Goal: Transaction & Acquisition: Purchase product/service

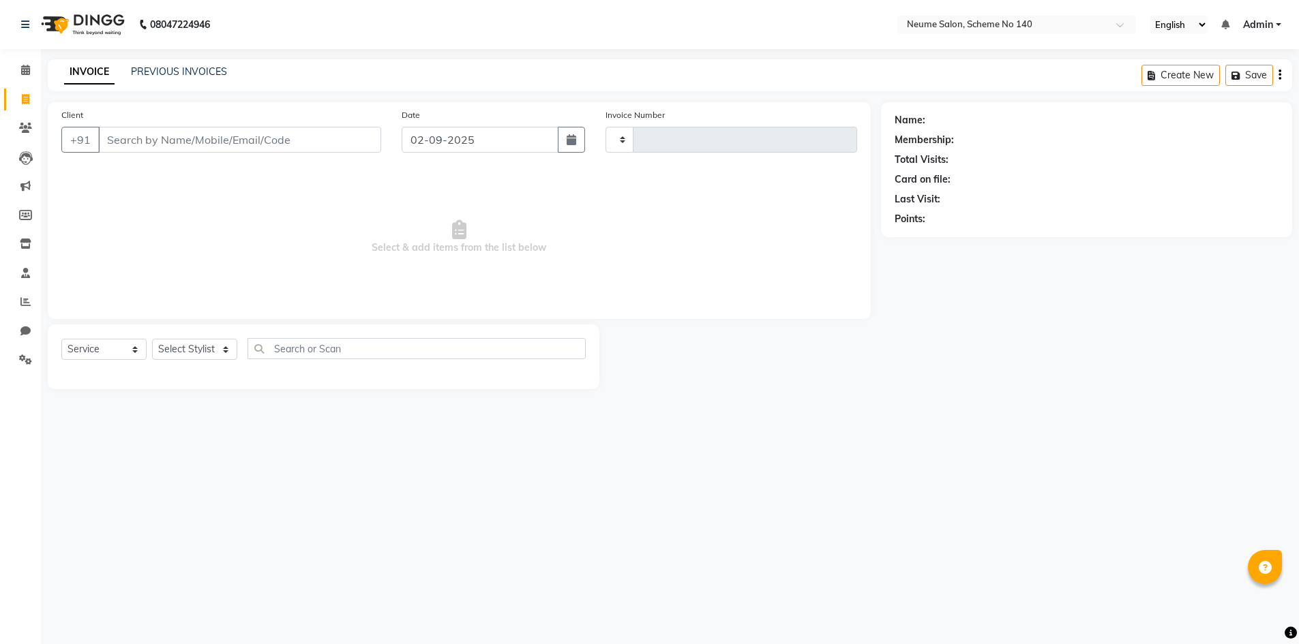
select select "service"
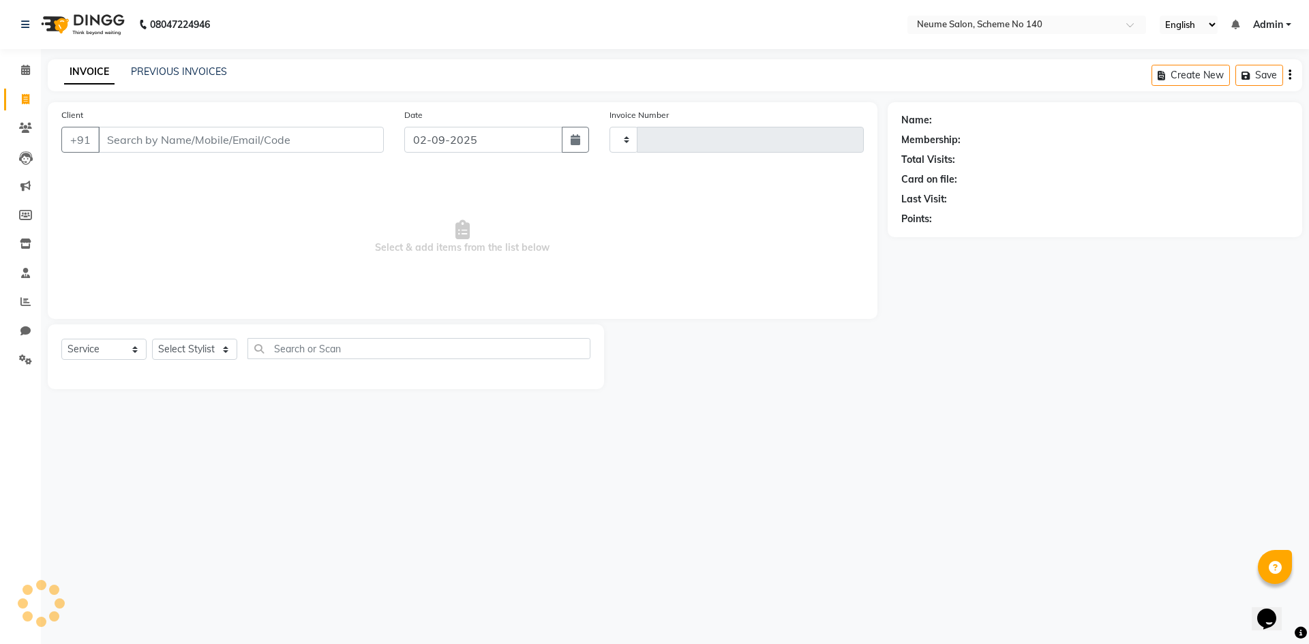
type input "2571"
select select "8098"
click at [123, 145] on input "Client" at bounding box center [241, 140] width 286 height 26
type input "9691676765"
click at [358, 134] on span "Add Client" at bounding box center [349, 140] width 54 height 14
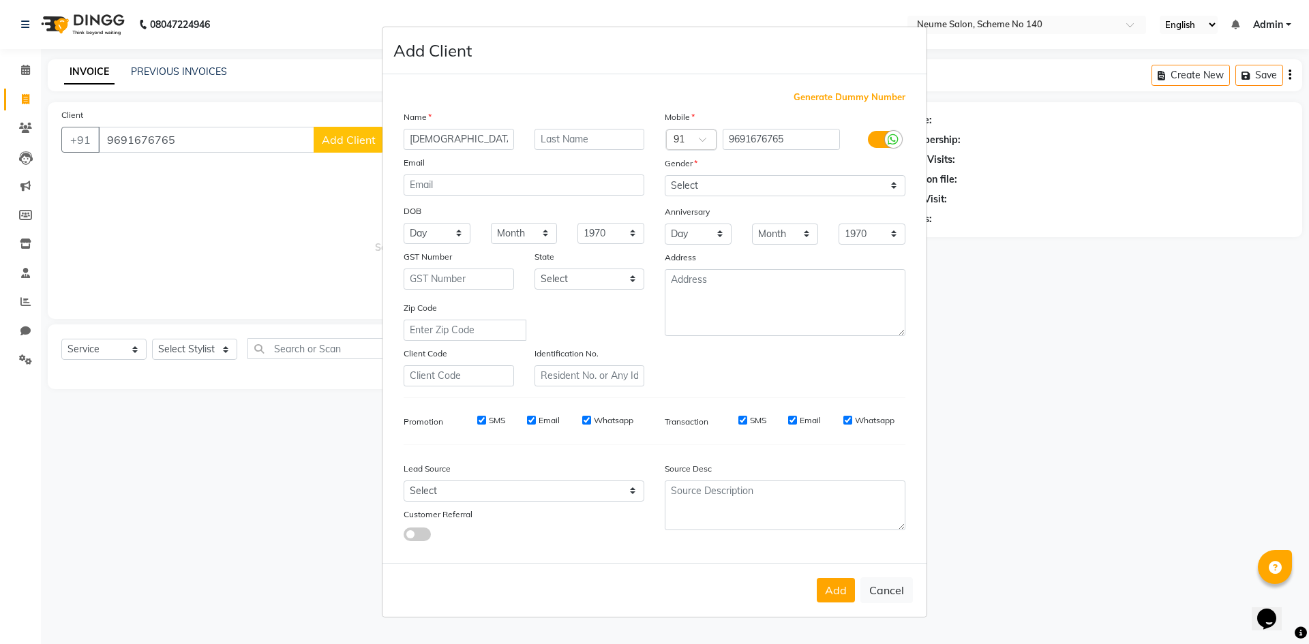
type input "[DEMOGRAPHIC_DATA]"
type input "[PERSON_NAME]"
click at [786, 186] on select "Select [DEMOGRAPHIC_DATA] [DEMOGRAPHIC_DATA] Other Prefer Not To Say" at bounding box center [785, 185] width 241 height 21
select select "[DEMOGRAPHIC_DATA]"
click at [665, 175] on select "Select [DEMOGRAPHIC_DATA] [DEMOGRAPHIC_DATA] Other Prefer Not To Say" at bounding box center [785, 185] width 241 height 21
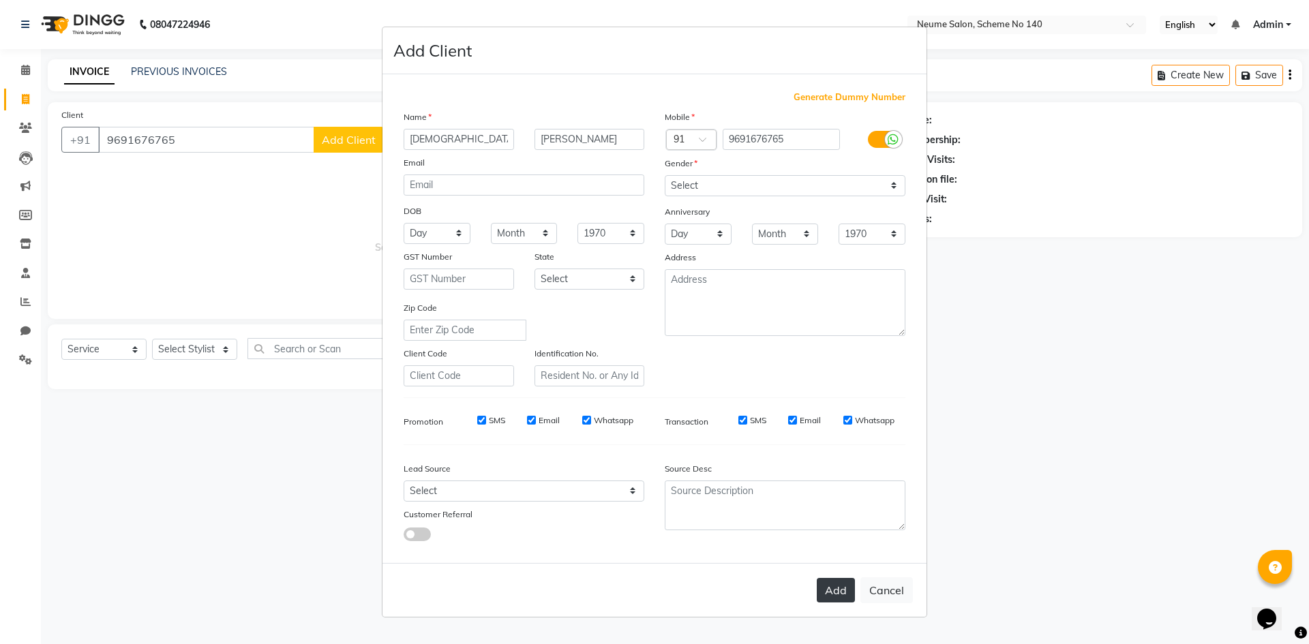
click at [842, 578] on button "Add" at bounding box center [836, 590] width 38 height 25
select select
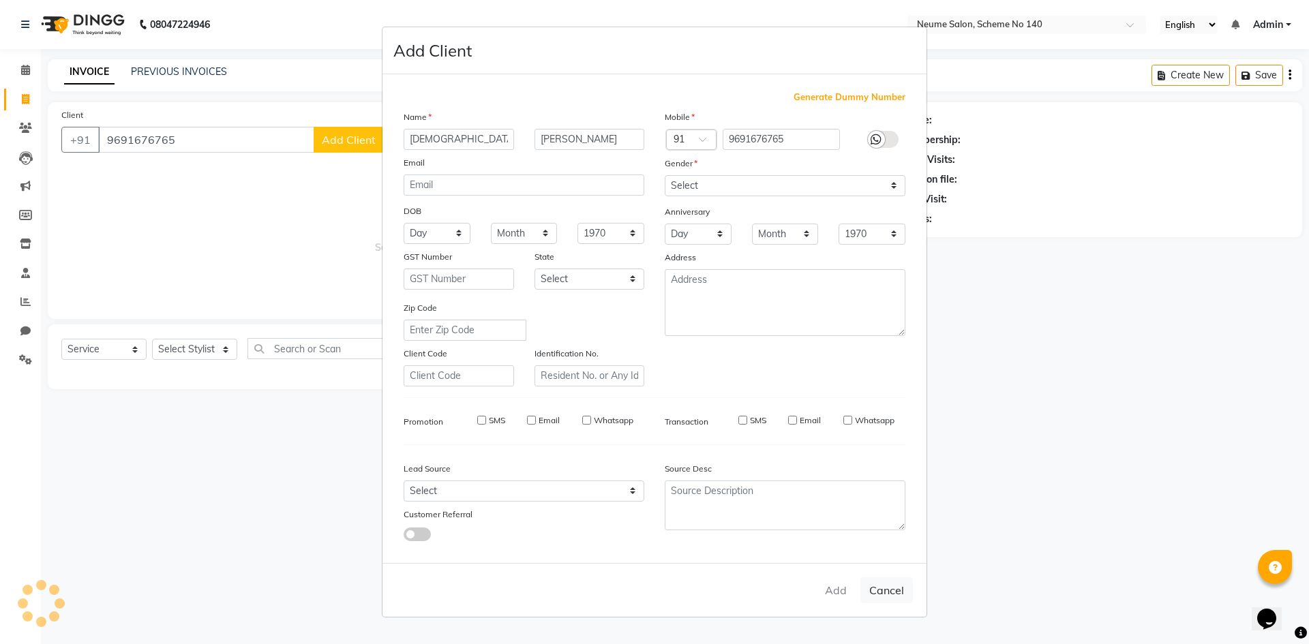
select select
checkbox input "false"
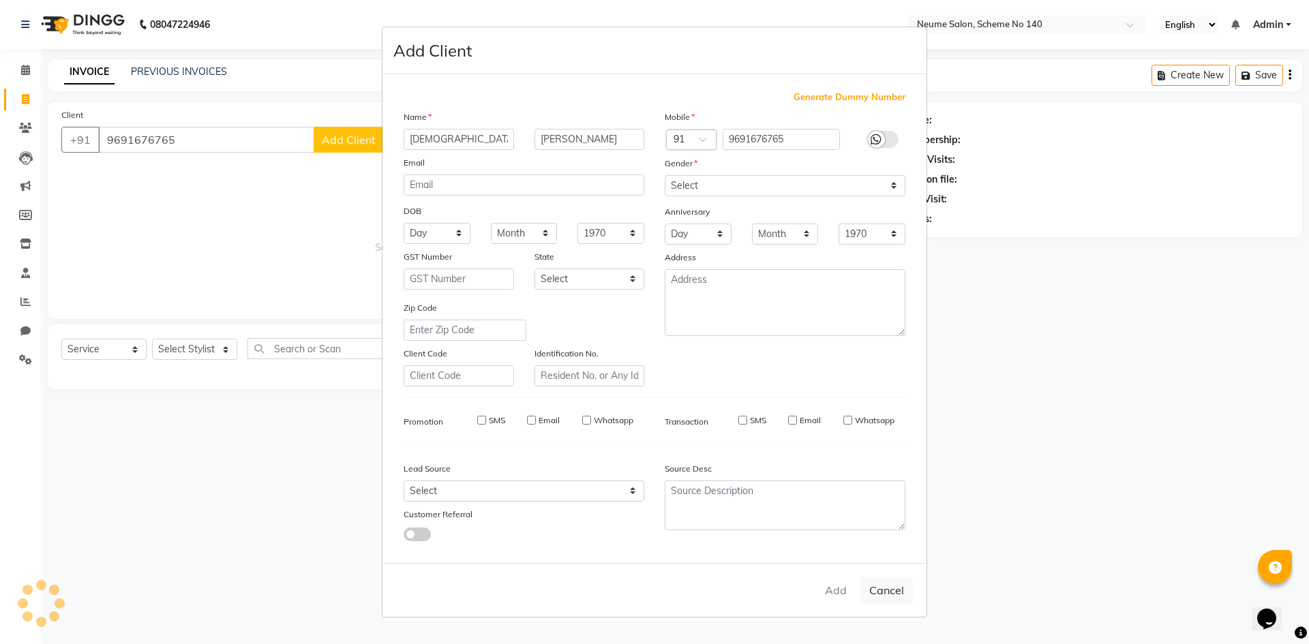
checkbox input "false"
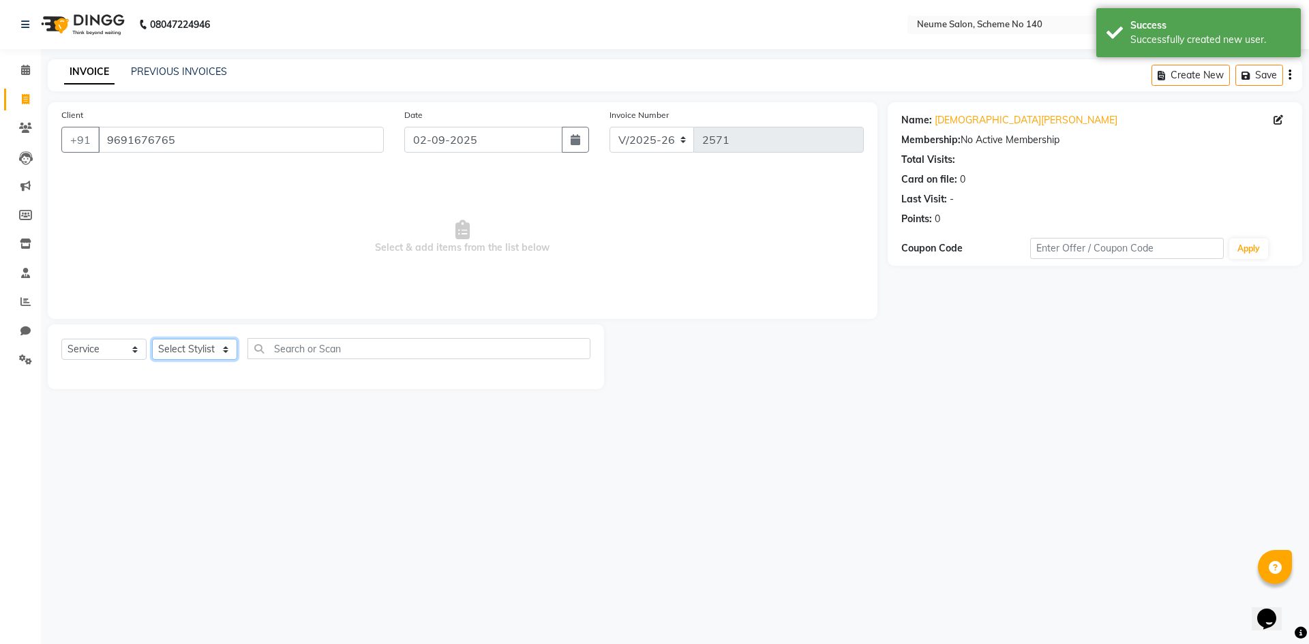
click at [211, 344] on select "Select Stylist [PERSON_NAME] Bunty Dhoni Gautam [DATE][PERSON_NAME] Mahi [PERSO…" at bounding box center [194, 349] width 85 height 21
select select "75326"
click at [152, 339] on select "Select Stylist [PERSON_NAME] Bunty Dhoni Gautam [DATE][PERSON_NAME] Mahi [PERSO…" at bounding box center [194, 349] width 85 height 21
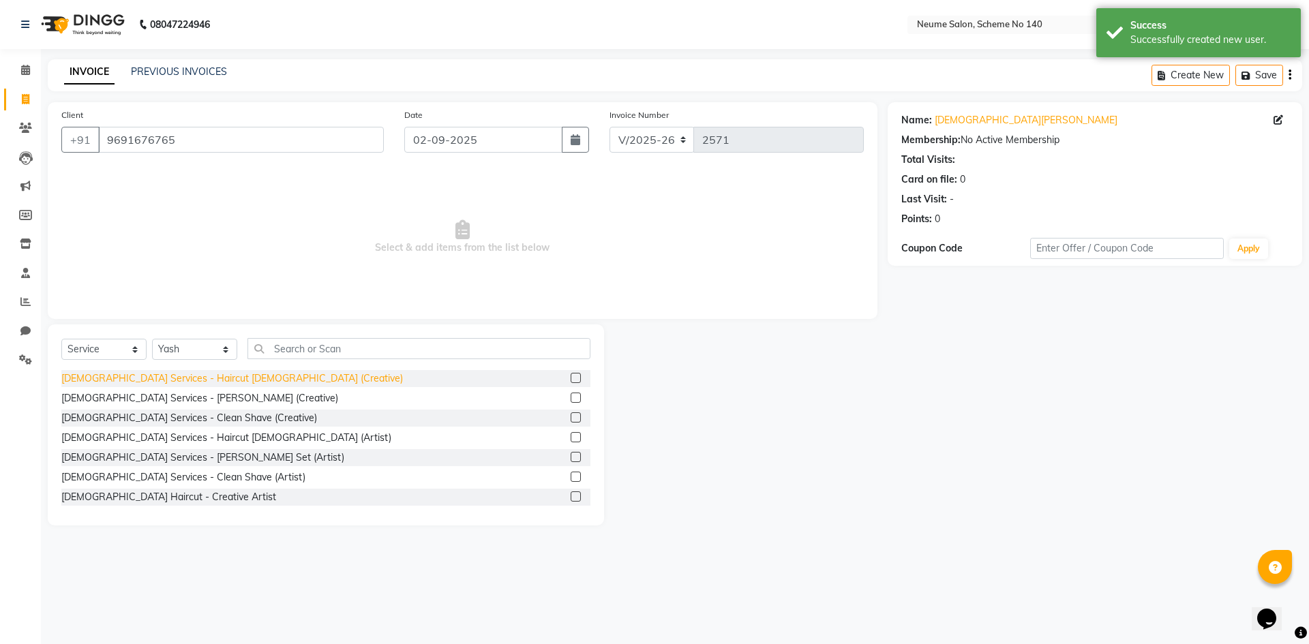
click at [181, 385] on div "[DEMOGRAPHIC_DATA] Services - Haircut [DEMOGRAPHIC_DATA] (Creative)" at bounding box center [232, 379] width 342 height 14
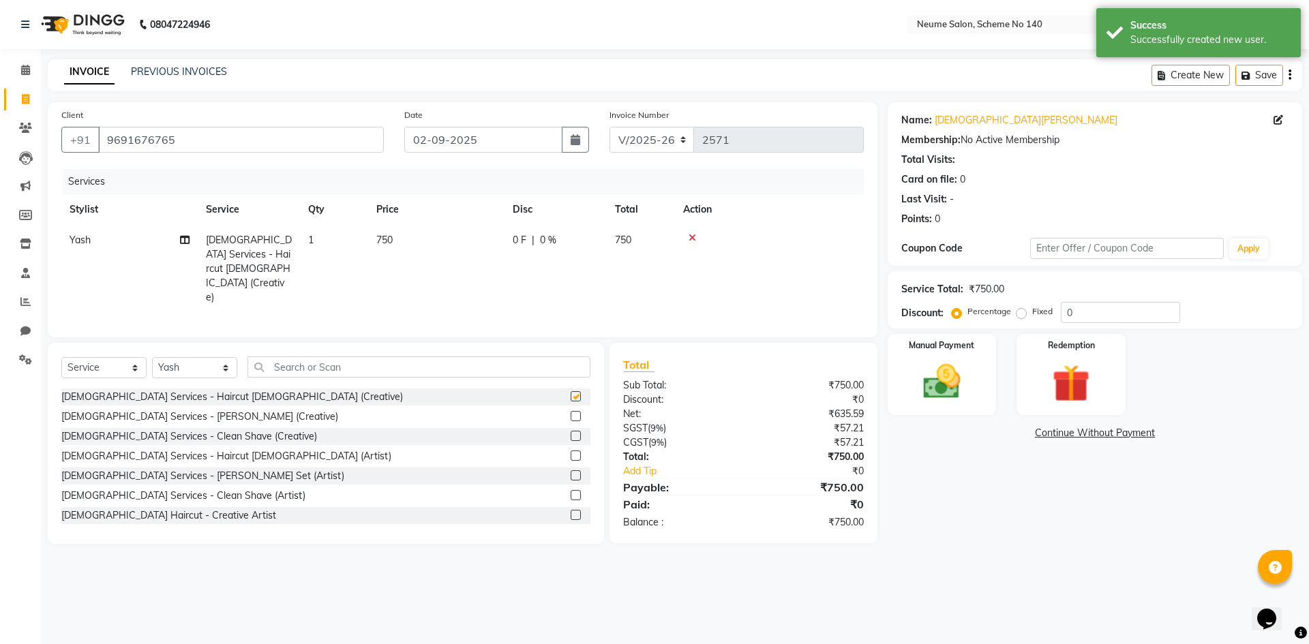
checkbox input "false"
drag, startPoint x: 983, startPoint y: 368, endPoint x: 1006, endPoint y: 387, distance: 30.0
click at [983, 368] on div "Manual Payment" at bounding box center [942, 374] width 109 height 81
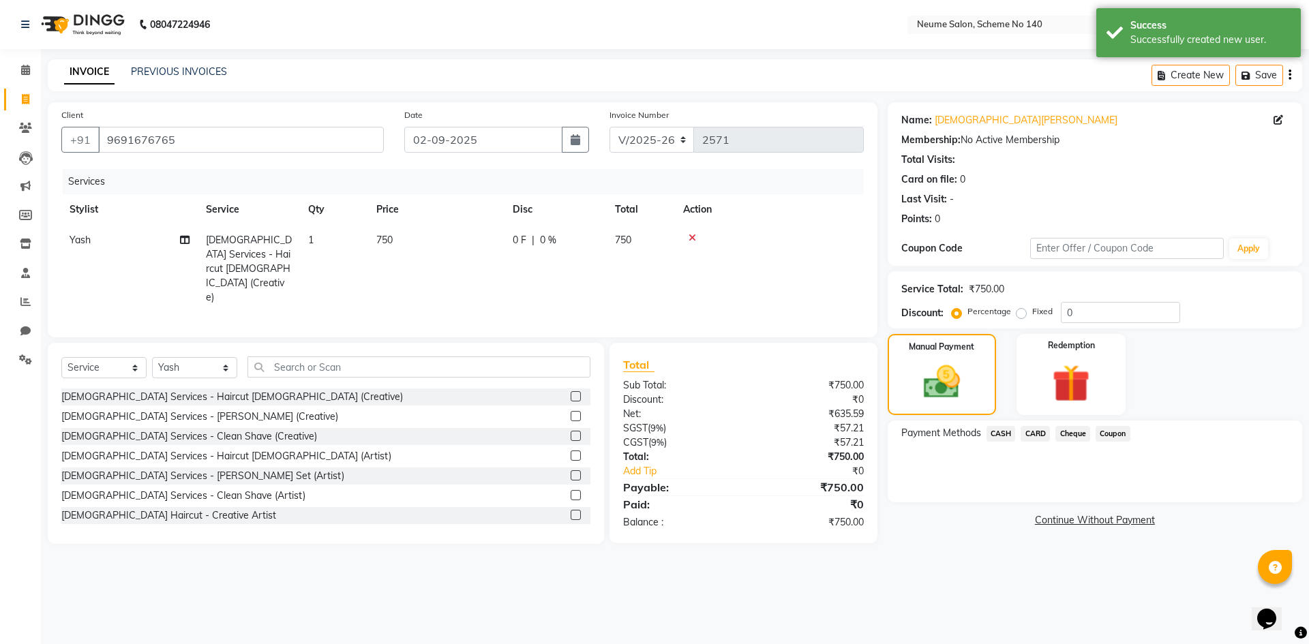
drag, startPoint x: 1030, startPoint y: 423, endPoint x: 1043, endPoint y: 459, distance: 38.4
click at [1030, 424] on div "Payment Methods CASH CARD Cheque Coupon" at bounding box center [1095, 462] width 415 height 82
click at [1030, 426] on span "CARD" at bounding box center [1035, 434] width 29 height 16
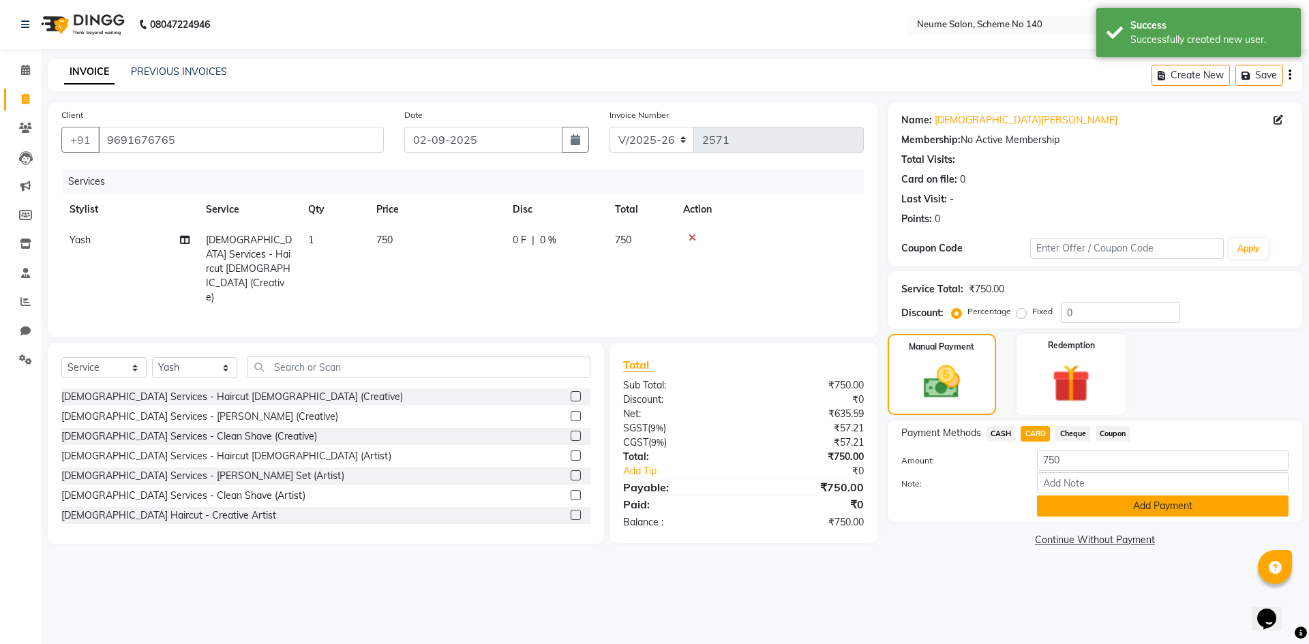
click at [1074, 507] on button "Add Payment" at bounding box center [1163, 506] width 252 height 21
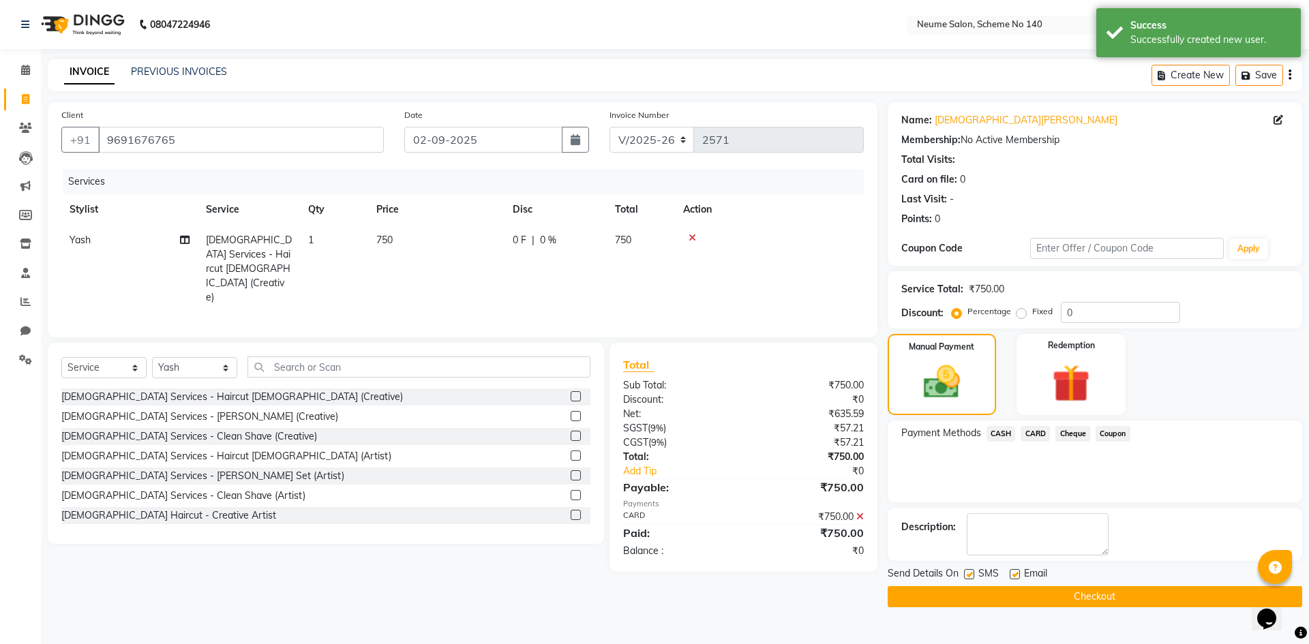
click at [1075, 593] on button "Checkout" at bounding box center [1095, 597] width 415 height 21
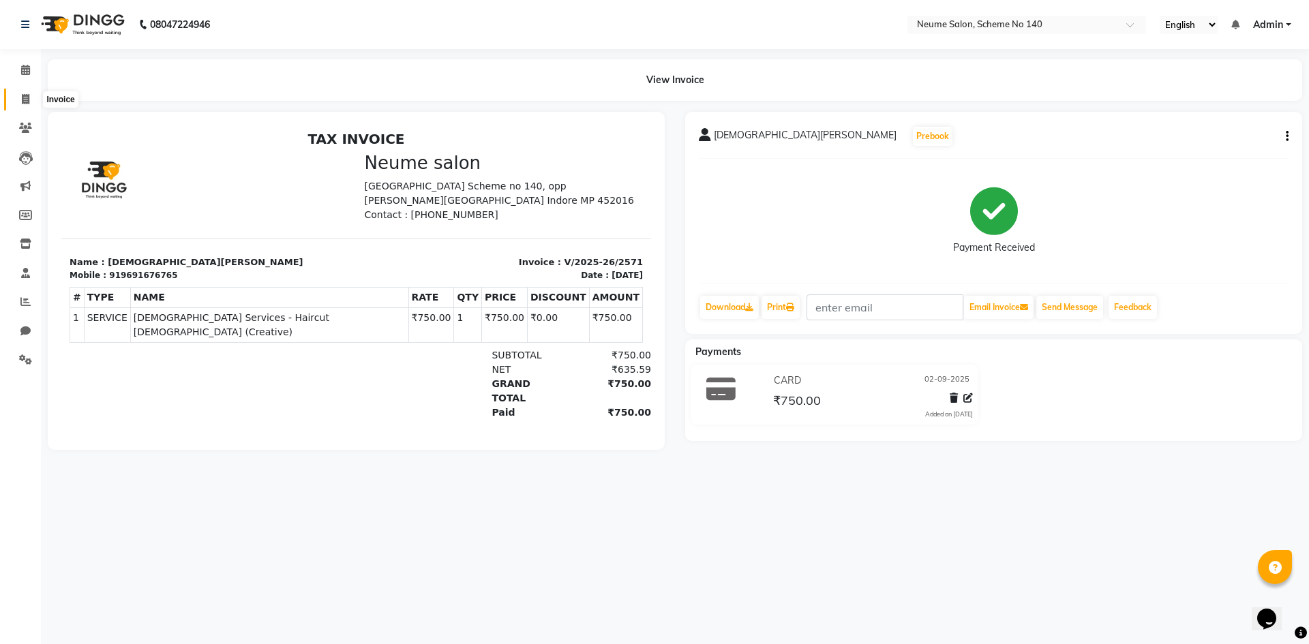
click at [30, 102] on span at bounding box center [26, 100] width 24 height 16
select select "service"
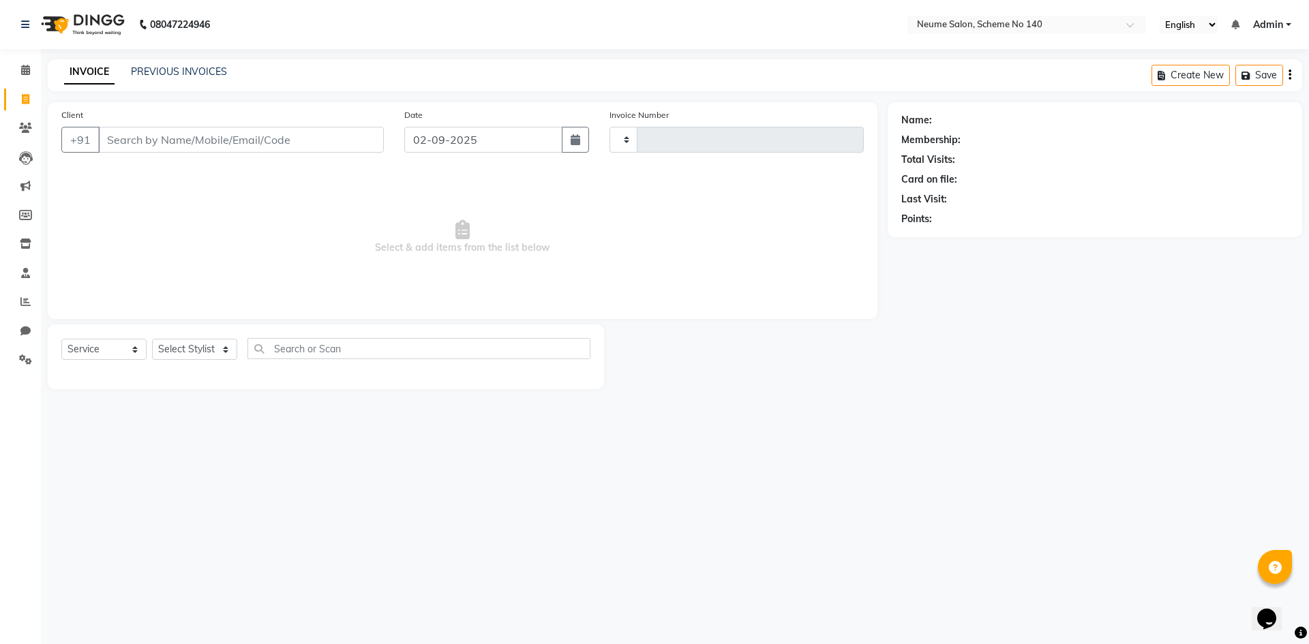
type input "2572"
select select "8098"
click at [141, 142] on input "Client" at bounding box center [241, 140] width 286 height 26
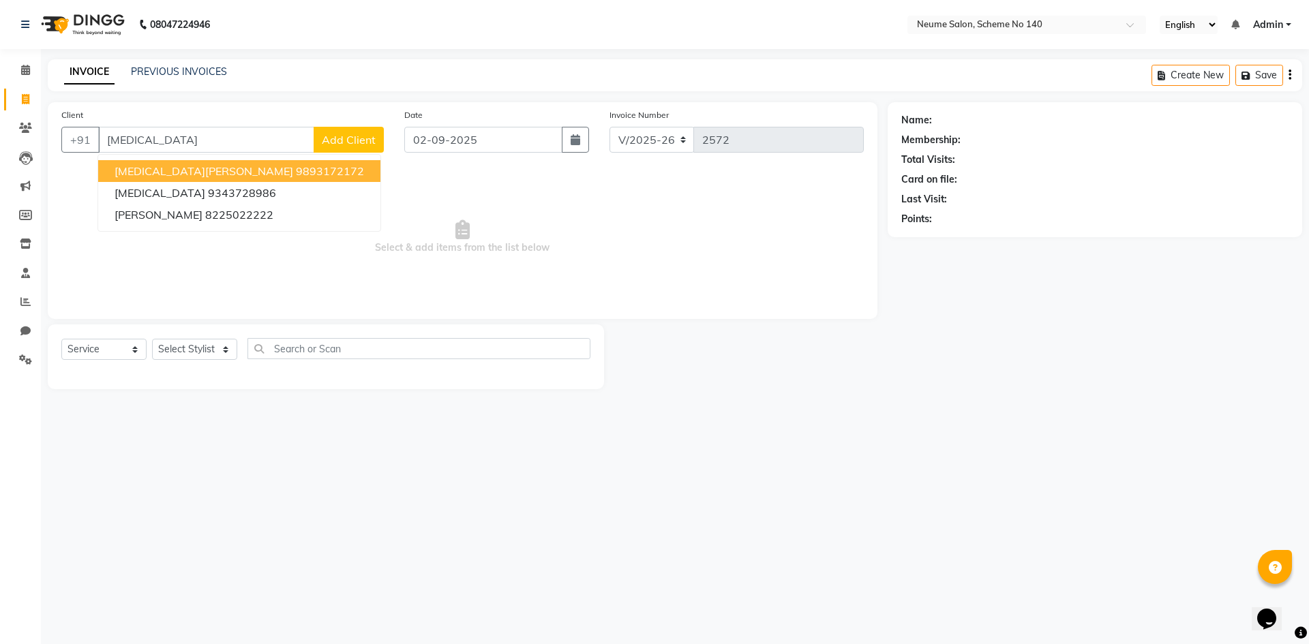
click at [141, 174] on span "[MEDICAL_DATA][PERSON_NAME]" at bounding box center [204, 171] width 179 height 14
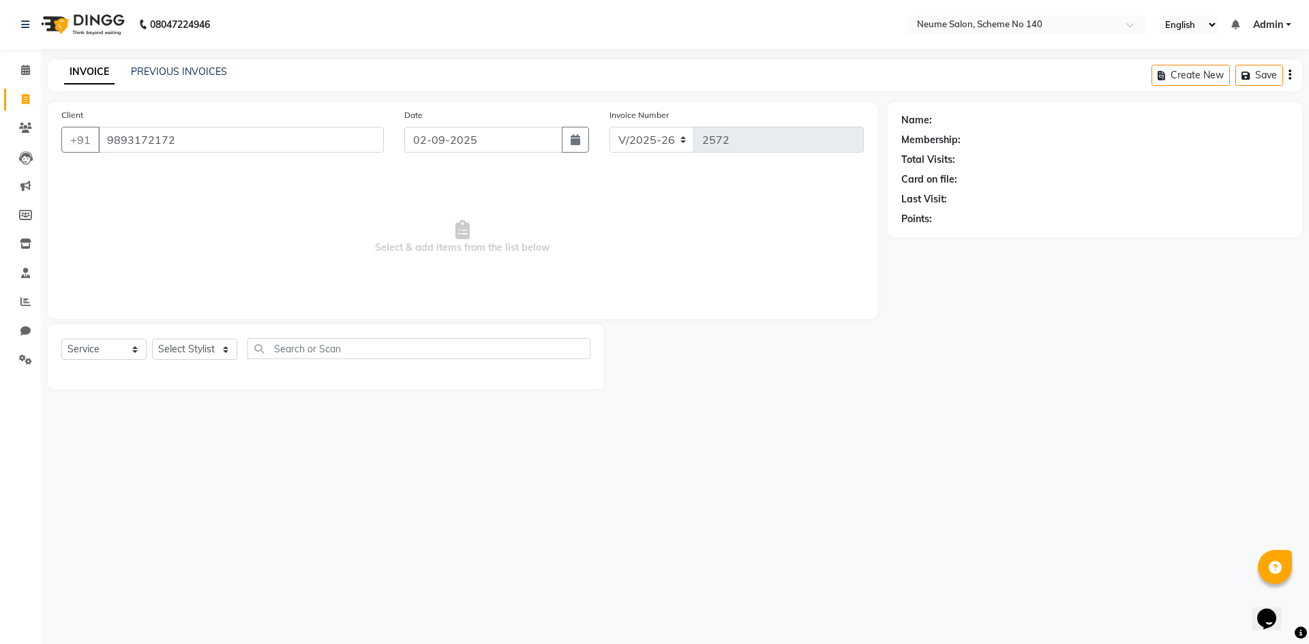
type input "9893172172"
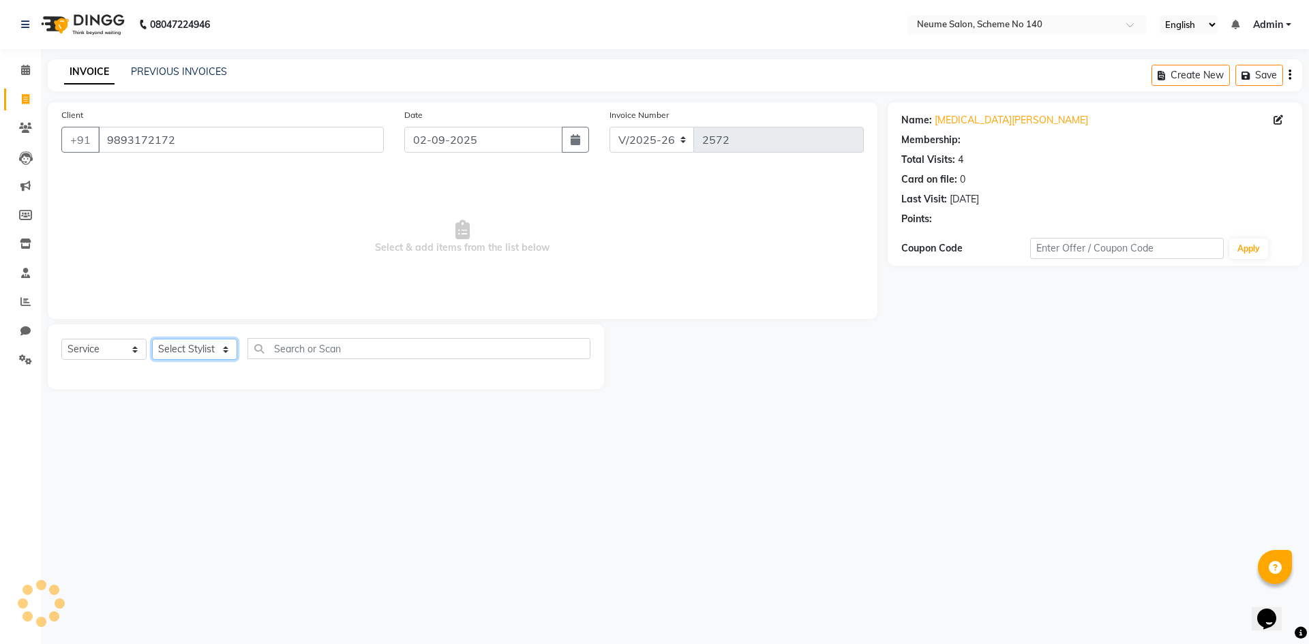
click at [161, 348] on select "Select Stylist [PERSON_NAME] Bunty Dhoni Gautam [DATE][PERSON_NAME] Mahi [PERSO…" at bounding box center [194, 349] width 85 height 21
select select "75329"
click at [152, 339] on select "Select Stylist [PERSON_NAME] Bunty Dhoni Gautam [DATE][PERSON_NAME] Mahi [PERSO…" at bounding box center [194, 349] width 85 height 21
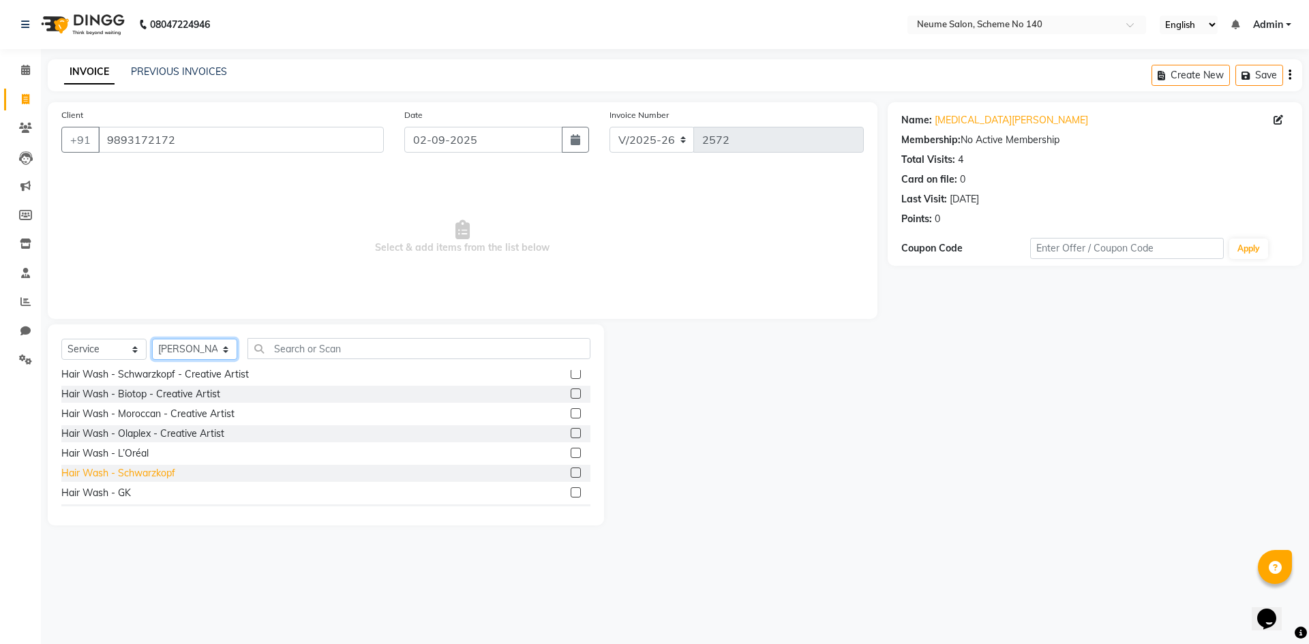
scroll to position [205, 0]
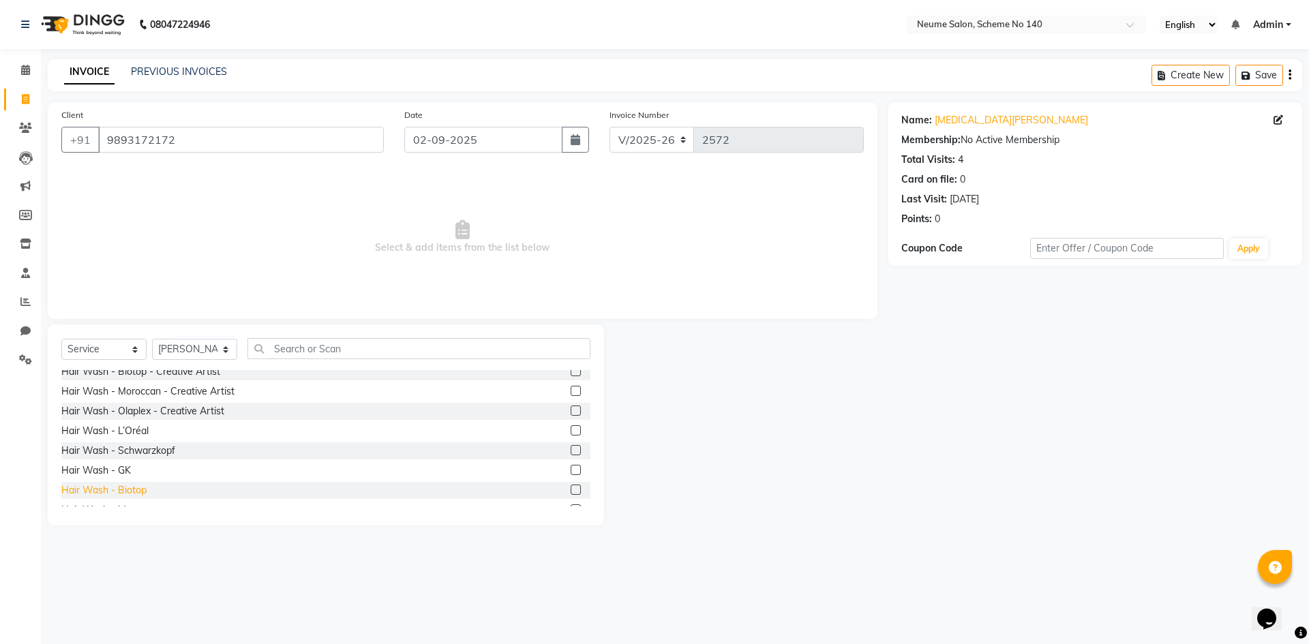
click at [138, 495] on div "Hair Wash - Biotop" at bounding box center [103, 491] width 85 height 14
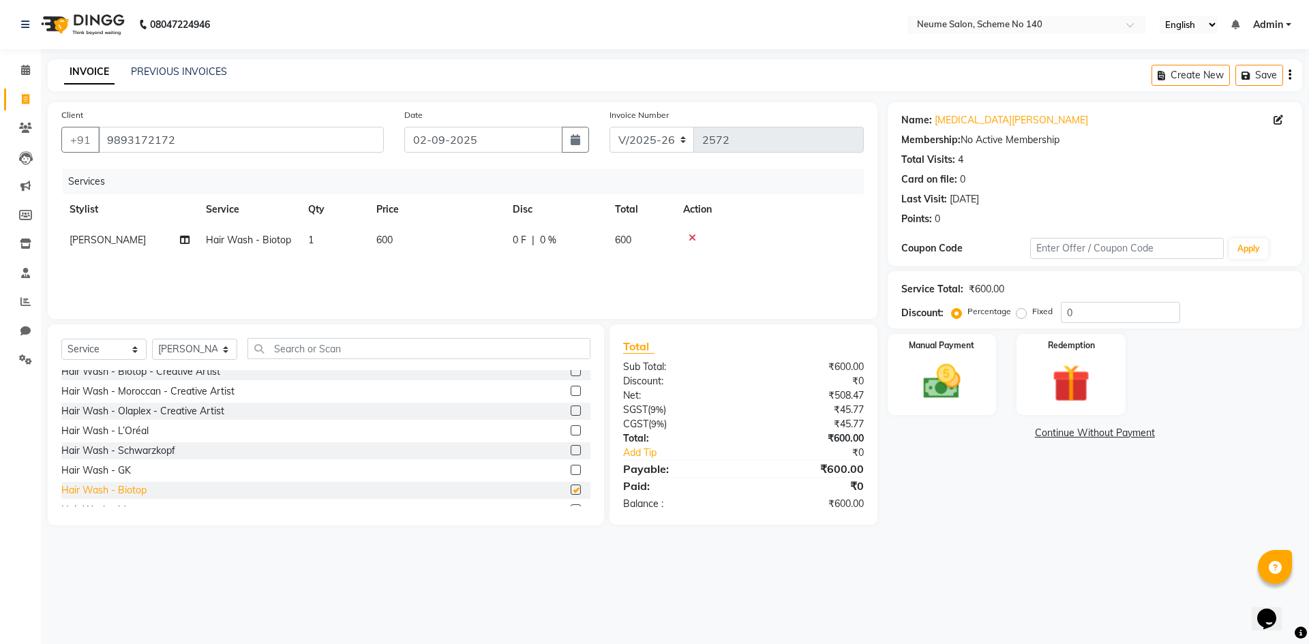
checkbox input "false"
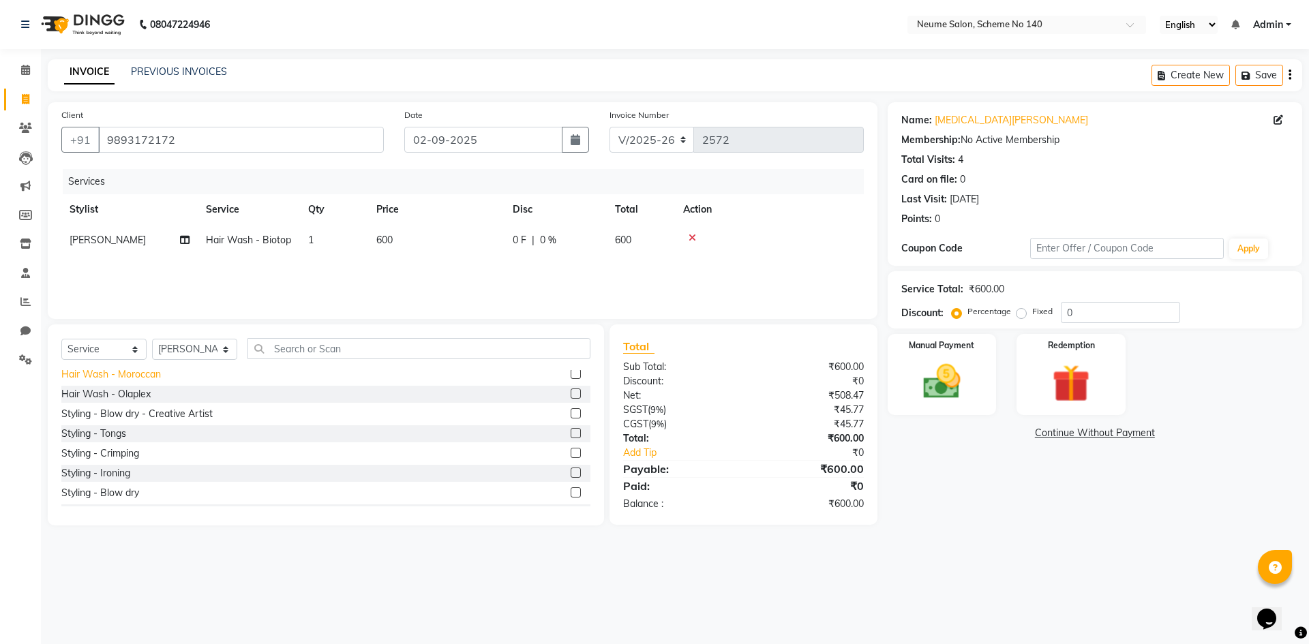
scroll to position [341, 0]
click at [128, 495] on div "Styling - Blow dry" at bounding box center [100, 493] width 78 height 14
checkbox input "false"
click at [181, 349] on select "Select Stylist [PERSON_NAME] Bunty Dhoni Gautam [DATE][PERSON_NAME] Mahi [PERSO…" at bounding box center [194, 349] width 85 height 21
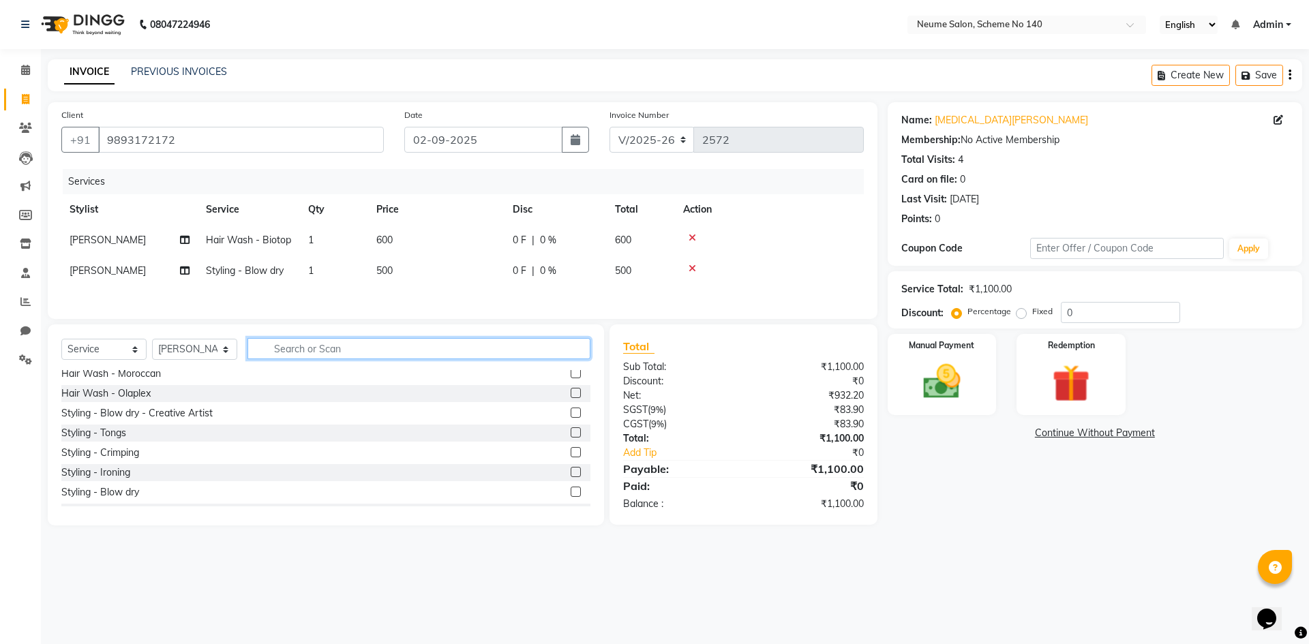
click at [300, 352] on input "text" at bounding box center [419, 348] width 343 height 21
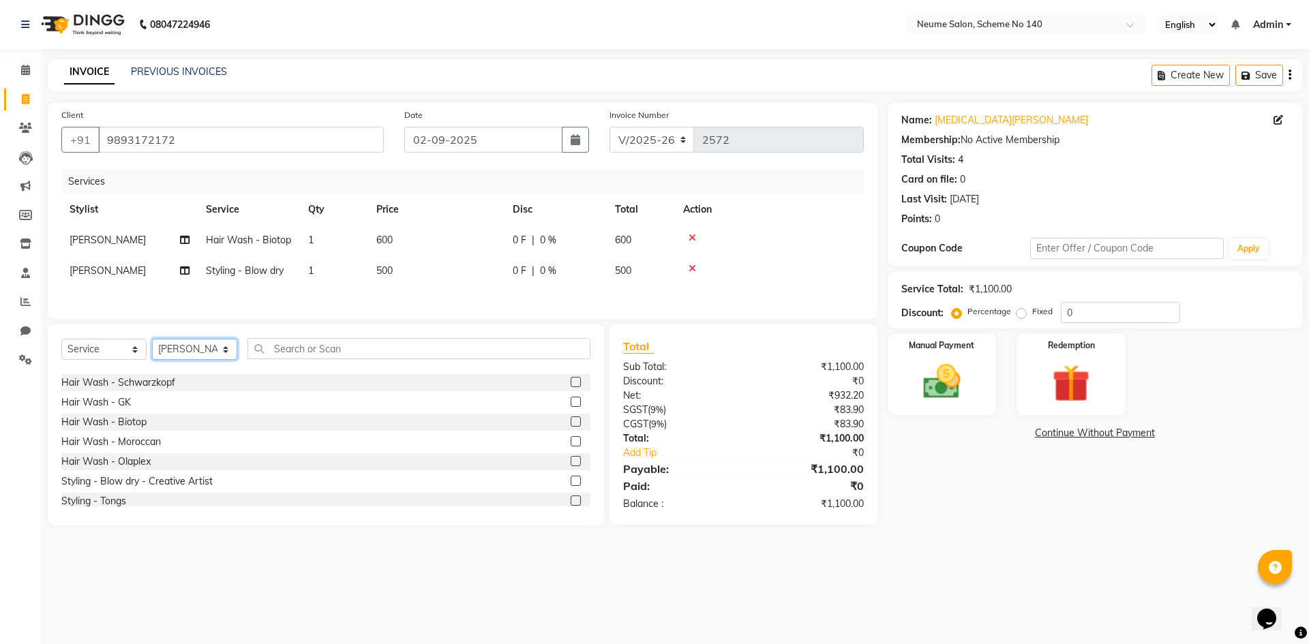
click at [184, 353] on select "Select Stylist [PERSON_NAME] Bunty Dhoni Gautam [DATE][PERSON_NAME] Mahi [PERSO…" at bounding box center [194, 349] width 85 height 21
click at [177, 355] on select "Select Stylist [PERSON_NAME] Bunty Dhoni Gautam [DATE][PERSON_NAME] Mahi [PERSO…" at bounding box center [194, 349] width 85 height 21
select select "85115"
click at [152, 341] on select "Select Stylist [PERSON_NAME] Bunty Dhoni Gautam [DATE][PERSON_NAME] Mahi [PERSO…" at bounding box center [194, 349] width 85 height 21
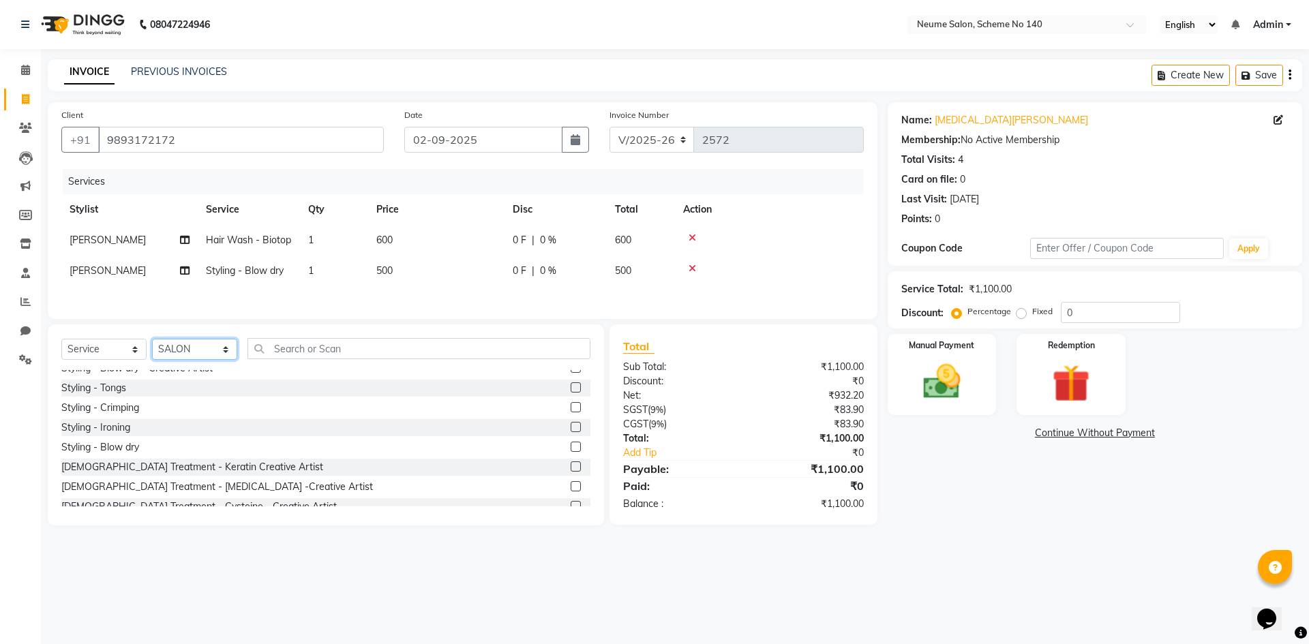
scroll to position [409, 0]
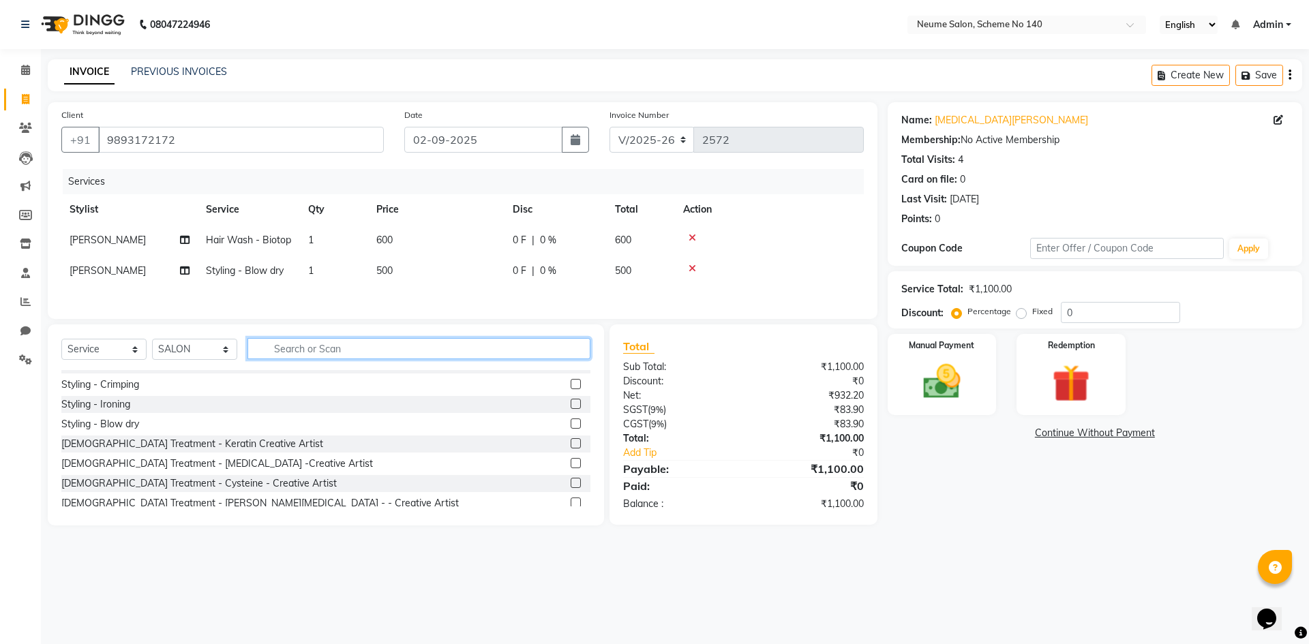
click at [285, 342] on input "text" at bounding box center [419, 348] width 343 height 21
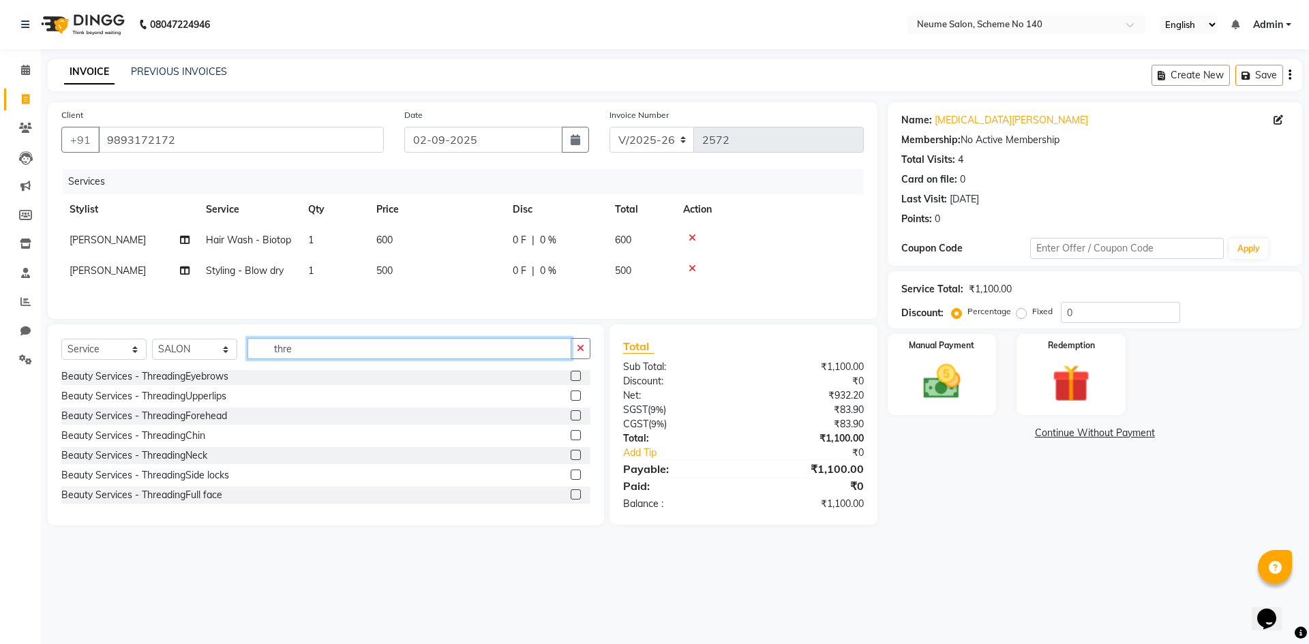
scroll to position [2, 0]
type input "thre"
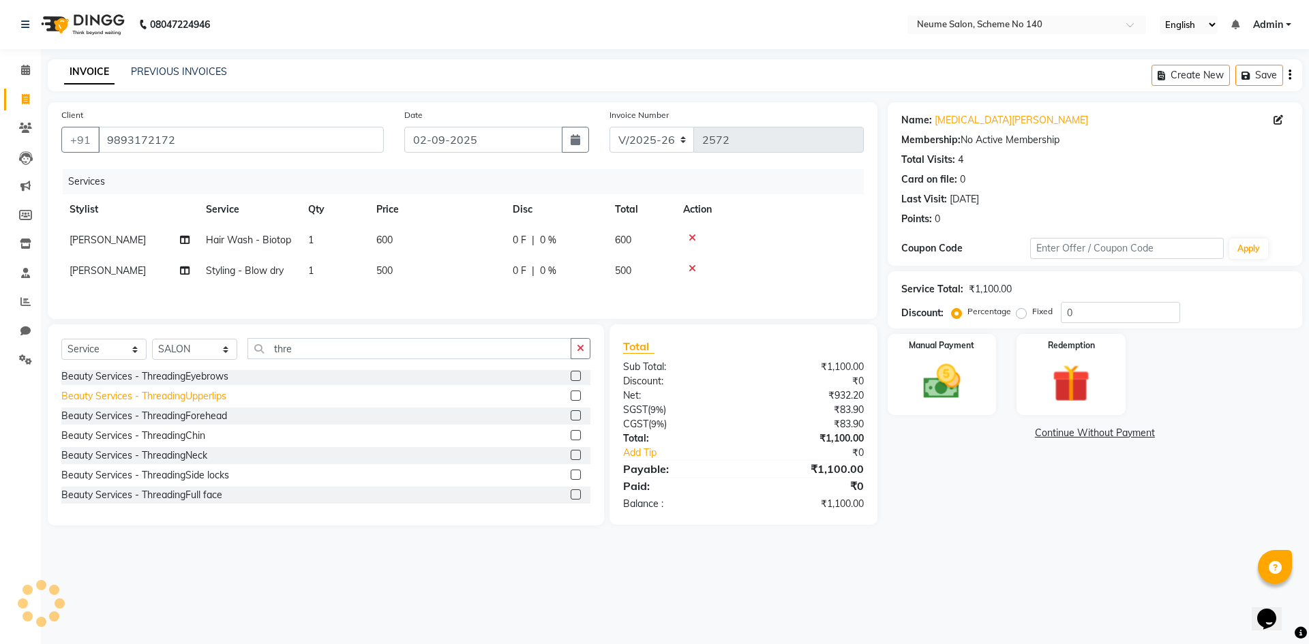
click at [190, 398] on div "Beauty Services - ThreadingUpperlips" at bounding box center [143, 396] width 165 height 14
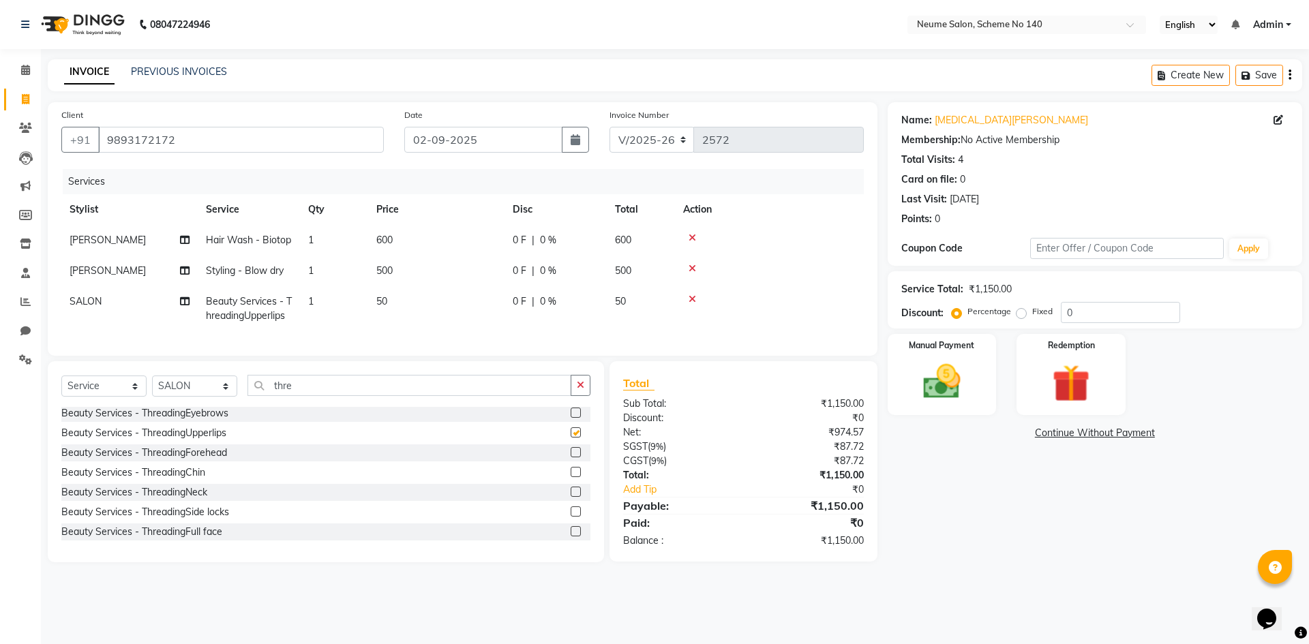
checkbox input "false"
click at [328, 396] on input "thre" at bounding box center [410, 385] width 324 height 21
type input "t"
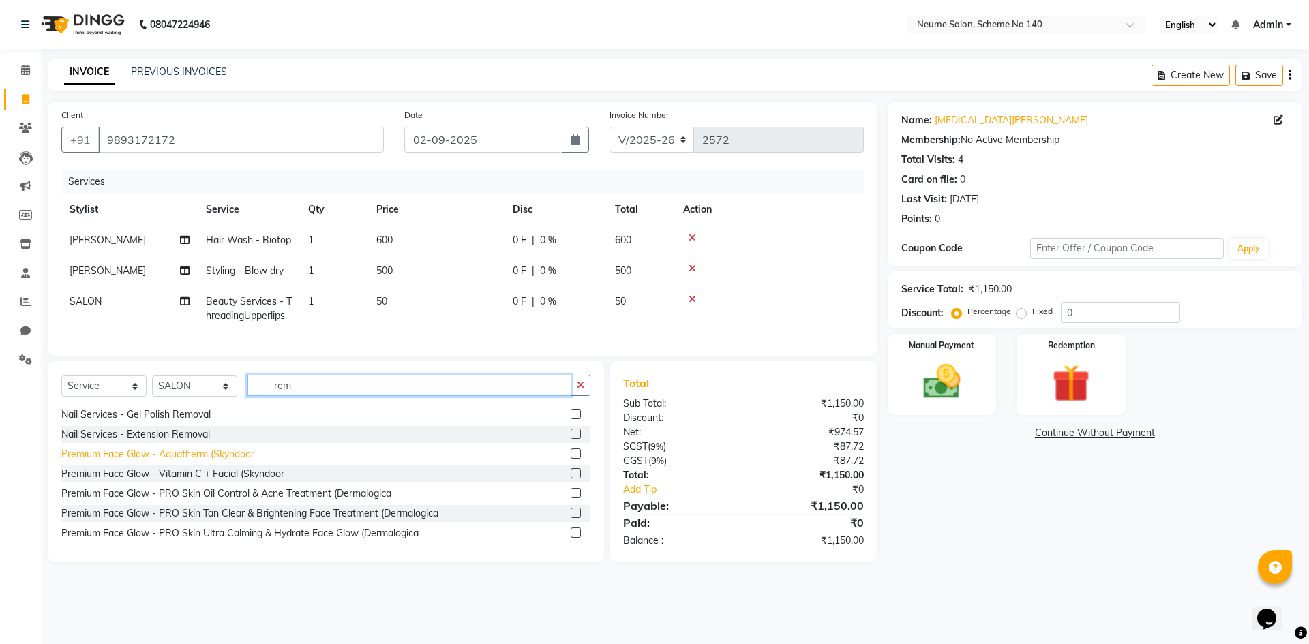
scroll to position [0, 0]
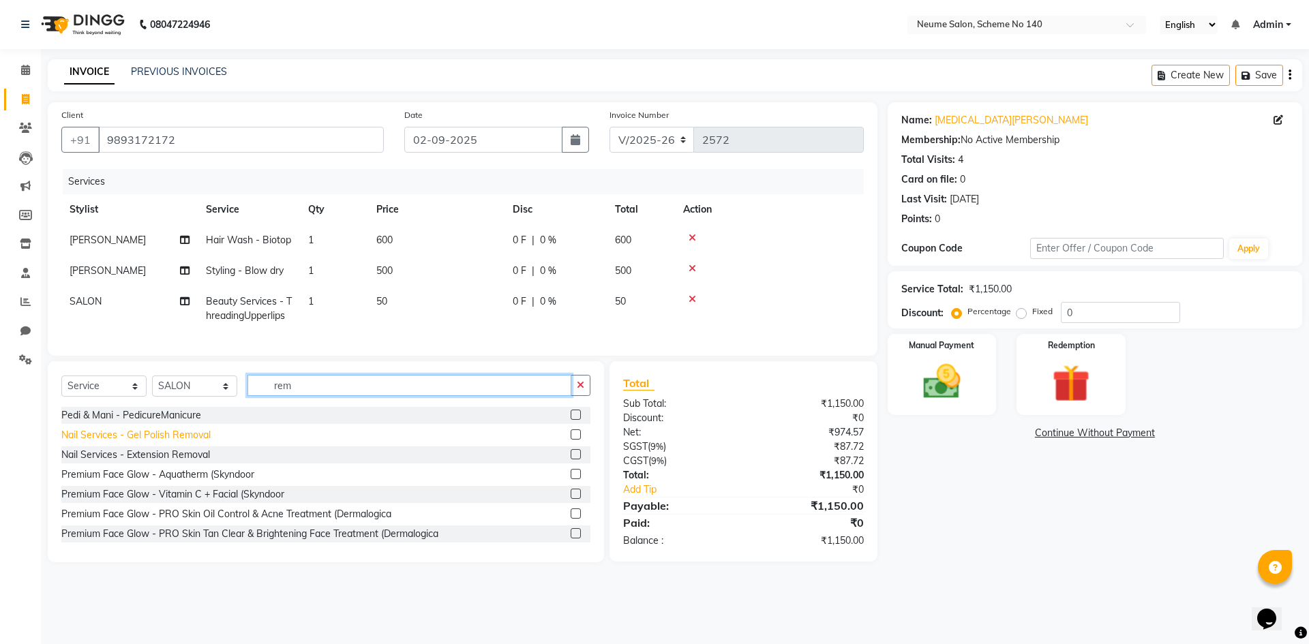
type input "rem"
drag, startPoint x: 197, startPoint y: 447, endPoint x: 229, endPoint y: 446, distance: 32.1
click at [197, 443] on div "Nail Services - Gel Polish Removal" at bounding box center [135, 435] width 149 height 14
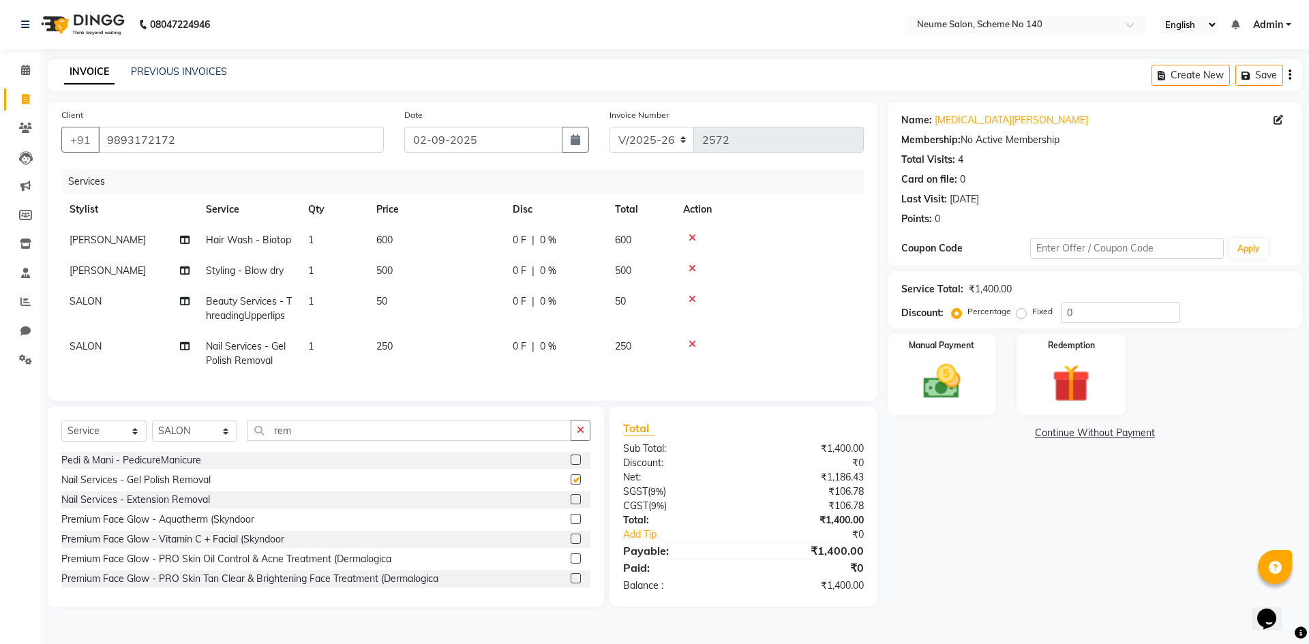
checkbox input "false"
click at [977, 383] on div "Manual Payment" at bounding box center [941, 375] width 113 height 84
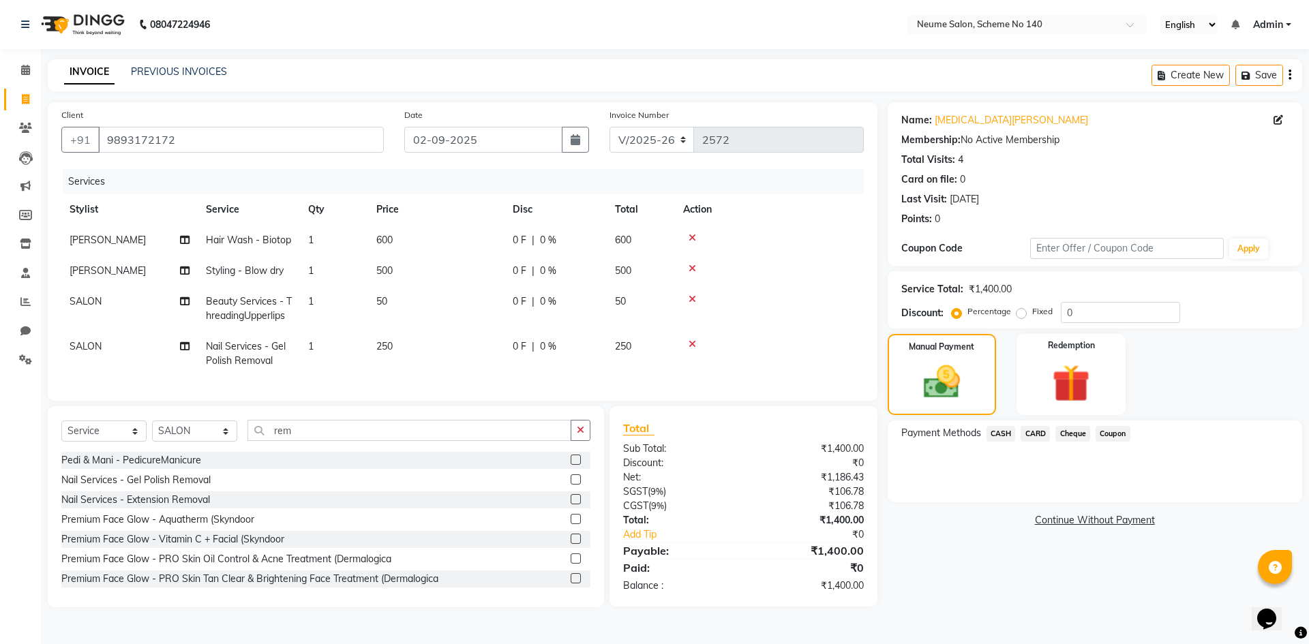
click at [1041, 436] on span "CARD" at bounding box center [1035, 434] width 29 height 16
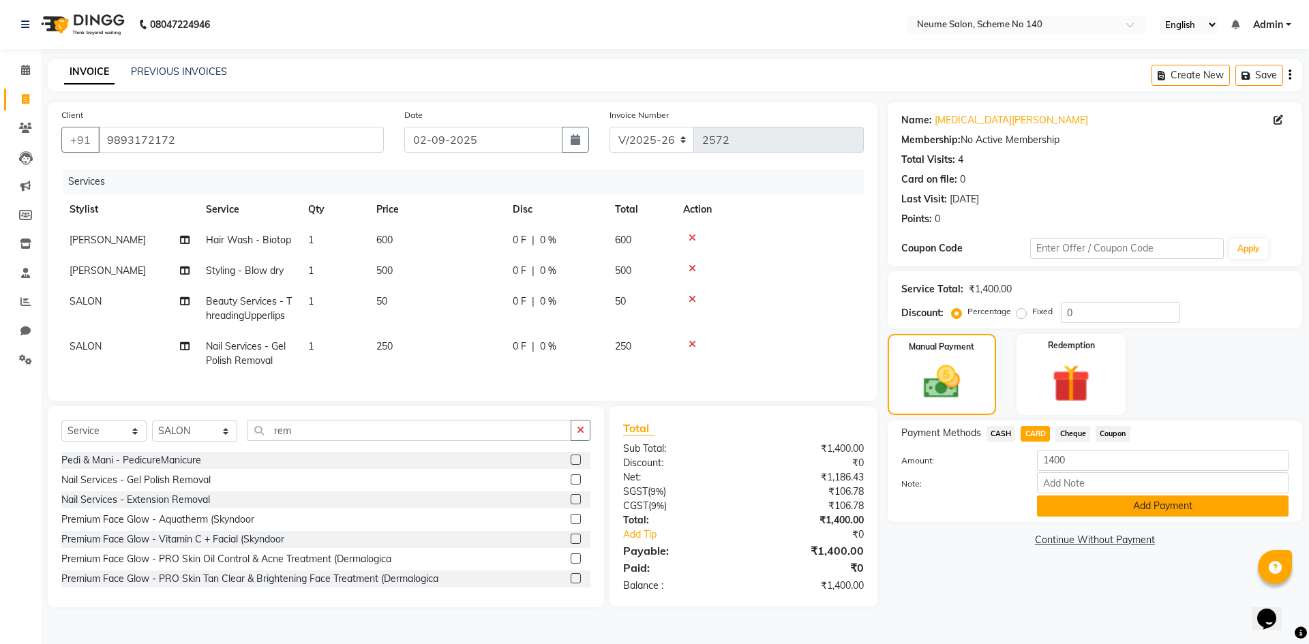
click at [1084, 502] on button "Add Payment" at bounding box center [1163, 506] width 252 height 21
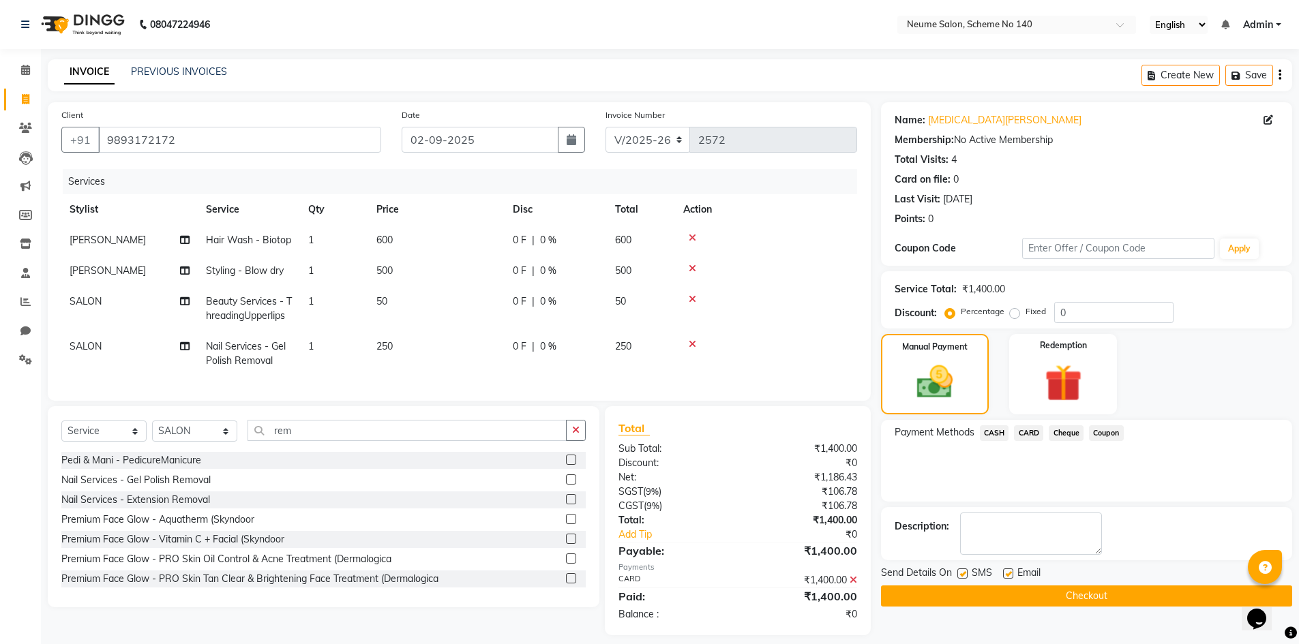
click at [1106, 590] on button "Checkout" at bounding box center [1086, 596] width 411 height 21
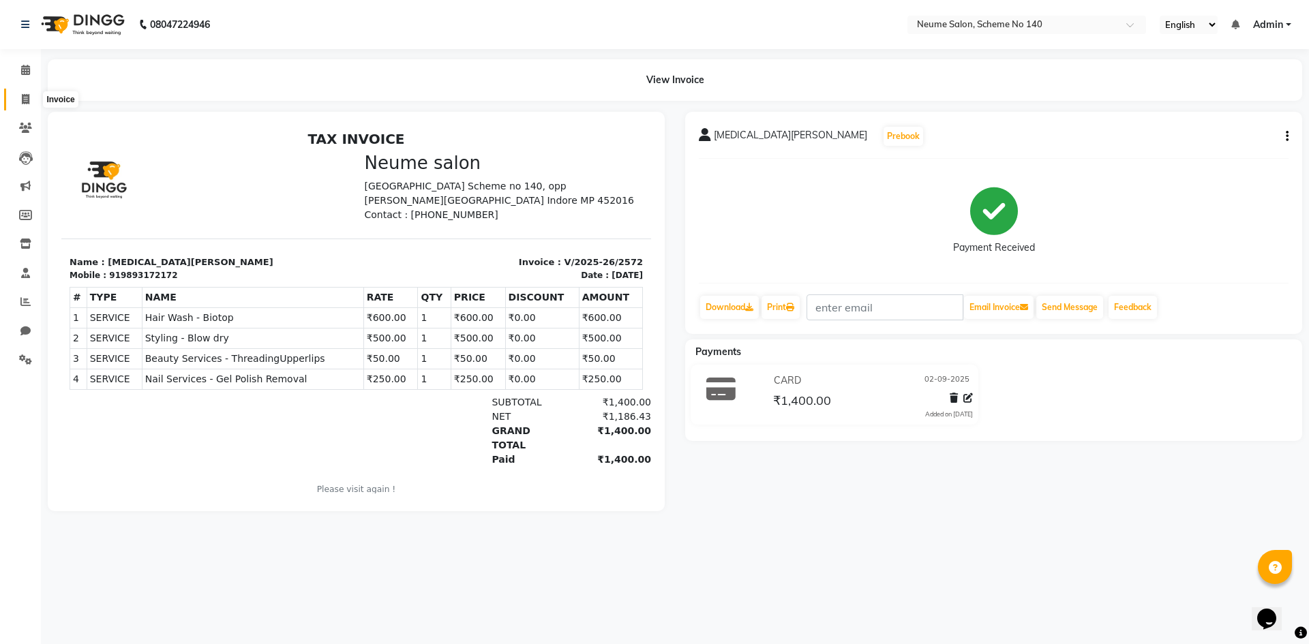
drag, startPoint x: 33, startPoint y: 103, endPoint x: 51, endPoint y: 107, distance: 18.2
click at [33, 102] on span at bounding box center [26, 100] width 24 height 16
select select "service"
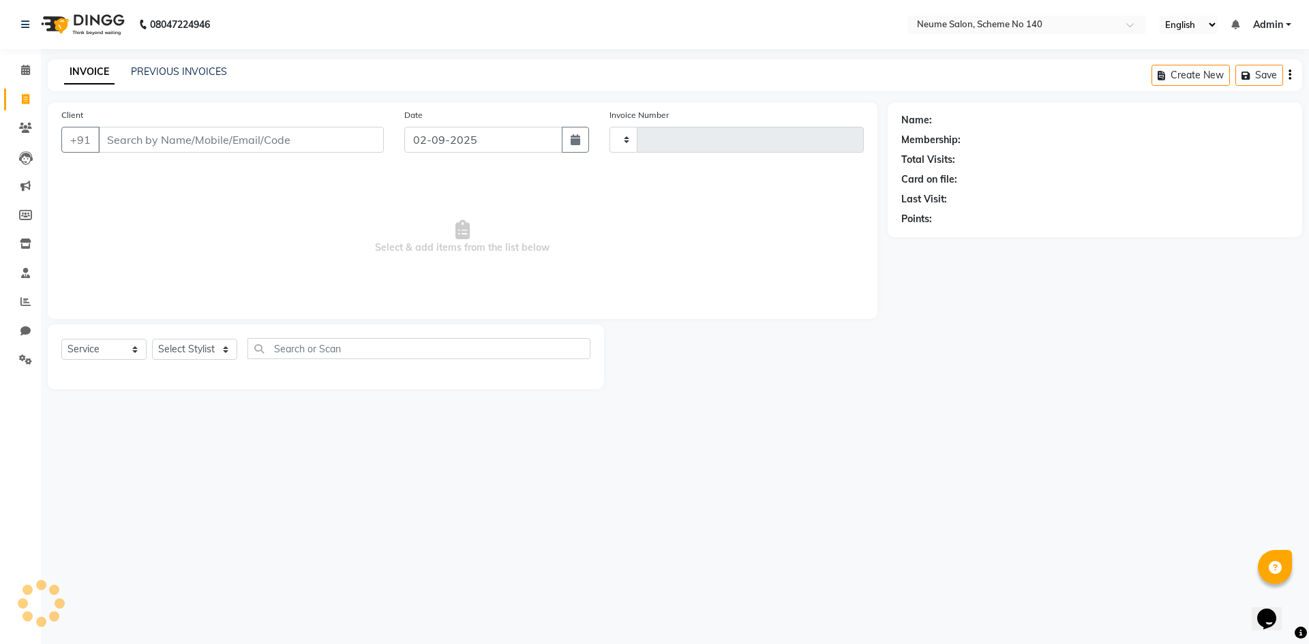
type input "2573"
select select "8098"
click at [173, 145] on input "Client" at bounding box center [241, 140] width 286 height 26
click at [21, 270] on icon at bounding box center [25, 273] width 9 height 10
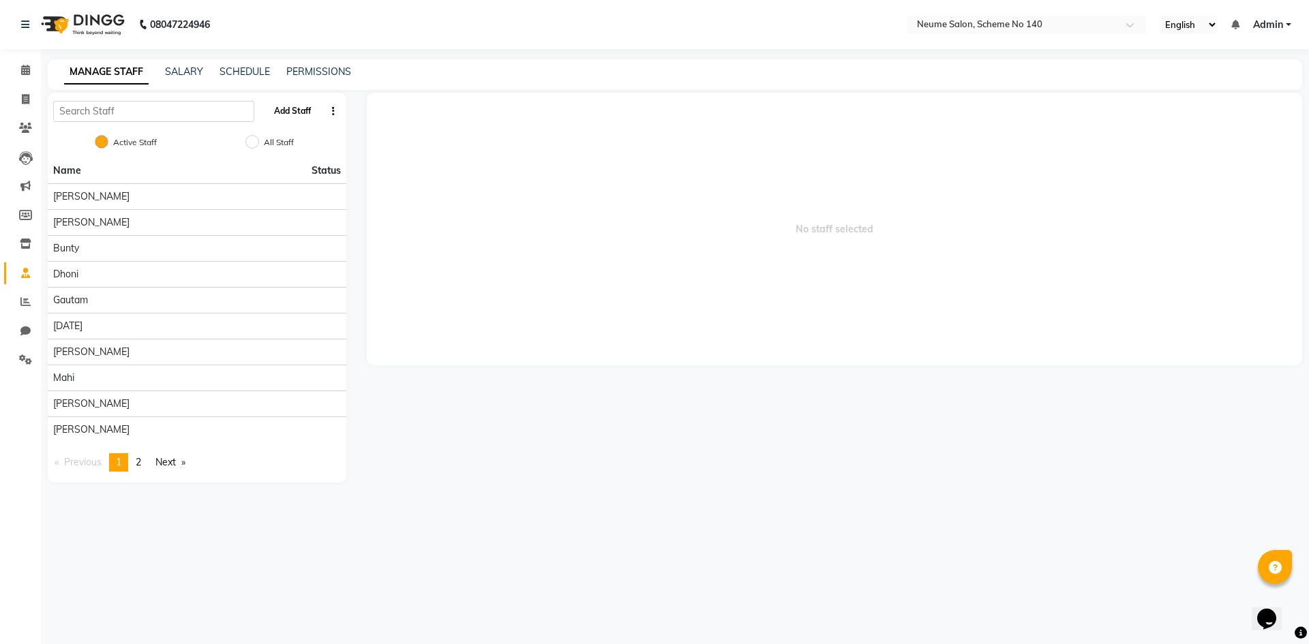
click at [286, 112] on button "Add Staff" at bounding box center [293, 111] width 48 height 23
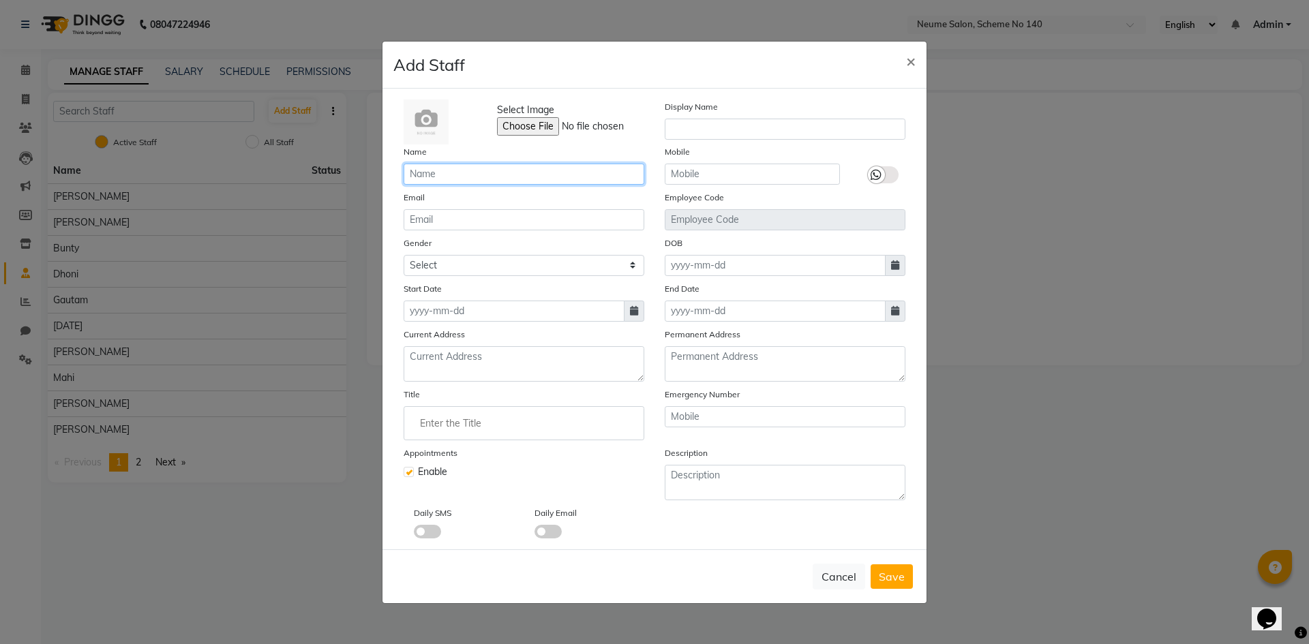
click at [420, 177] on input "text" at bounding box center [524, 174] width 241 height 21
type input "Mona"
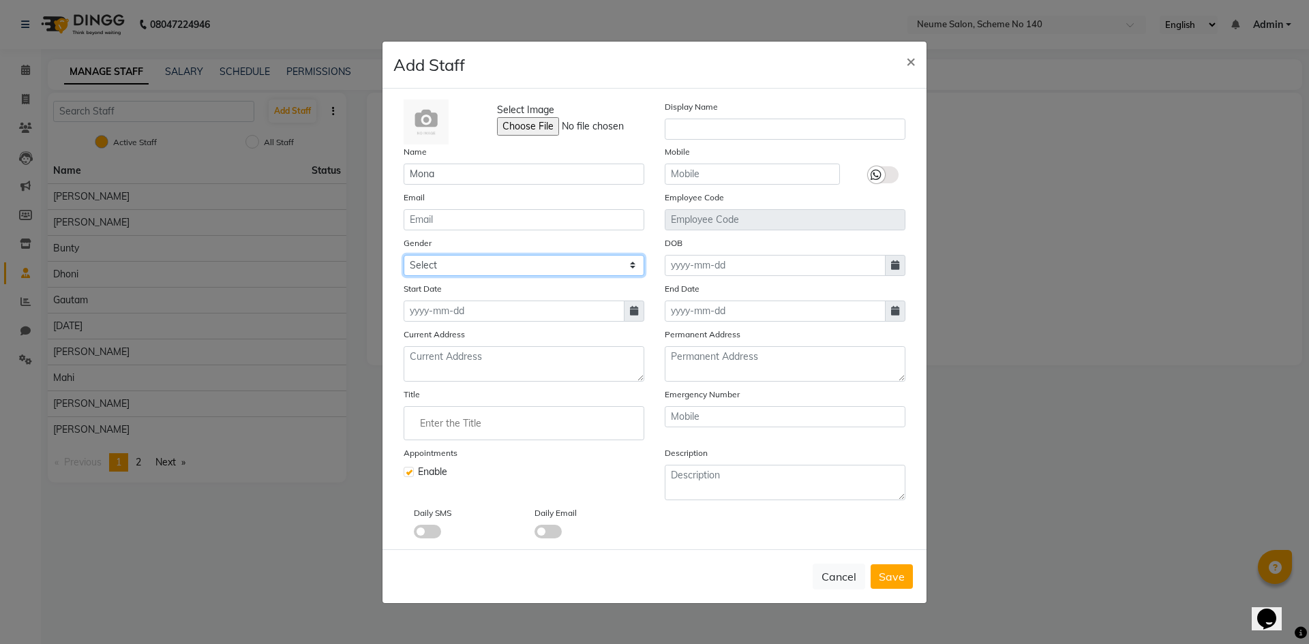
click at [488, 268] on select "Select [DEMOGRAPHIC_DATA] [DEMOGRAPHIC_DATA] Other Prefer Not To Say" at bounding box center [524, 265] width 241 height 21
click at [404, 255] on select "Select [DEMOGRAPHIC_DATA] [DEMOGRAPHIC_DATA] Other Prefer Not To Say" at bounding box center [524, 265] width 241 height 21
click at [484, 268] on select "Select [DEMOGRAPHIC_DATA] [DEMOGRAPHIC_DATA] Other Prefer Not To Say" at bounding box center [524, 265] width 241 height 21
select select "[DEMOGRAPHIC_DATA]"
click at [404, 255] on select "Select [DEMOGRAPHIC_DATA] [DEMOGRAPHIC_DATA] Other Prefer Not To Say" at bounding box center [524, 265] width 241 height 21
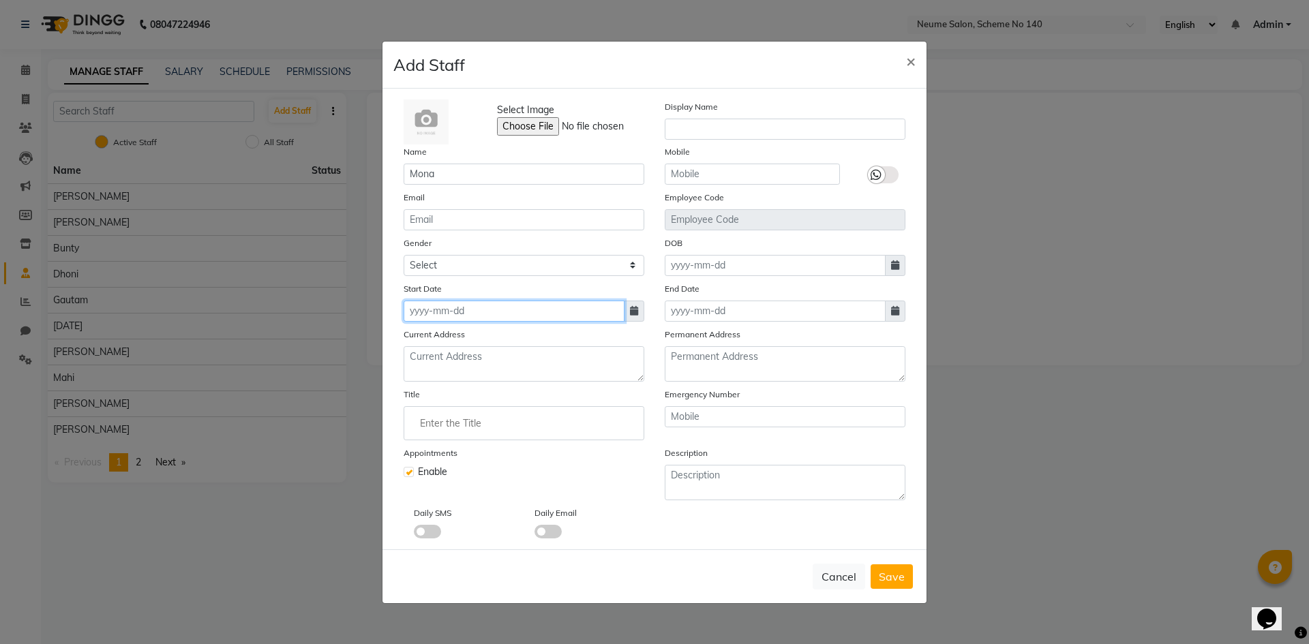
click at [415, 310] on input at bounding box center [514, 311] width 221 height 21
select select "9"
select select "2025"
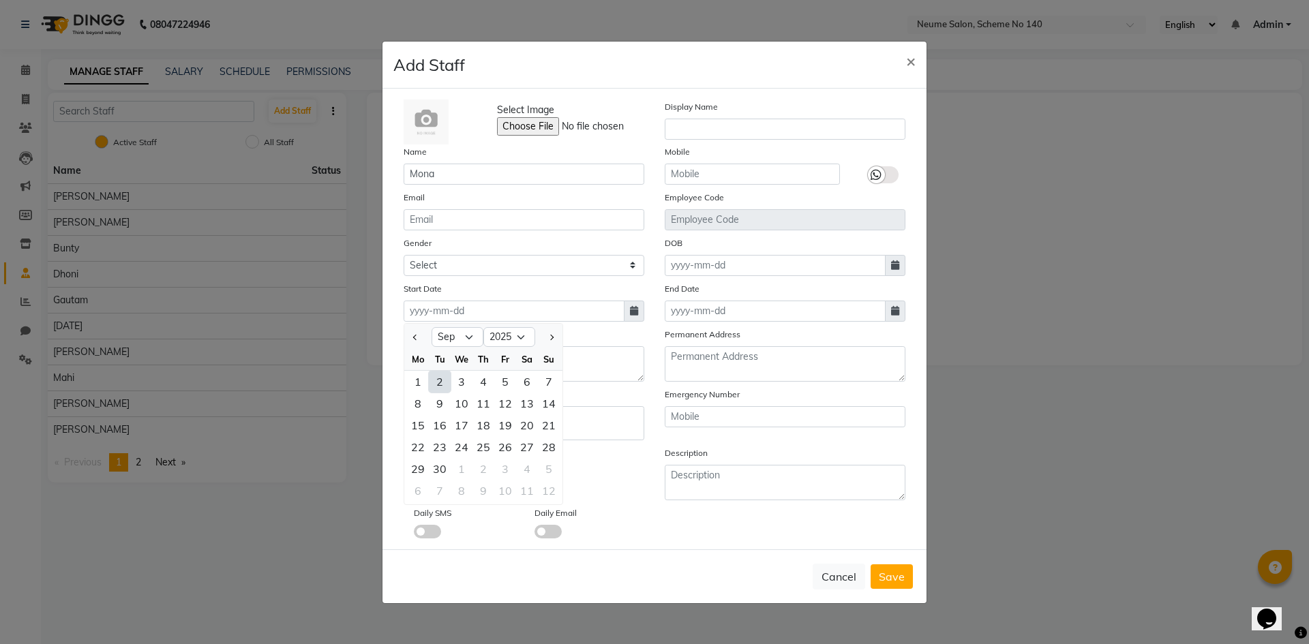
click at [442, 380] on div "2" at bounding box center [440, 382] width 22 height 22
type input "02-09-2025"
click at [890, 583] on span "Save" at bounding box center [892, 577] width 26 height 14
select select
checkbox input "false"
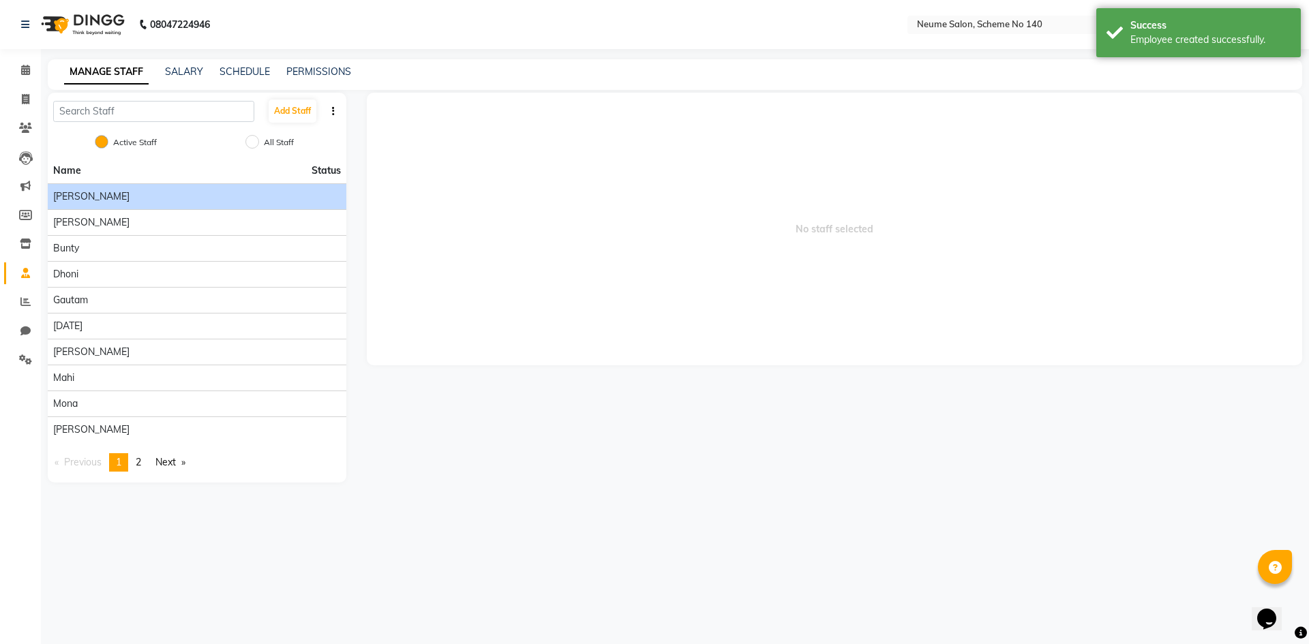
click at [221, 197] on div "[PERSON_NAME]" at bounding box center [197, 197] width 288 height 14
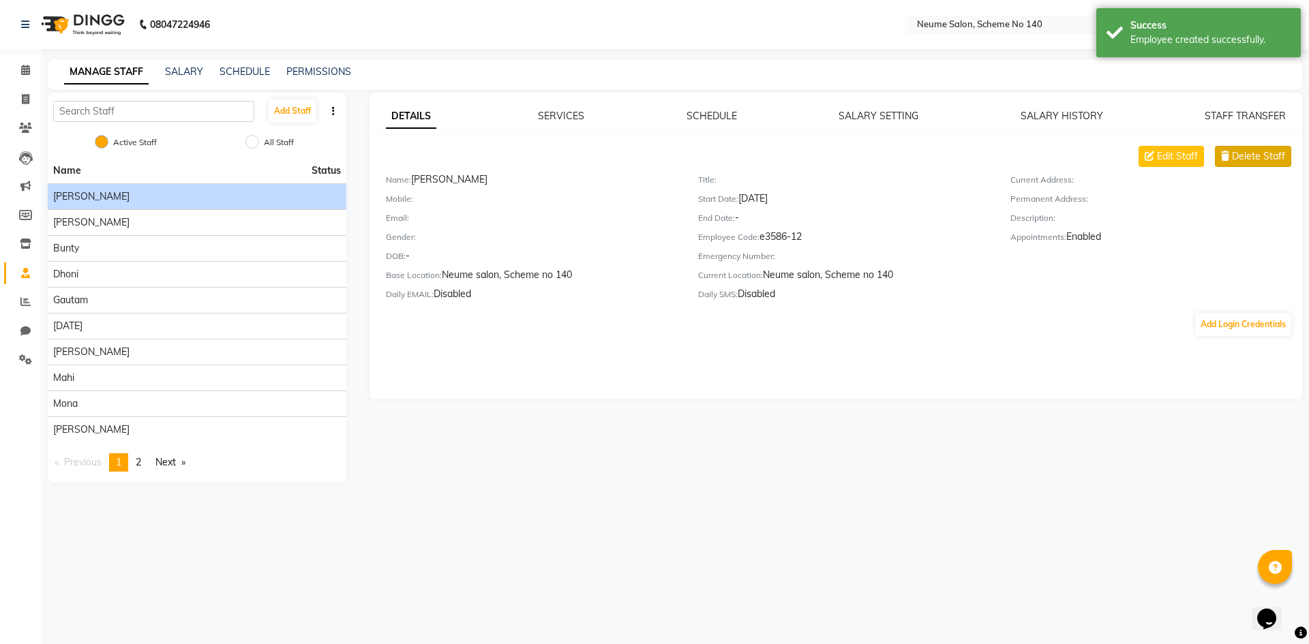
click at [1238, 158] on span "Delete Staff" at bounding box center [1258, 156] width 53 height 14
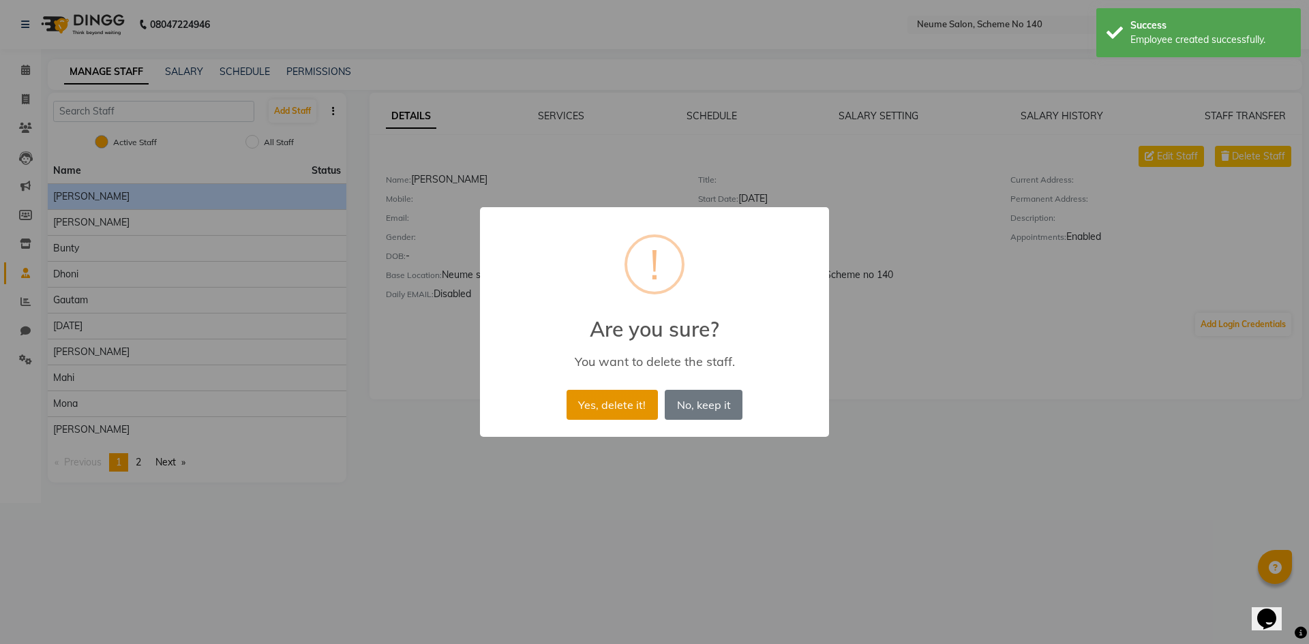
click at [599, 404] on button "Yes, delete it!" at bounding box center [612, 405] width 91 height 30
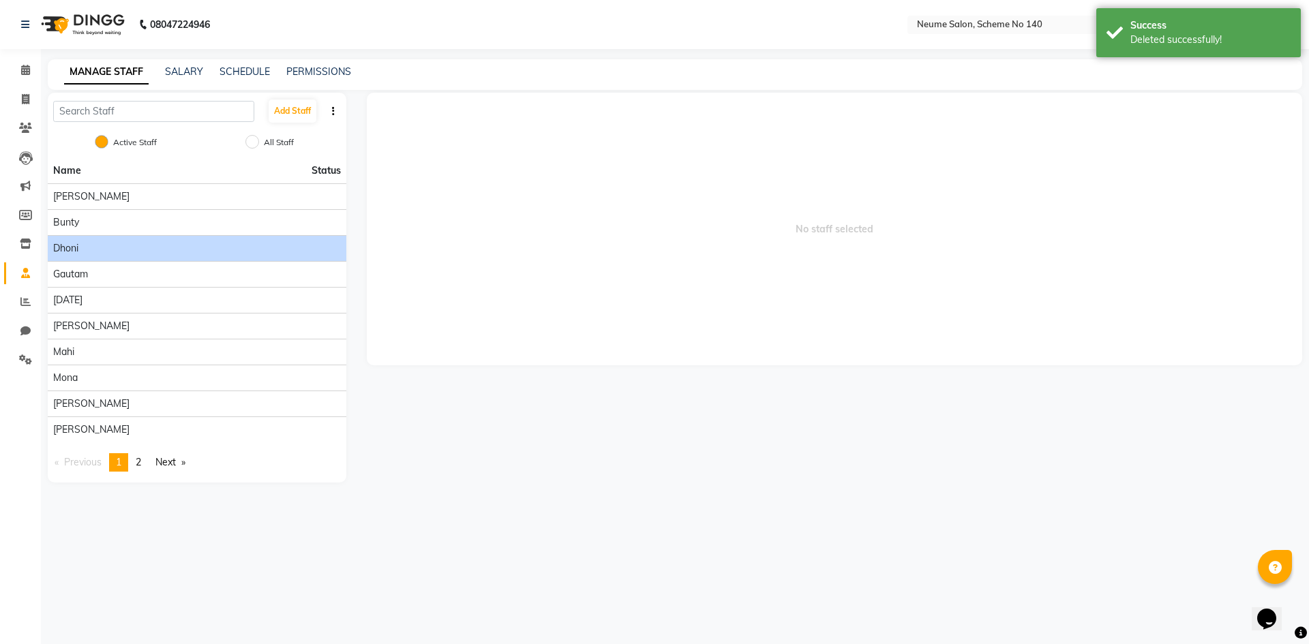
click at [145, 251] on div "Dhoni" at bounding box center [197, 248] width 288 height 14
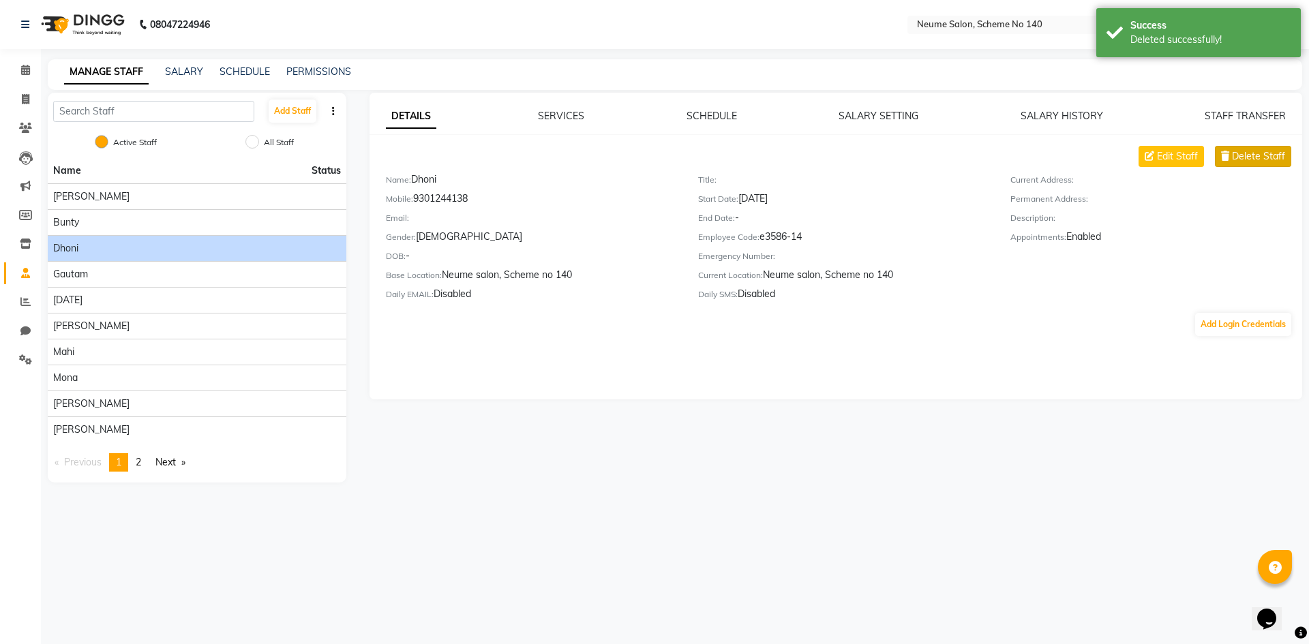
click at [1252, 154] on span "Delete Staff" at bounding box center [1258, 156] width 53 height 14
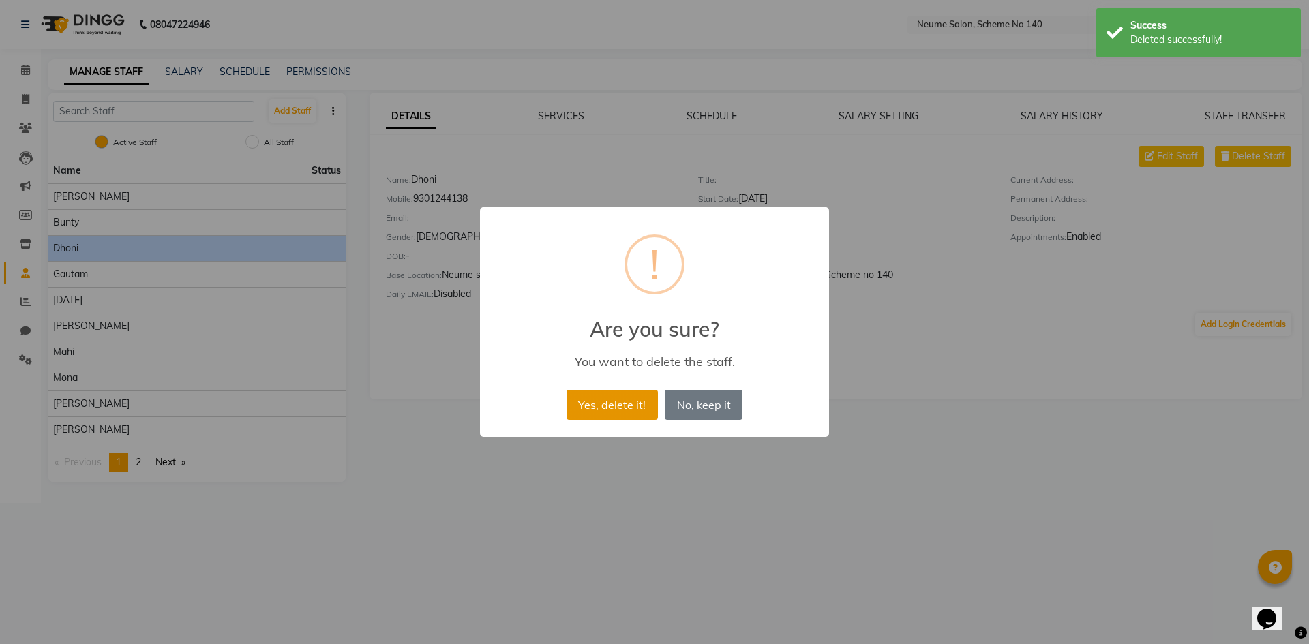
click at [624, 399] on button "Yes, delete it!" at bounding box center [612, 405] width 91 height 30
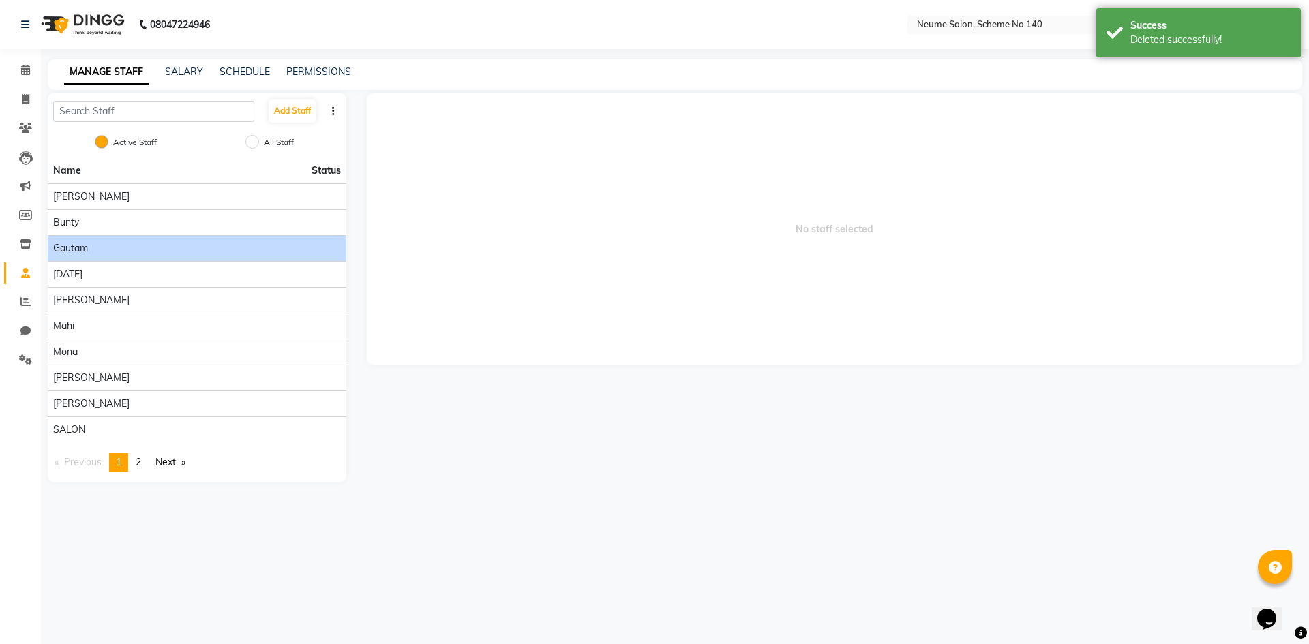
click at [288, 245] on div "Gautam" at bounding box center [197, 248] width 288 height 14
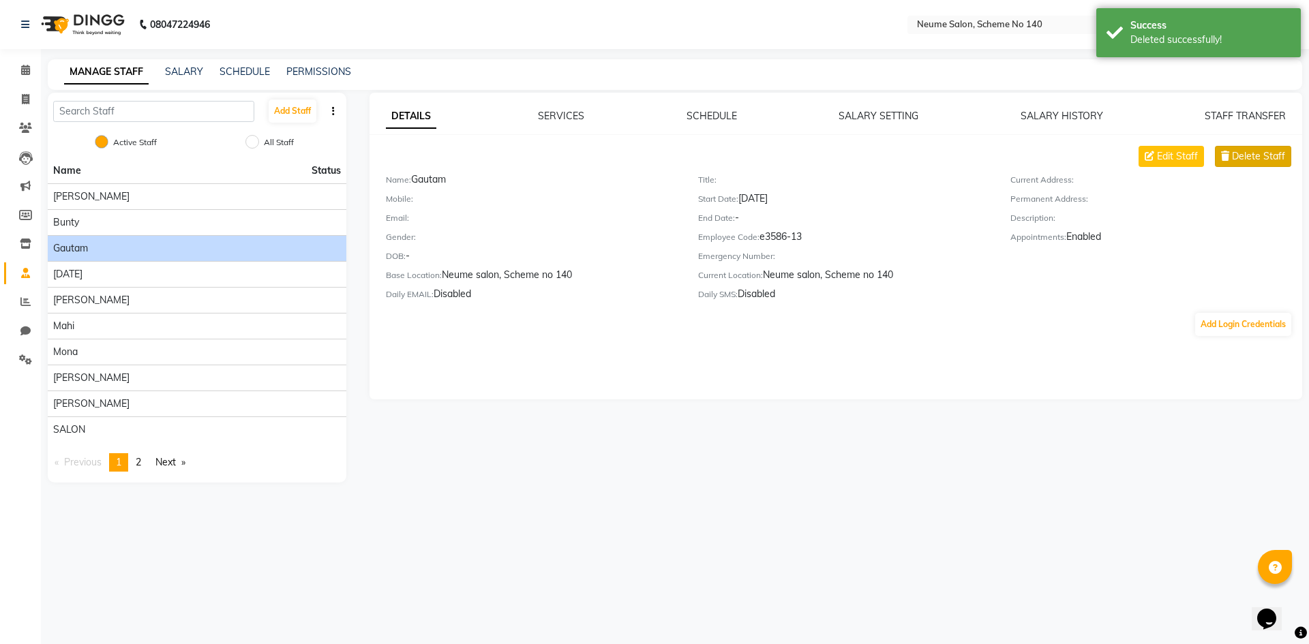
click at [1226, 152] on icon at bounding box center [1225, 156] width 8 height 10
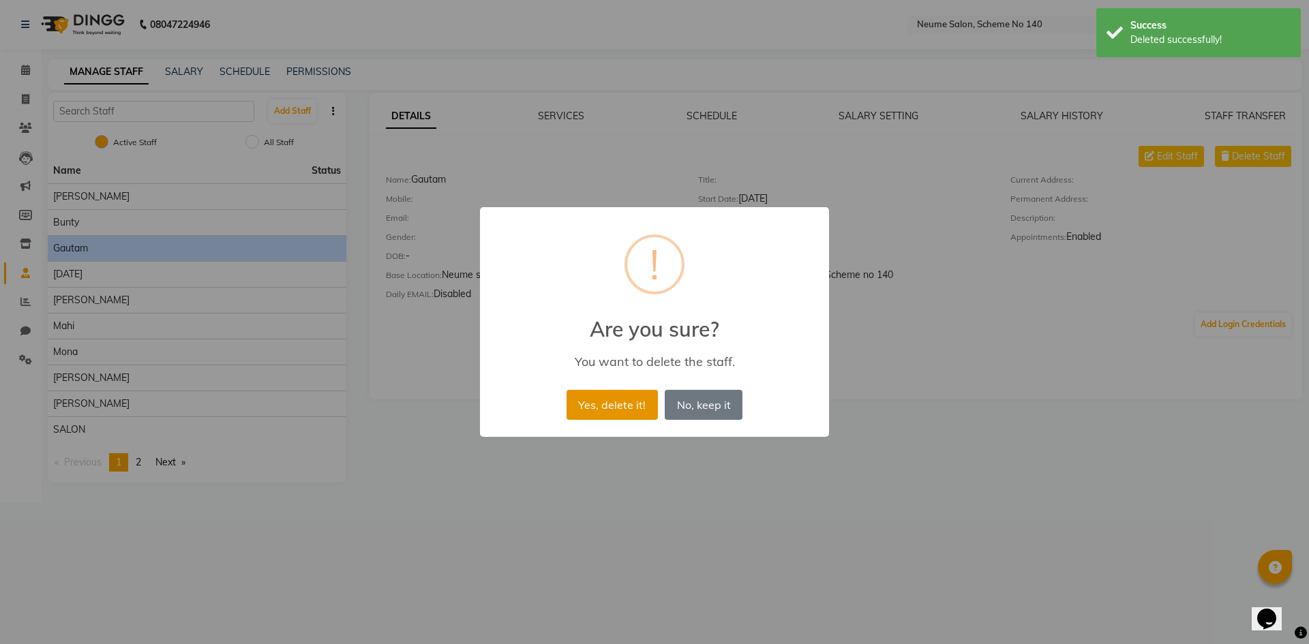
click at [608, 395] on button "Yes, delete it!" at bounding box center [612, 405] width 91 height 30
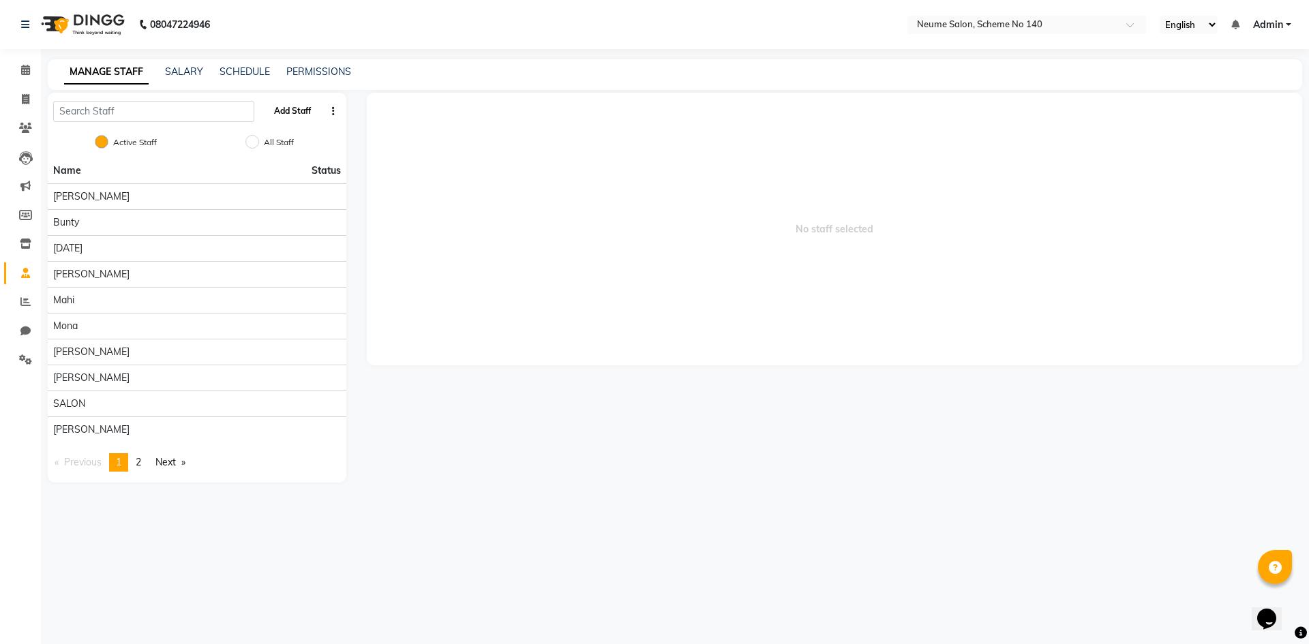
click at [308, 117] on button "Add Staff" at bounding box center [293, 111] width 48 height 23
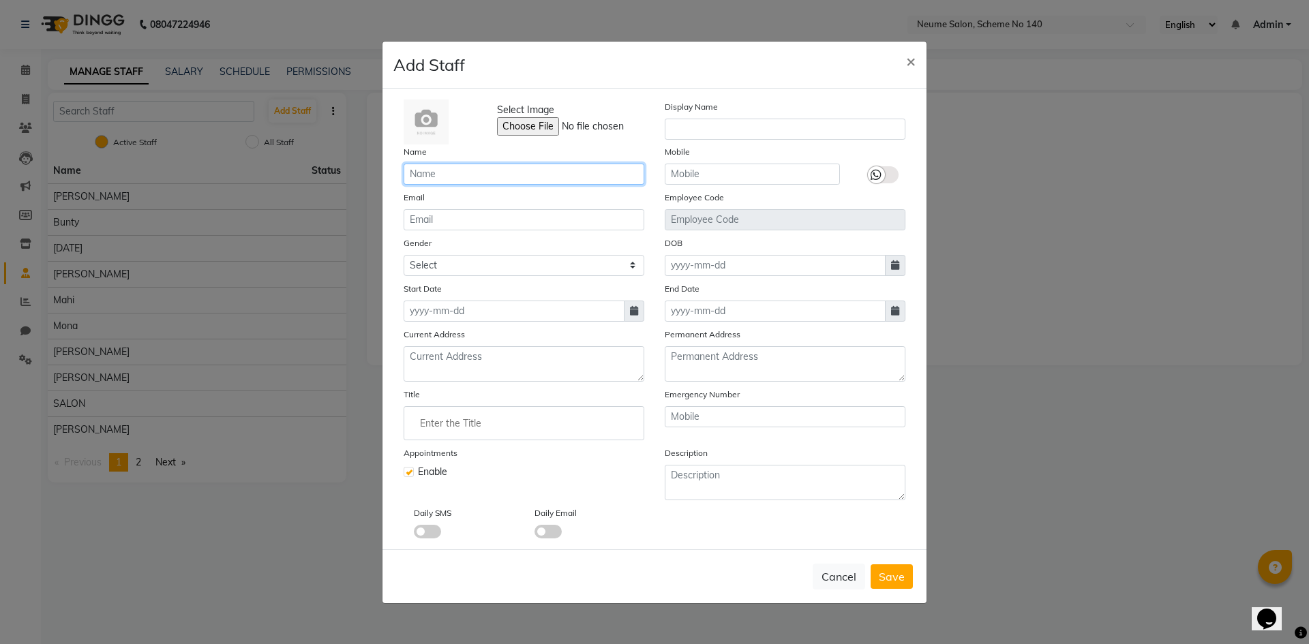
click at [451, 178] on input "text" at bounding box center [524, 174] width 241 height 21
type input "Nikhil"
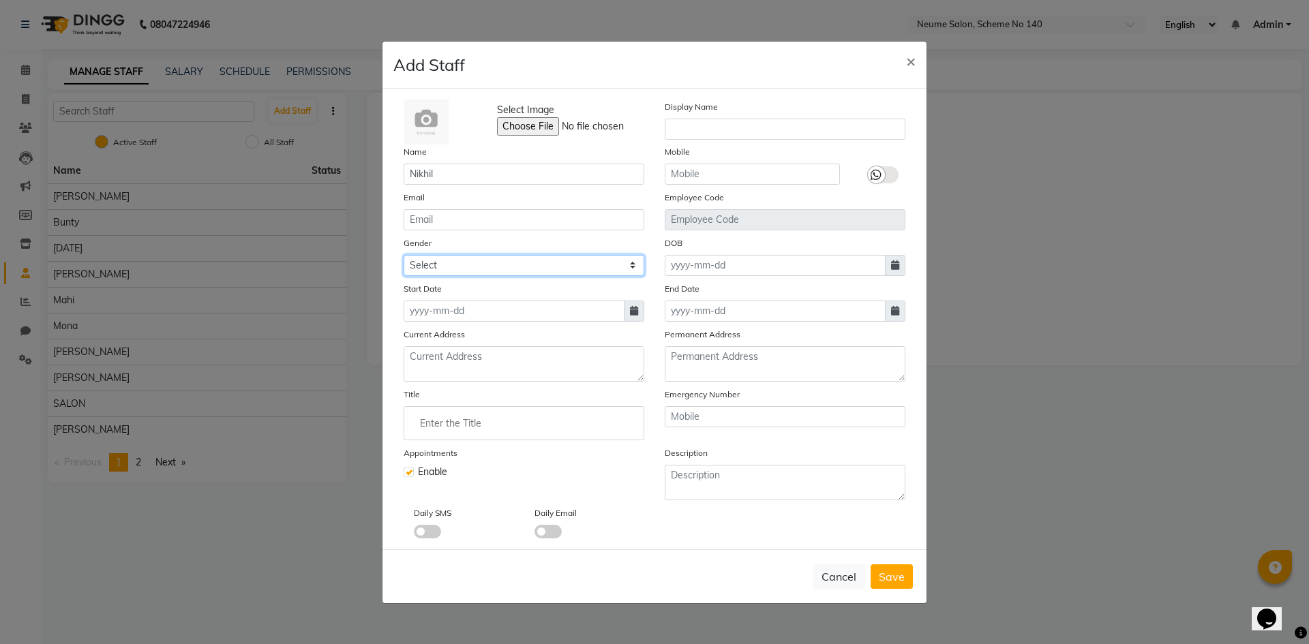
click at [460, 265] on select "Select [DEMOGRAPHIC_DATA] [DEMOGRAPHIC_DATA] Other Prefer Not To Say" at bounding box center [524, 265] width 241 height 21
select select "[DEMOGRAPHIC_DATA]"
click at [404, 255] on select "Select [DEMOGRAPHIC_DATA] [DEMOGRAPHIC_DATA] Other Prefer Not To Say" at bounding box center [524, 265] width 241 height 21
click at [890, 577] on span "Save" at bounding box center [892, 577] width 26 height 14
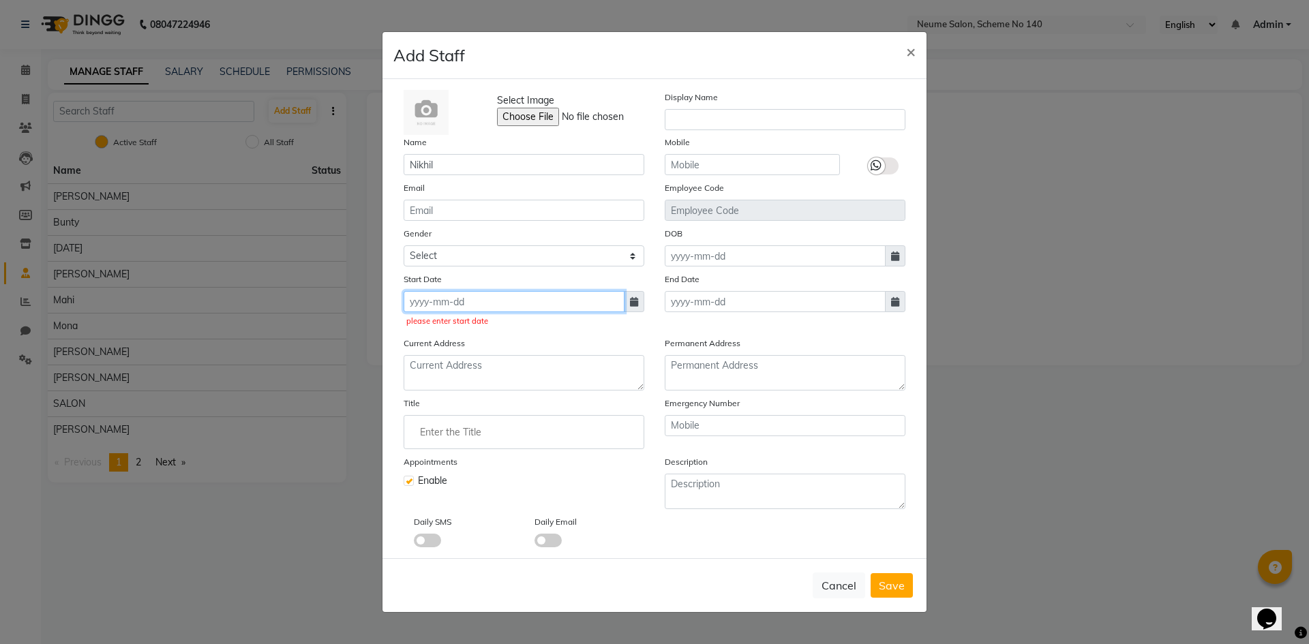
click at [427, 297] on input at bounding box center [514, 301] width 221 height 21
select select "9"
select select "2025"
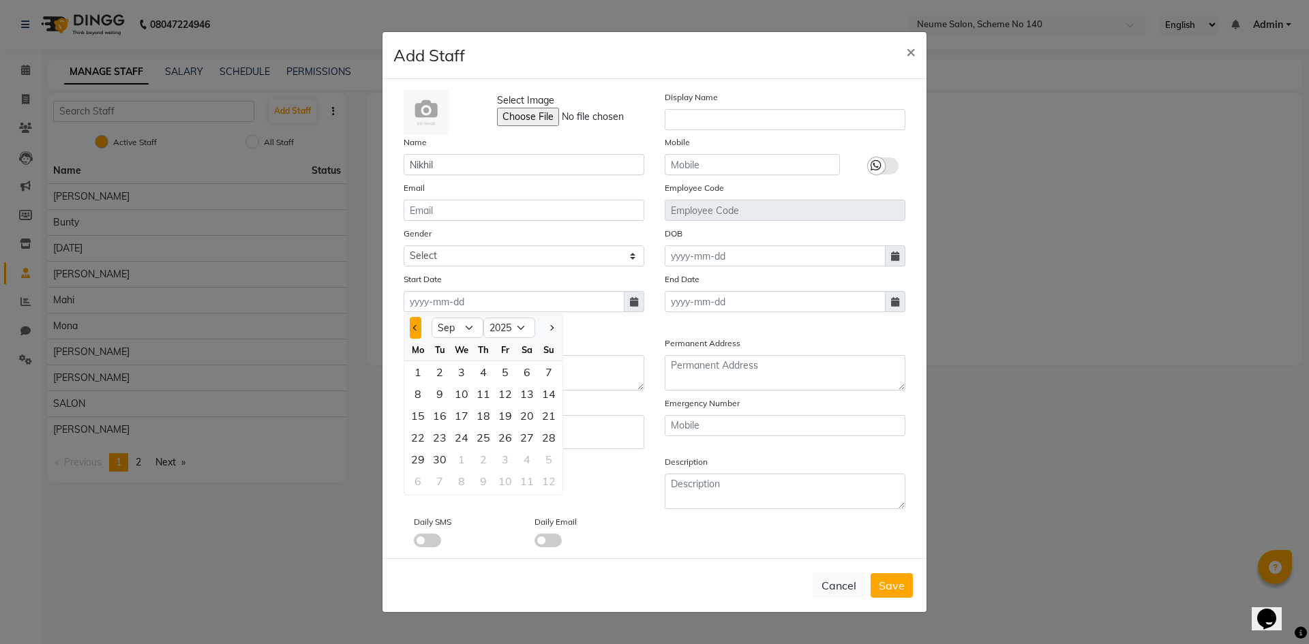
click at [417, 326] on span "Previous month" at bounding box center [415, 327] width 5 height 5
click at [413, 326] on button "Previous month" at bounding box center [416, 328] width 12 height 22
click at [549, 329] on span "Next month" at bounding box center [550, 327] width 5 height 5
select select "7"
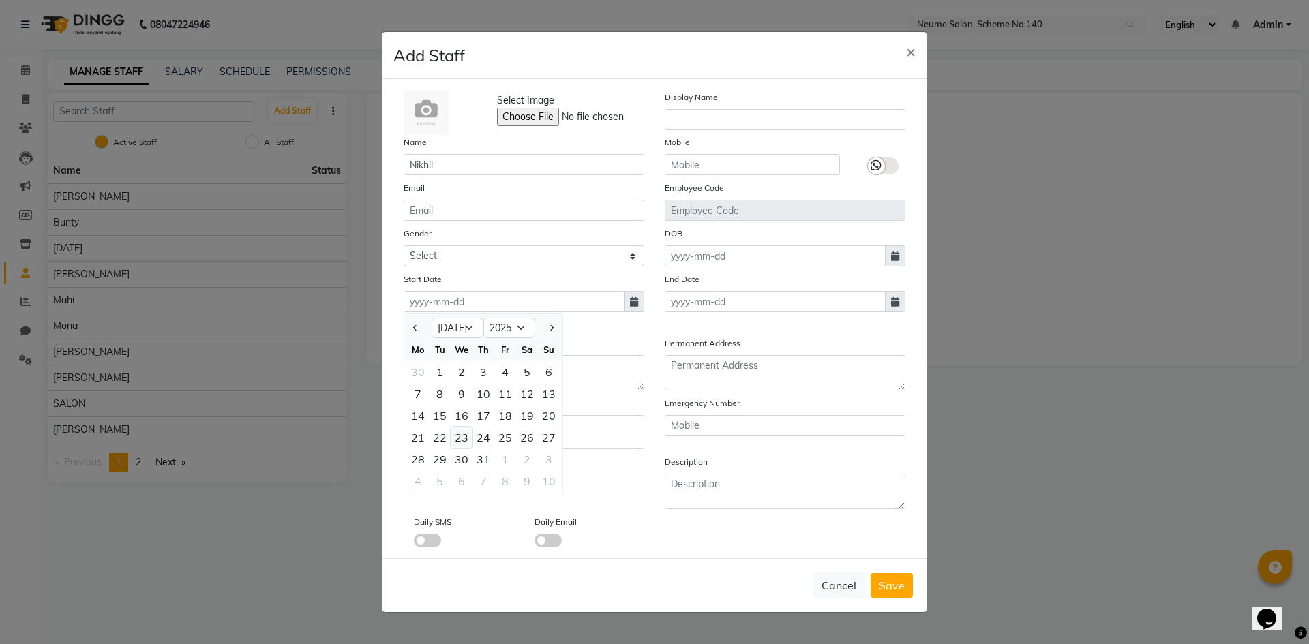
click at [464, 434] on div "23" at bounding box center [462, 438] width 22 height 22
type input "[DATE]"
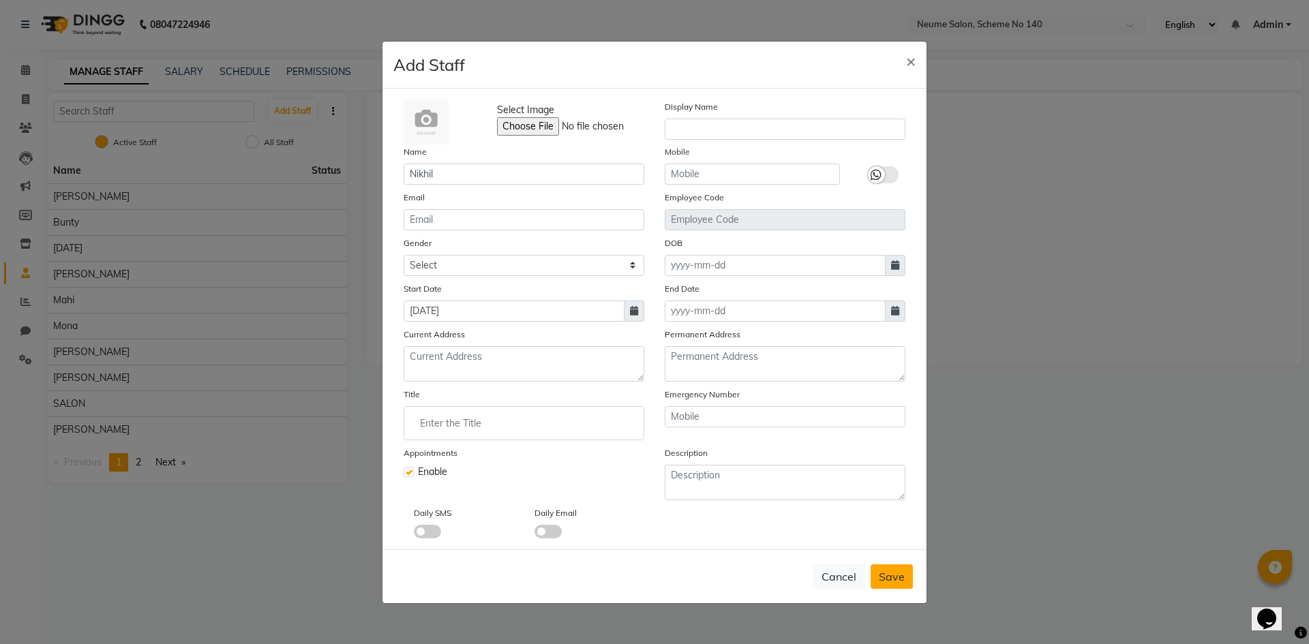
click at [897, 576] on span "Save" at bounding box center [892, 577] width 26 height 14
select select
checkbox input "false"
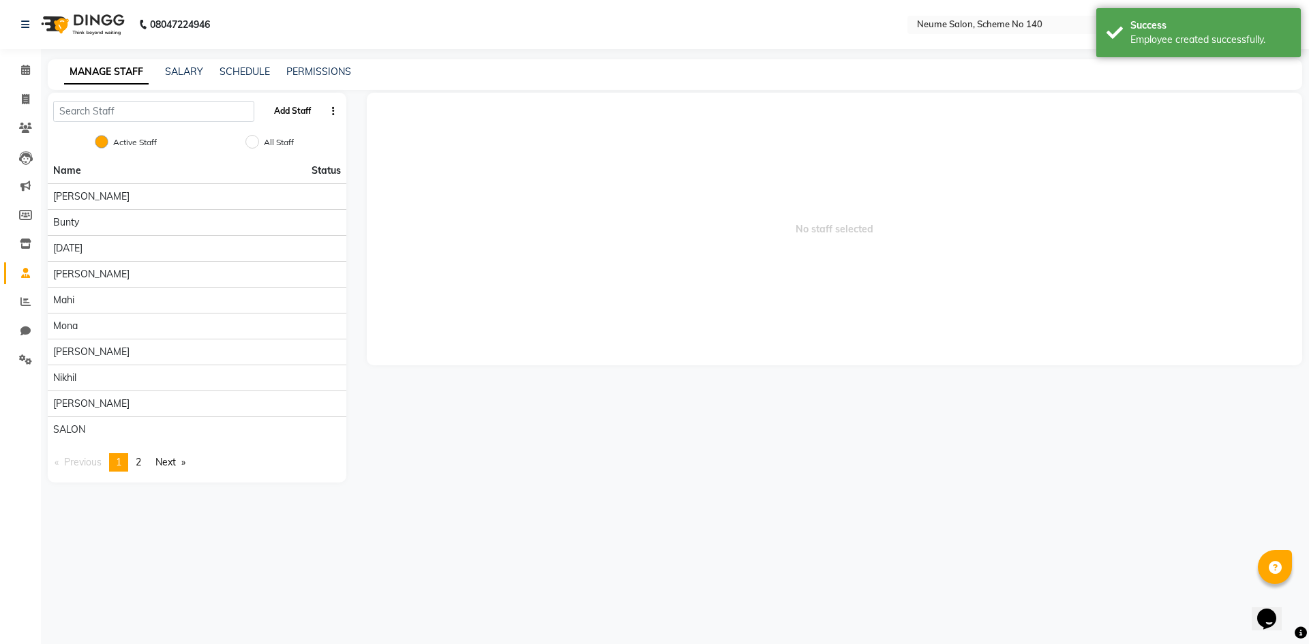
click at [288, 110] on button "Add Staff" at bounding box center [293, 111] width 48 height 23
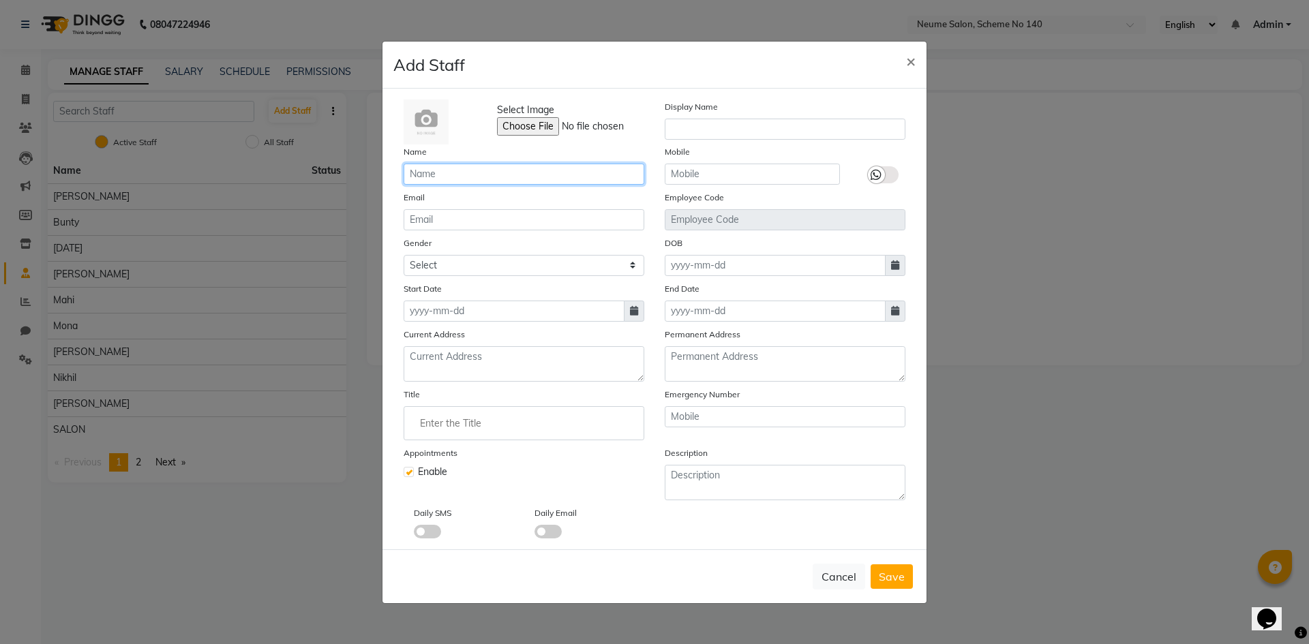
click at [453, 168] on input "text" at bounding box center [524, 174] width 241 height 21
type input "Anil"
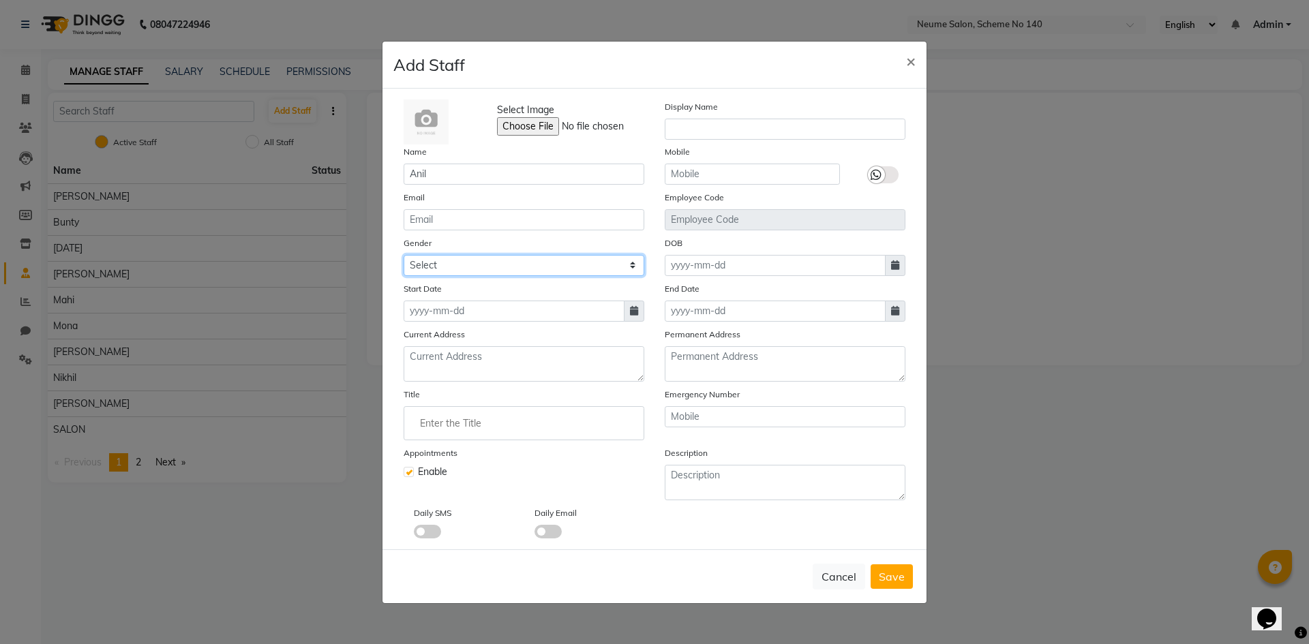
click at [460, 269] on select "Select [DEMOGRAPHIC_DATA] [DEMOGRAPHIC_DATA] Other Prefer Not To Say" at bounding box center [524, 265] width 241 height 21
select select "[DEMOGRAPHIC_DATA]"
click at [404, 255] on select "Select [DEMOGRAPHIC_DATA] [DEMOGRAPHIC_DATA] Other Prefer Not To Say" at bounding box center [524, 265] width 241 height 21
click at [449, 314] on input at bounding box center [514, 311] width 221 height 21
select select "9"
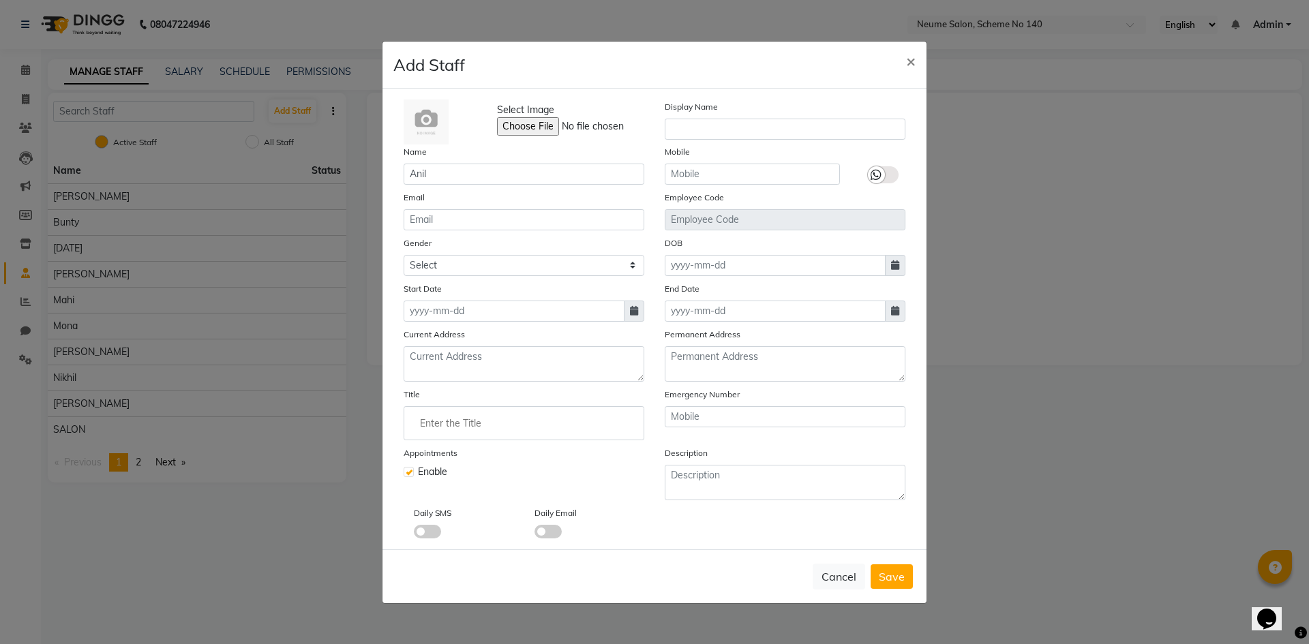
select select "2025"
click at [413, 342] on button "Previous month" at bounding box center [416, 338] width 12 height 22
select select "8"
click at [499, 378] on div "1" at bounding box center [505, 382] width 22 height 22
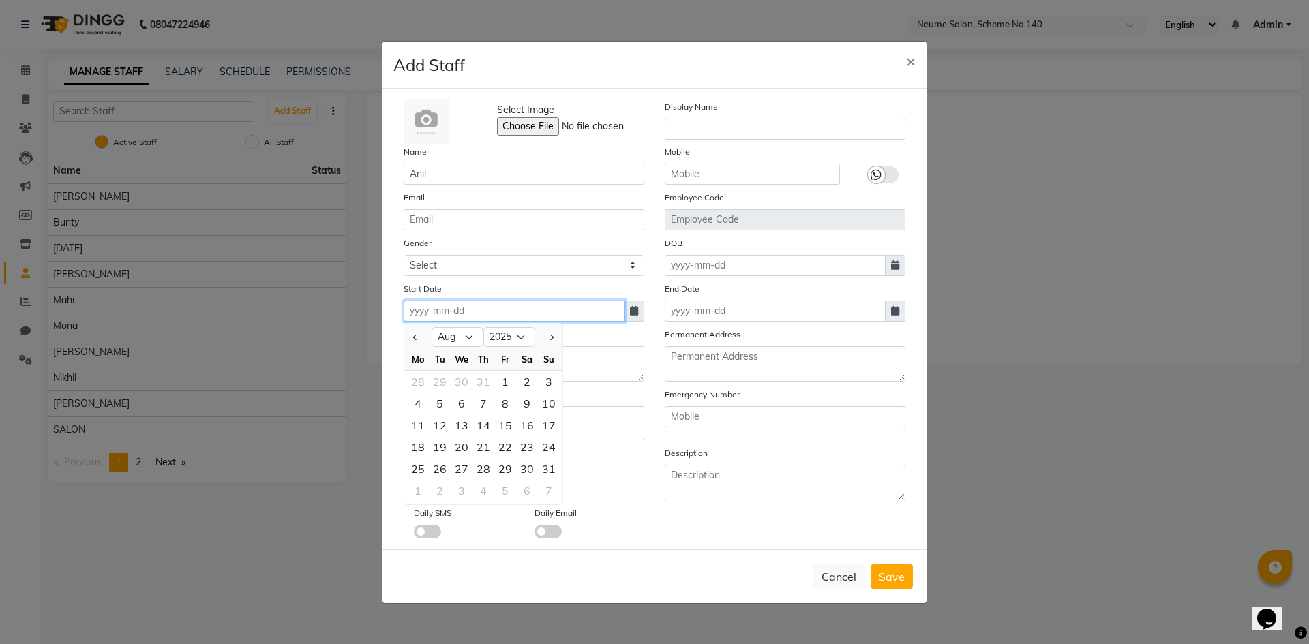
type input "[DATE]"
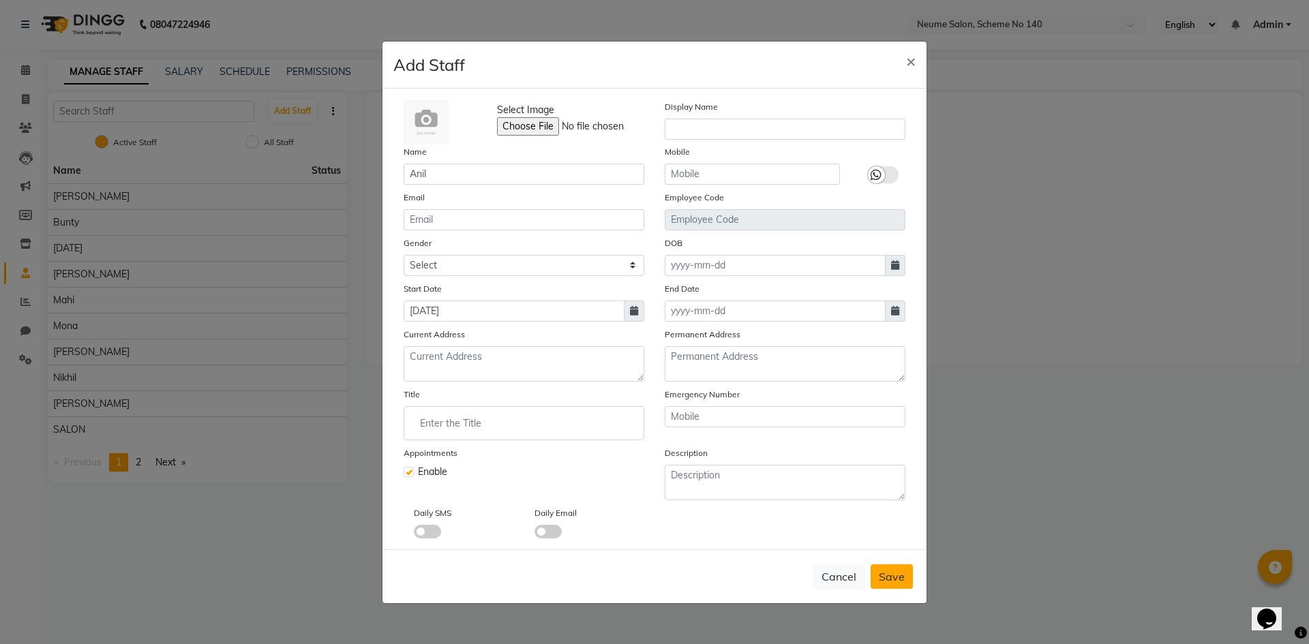
click at [878, 579] on button "Save" at bounding box center [892, 577] width 42 height 25
select select
checkbox input "false"
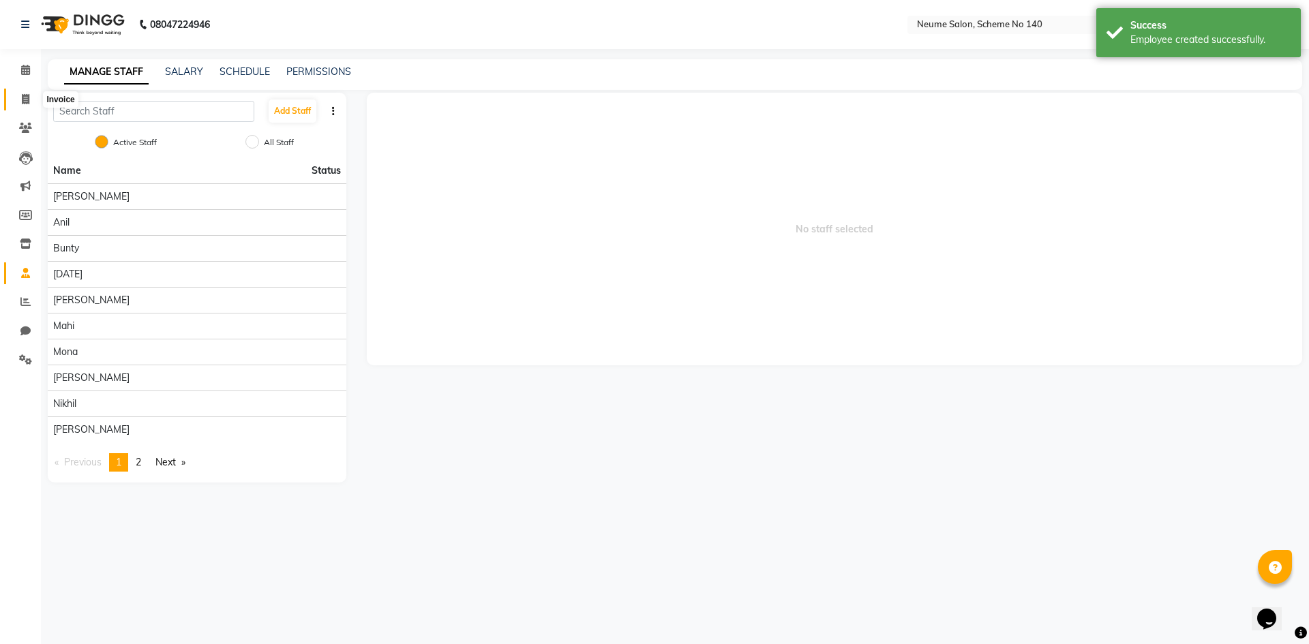
click at [22, 99] on icon at bounding box center [26, 99] width 8 height 10
select select "service"
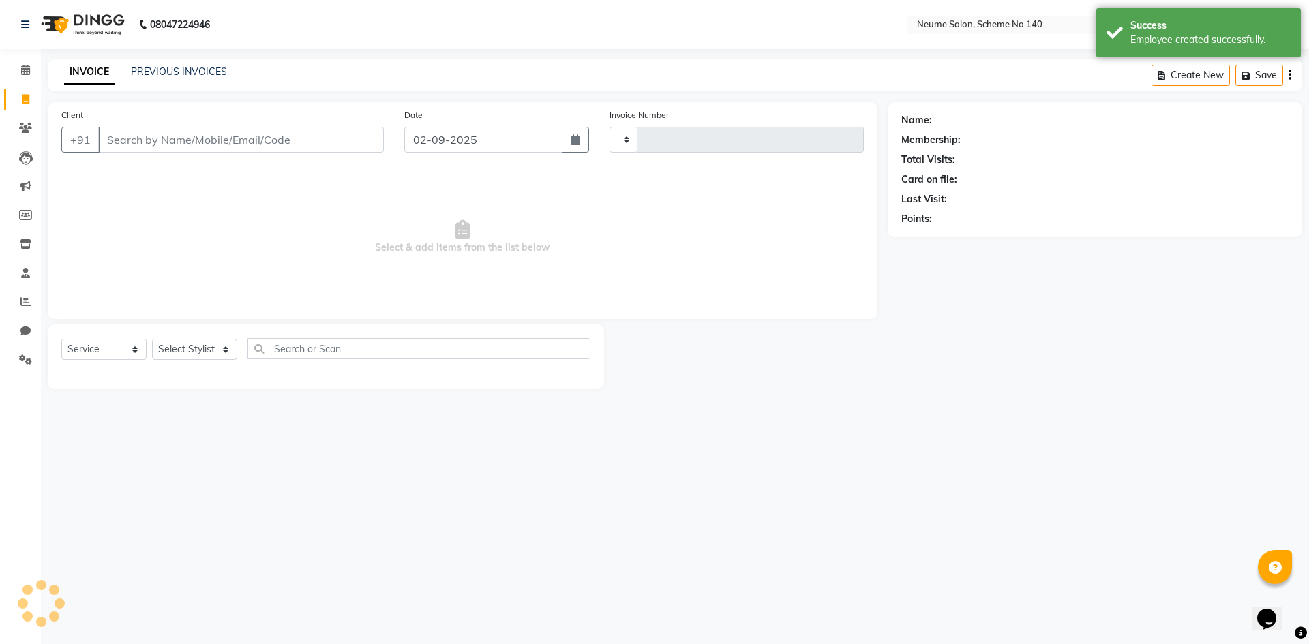
type input "2573"
select select "8098"
click at [129, 139] on input "Client" at bounding box center [241, 140] width 286 height 26
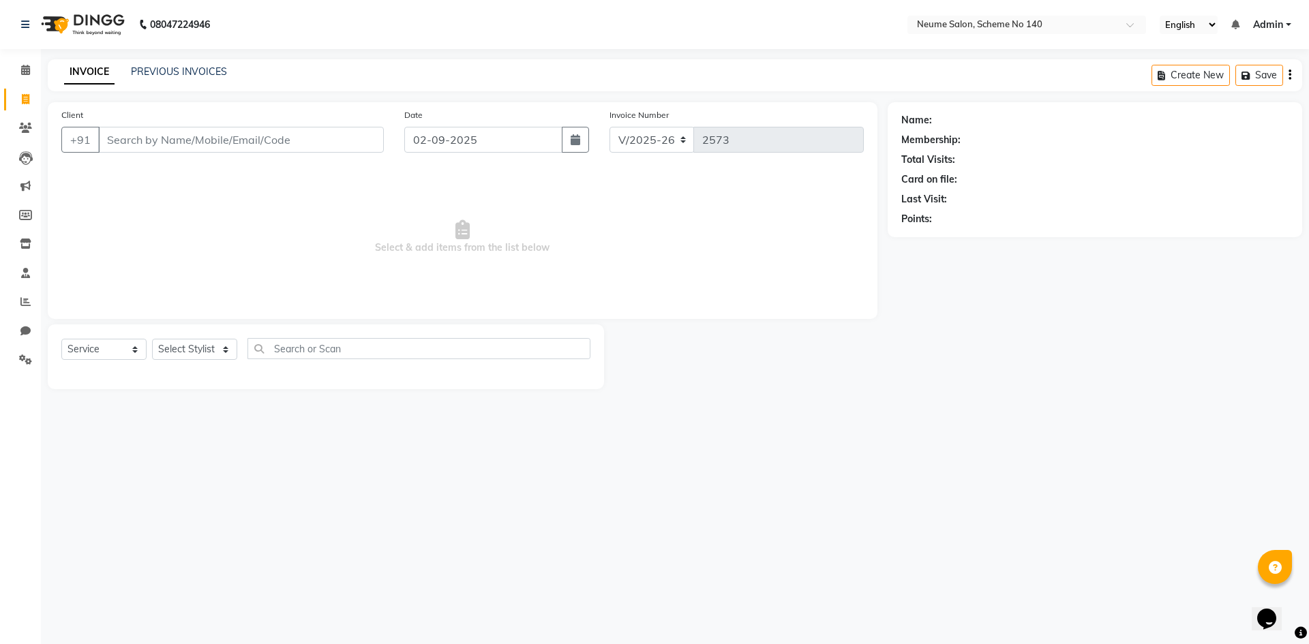
click at [125, 136] on input "Client" at bounding box center [241, 140] width 286 height 26
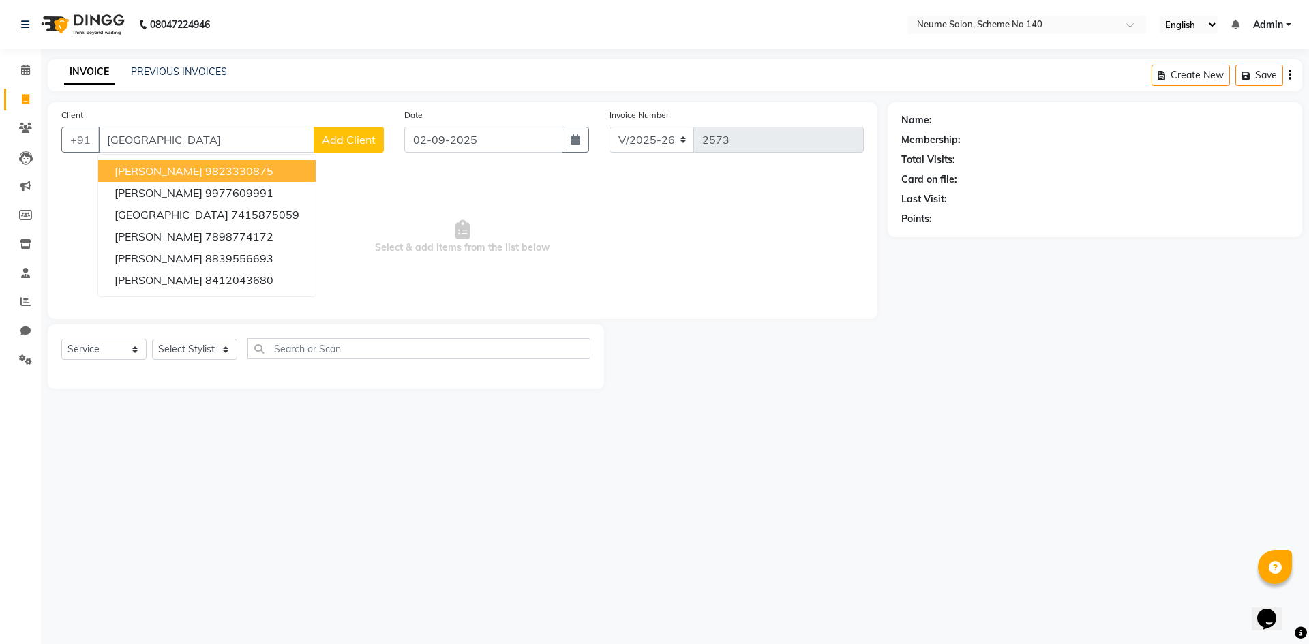
click at [207, 168] on ngb-highlight "9823330875" at bounding box center [239, 171] width 68 height 14
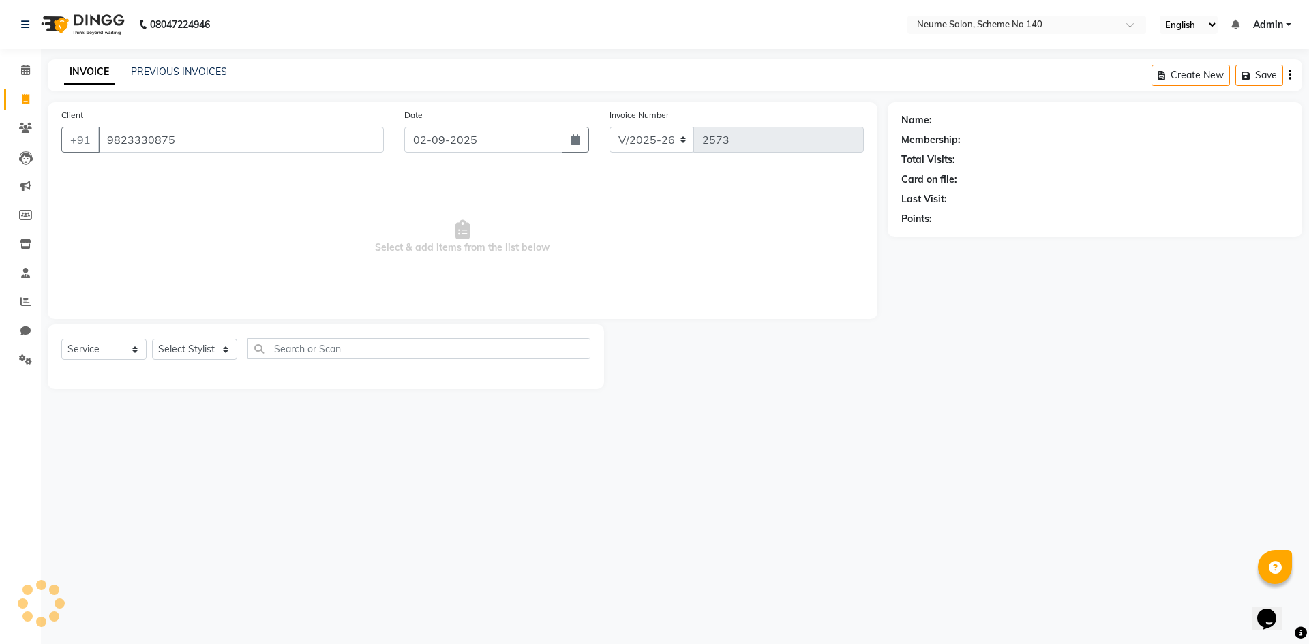
type input "9823330875"
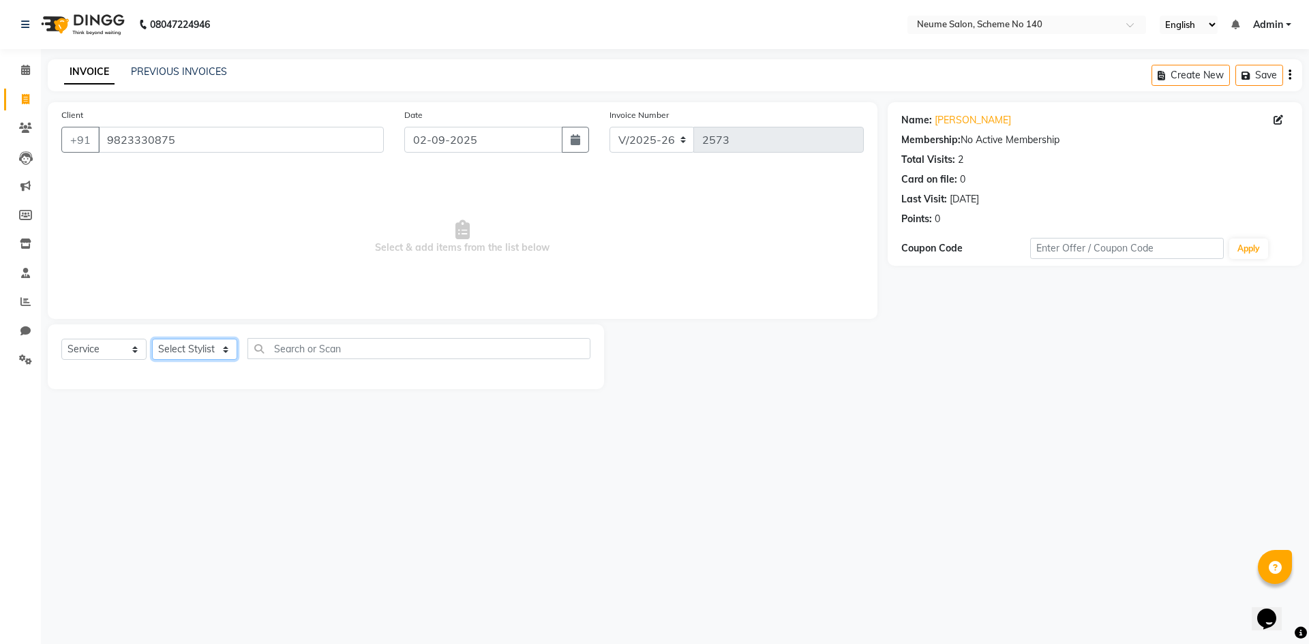
click at [165, 353] on select "Select Stylist [PERSON_NAME] [PERSON_NAME] [DATE][PERSON_NAME] Mahi [PERSON_NAM…" at bounding box center [194, 349] width 85 height 21
select select "75327"
click at [152, 339] on select "Select Stylist [PERSON_NAME] [PERSON_NAME] [DATE][PERSON_NAME] Mahi [PERSON_NAM…" at bounding box center [194, 349] width 85 height 21
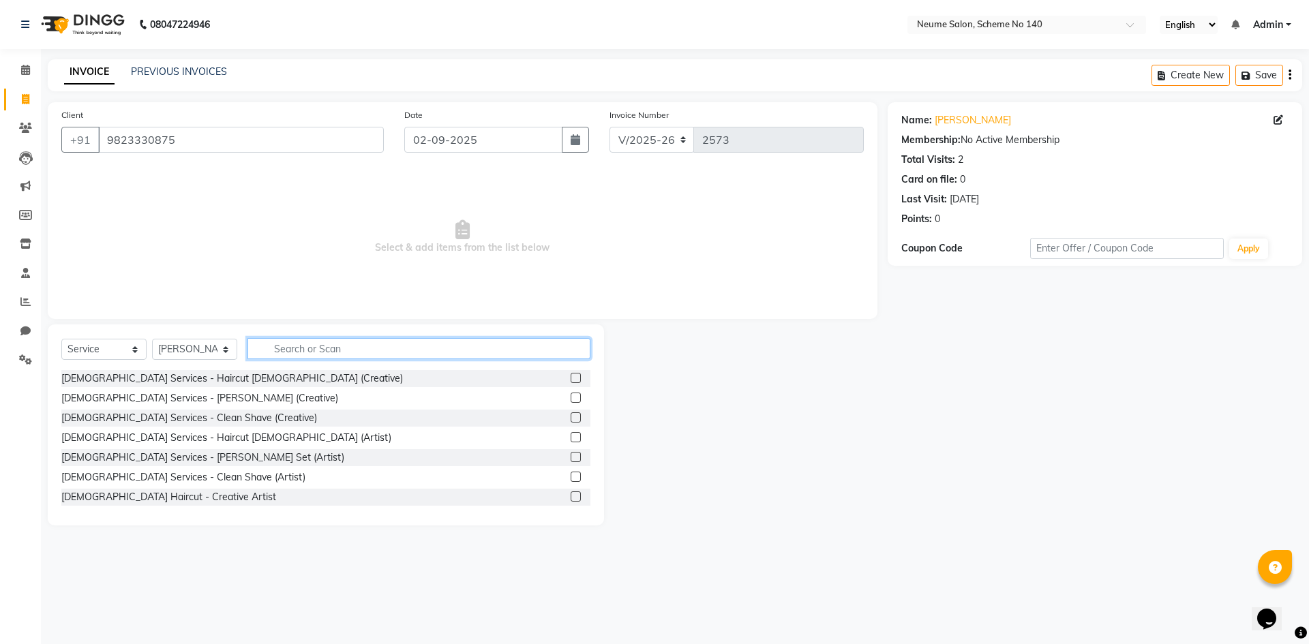
click at [310, 343] on input "text" at bounding box center [419, 348] width 343 height 21
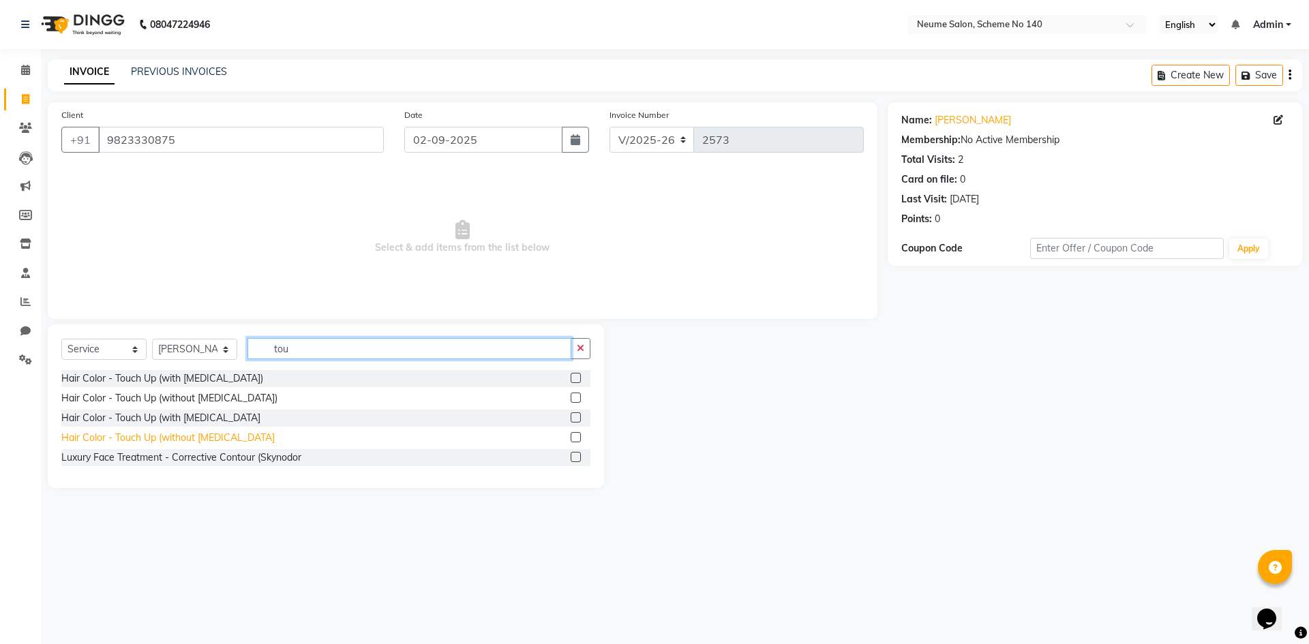
type input "tou"
click at [175, 440] on div "Hair Color - Touch Up (without [MEDICAL_DATA]" at bounding box center [167, 438] width 213 height 14
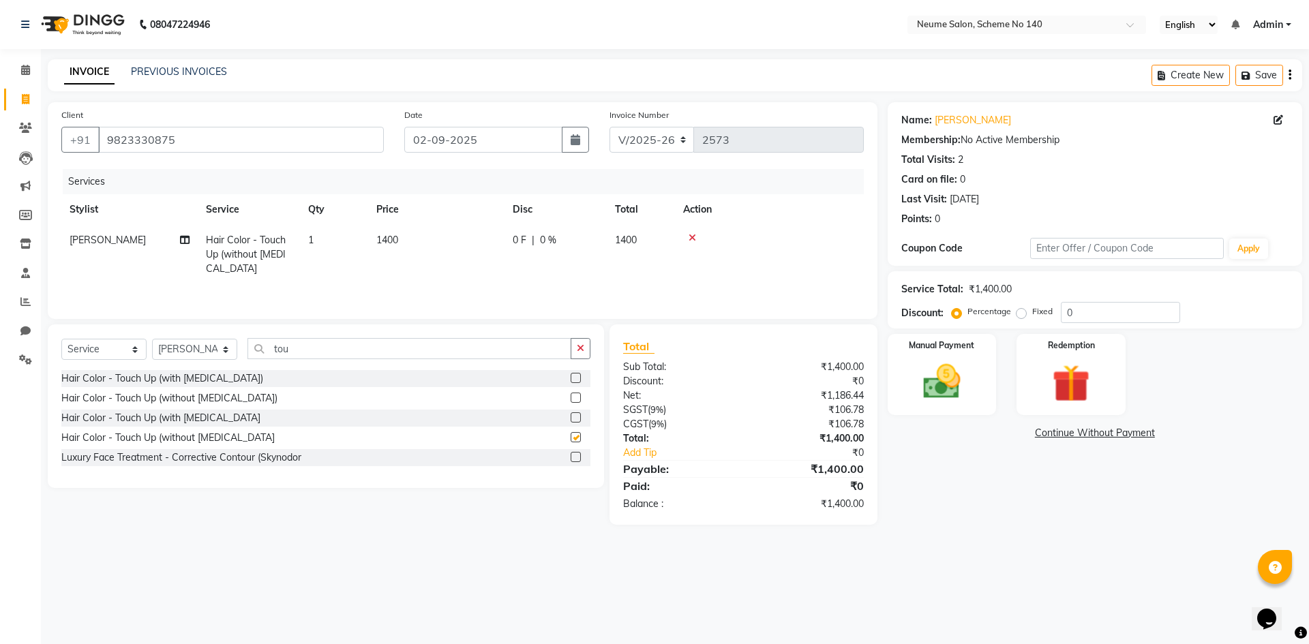
checkbox input "false"
click at [196, 343] on select "Select Stylist [PERSON_NAME] [PERSON_NAME] [DATE][PERSON_NAME] Mahi [PERSON_NAM…" at bounding box center [194, 349] width 85 height 21
select select "90654"
click at [152, 339] on select "Select Stylist [PERSON_NAME] [PERSON_NAME] [DATE][PERSON_NAME] Mahi [PERSON_NAM…" at bounding box center [194, 349] width 85 height 21
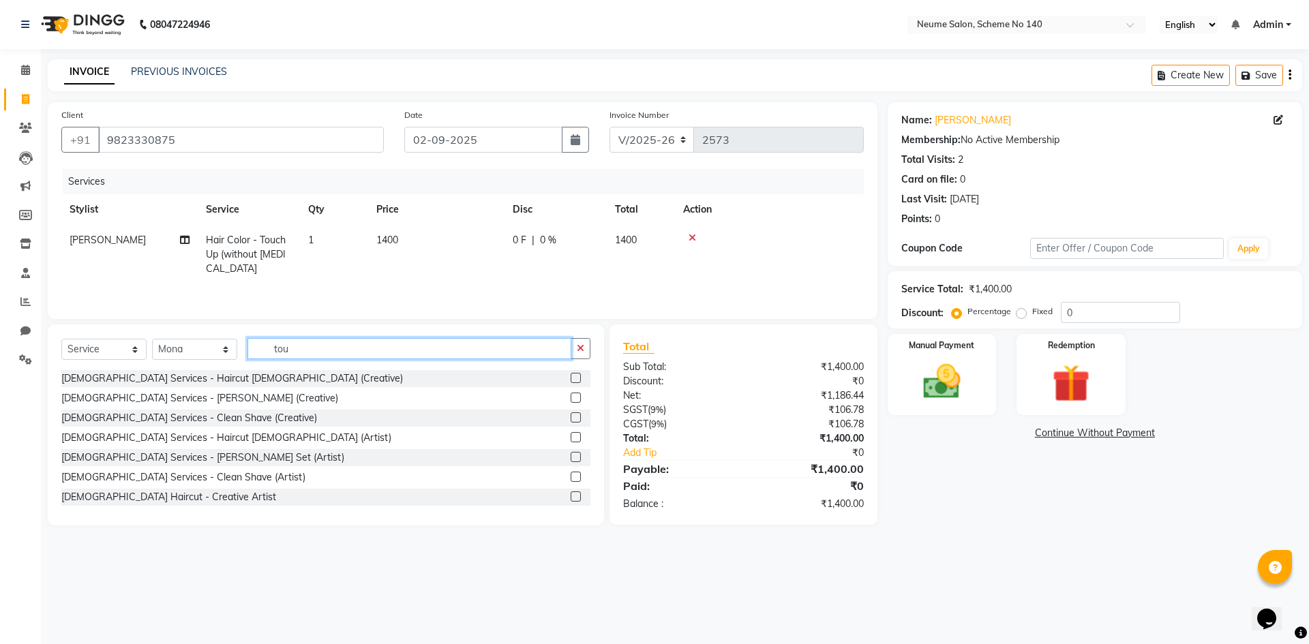
click at [306, 346] on input "tou" at bounding box center [410, 348] width 324 height 21
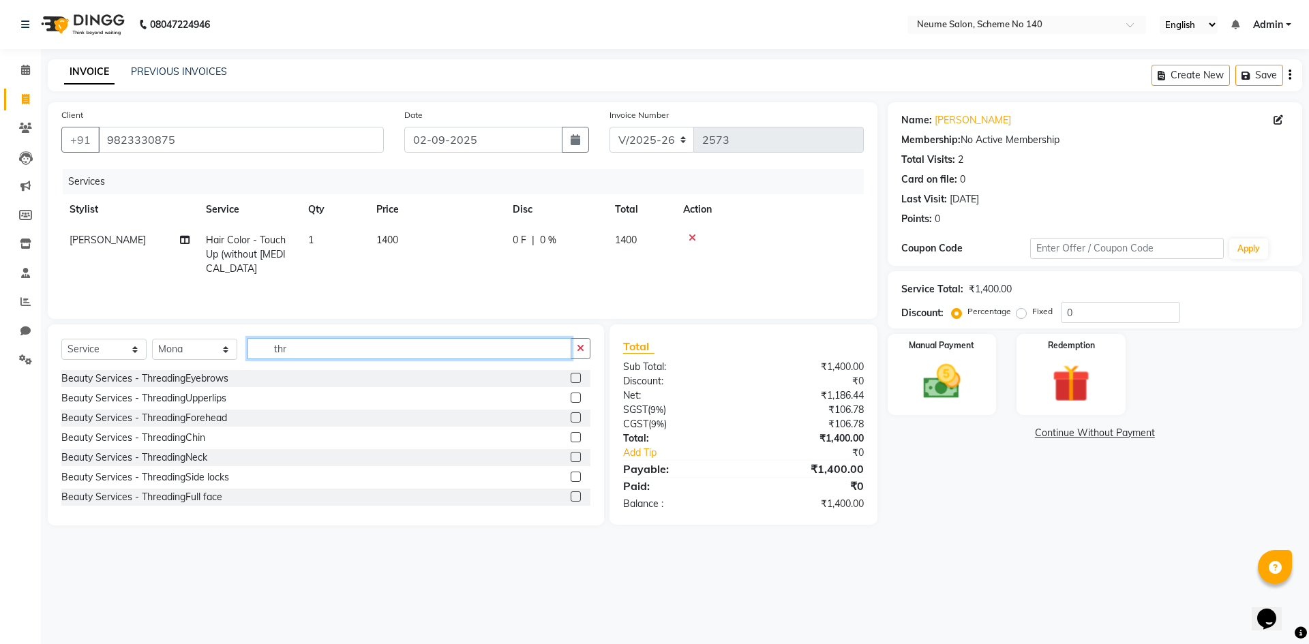
type input "thr"
click at [198, 373] on div "Beauty Services - ThreadingEyebrows" at bounding box center [144, 379] width 167 height 14
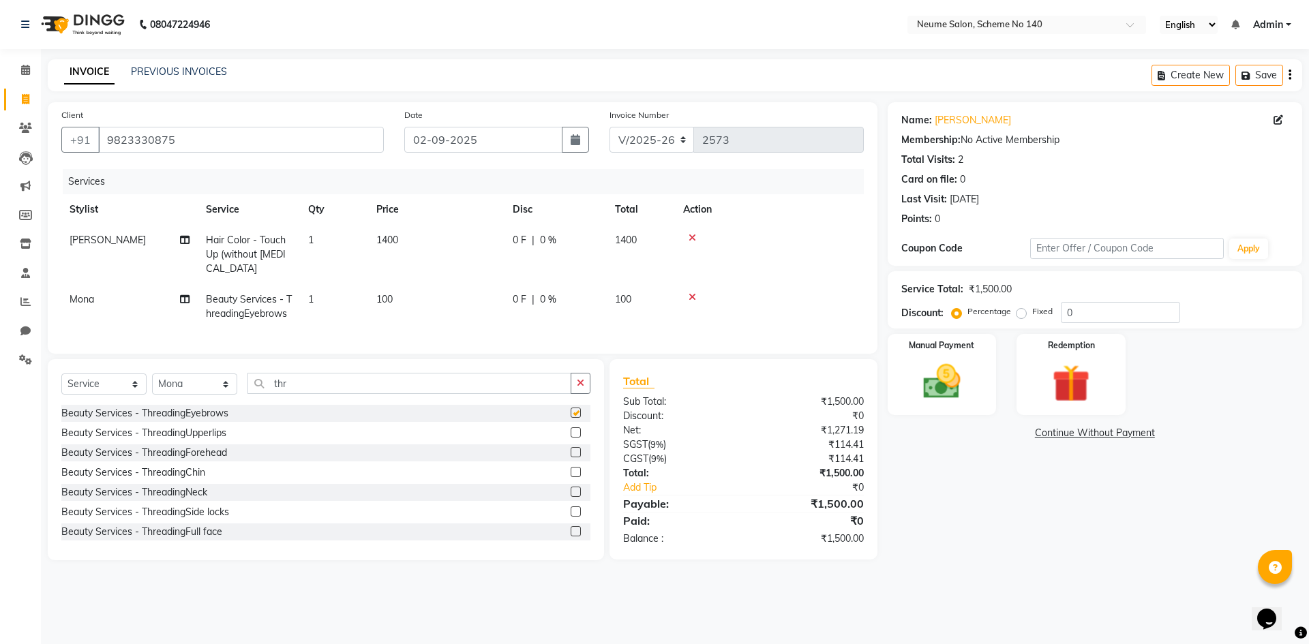
checkbox input "false"
click at [198, 436] on div "Beauty Services - ThreadingUpperlips" at bounding box center [325, 433] width 529 height 17
click at [198, 437] on div "Beauty Services - ThreadingUpperlips" at bounding box center [143, 433] width 165 height 14
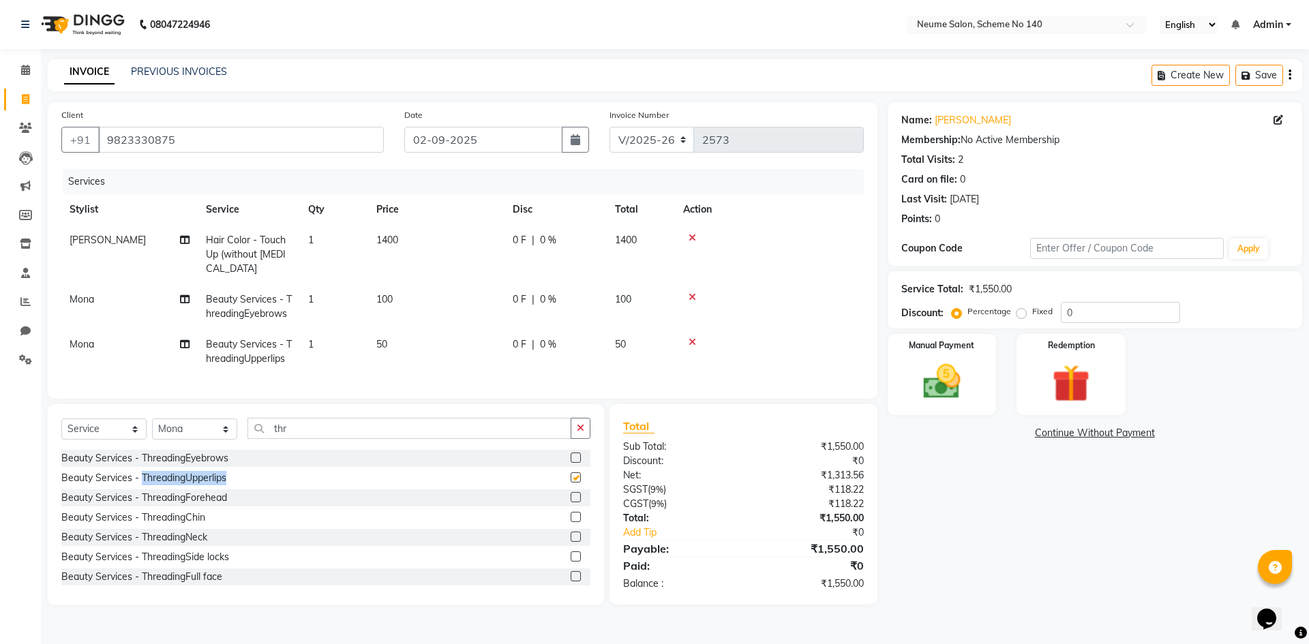
checkbox input "false"
click at [212, 505] on div "Beauty Services - ThreadingForehead" at bounding box center [144, 498] width 166 height 14
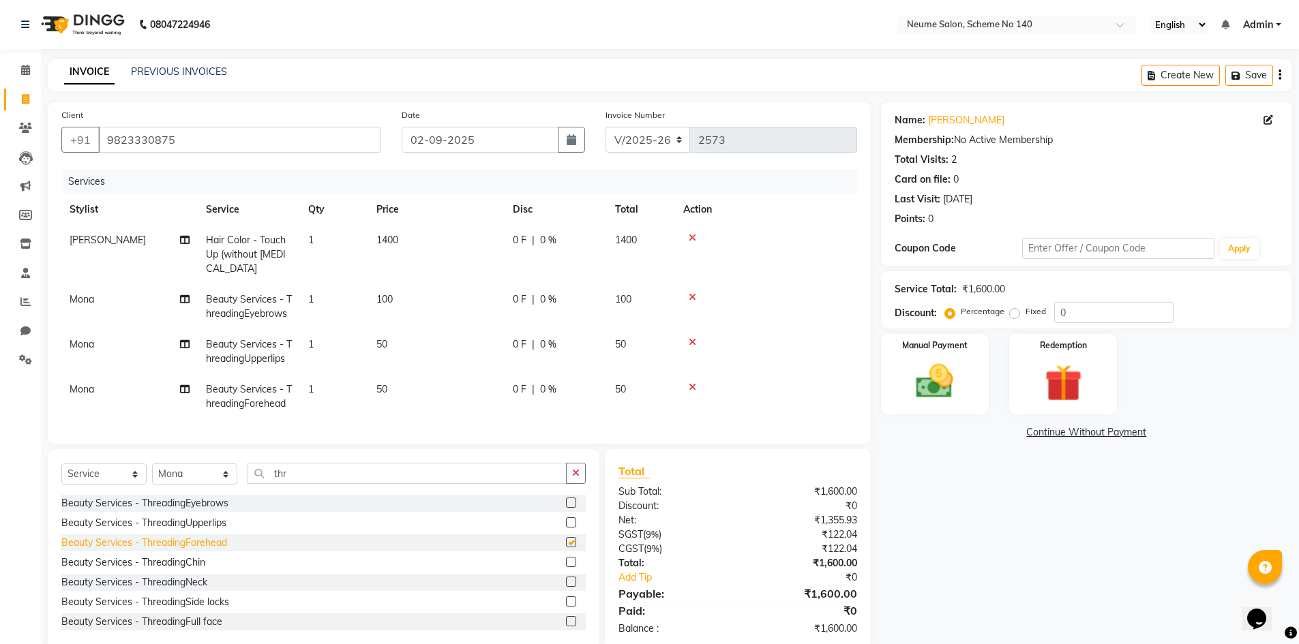
checkbox input "false"
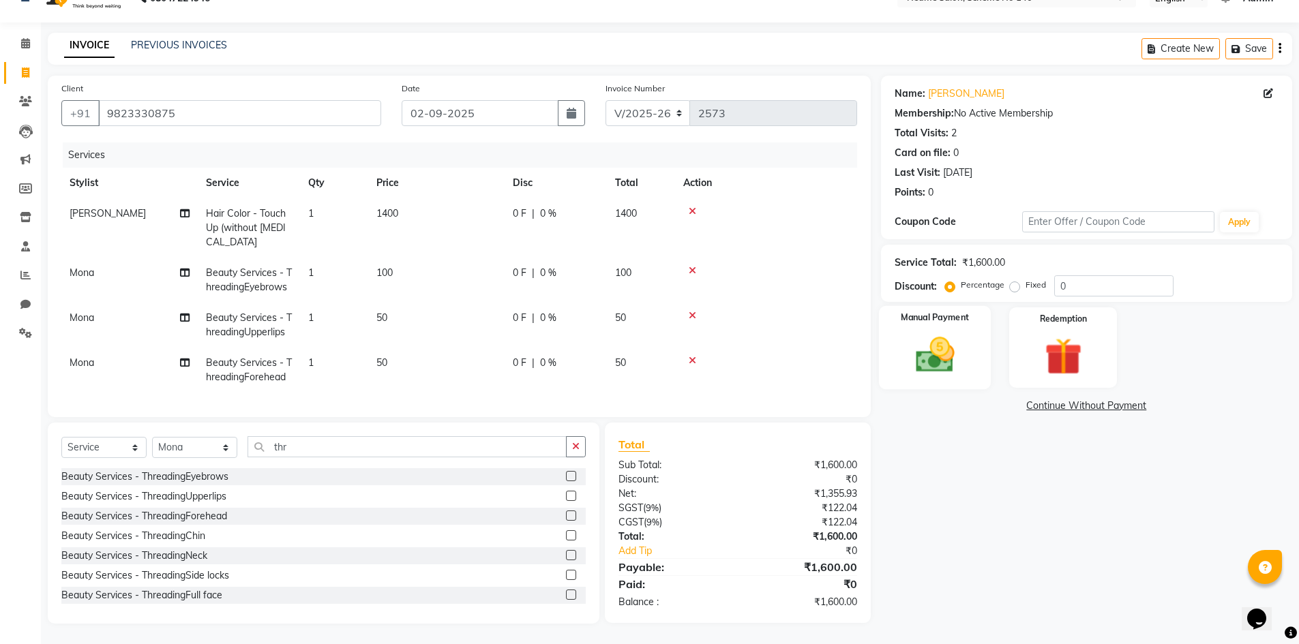
click at [963, 365] on img at bounding box center [935, 355] width 63 height 44
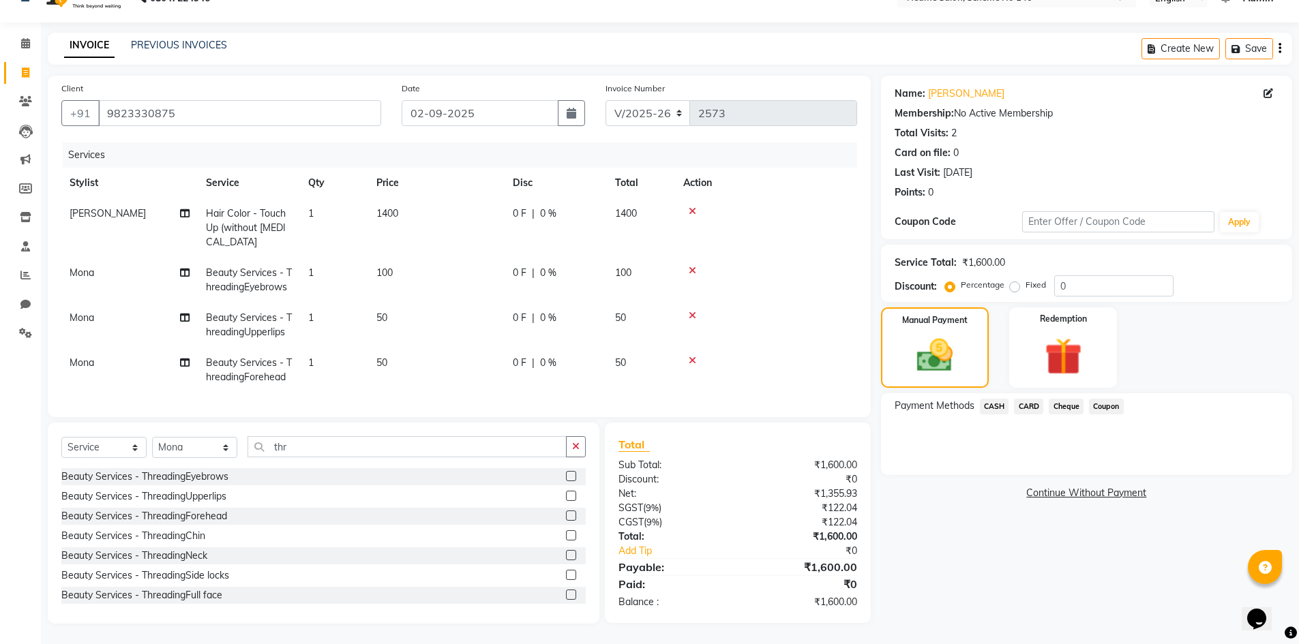
click at [1033, 399] on span "CARD" at bounding box center [1028, 407] width 29 height 16
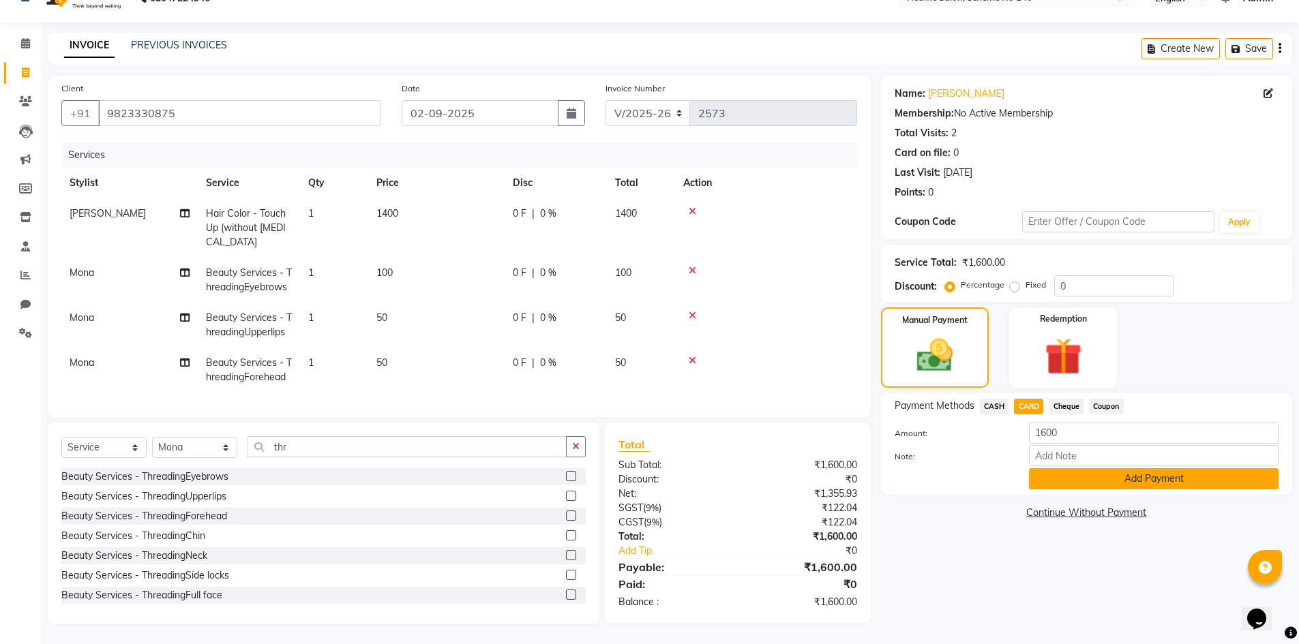
click at [1088, 469] on button "Add Payment" at bounding box center [1154, 479] width 250 height 21
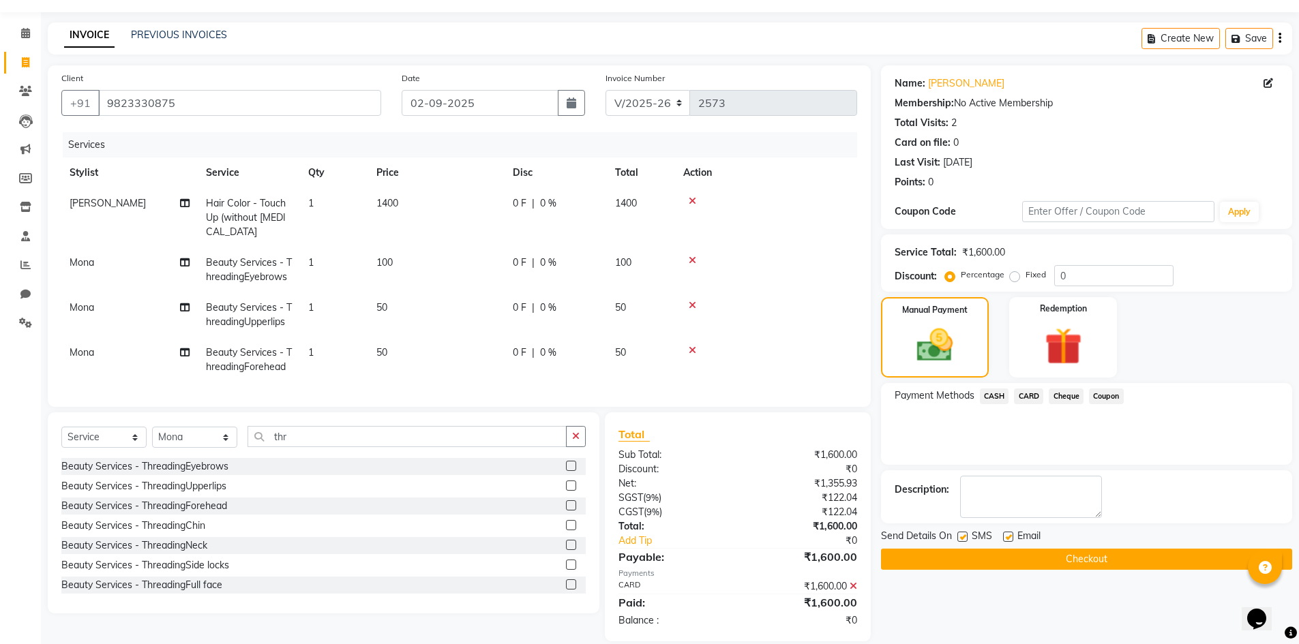
drag, startPoint x: 1097, startPoint y: 559, endPoint x: 1035, endPoint y: 520, distance: 73.2
click at [1097, 560] on button "Checkout" at bounding box center [1086, 559] width 411 height 21
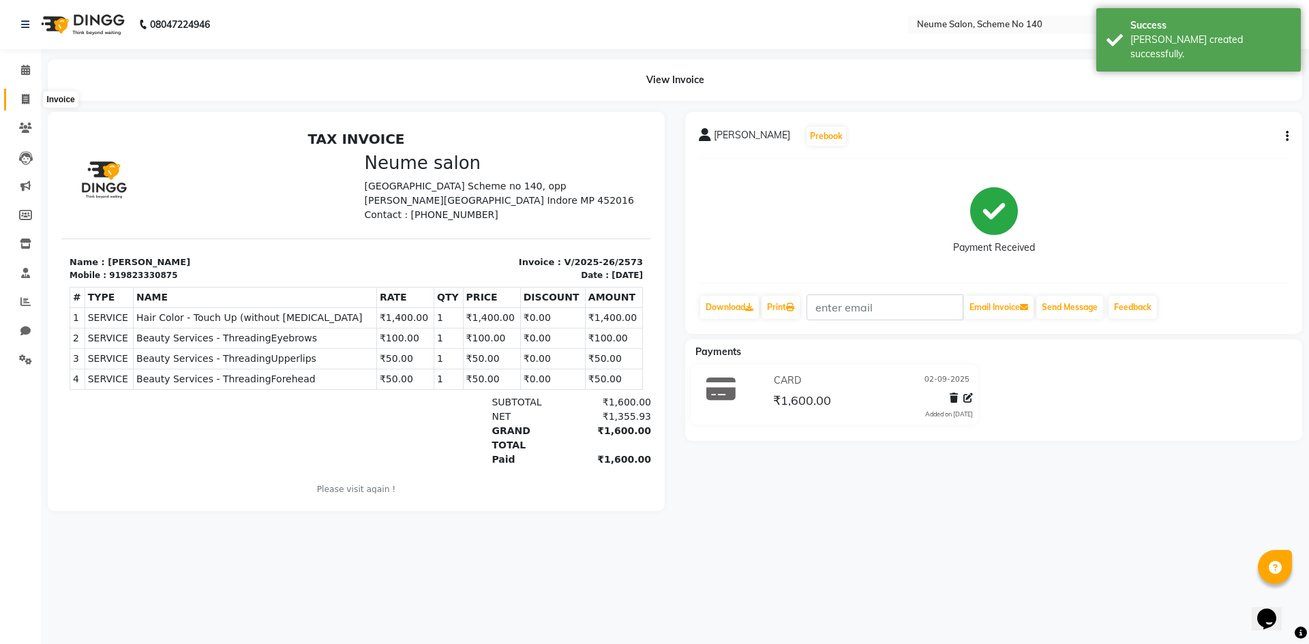
click at [26, 98] on icon at bounding box center [26, 99] width 8 height 10
select select "8098"
select select "service"
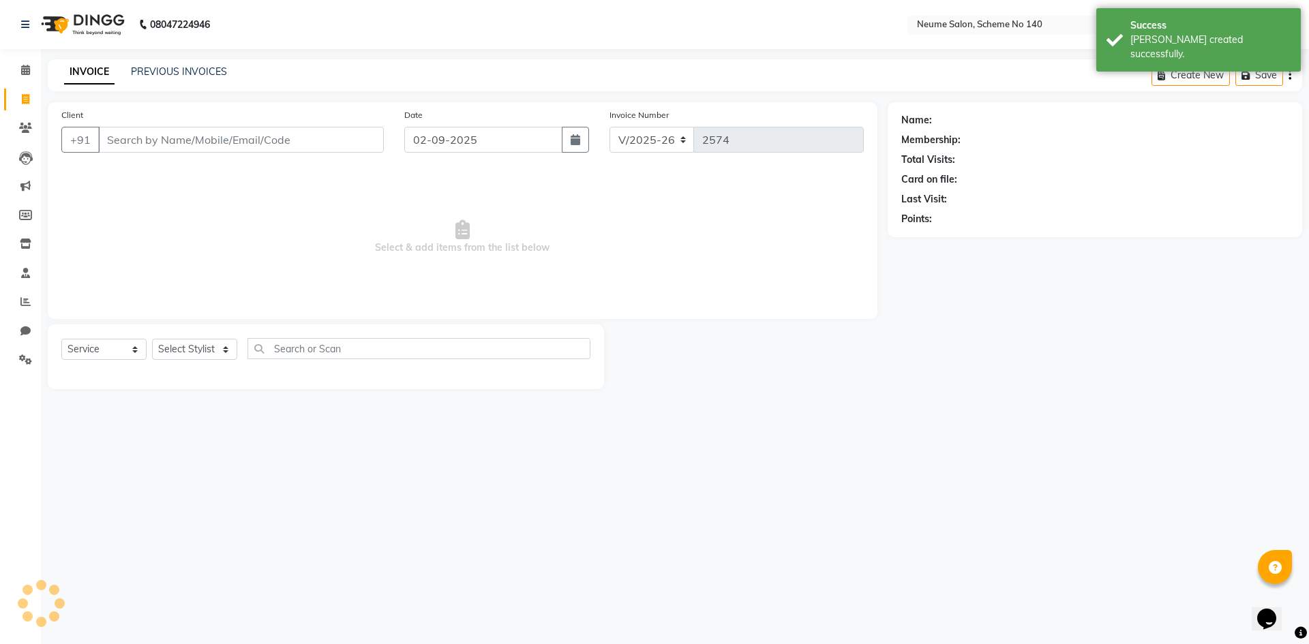
click at [145, 141] on input "Client" at bounding box center [241, 140] width 286 height 26
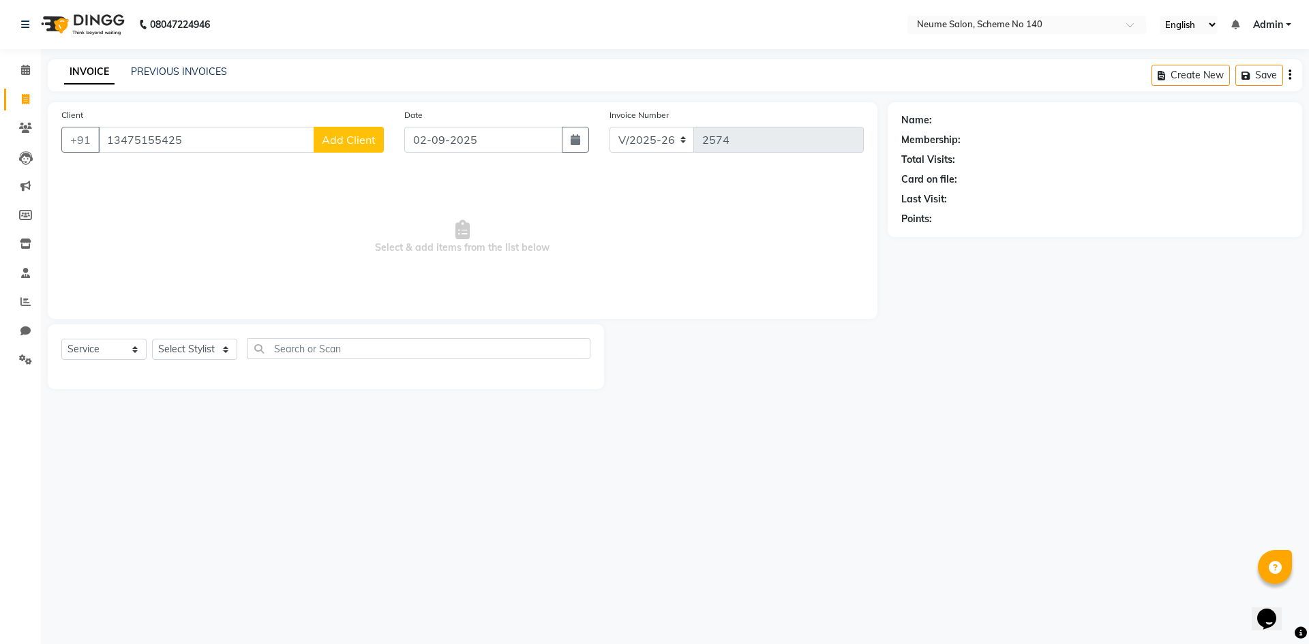
type input "13475155425"
click at [370, 136] on span "Add Client" at bounding box center [349, 140] width 54 height 14
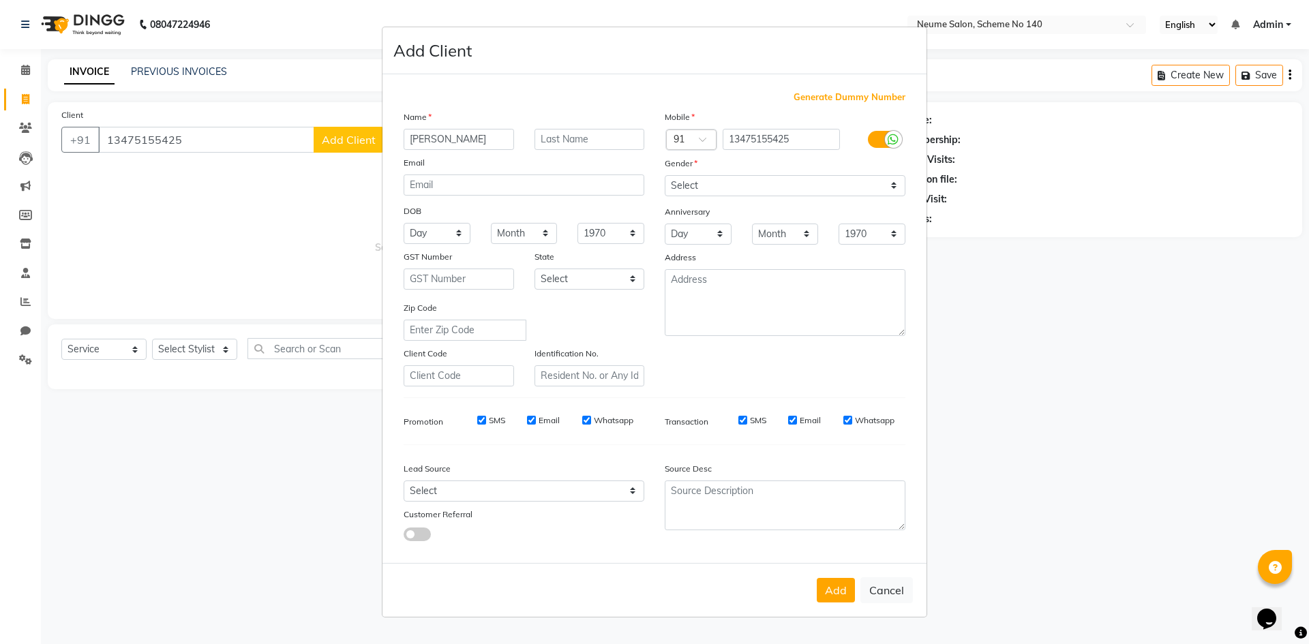
type input "[PERSON_NAME]"
click at [695, 186] on select "Select [DEMOGRAPHIC_DATA] [DEMOGRAPHIC_DATA] Other Prefer Not To Say" at bounding box center [785, 185] width 241 height 21
select select "[DEMOGRAPHIC_DATA]"
click at [665, 175] on select "Select [DEMOGRAPHIC_DATA] [DEMOGRAPHIC_DATA] Other Prefer Not To Say" at bounding box center [785, 185] width 241 height 21
click at [848, 606] on div "Add Cancel" at bounding box center [655, 590] width 544 height 54
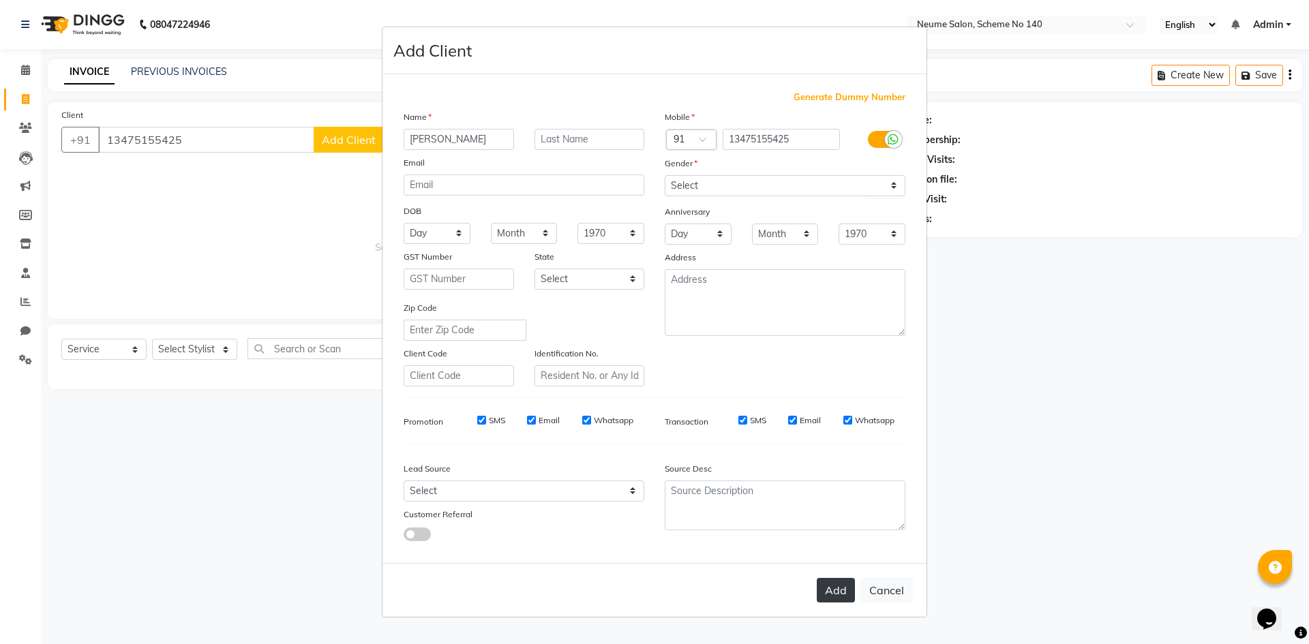
click at [839, 585] on button "Add" at bounding box center [836, 590] width 38 height 25
select select
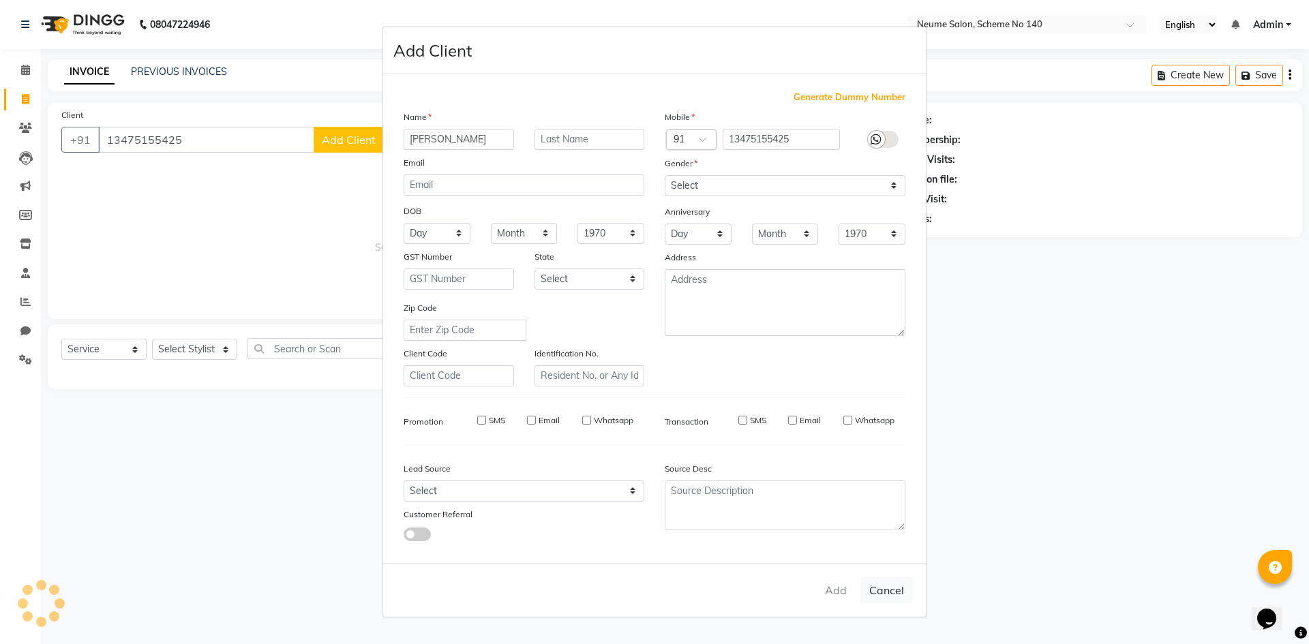
select select
checkbox input "false"
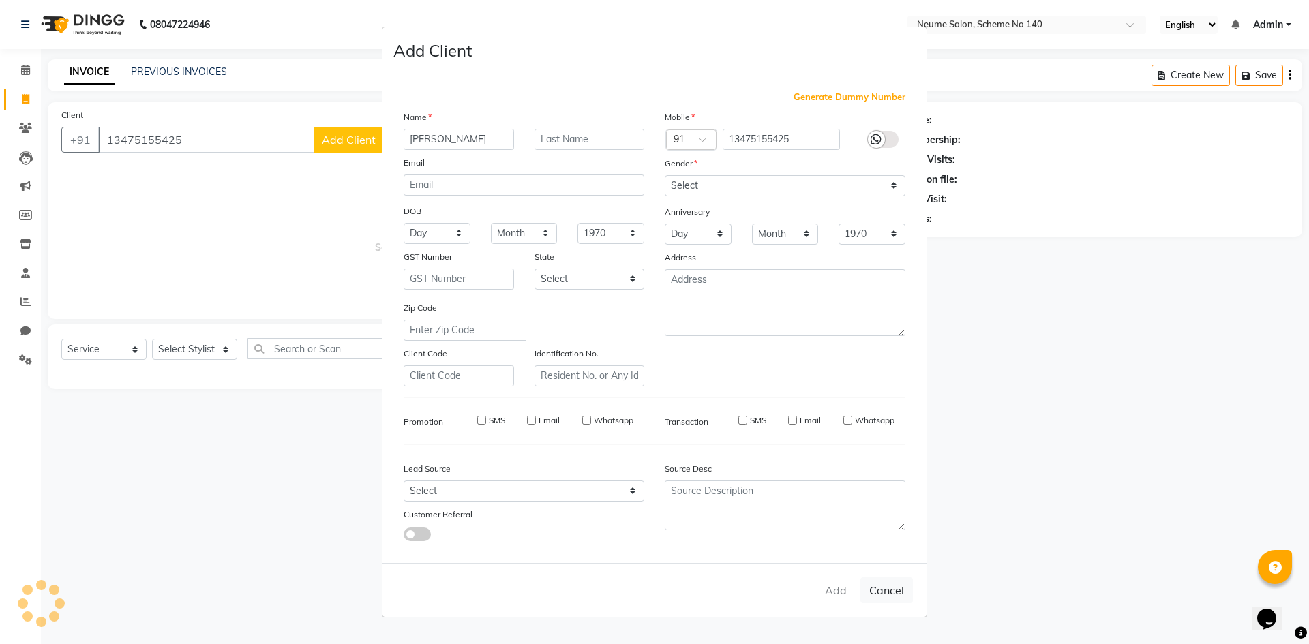
checkbox input "false"
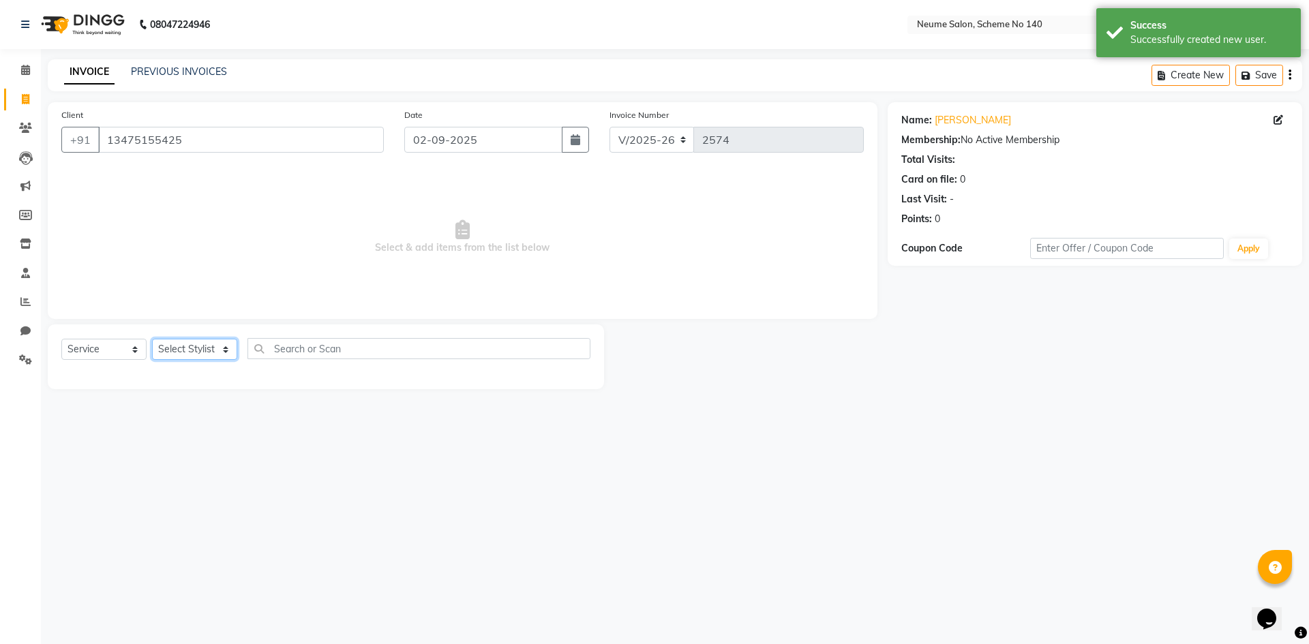
click at [176, 348] on select "Select Stylist [PERSON_NAME] [PERSON_NAME] [DATE][PERSON_NAME] Mahi [PERSON_NAM…" at bounding box center [194, 349] width 85 height 21
select select "75329"
click at [152, 339] on select "Select Stylist [PERSON_NAME] [PERSON_NAME] [DATE][PERSON_NAME] Mahi [PERSON_NAM…" at bounding box center [194, 349] width 85 height 21
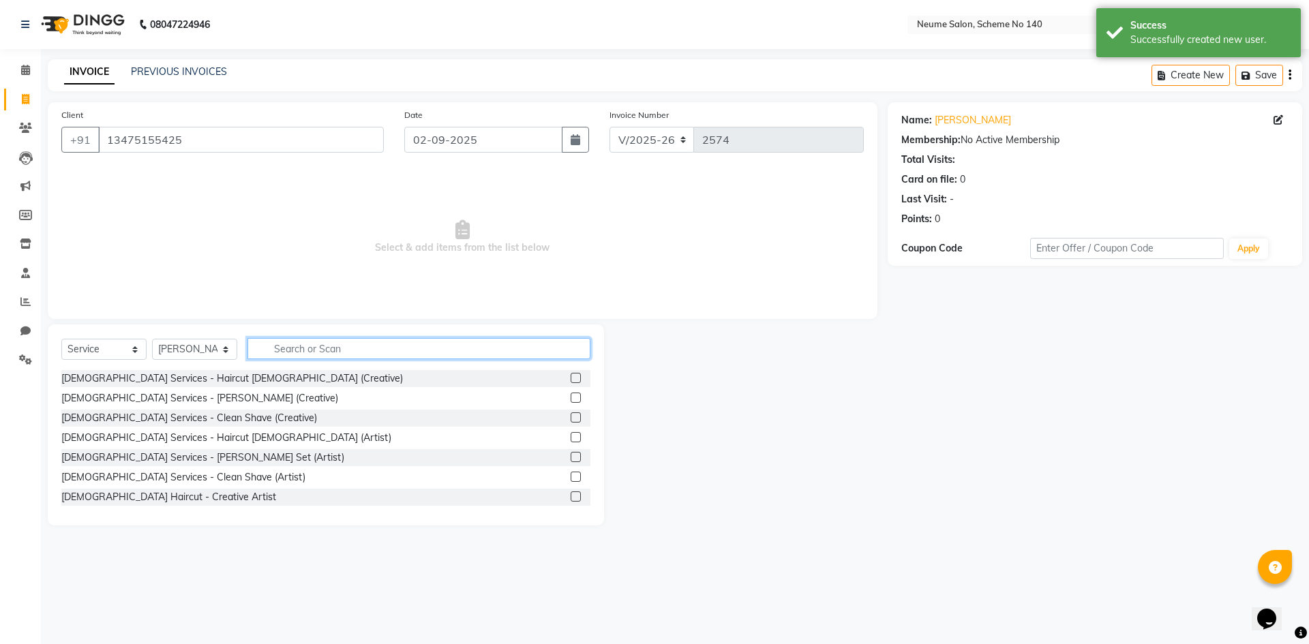
click at [282, 352] on input "text" at bounding box center [419, 348] width 343 height 21
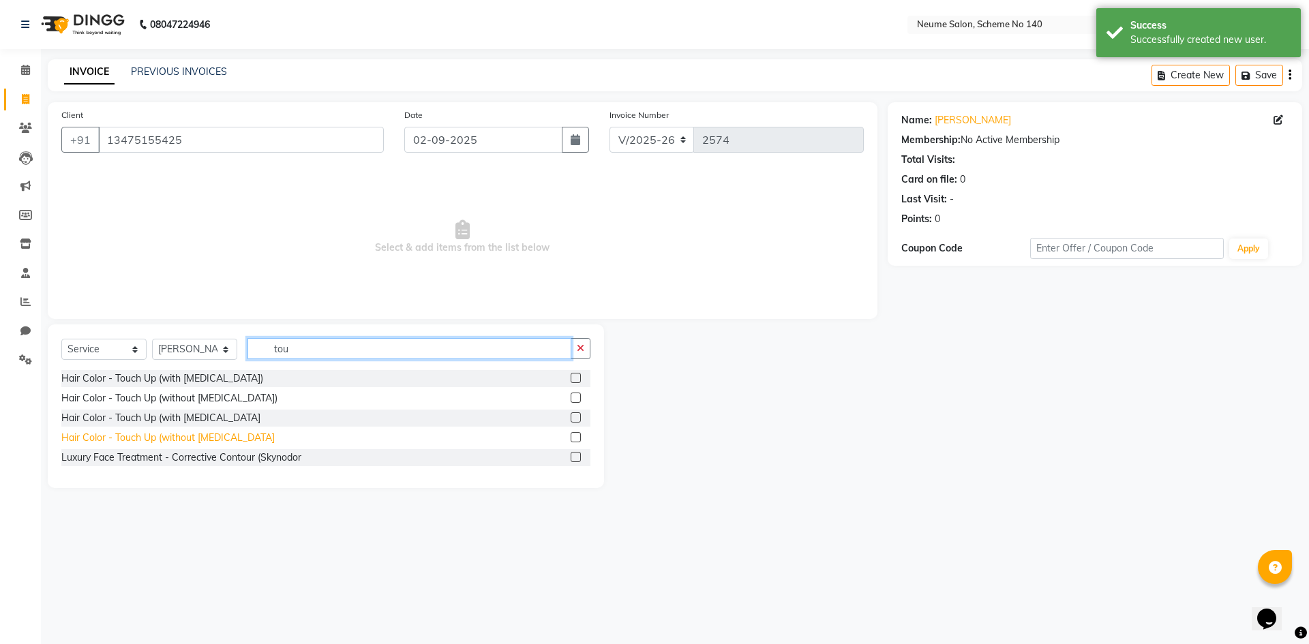
type input "tou"
click at [185, 439] on div "Hair Color - Touch Up (without [MEDICAL_DATA]" at bounding box center [167, 438] width 213 height 14
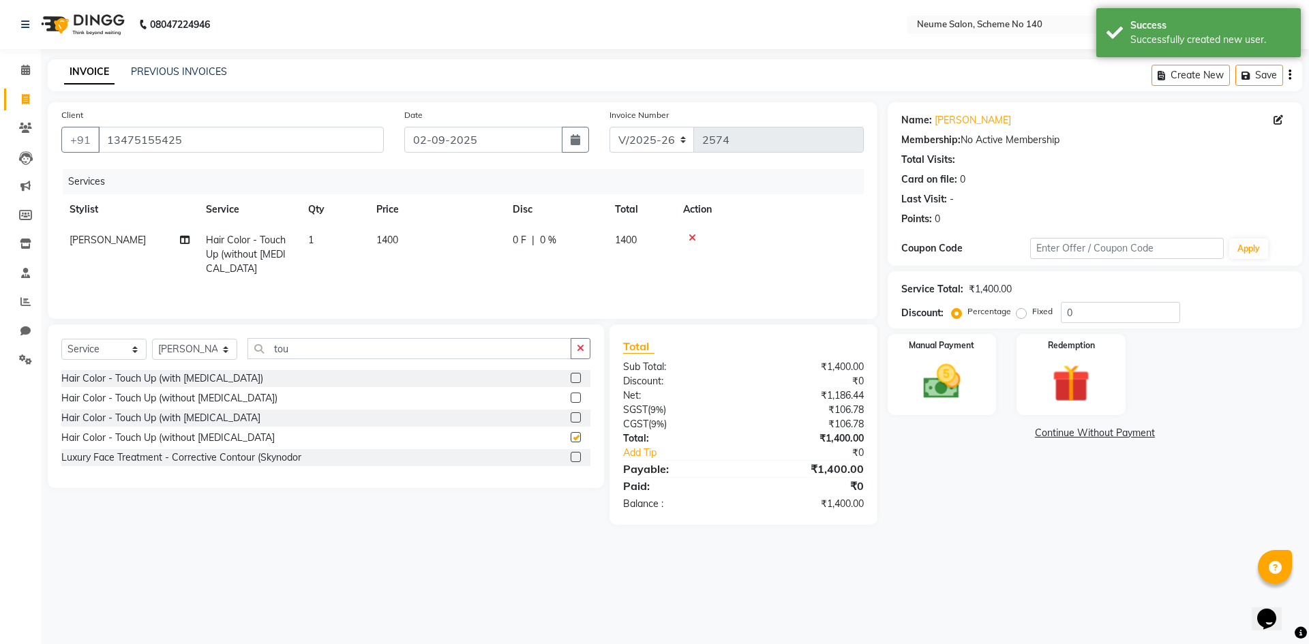
checkbox input "false"
click at [193, 348] on select "Select Stylist [PERSON_NAME] [PERSON_NAME] [DATE][PERSON_NAME] Mahi [PERSON_NAM…" at bounding box center [194, 349] width 85 height 21
select select "75331"
click at [152, 339] on select "Select Stylist [PERSON_NAME] [PERSON_NAME] [DATE][PERSON_NAME] Mahi [PERSON_NAM…" at bounding box center [194, 349] width 85 height 21
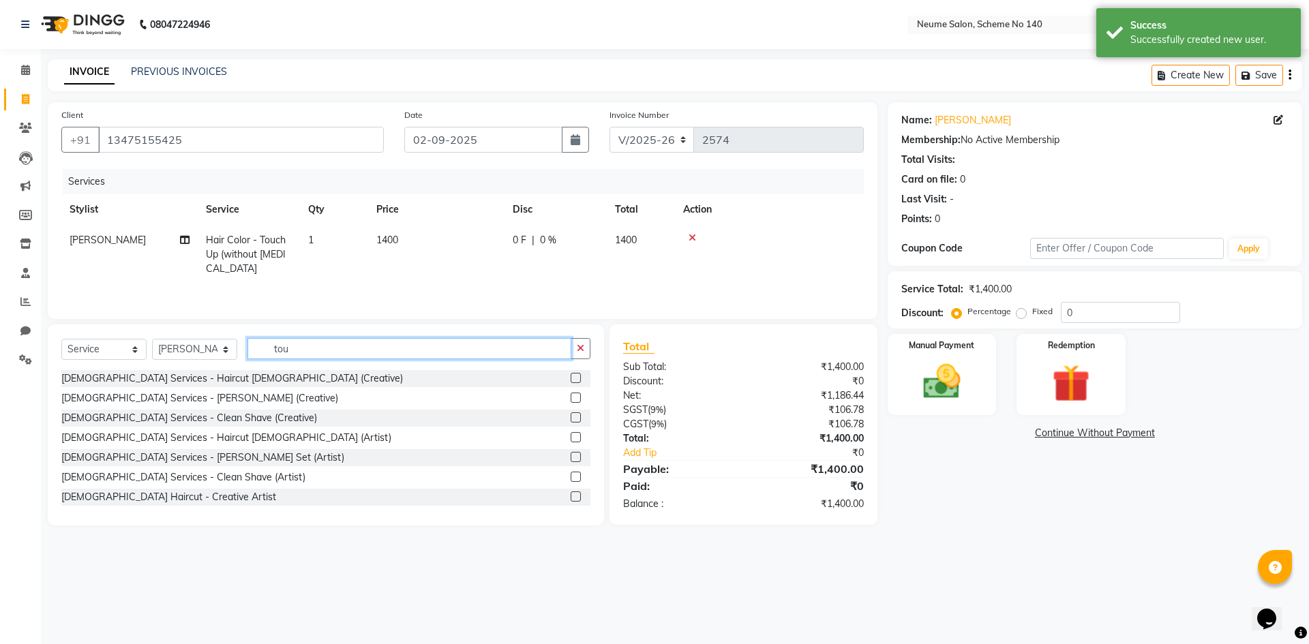
click at [309, 344] on input "tou" at bounding box center [410, 348] width 324 height 21
type input "t"
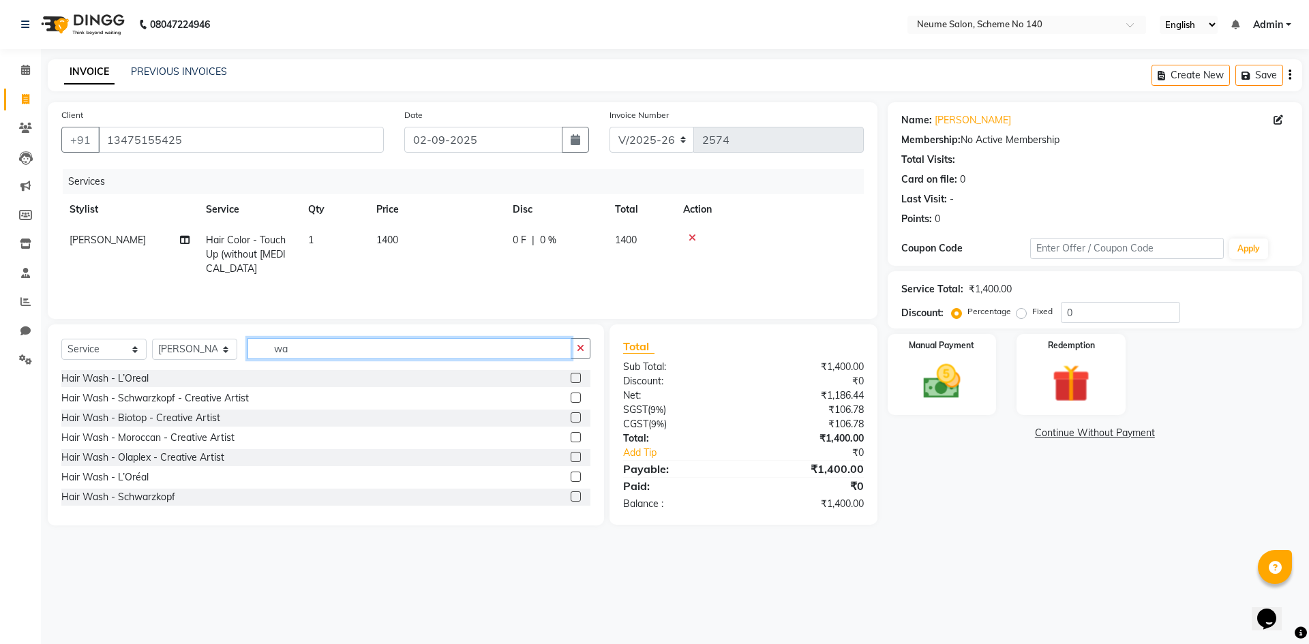
type input "w"
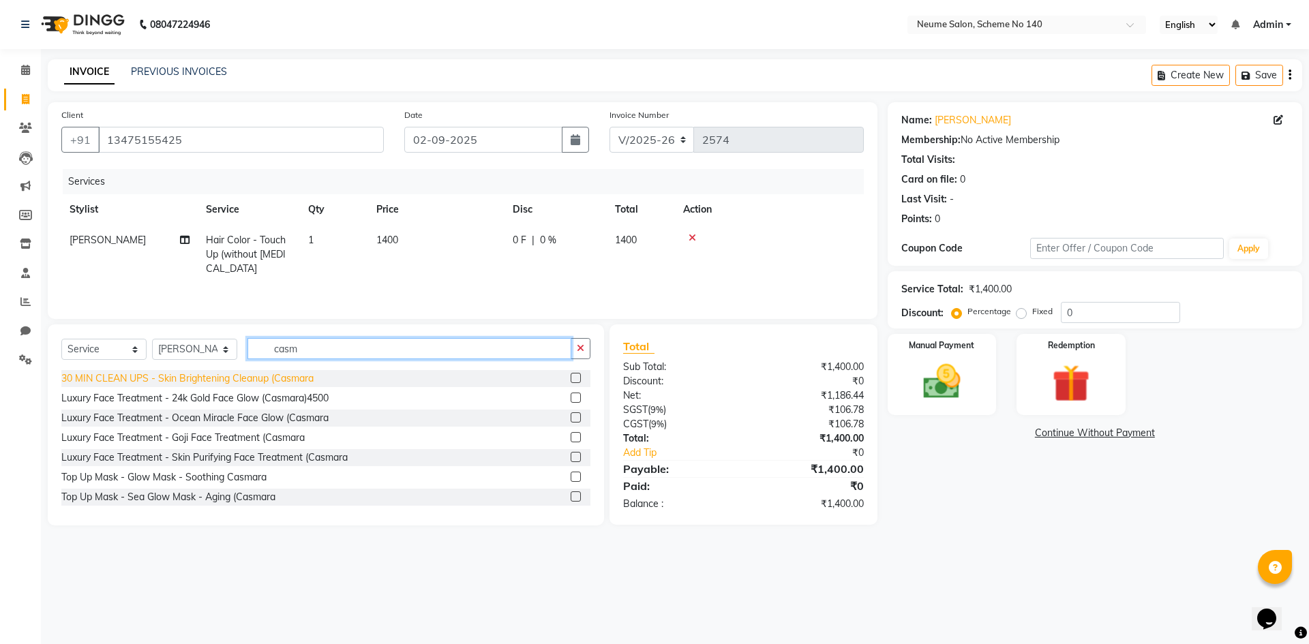
type input "casm"
click at [207, 372] on div "30 MIN CLEAN UPS - Skin Brightening Cleanup (Casmara" at bounding box center [187, 379] width 252 height 14
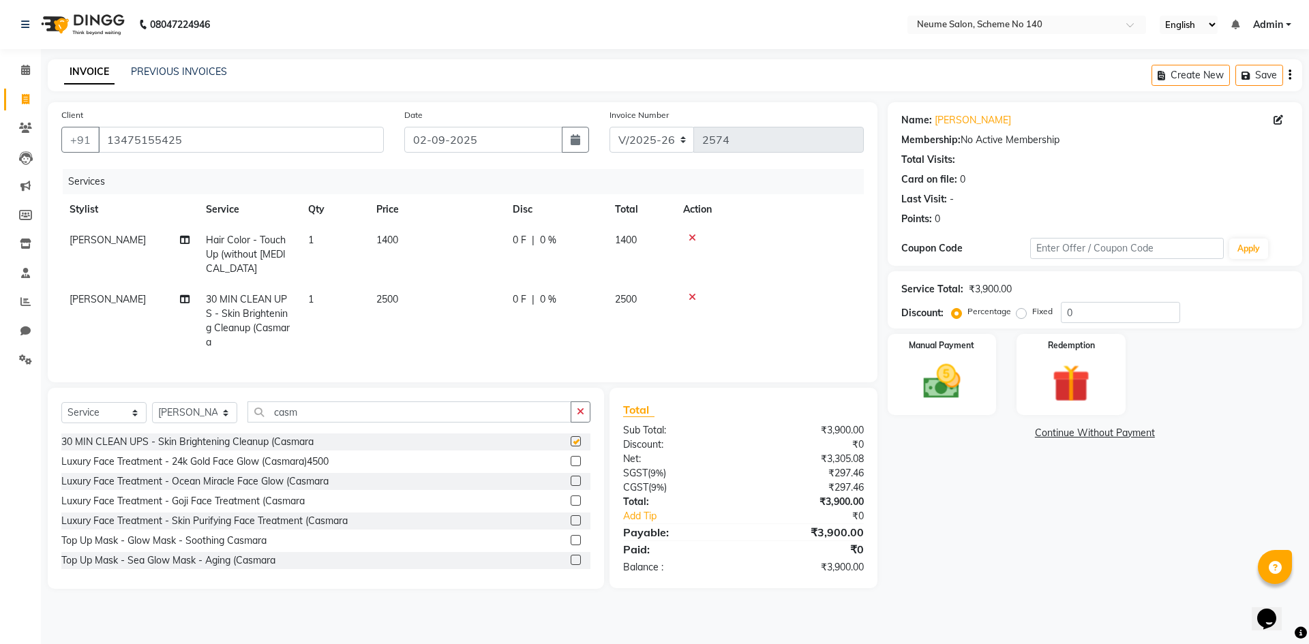
checkbox input "false"
click at [303, 421] on input "casm" at bounding box center [410, 412] width 324 height 21
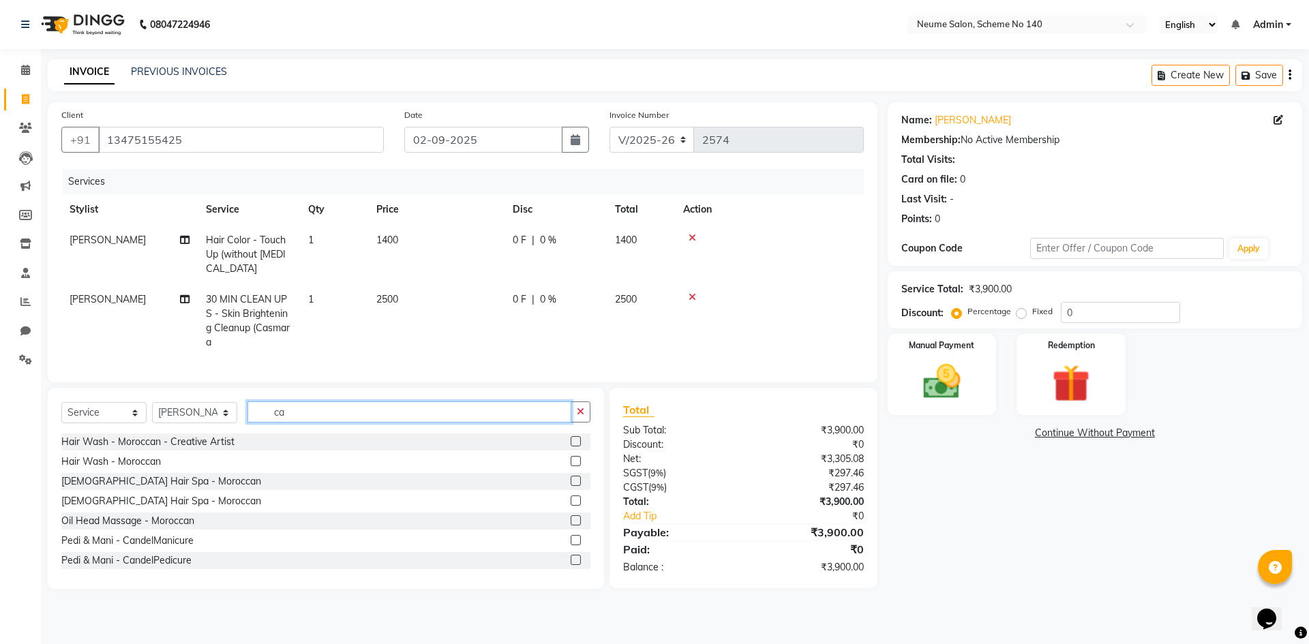
type input "c"
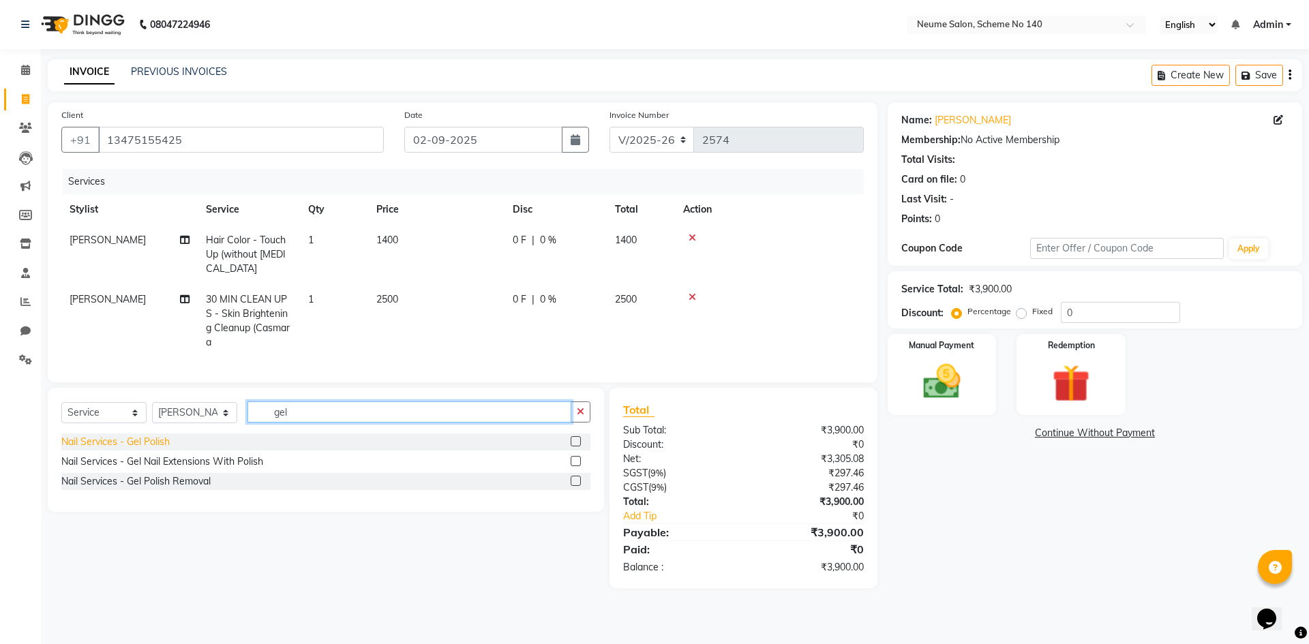
type input "gel"
click at [148, 449] on div "Nail Services - Gel Polish" at bounding box center [115, 442] width 108 height 14
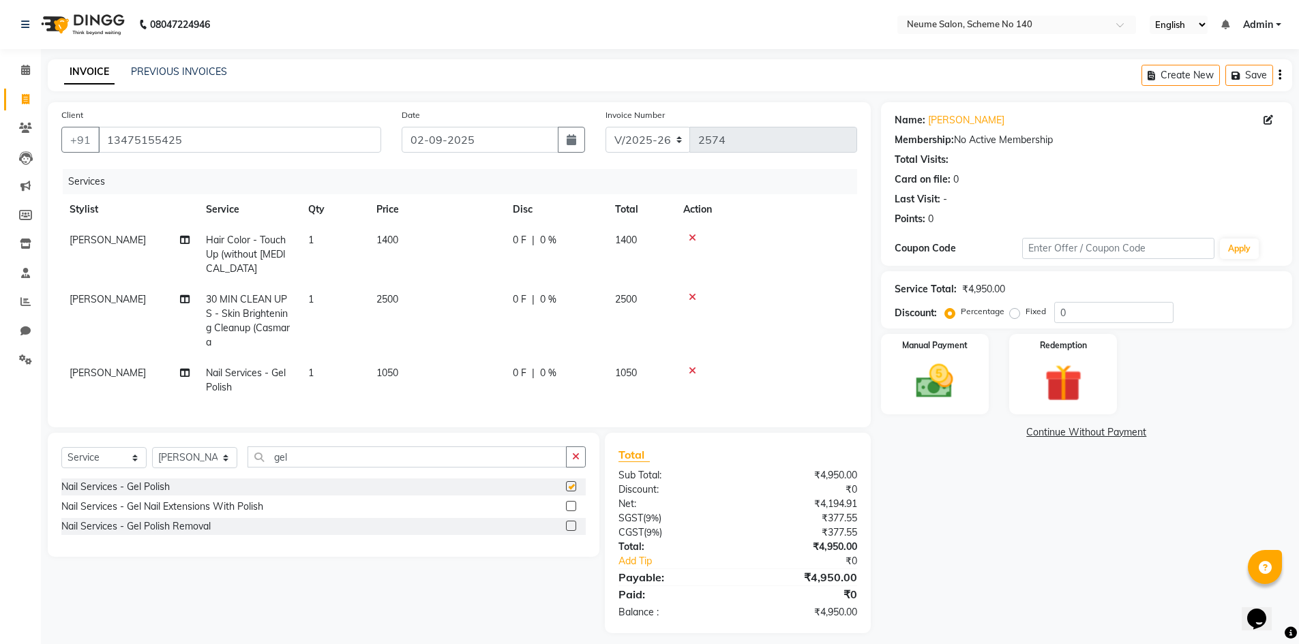
checkbox input "false"
click at [308, 456] on div "Select Service Product Membership Package Voucher Prepaid Gift Card Select Styl…" at bounding box center [324, 495] width 552 height 124
click at [304, 468] on input "gel" at bounding box center [407, 457] width 319 height 21
type input "g"
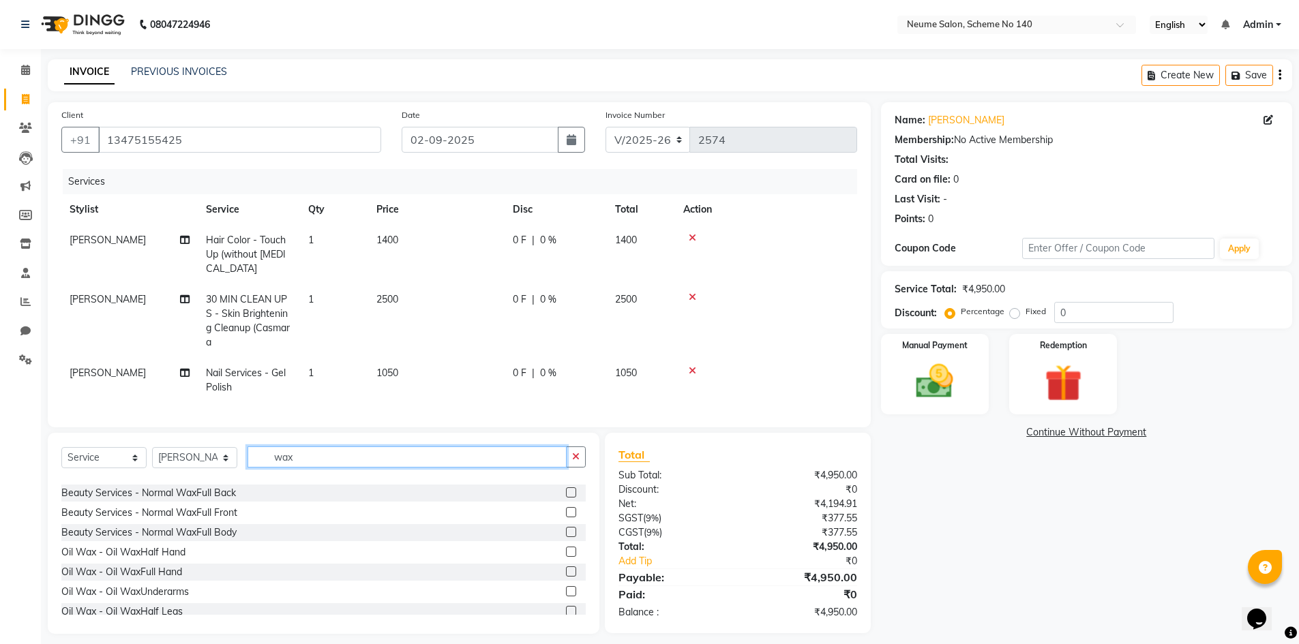
scroll to position [273, 0]
type input "wax"
click at [166, 578] on div "Oil Wax - Oil WaxFull Hand" at bounding box center [121, 570] width 121 height 14
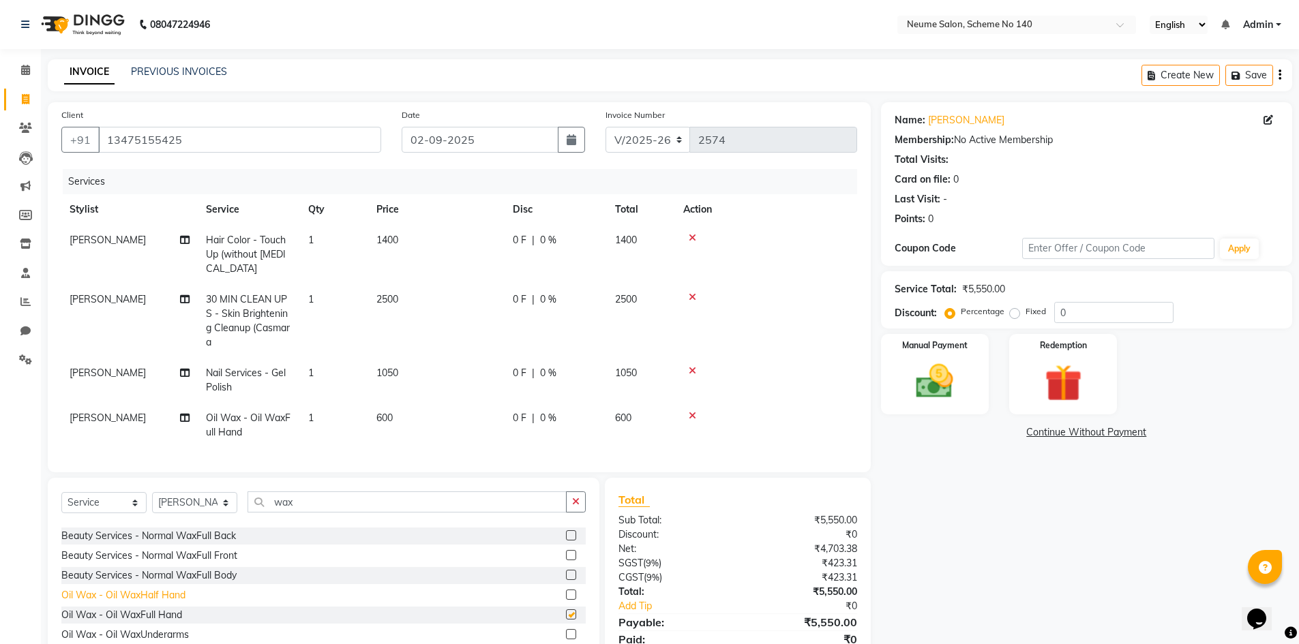
checkbox input "false"
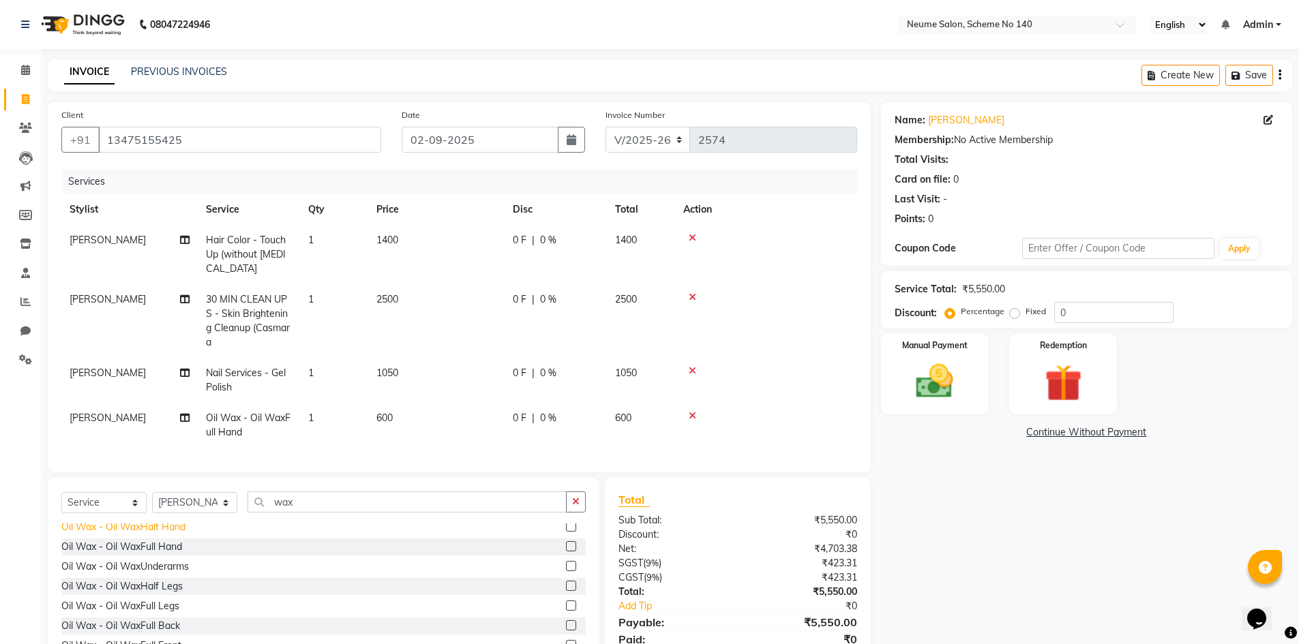
click at [177, 574] on div "Oil Wax - Oil WaxUnderarms" at bounding box center [125, 567] width 128 height 14
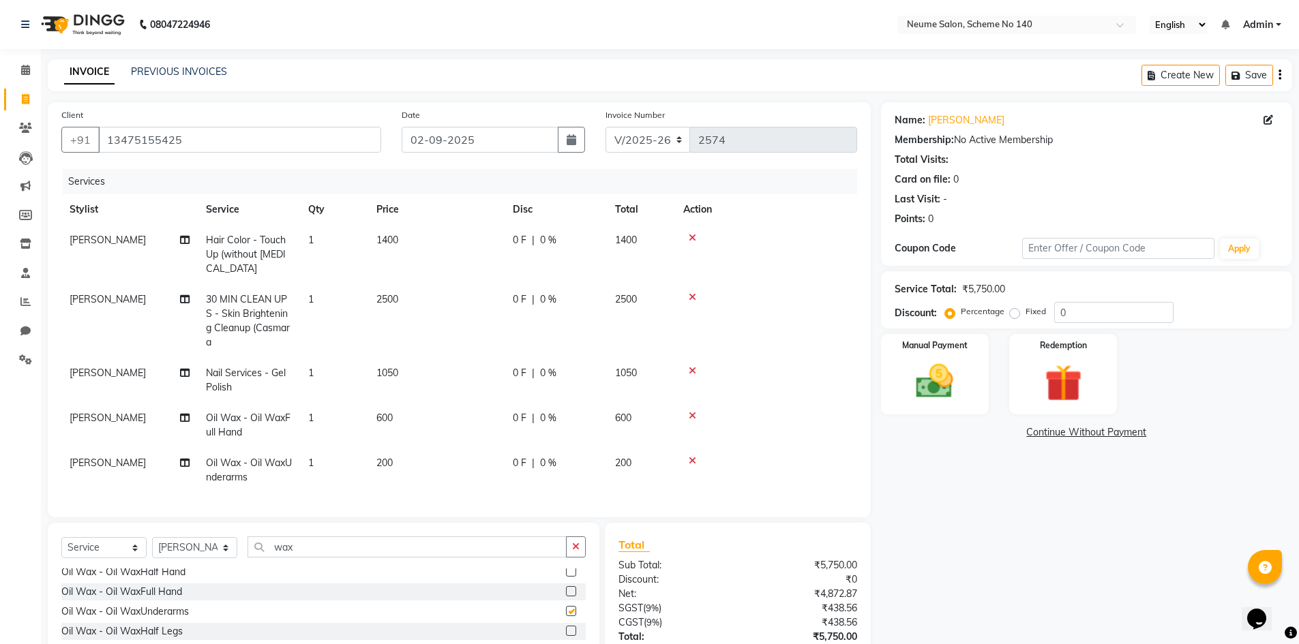
checkbox input "false"
click at [340, 558] on input "wax" at bounding box center [407, 547] width 319 height 21
type input "w"
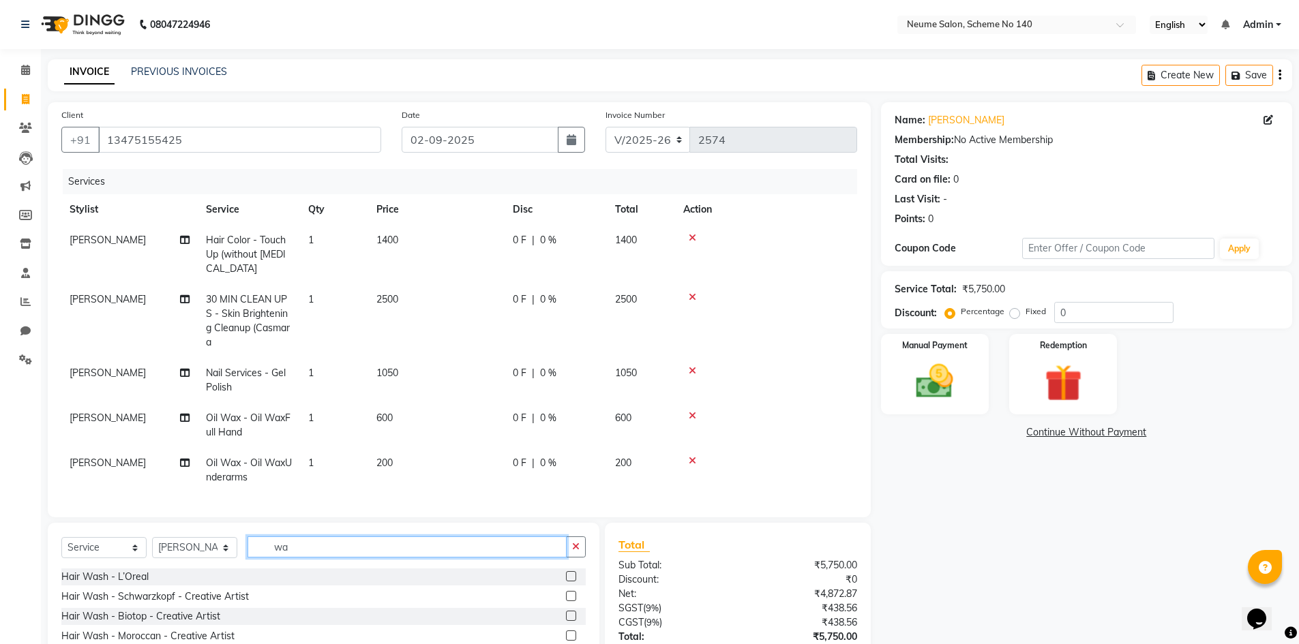
type input "wax"
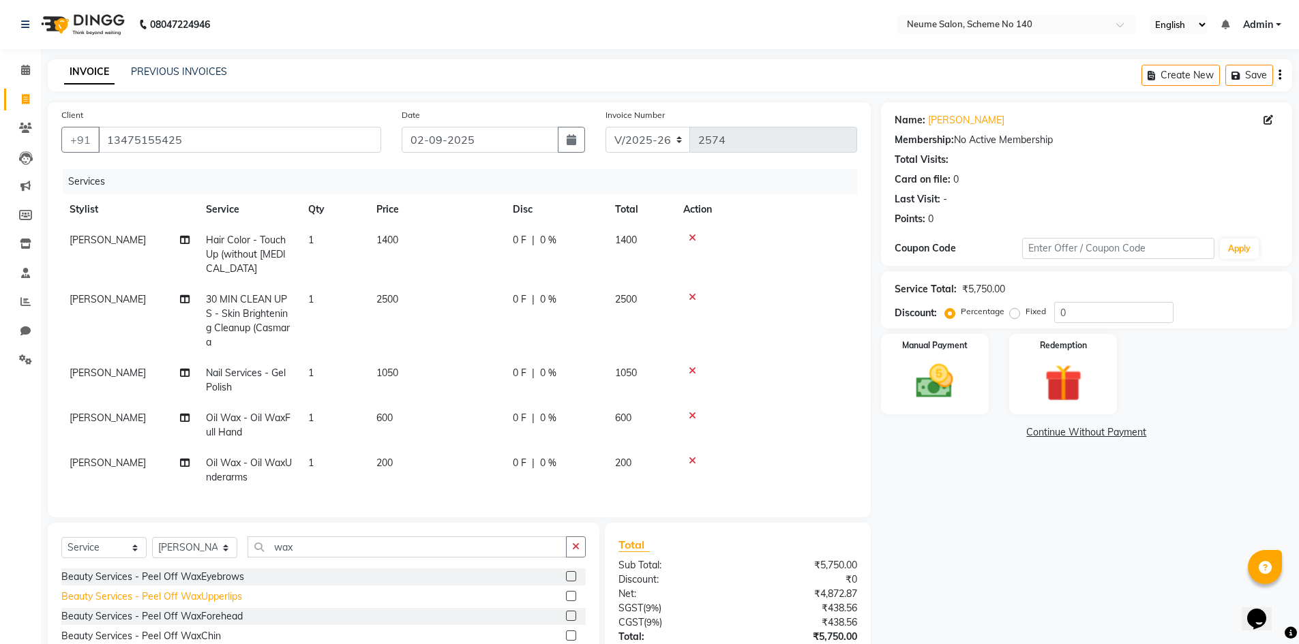
click at [200, 604] on div "Beauty Services - Peel Off WaxUpperlips" at bounding box center [151, 597] width 181 height 14
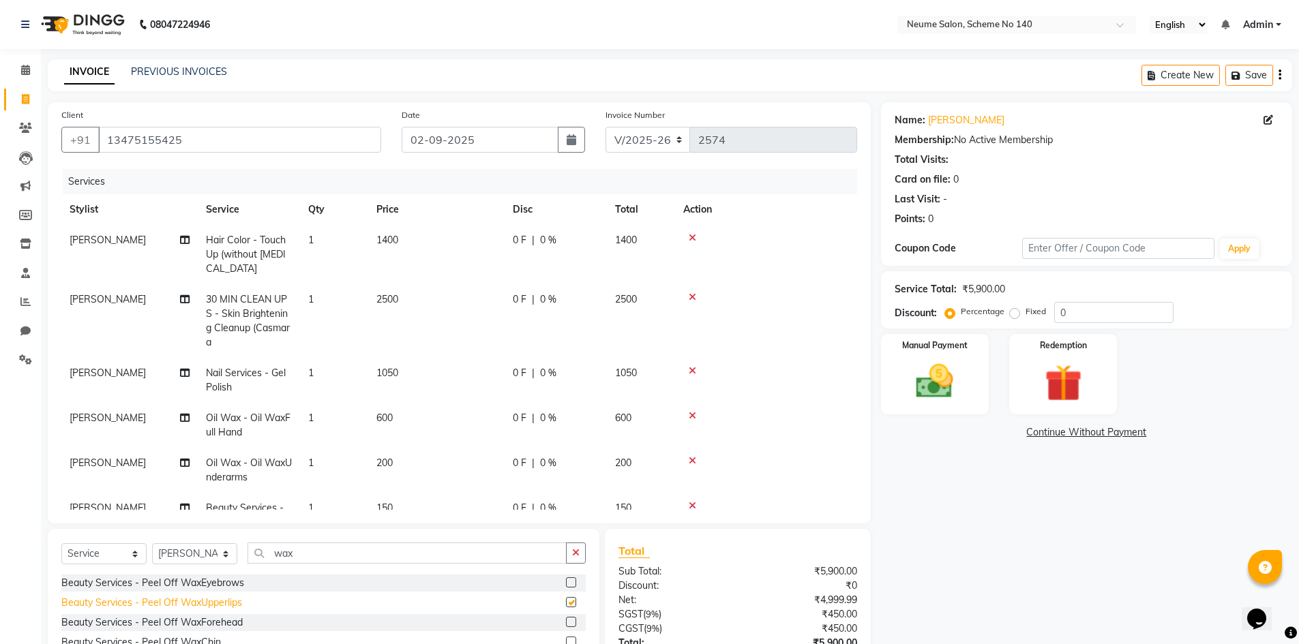
checkbox input "false"
click at [212, 637] on div "Beauty Services - Peel Off WaxChin" at bounding box center [141, 643] width 160 height 14
checkbox input "false"
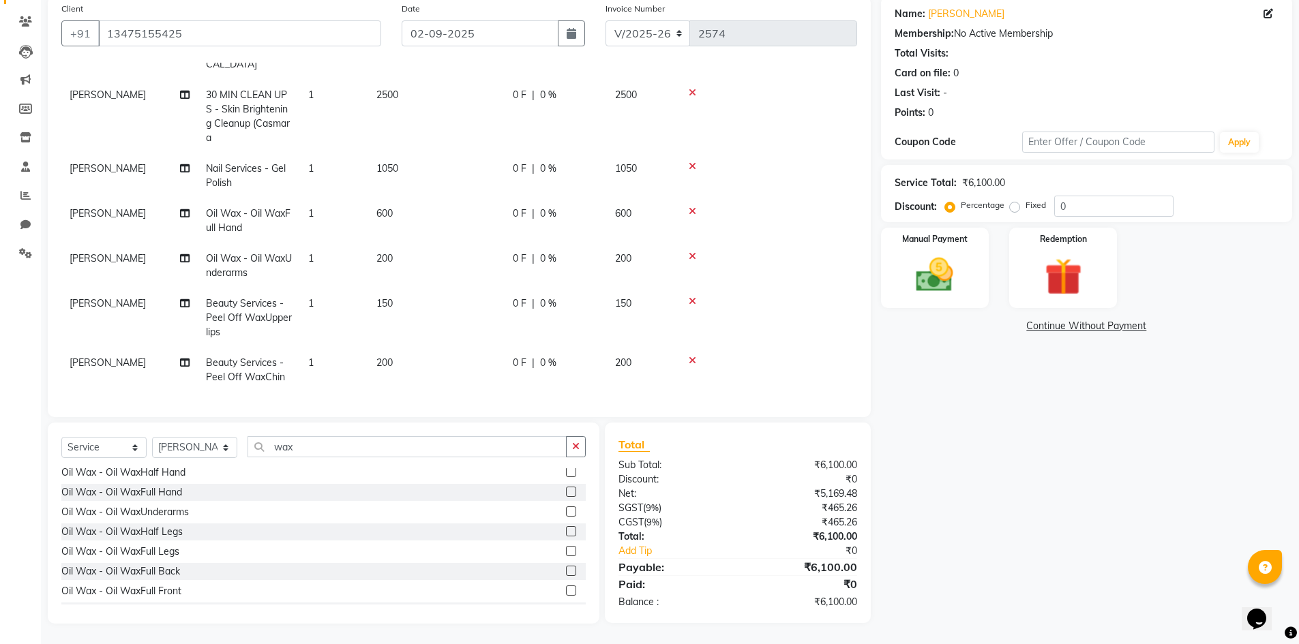
scroll to position [341, 0]
click at [164, 527] on div "Oil Wax - Oil WaxHalf Legs" at bounding box center [121, 531] width 121 height 14
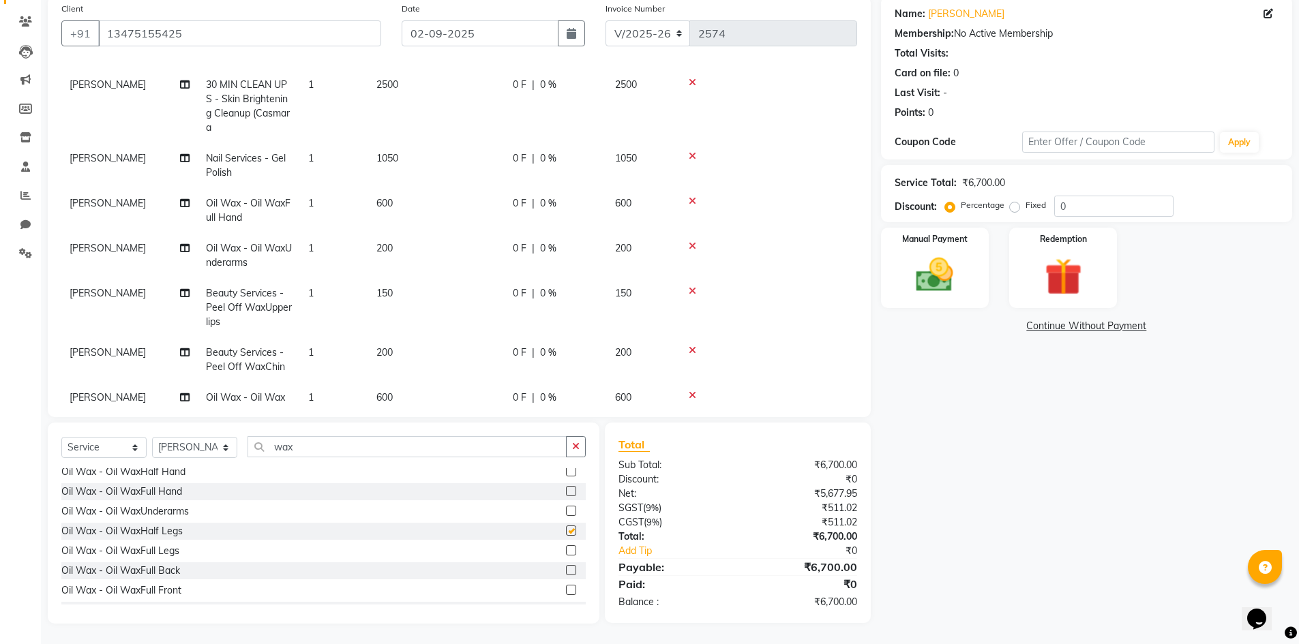
checkbox input "false"
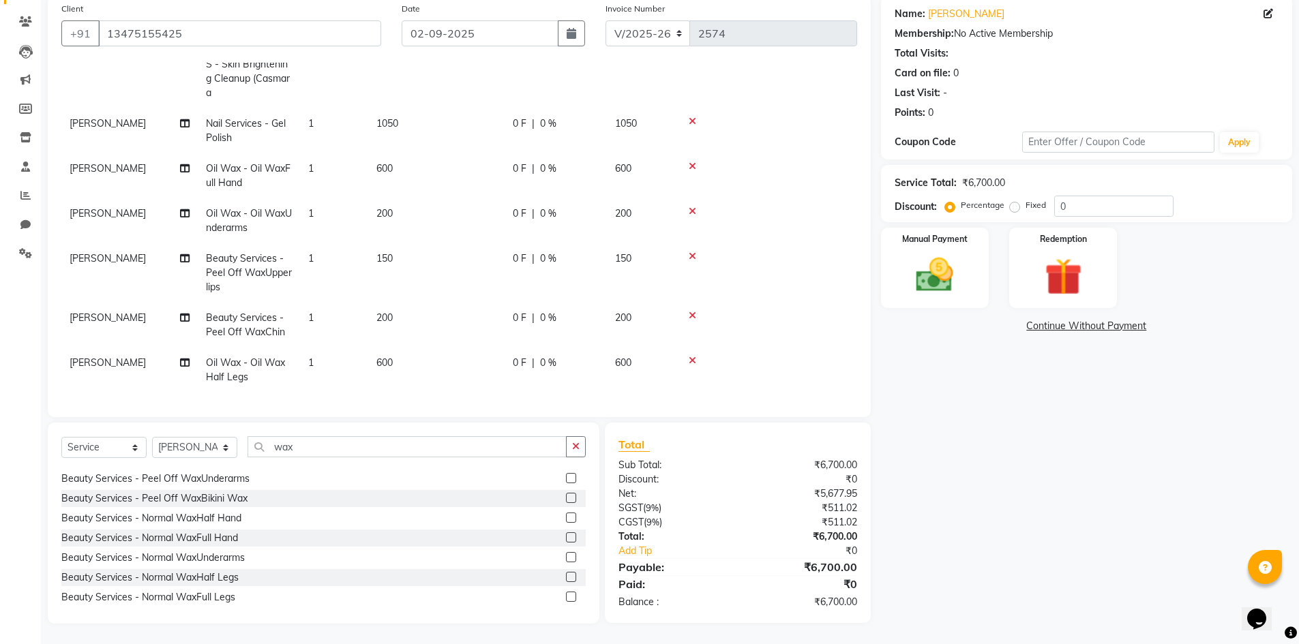
scroll to position [0, 0]
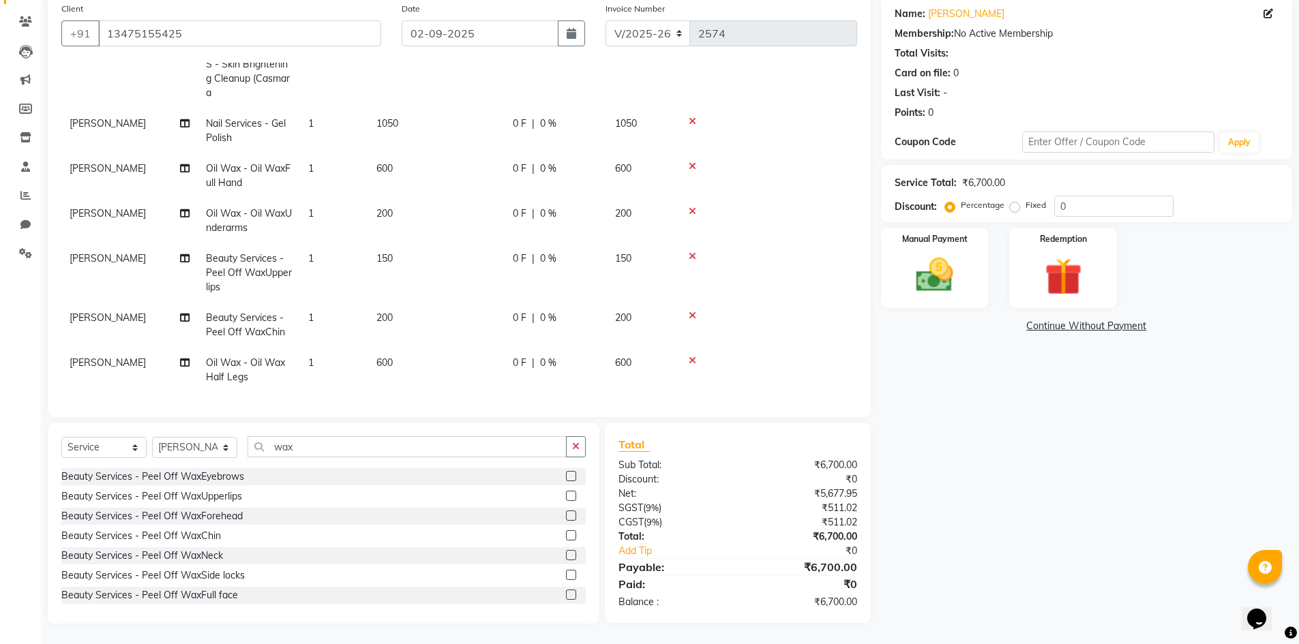
click at [382, 312] on span "200" at bounding box center [384, 318] width 16 height 12
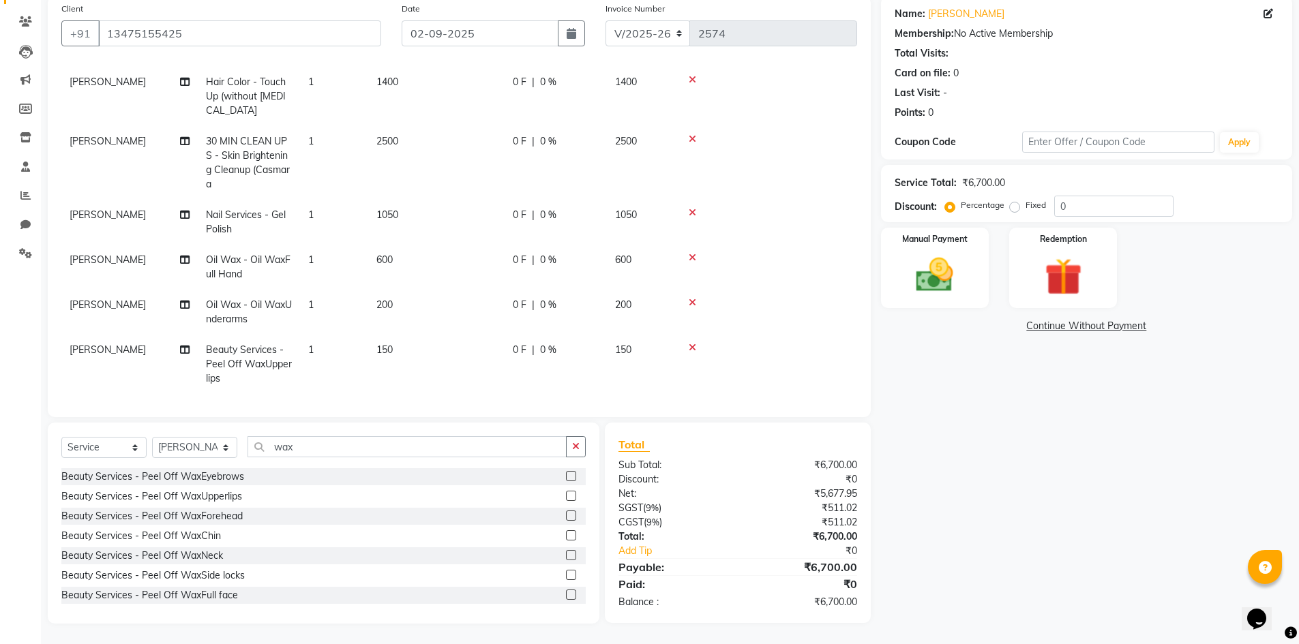
select select "75331"
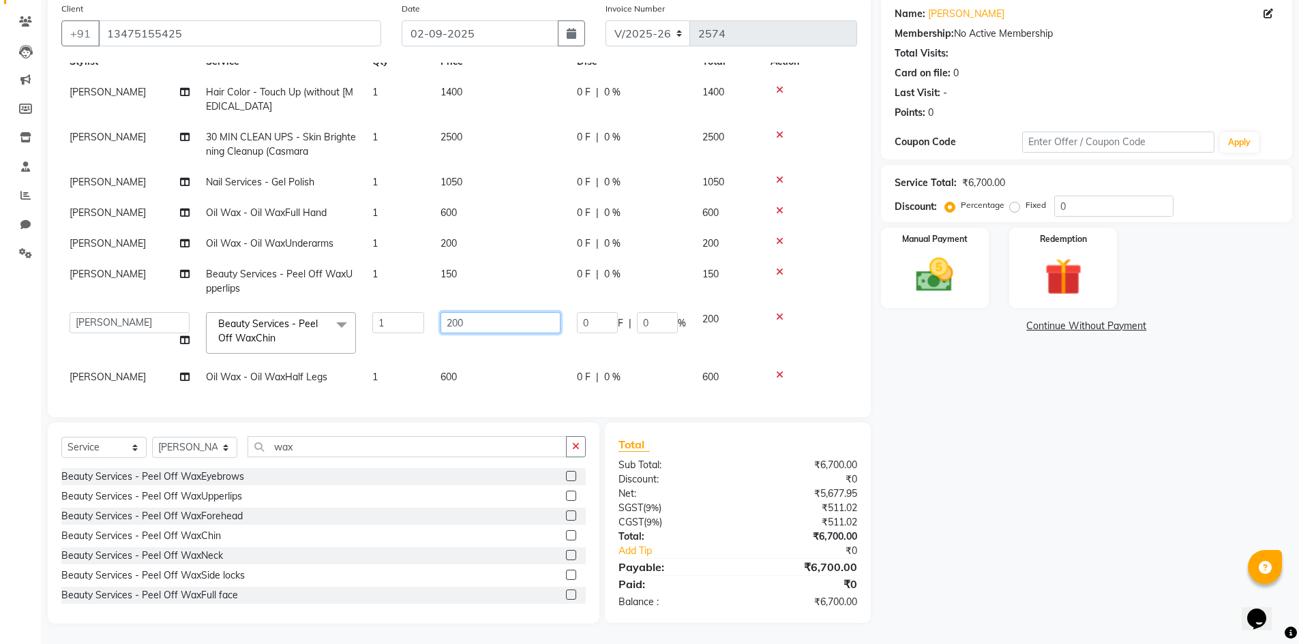
click at [457, 312] on input "200" at bounding box center [501, 322] width 120 height 21
type input "150"
click at [745, 349] on tbody "[PERSON_NAME] Hair Color - Touch Up (without [MEDICAL_DATA] 1 1400 0 F | 0 % 14…" at bounding box center [459, 235] width 796 height 316
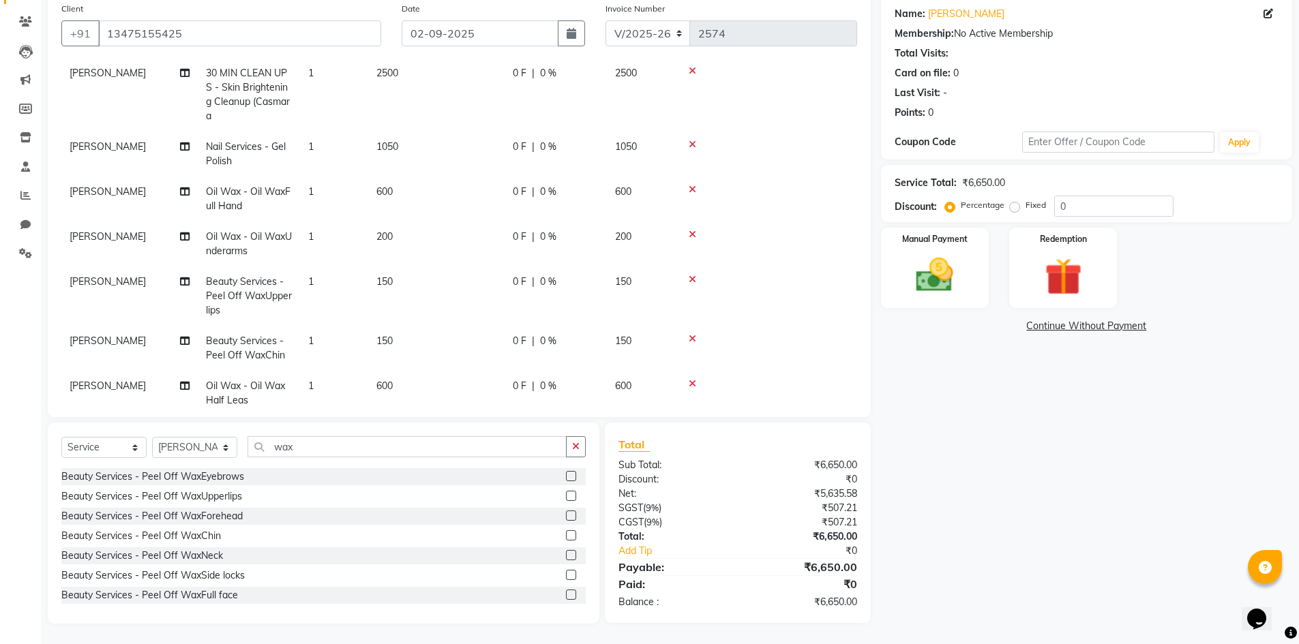
scroll to position [153, 0]
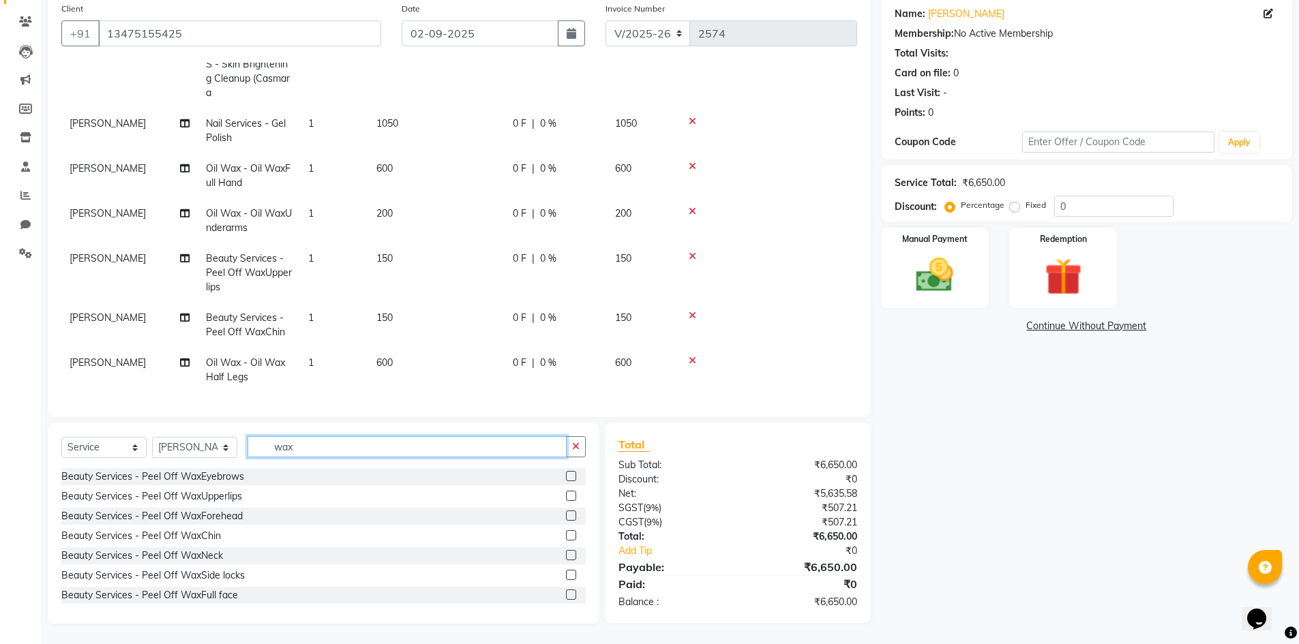
click at [316, 457] on input "wax" at bounding box center [407, 446] width 319 height 21
type input "w"
type input "thr"
click at [181, 479] on div "Beauty Services - ThreadingEyebrows" at bounding box center [144, 477] width 167 height 14
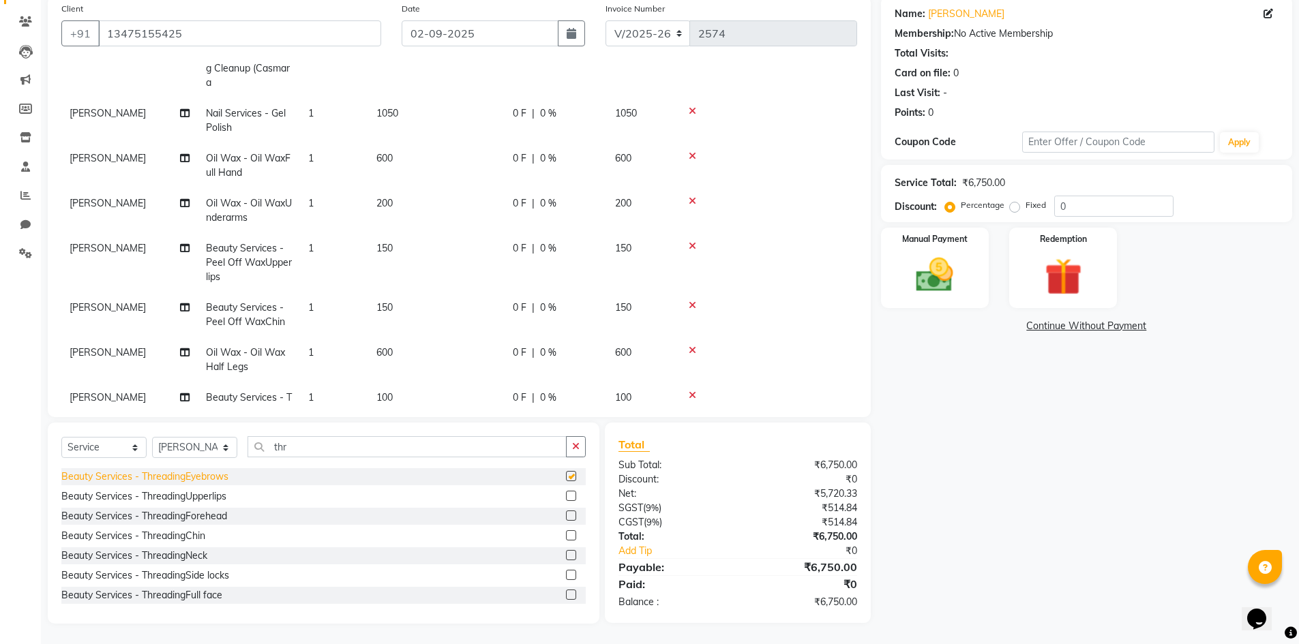
checkbox input "false"
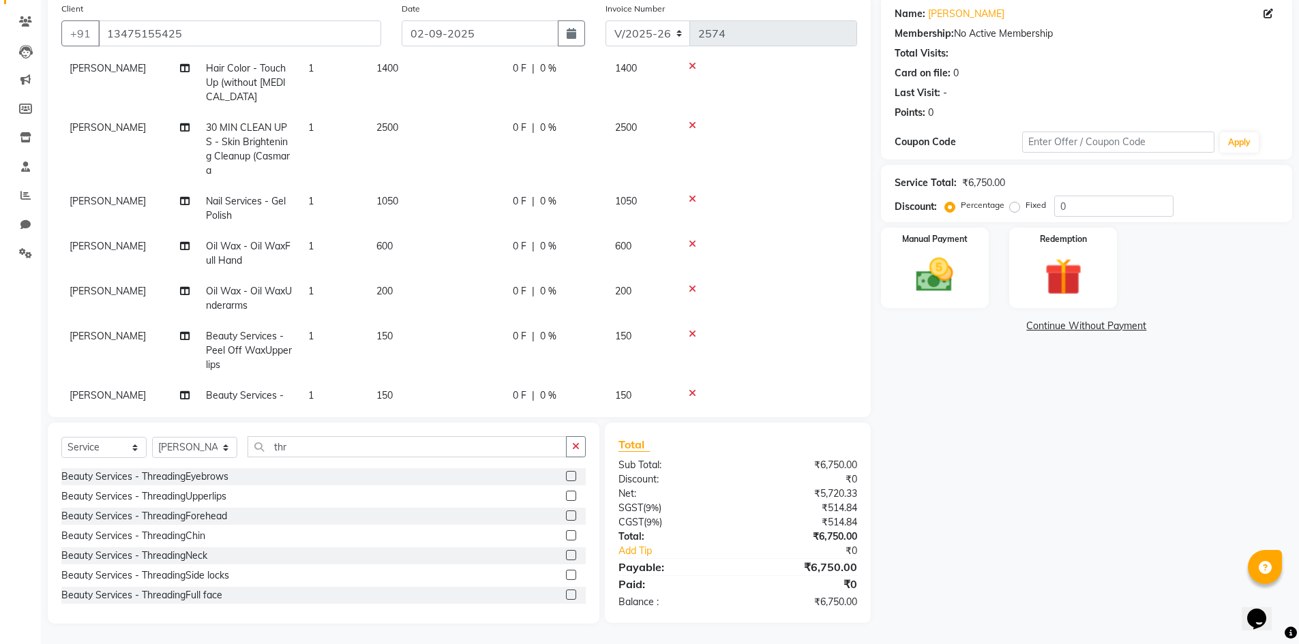
scroll to position [136, 0]
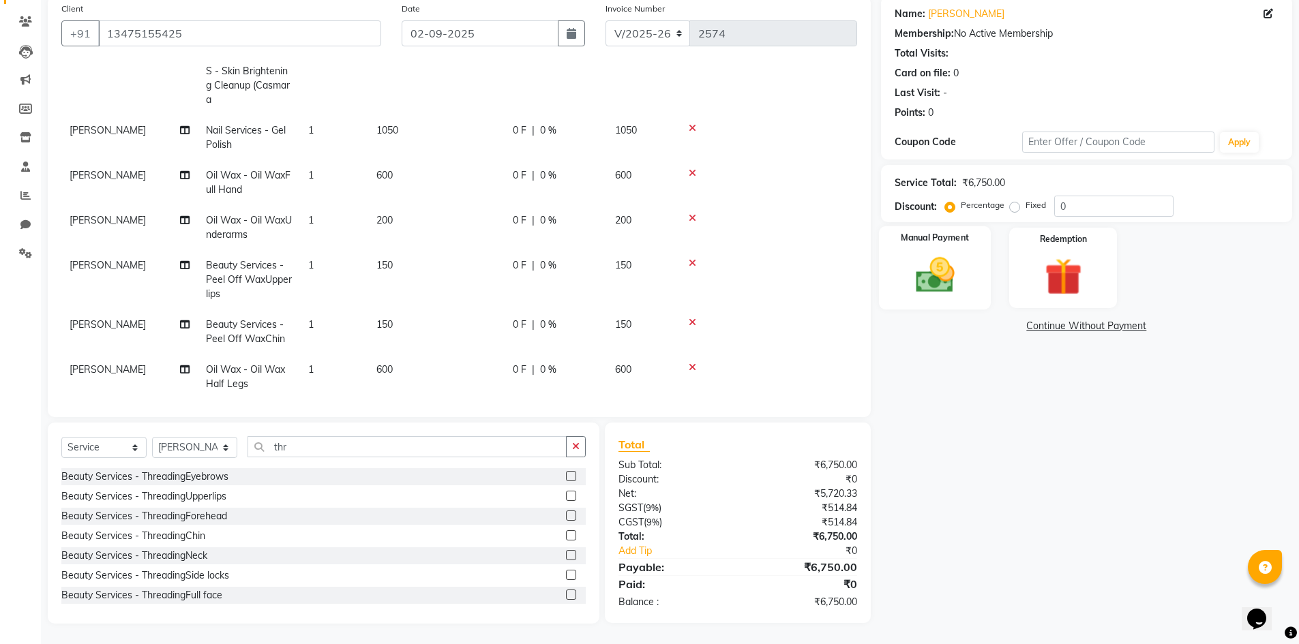
click at [950, 252] on div "Manual Payment" at bounding box center [934, 268] width 113 height 84
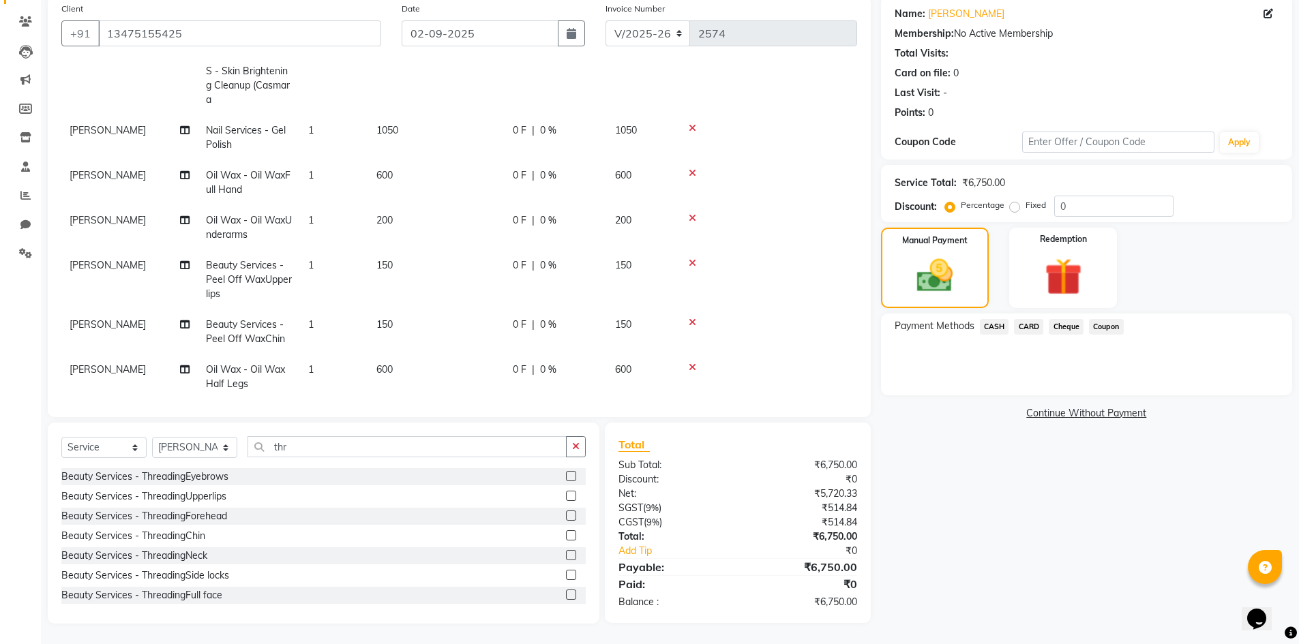
click at [998, 327] on span "CASH" at bounding box center [994, 327] width 29 height 16
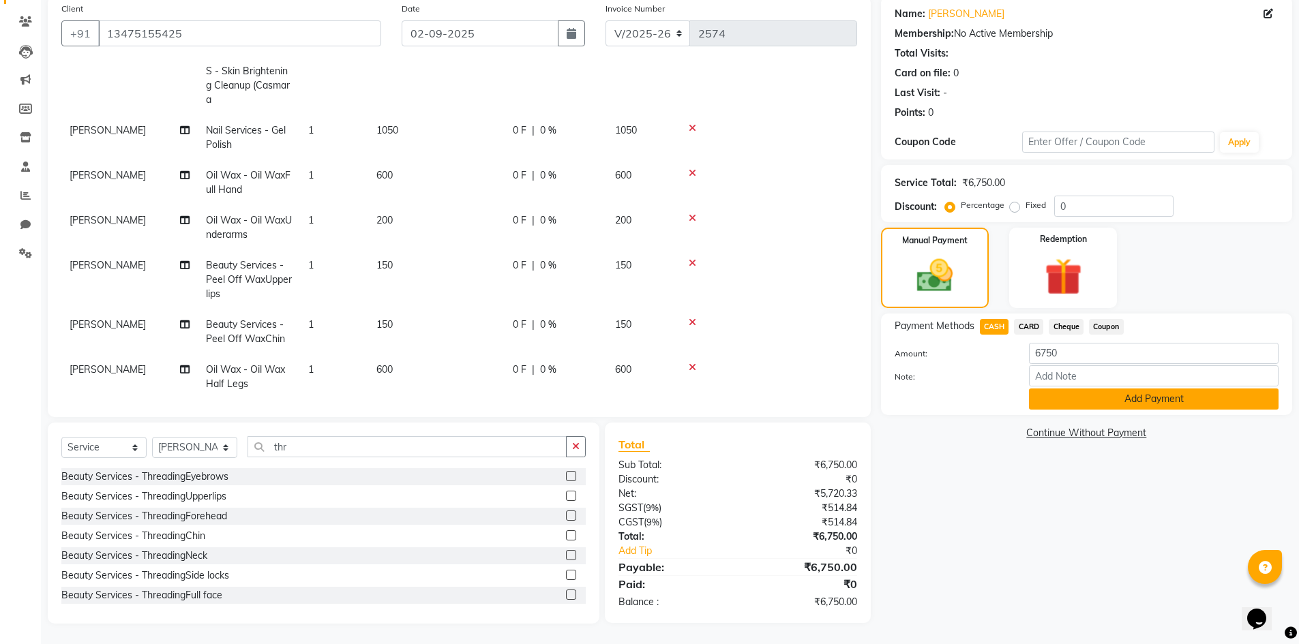
click at [1054, 398] on button "Add Payment" at bounding box center [1154, 399] width 250 height 21
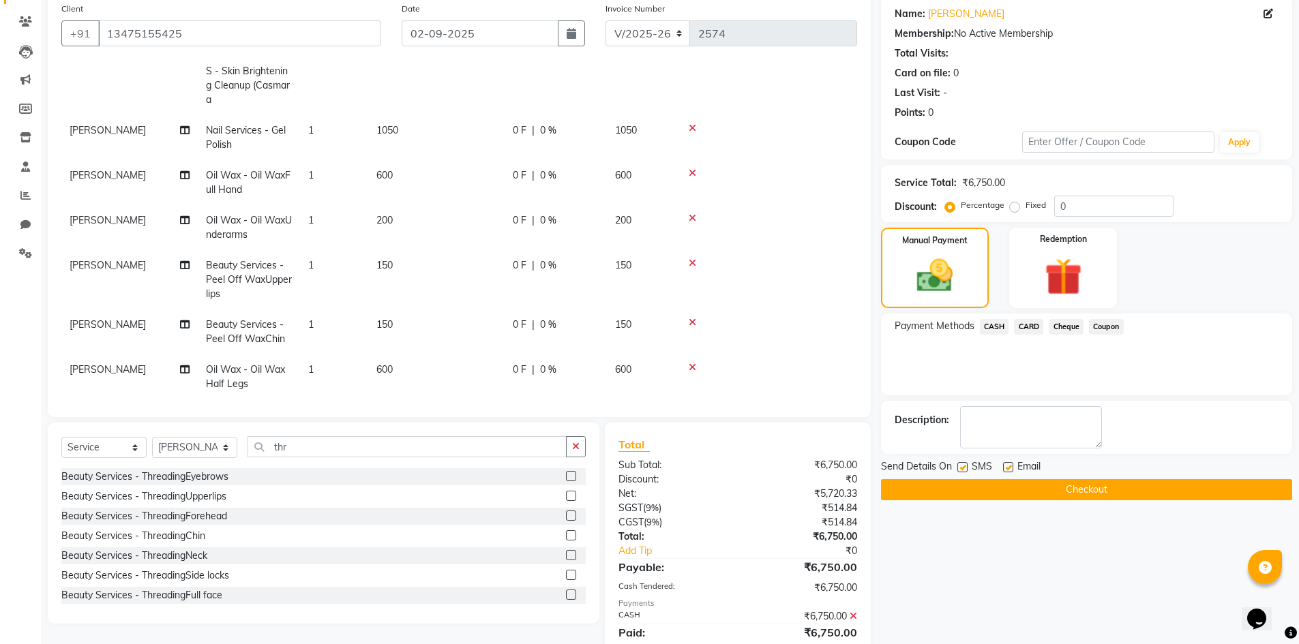
click at [1006, 482] on button "Checkout" at bounding box center [1086, 489] width 411 height 21
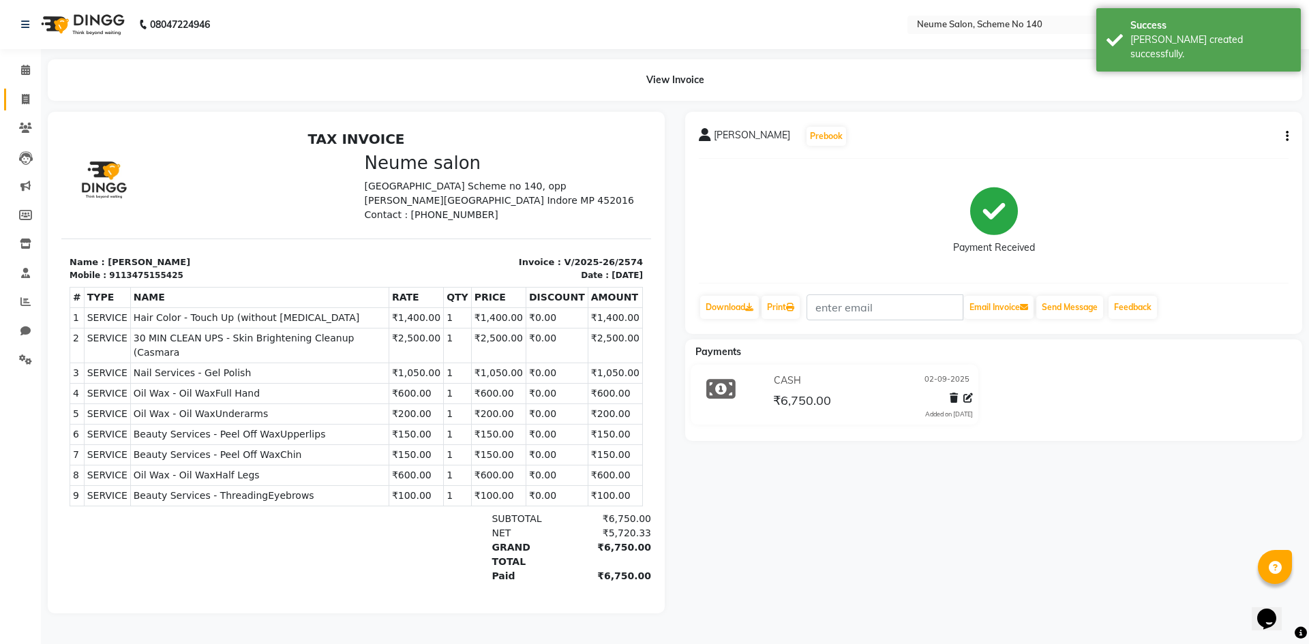
click at [29, 87] on li "Invoice" at bounding box center [20, 99] width 41 height 29
click at [29, 95] on icon at bounding box center [26, 99] width 8 height 10
select select "service"
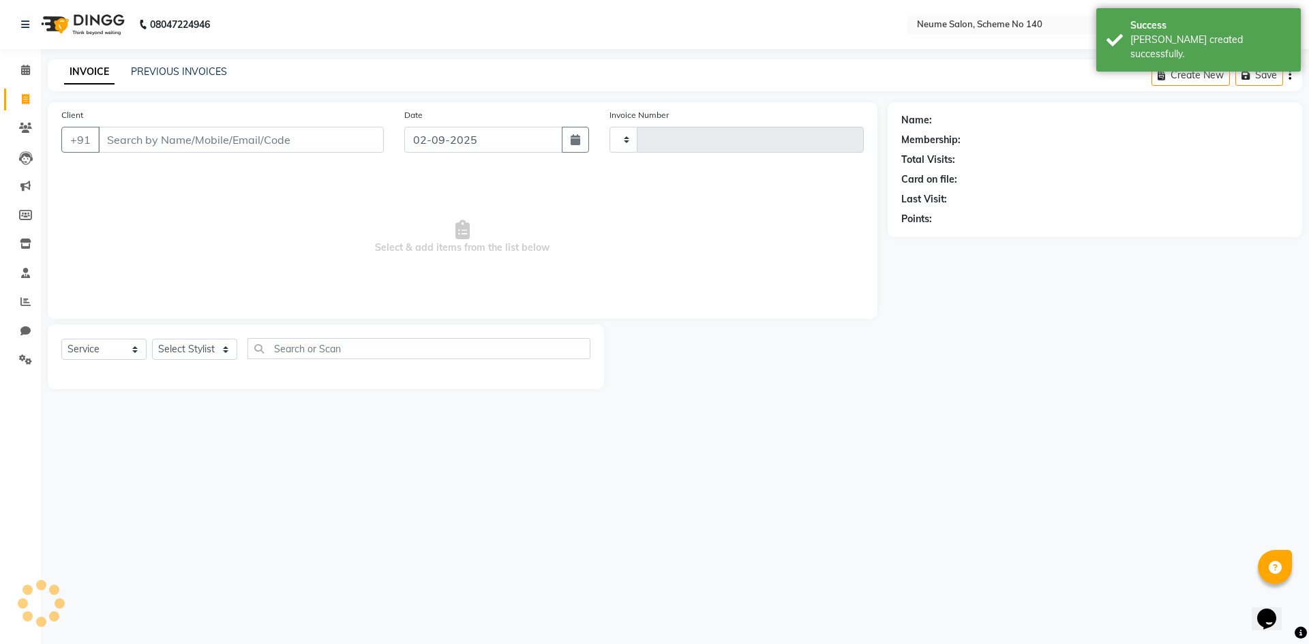
type input "2575"
select select "8098"
click at [130, 134] on input "Client" at bounding box center [241, 140] width 286 height 26
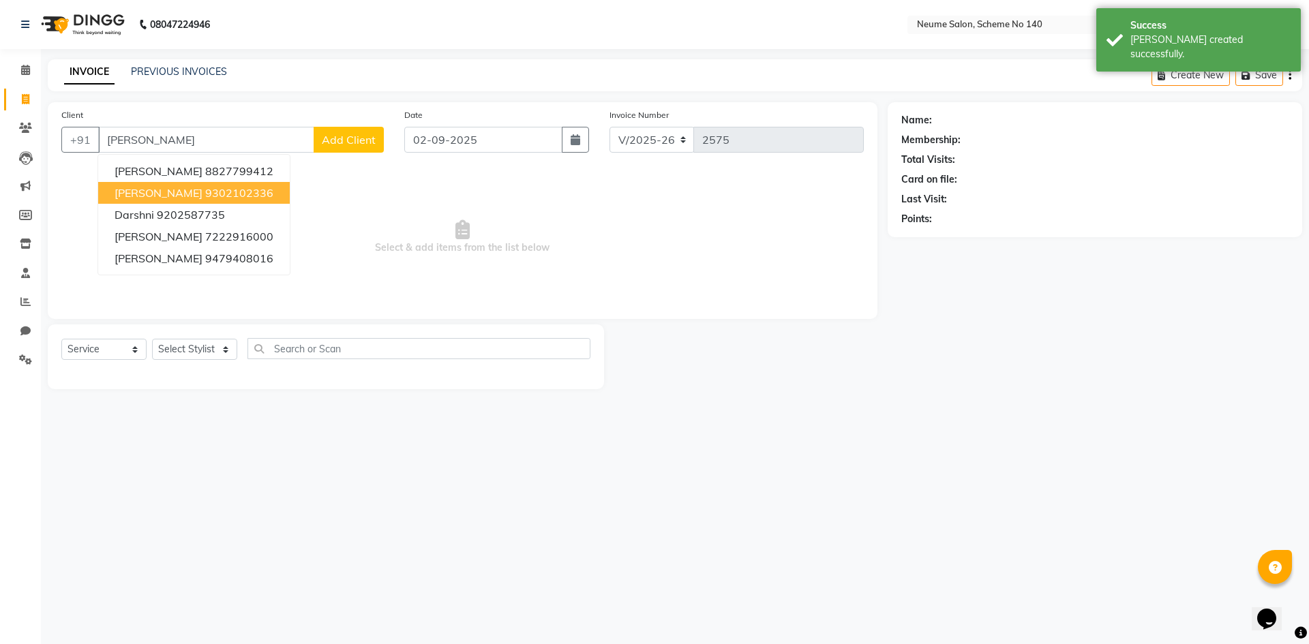
click at [180, 197] on span "[PERSON_NAME]" at bounding box center [159, 193] width 88 height 14
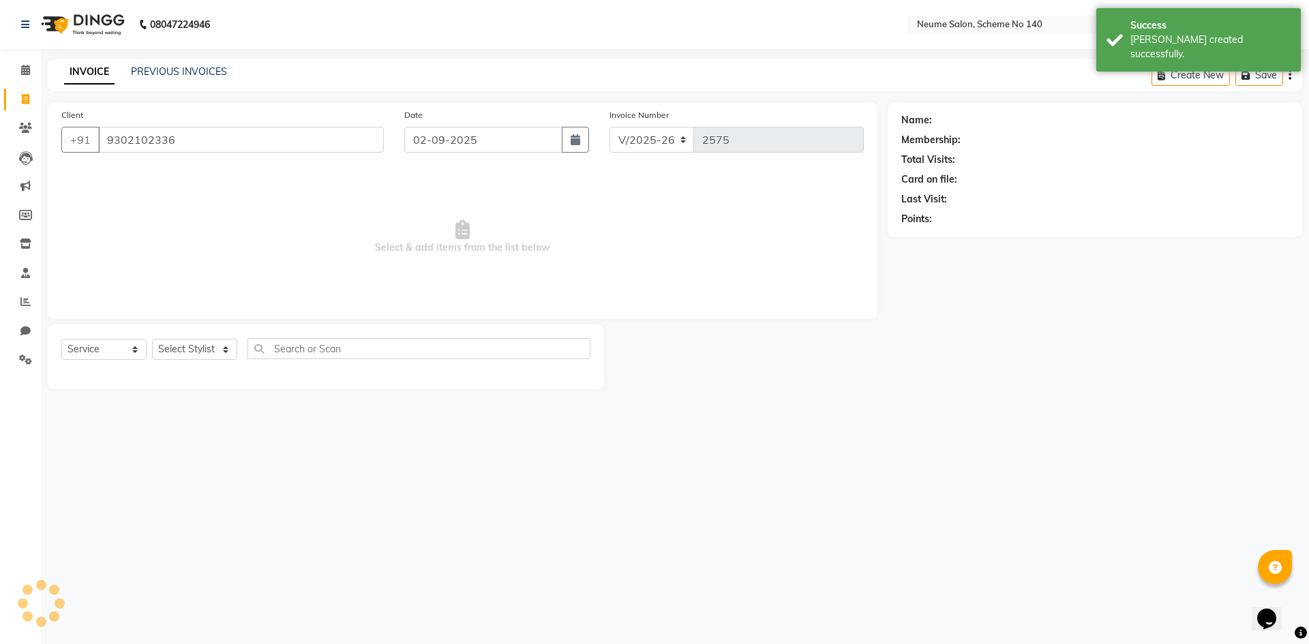
type input "9302102336"
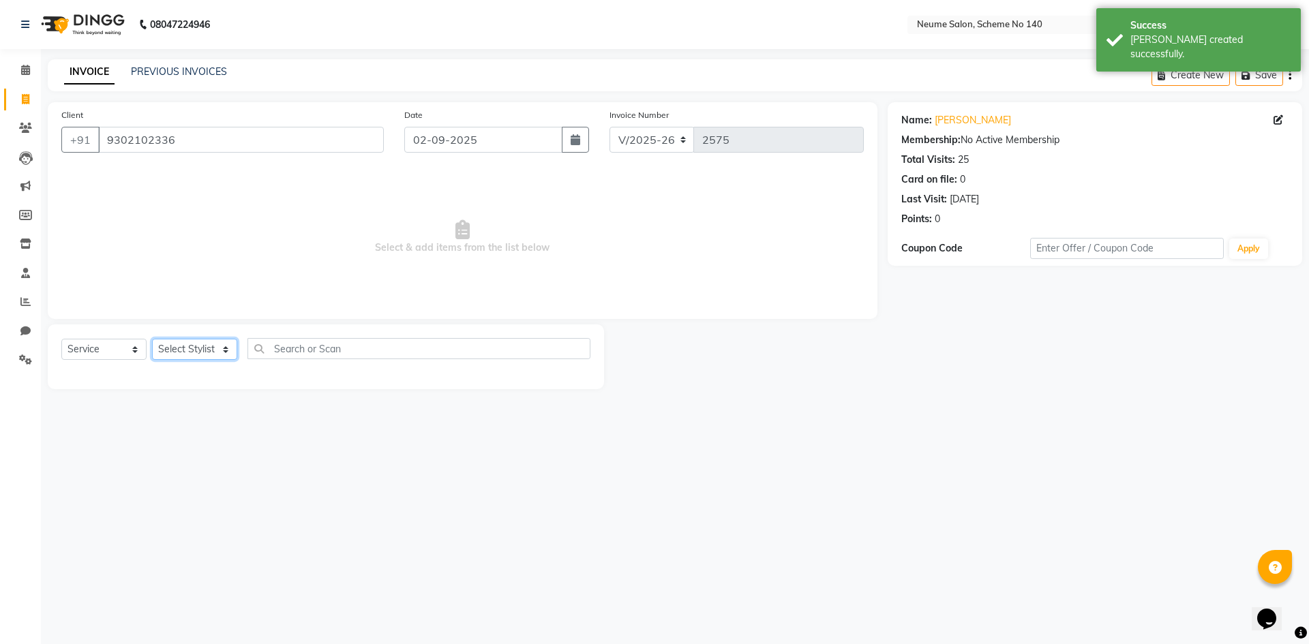
click at [206, 351] on select "Select Stylist [PERSON_NAME] [PERSON_NAME] [DATE][PERSON_NAME] Mahi [PERSON_NAM…" at bounding box center [194, 349] width 85 height 21
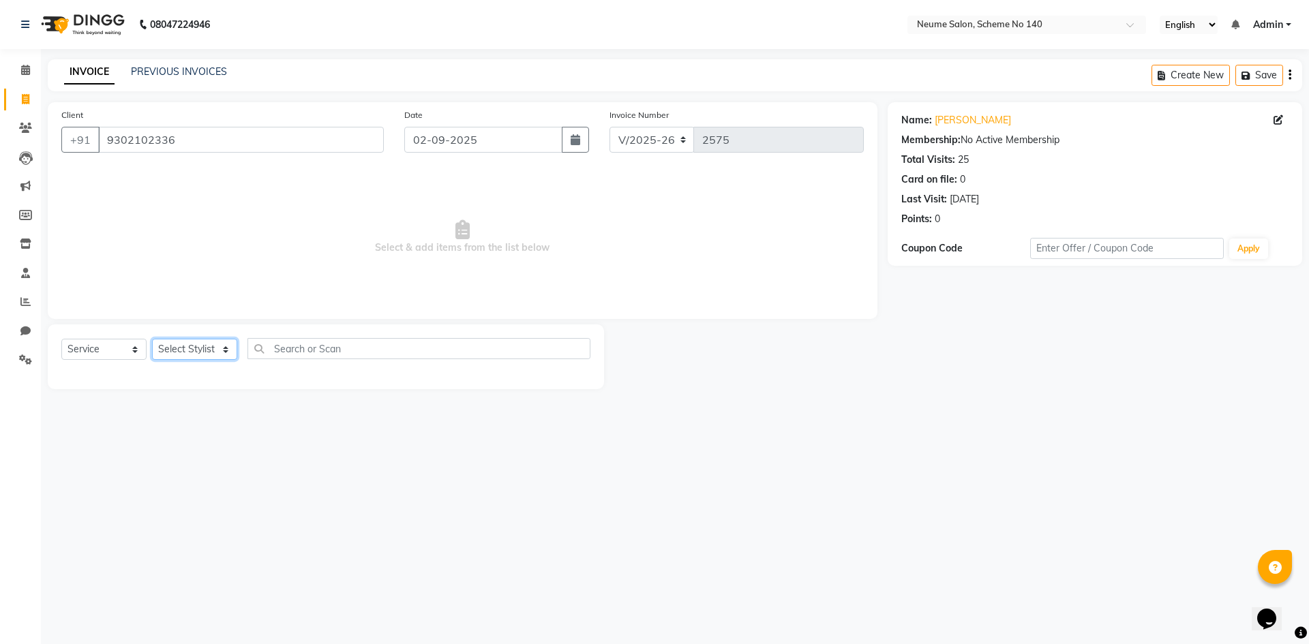
select select "75326"
click at [152, 339] on select "Select Stylist [PERSON_NAME] [PERSON_NAME] [DATE][PERSON_NAME] Mahi [PERSON_NAM…" at bounding box center [194, 349] width 85 height 21
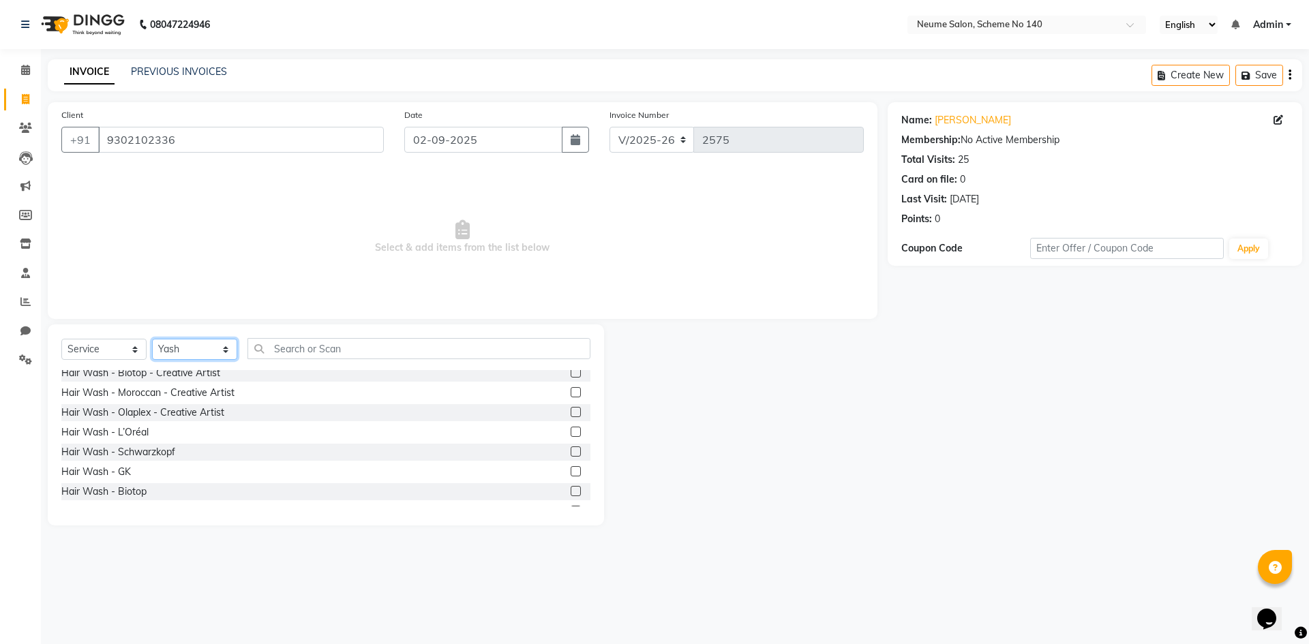
scroll to position [205, 0]
click at [142, 484] on div "Hair Wash - Biotop" at bounding box center [103, 491] width 85 height 14
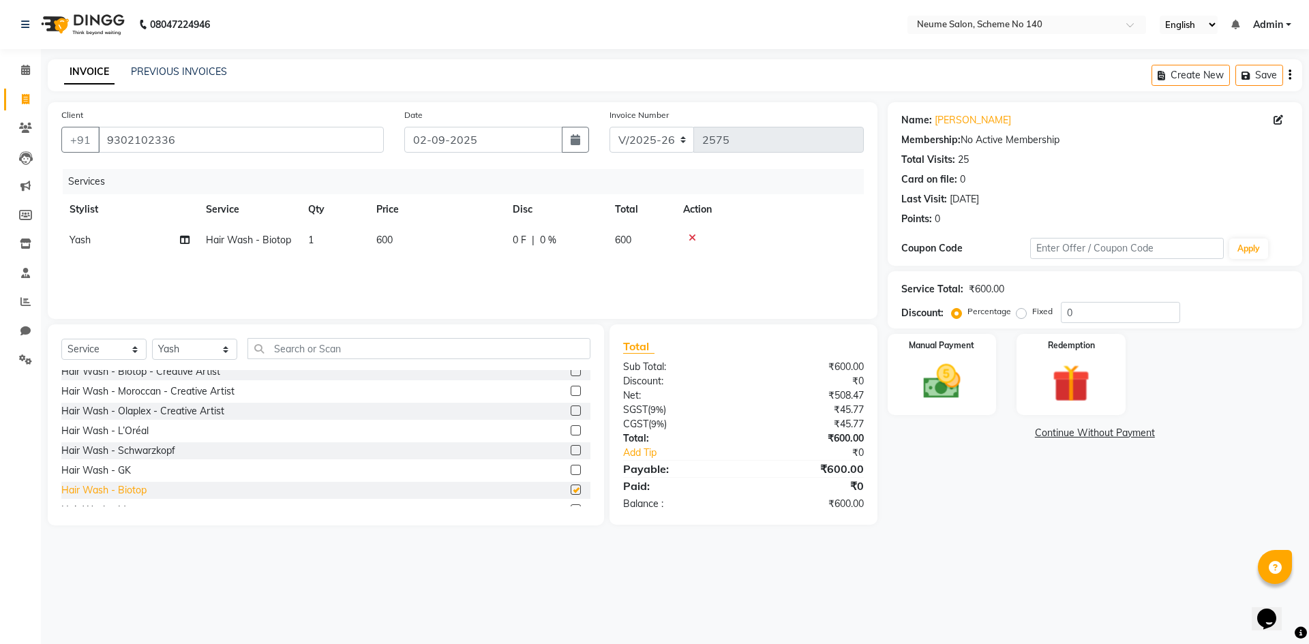
checkbox input "false"
click at [224, 350] on select "Select Stylist [PERSON_NAME] [PERSON_NAME] [DATE][PERSON_NAME] Mahi [PERSON_NAM…" at bounding box center [194, 349] width 85 height 21
select select "75331"
click at [152, 339] on select "Select Stylist [PERSON_NAME] [PERSON_NAME] [DATE][PERSON_NAME] Mahi [PERSON_NAM…" at bounding box center [194, 349] width 85 height 21
click at [279, 354] on input "text" at bounding box center [419, 348] width 343 height 21
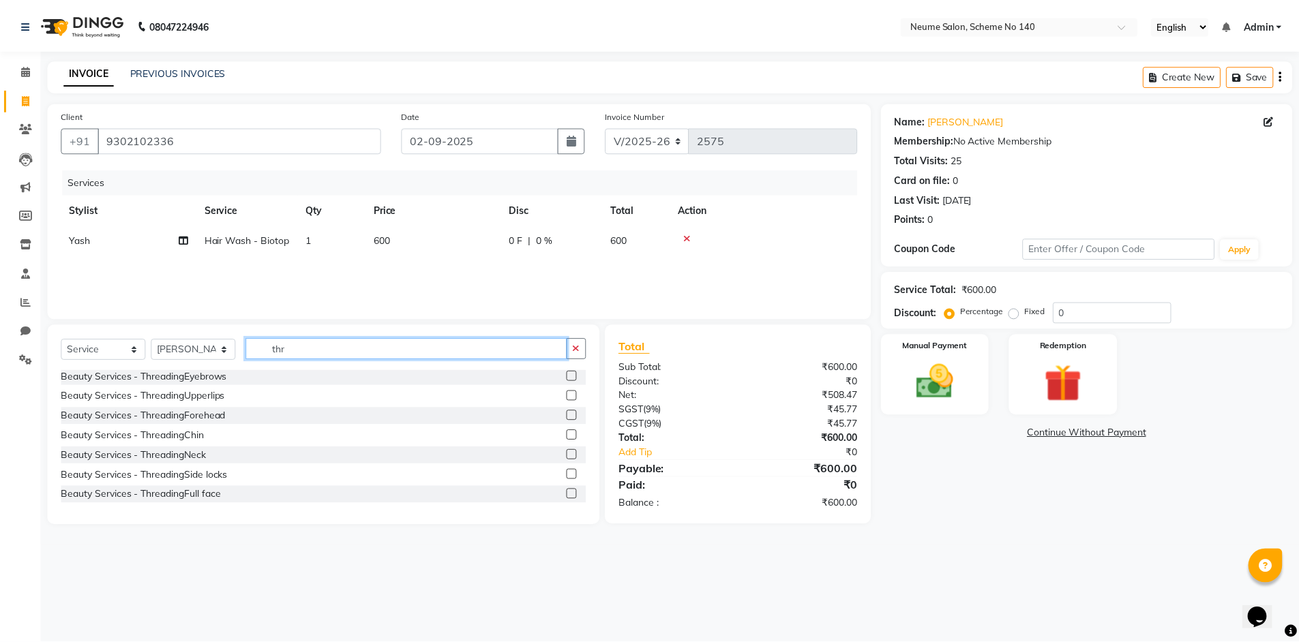
scroll to position [0, 0]
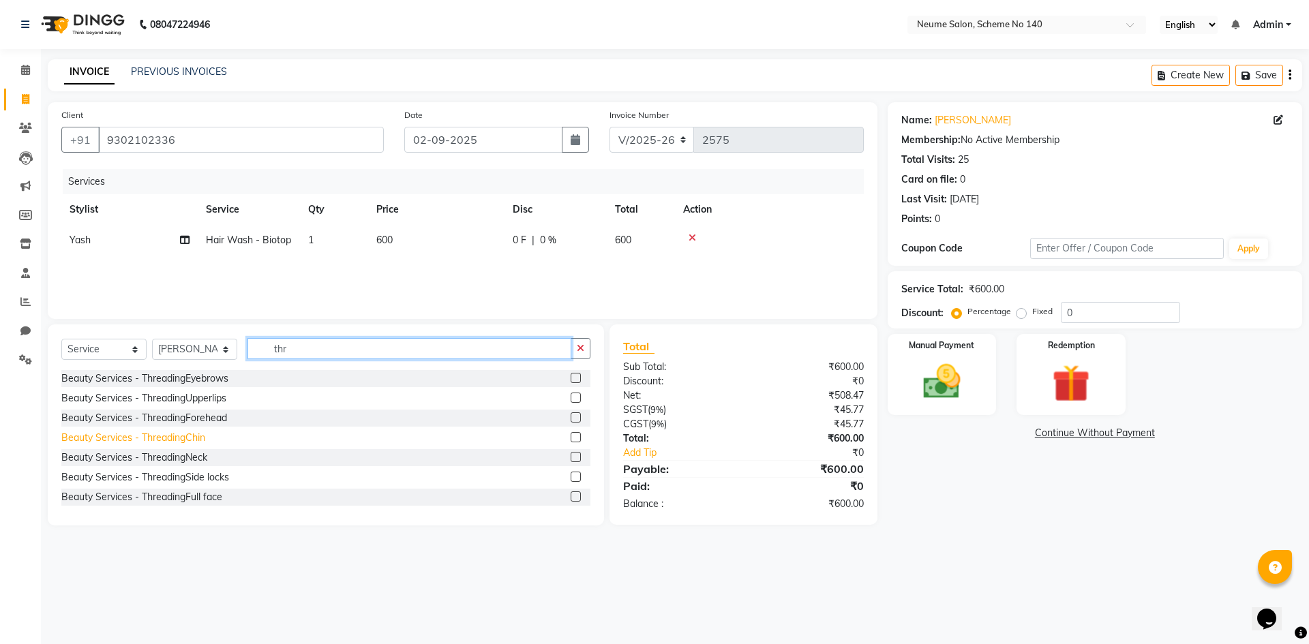
type input "thr"
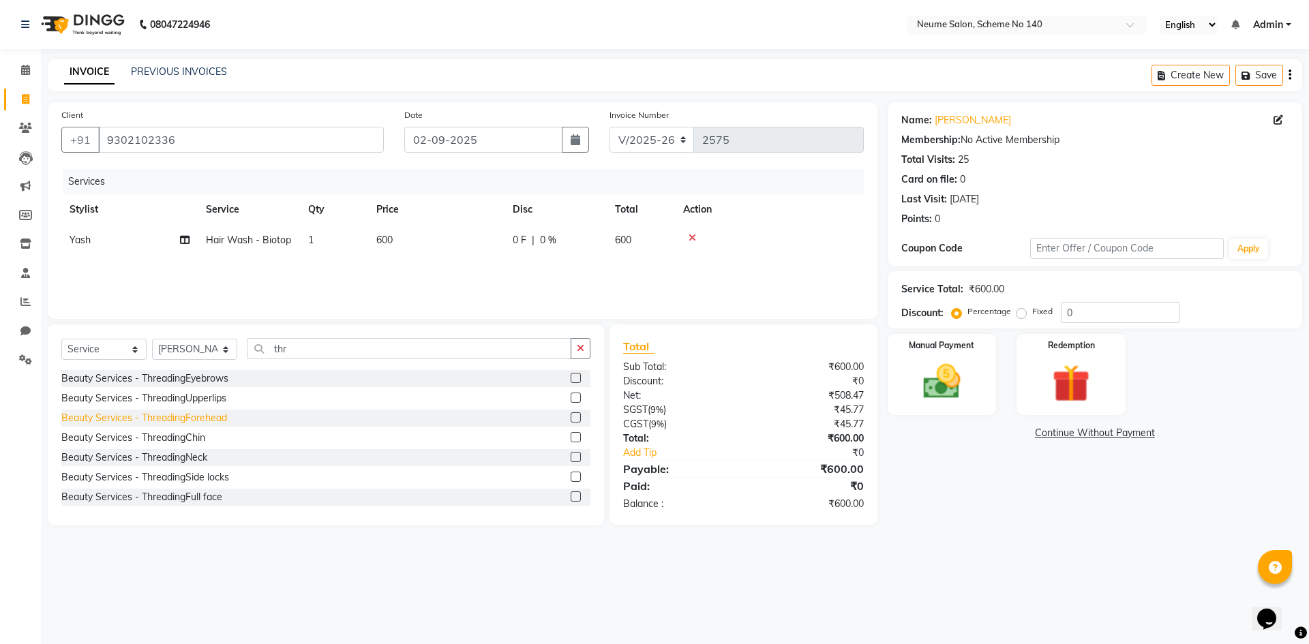
click at [197, 436] on div "Beauty Services - ThreadingChin" at bounding box center [133, 438] width 144 height 14
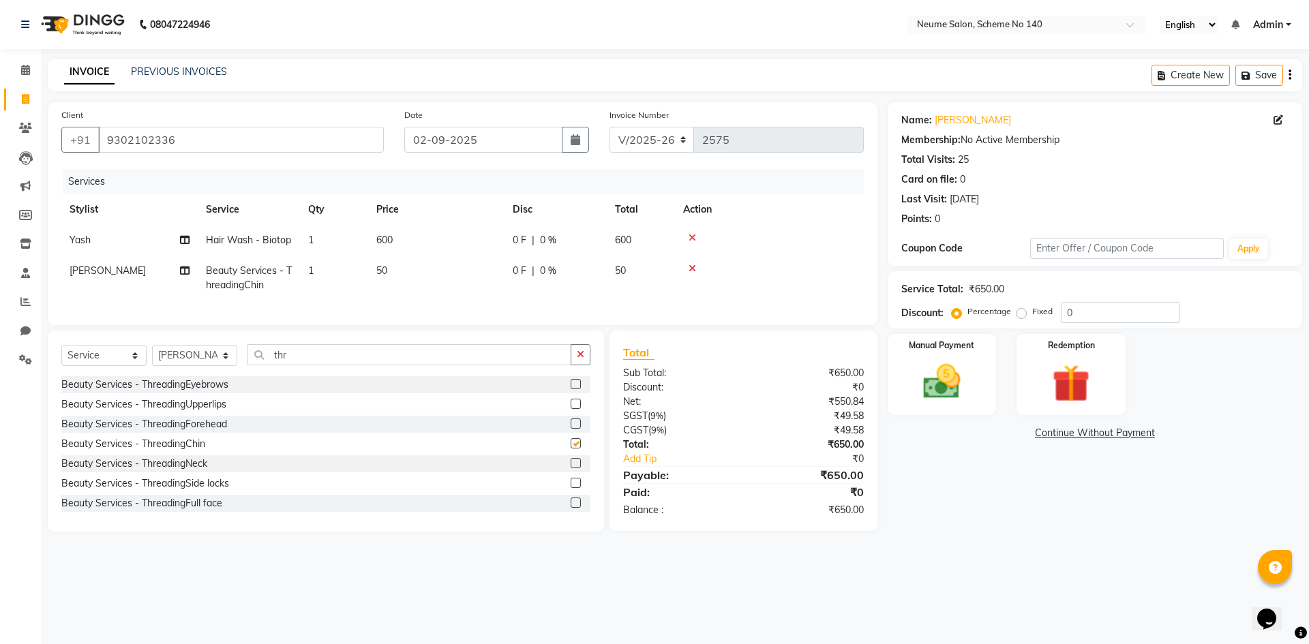
checkbox input "false"
click at [387, 254] on td "600" at bounding box center [436, 240] width 136 height 31
select select "75326"
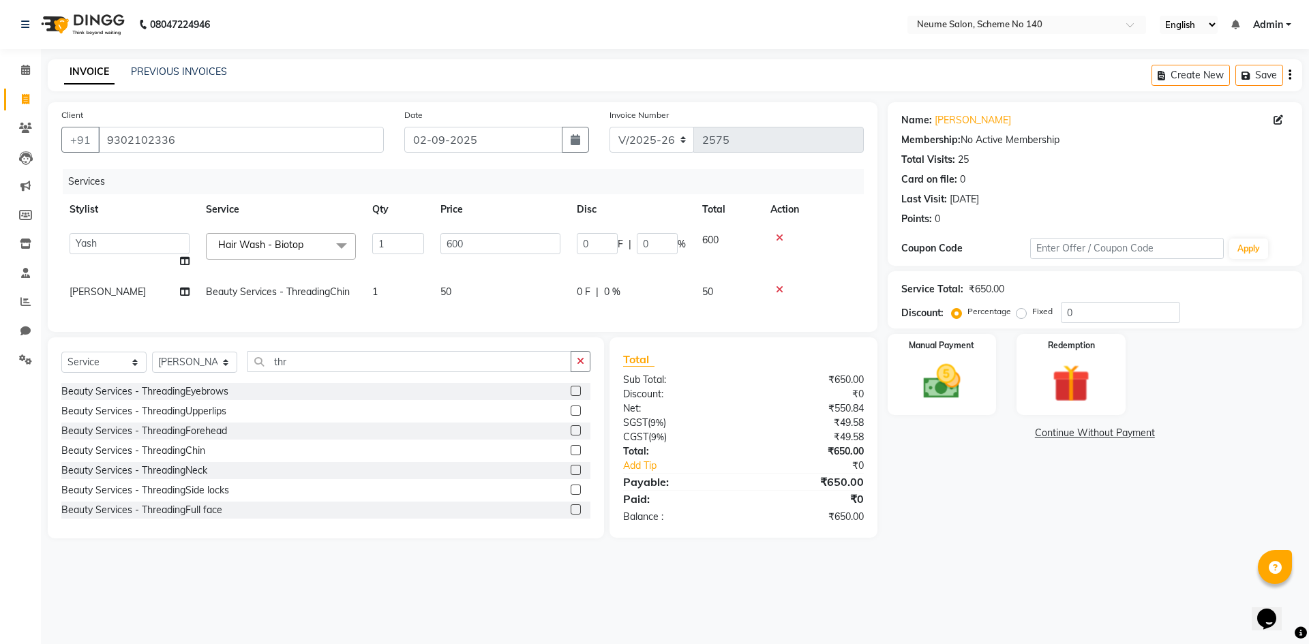
click at [447, 291] on span "50" at bounding box center [446, 292] width 11 height 12
select select "75331"
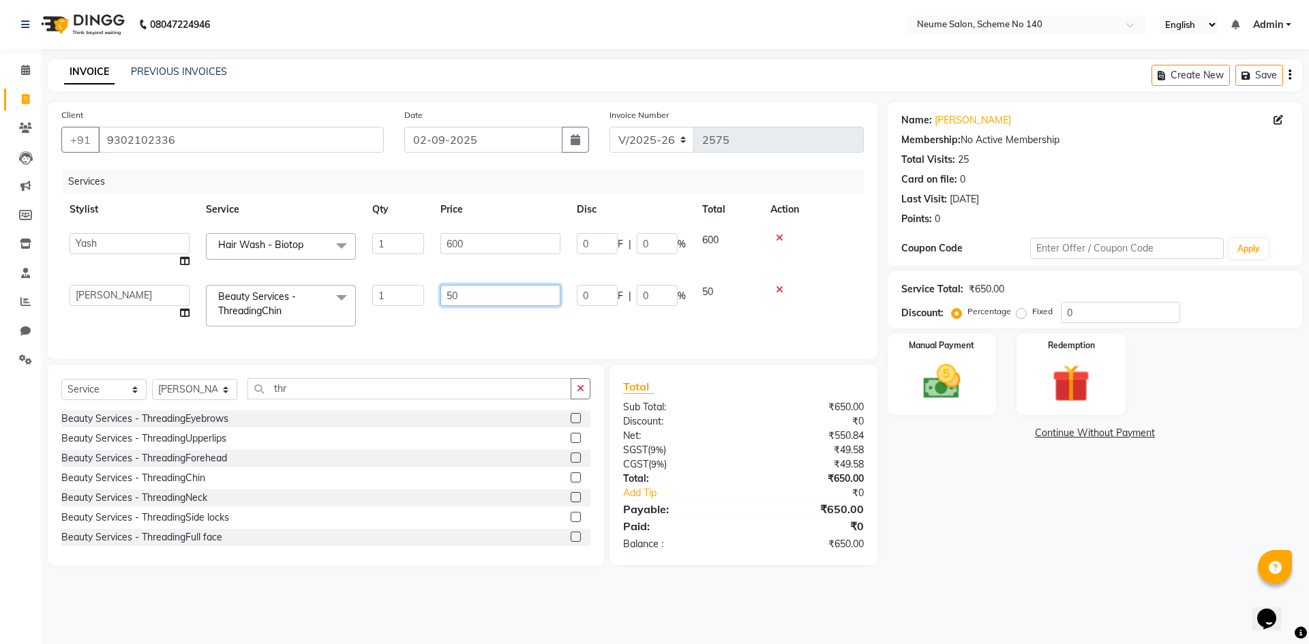
click at [456, 294] on input "50" at bounding box center [501, 295] width 120 height 21
click at [452, 294] on input "50" at bounding box center [501, 295] width 120 height 21
type input "100"
click at [1010, 479] on div "Name: [PERSON_NAME] Membership: No Active Membership Total Visits: 25 Card on f…" at bounding box center [1100, 334] width 425 height 464
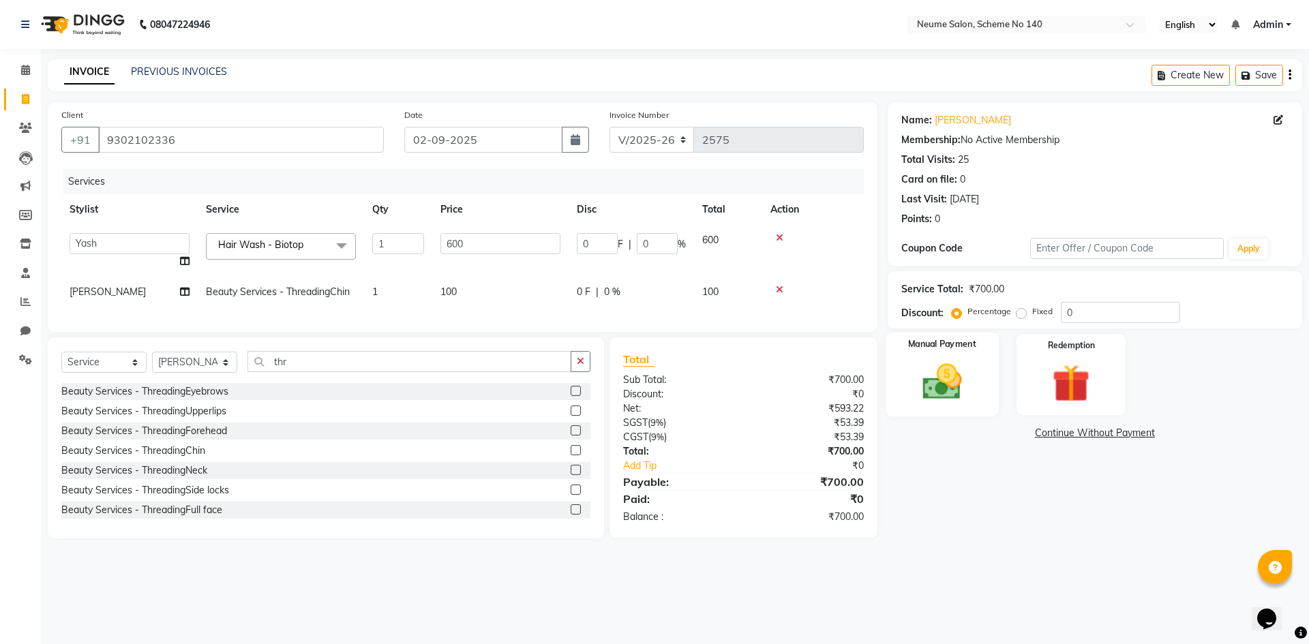
click at [951, 387] on img at bounding box center [941, 381] width 63 height 45
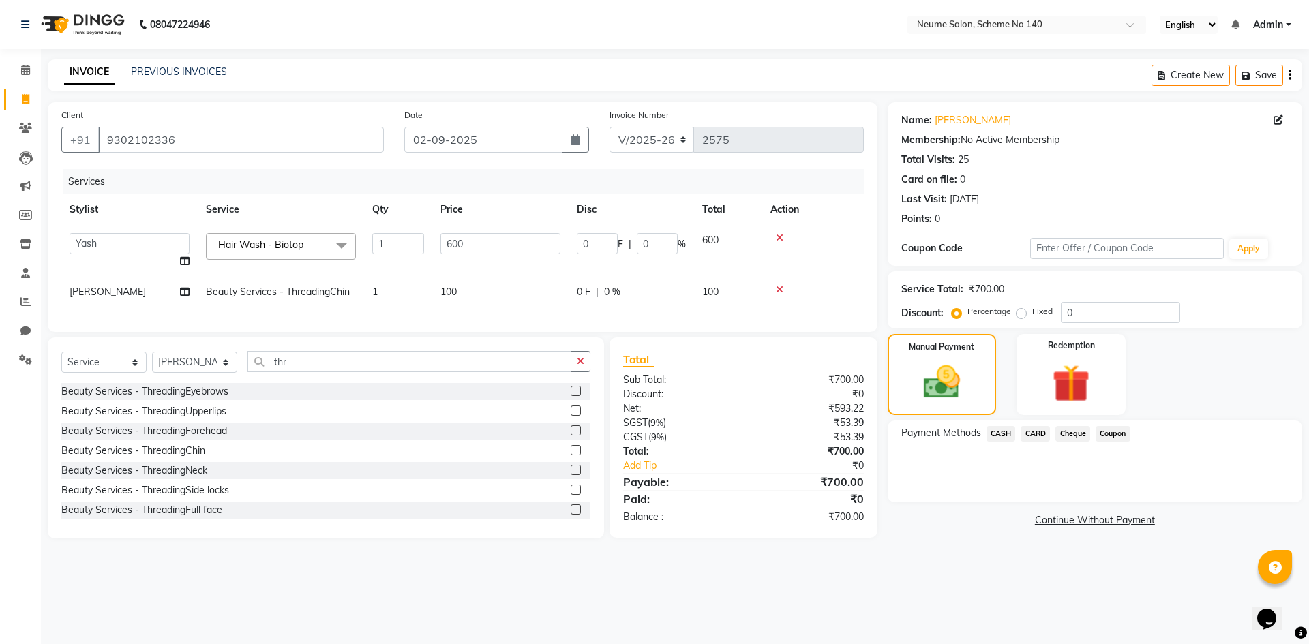
click at [1000, 432] on span "CASH" at bounding box center [1001, 434] width 29 height 16
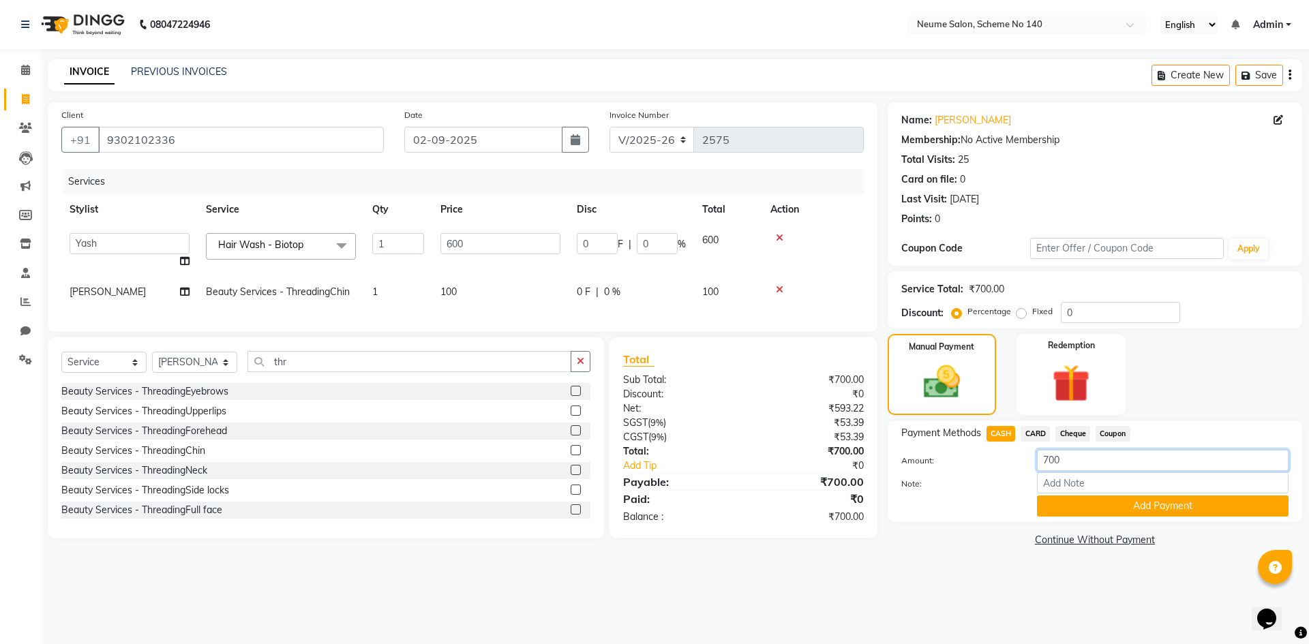
click at [1056, 462] on input "700" at bounding box center [1163, 460] width 252 height 21
type input "850"
click at [1085, 507] on button "Add Payment" at bounding box center [1163, 506] width 252 height 21
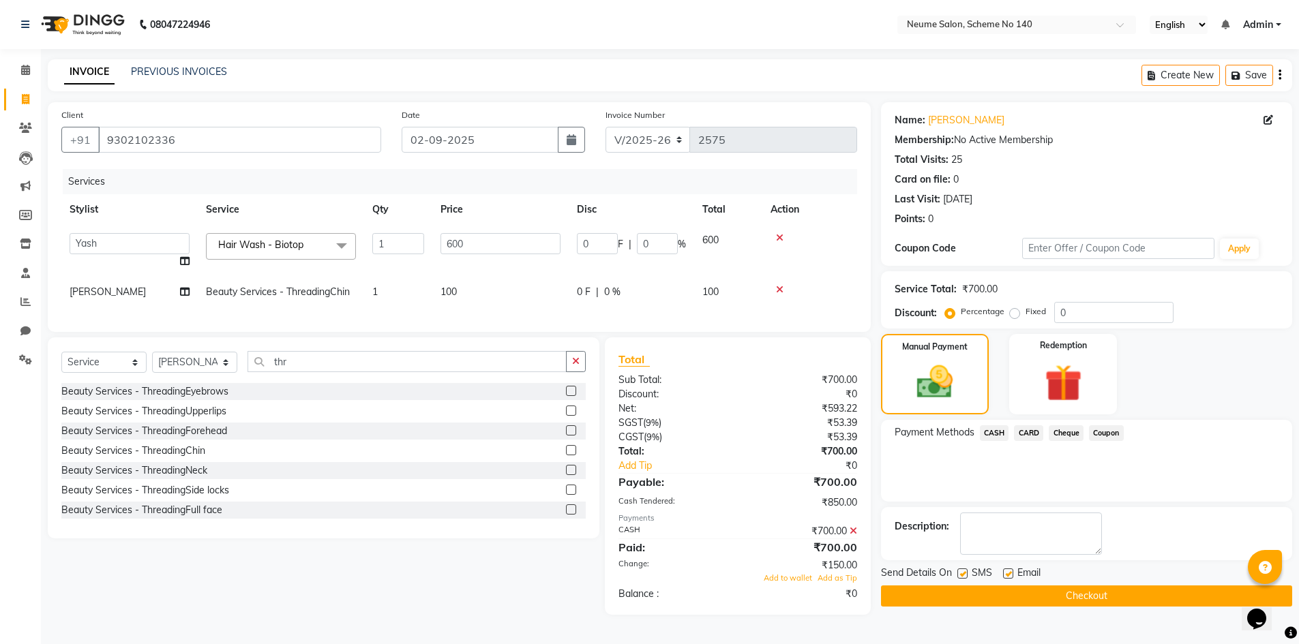
scroll to position [1, 0]
click at [792, 583] on span "Add to wallet" at bounding box center [788, 579] width 48 height 10
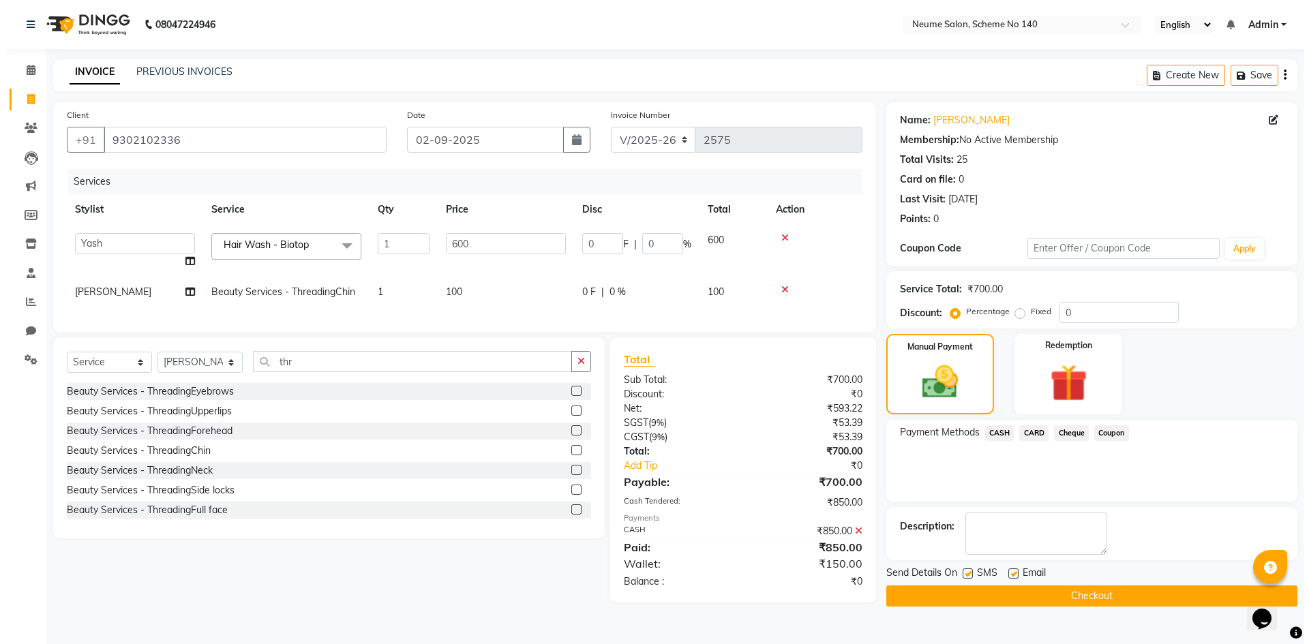
scroll to position [0, 0]
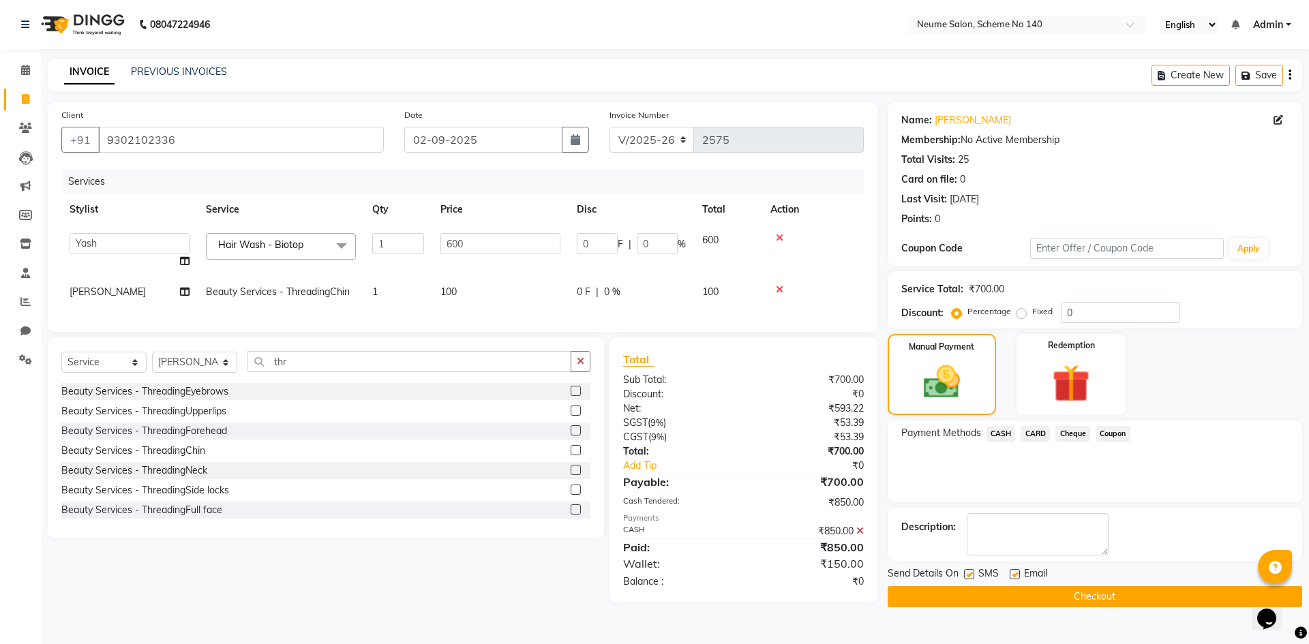
click at [996, 594] on button "Checkout" at bounding box center [1095, 597] width 415 height 21
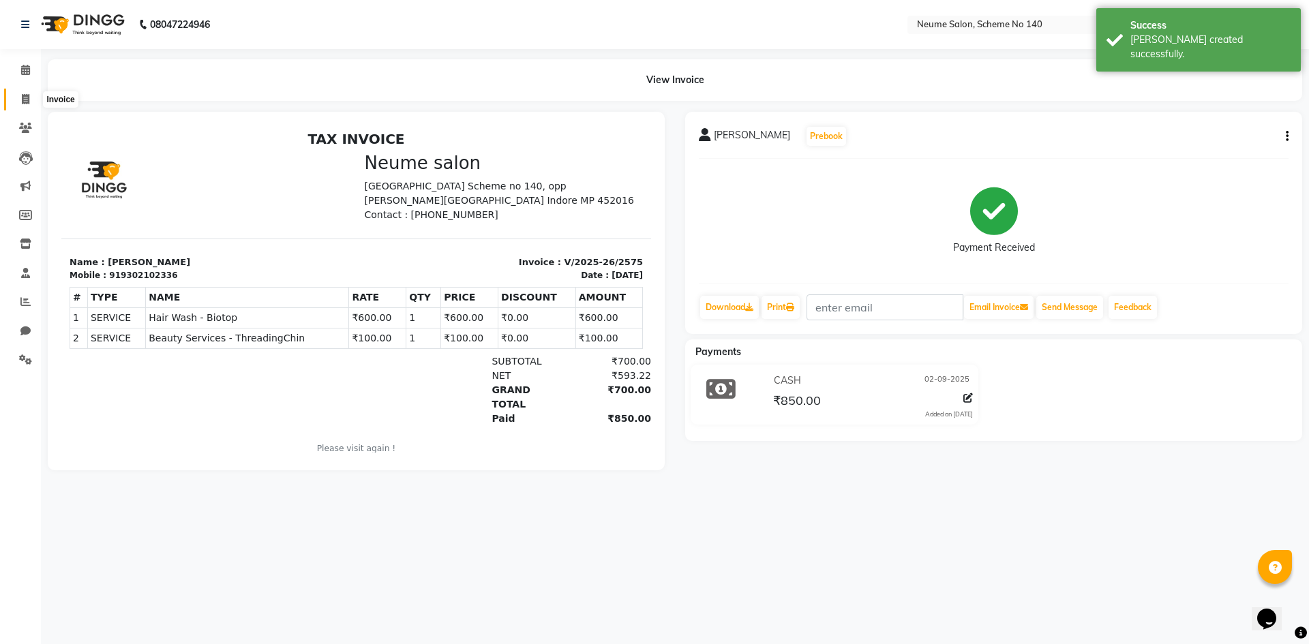
click at [30, 98] on span at bounding box center [26, 100] width 24 height 16
select select "service"
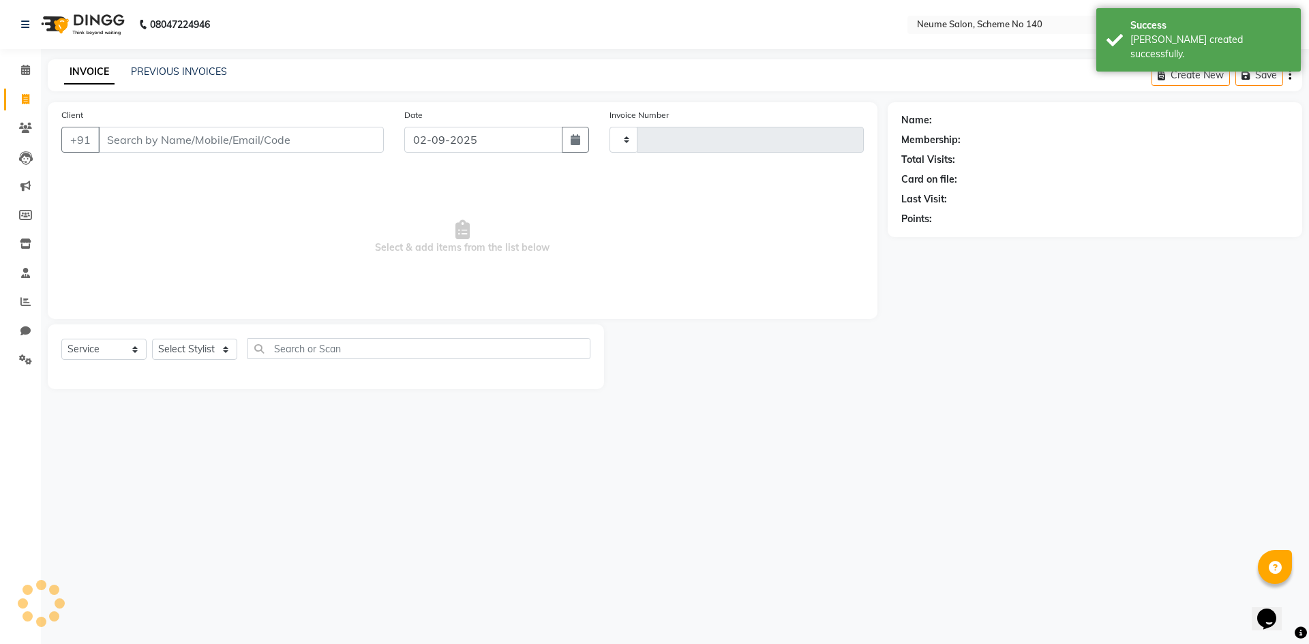
type input "2576"
select select "8098"
click at [138, 150] on input "Client" at bounding box center [241, 140] width 286 height 26
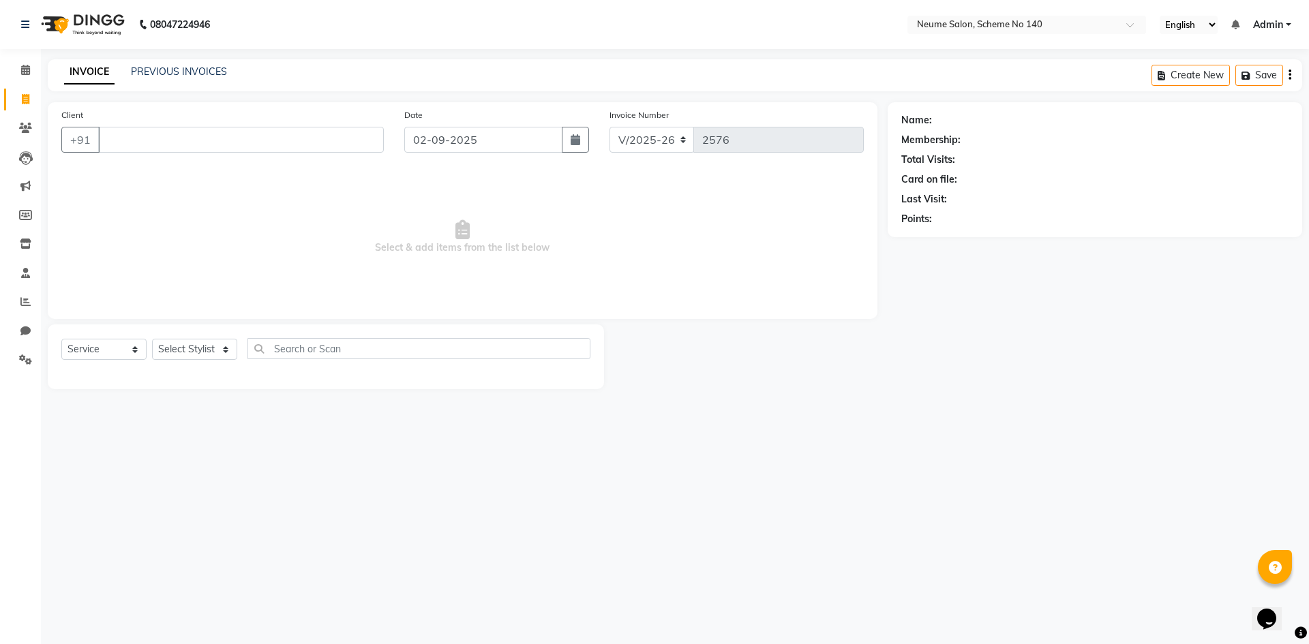
click at [941, 525] on div "08047224946 Select Location × Neume Salon, Scheme No 140 English ENGLISH Españo…" at bounding box center [654, 322] width 1309 height 644
click at [173, 57] on div "08047224946 Select Location × Neume Salon, Scheme No 140 English ENGLISH Españo…" at bounding box center [654, 322] width 1309 height 644
click at [181, 83] on div "INVOICE PREVIOUS INVOICES Create New Save" at bounding box center [675, 75] width 1255 height 32
click at [179, 76] on link "PREVIOUS INVOICES" at bounding box center [179, 71] width 96 height 12
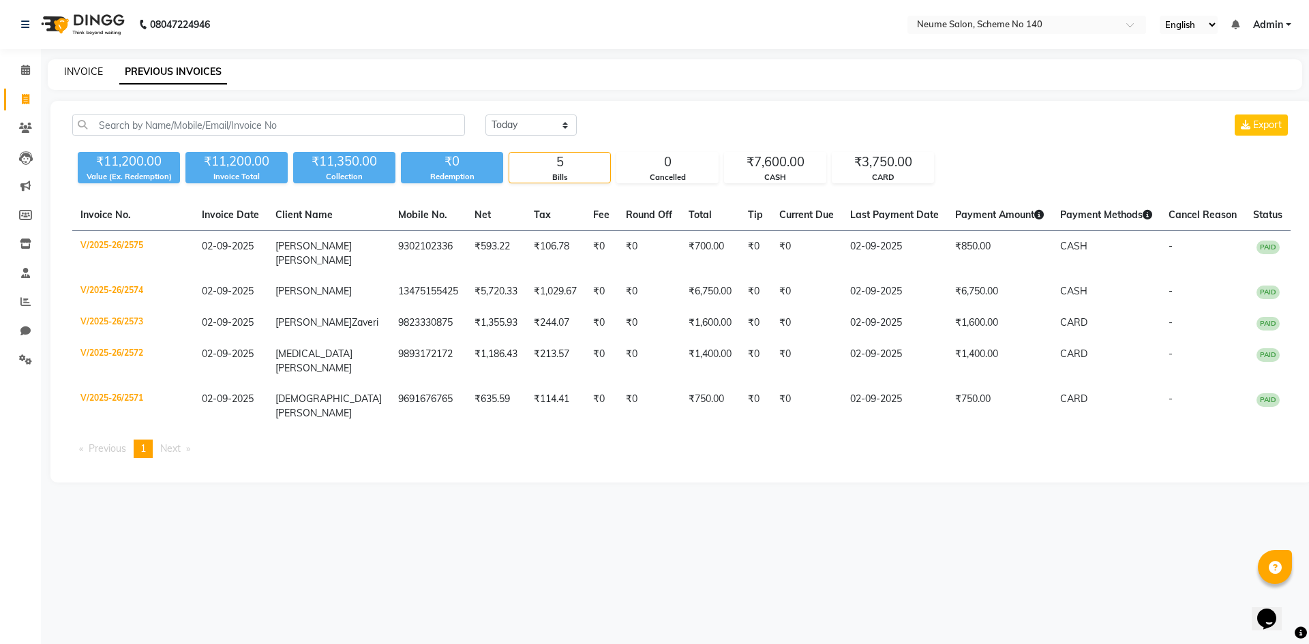
click at [77, 70] on link "INVOICE" at bounding box center [83, 71] width 39 height 12
select select "8098"
select select "service"
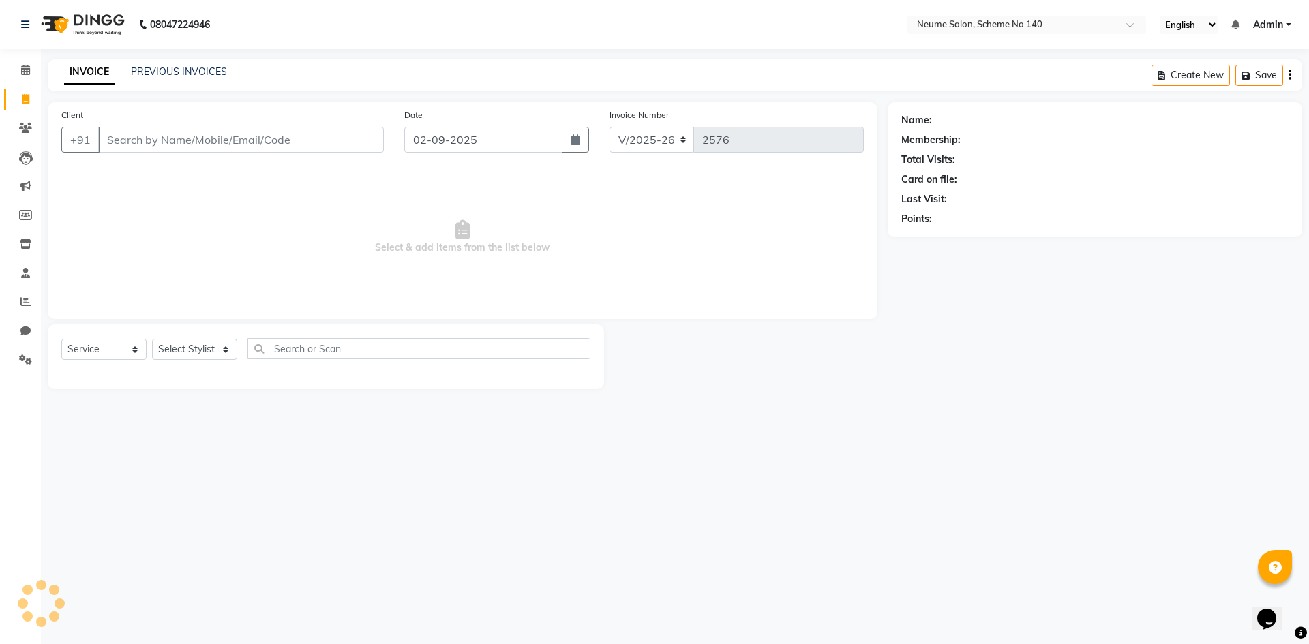
click at [123, 136] on input "Client" at bounding box center [241, 140] width 286 height 26
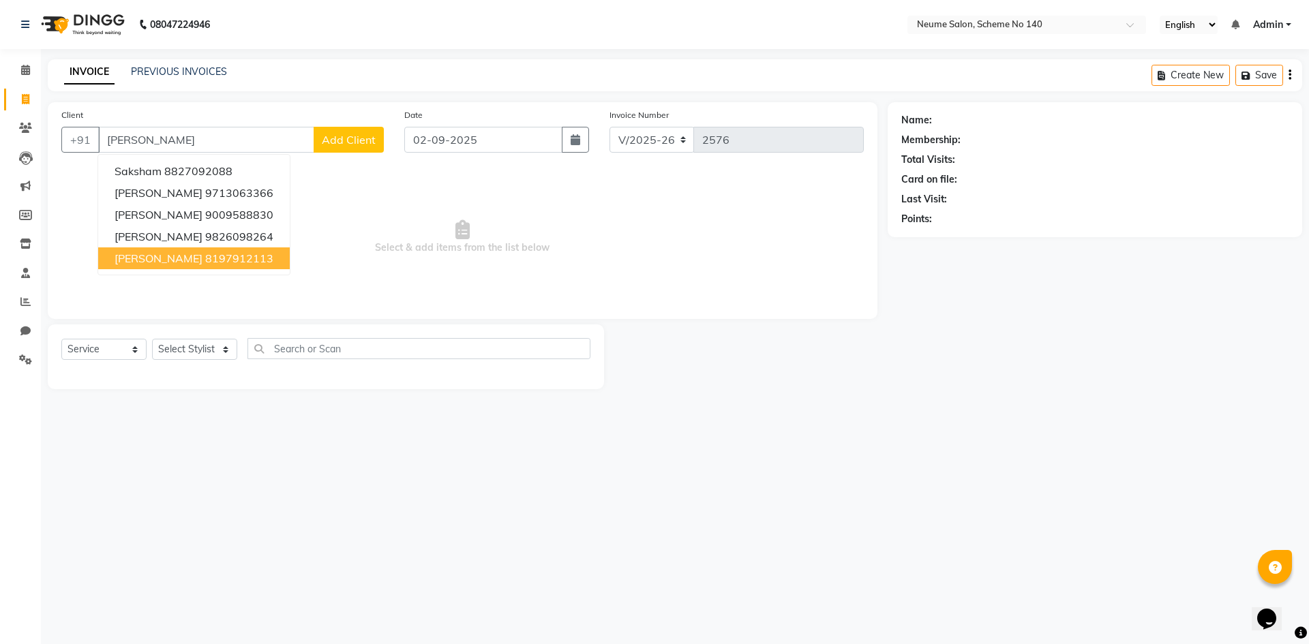
click at [155, 257] on span "[PERSON_NAME]" at bounding box center [159, 259] width 88 height 14
type input "8197912113"
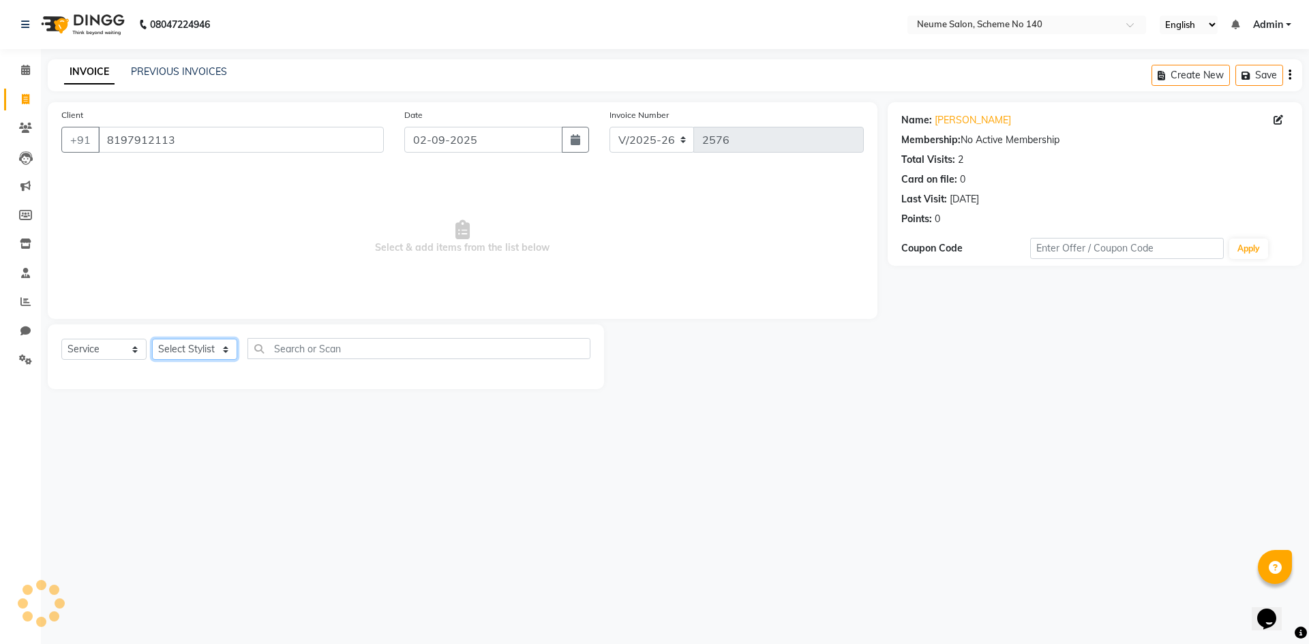
click at [188, 357] on select "Select Stylist [PERSON_NAME] [PERSON_NAME] [DATE][PERSON_NAME] Mahi [PERSON_NAM…" at bounding box center [194, 349] width 85 height 21
select select "75326"
click at [152, 339] on select "Select Stylist [PERSON_NAME] [PERSON_NAME] [DATE][PERSON_NAME] Mahi [PERSON_NAM…" at bounding box center [194, 349] width 85 height 21
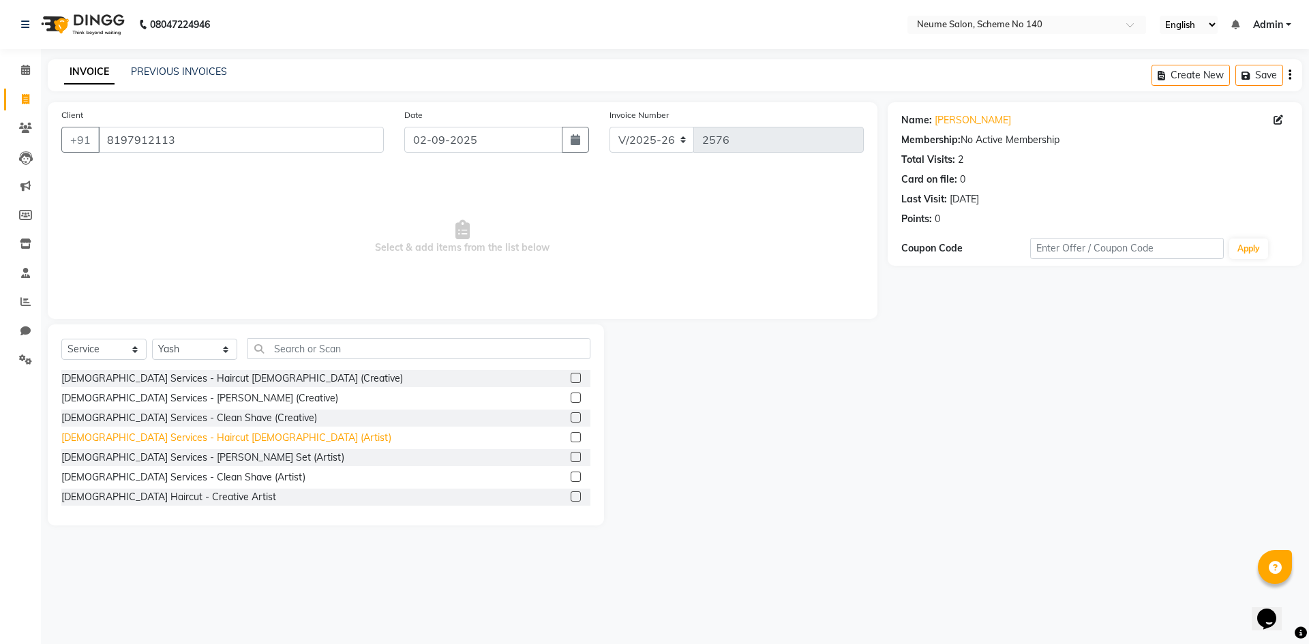
click at [170, 443] on div "[DEMOGRAPHIC_DATA] Services - Haircut [DEMOGRAPHIC_DATA] (Artist)" at bounding box center [226, 438] width 330 height 14
checkbox input "false"
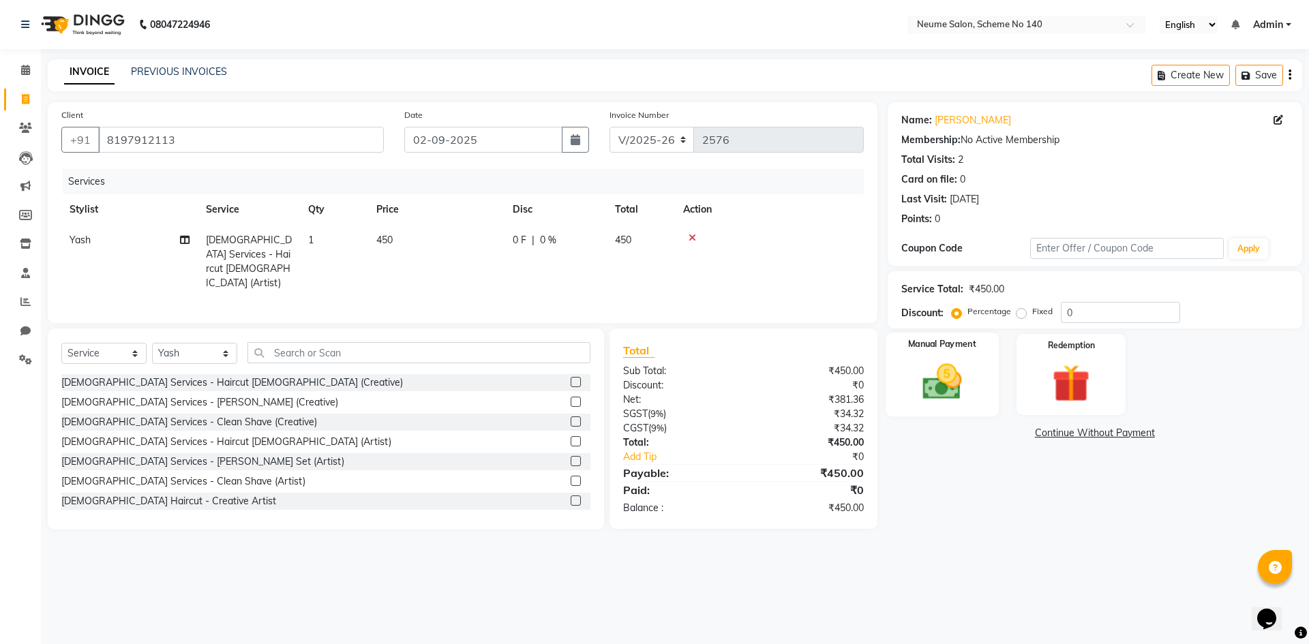
click at [967, 393] on img at bounding box center [941, 381] width 63 height 45
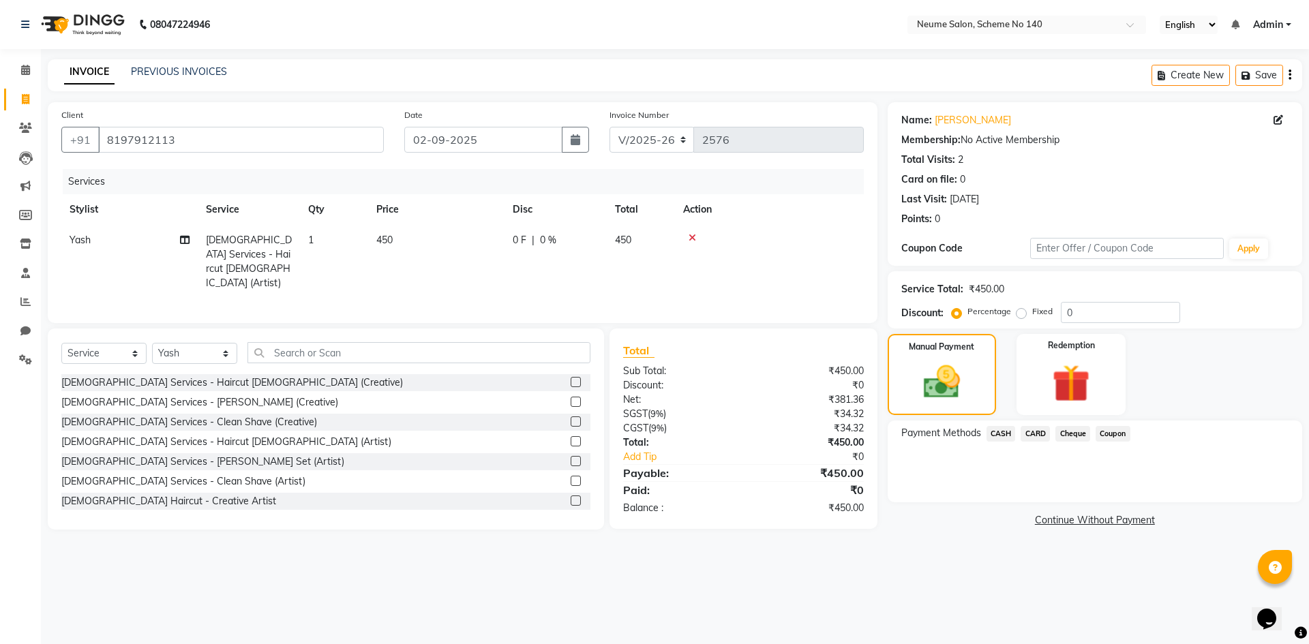
click at [1035, 435] on span "CARD" at bounding box center [1035, 434] width 29 height 16
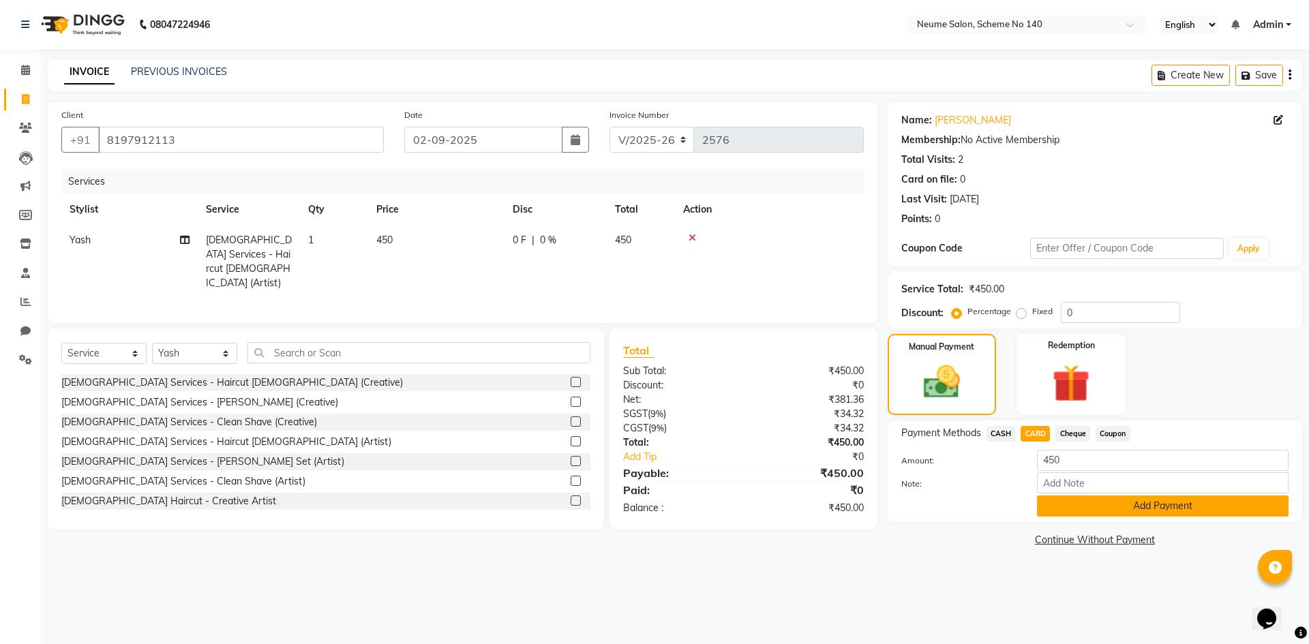
click at [1101, 501] on button "Add Payment" at bounding box center [1163, 506] width 252 height 21
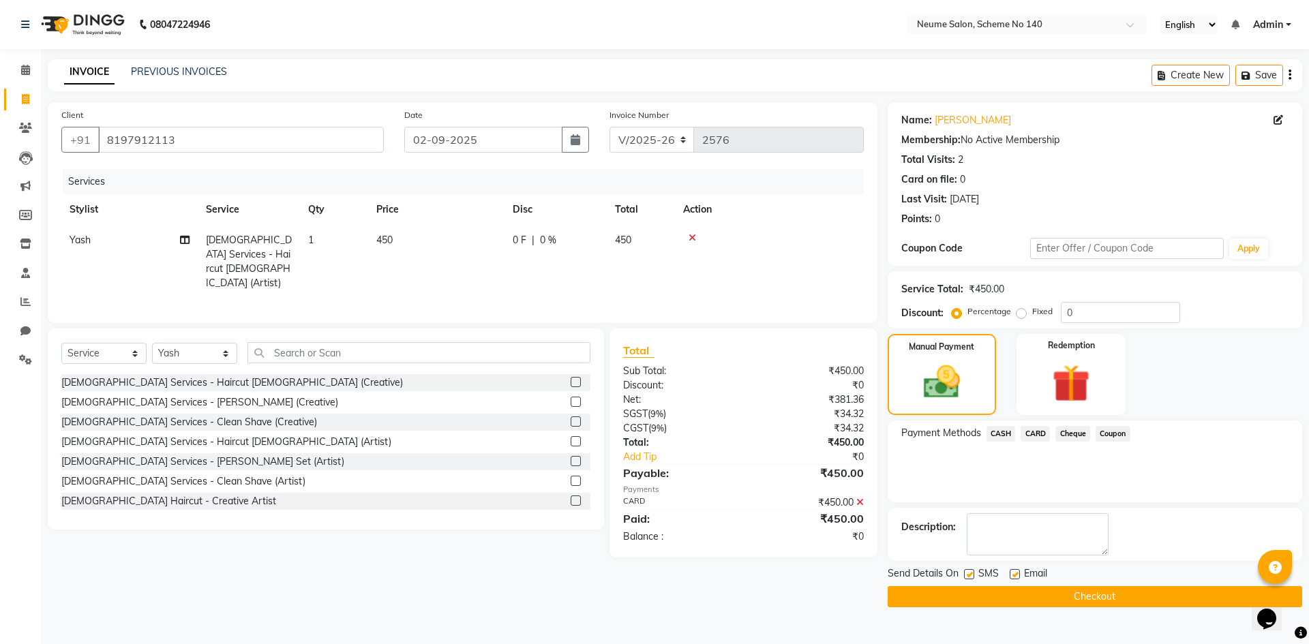
click at [1107, 597] on button "Checkout" at bounding box center [1095, 597] width 415 height 21
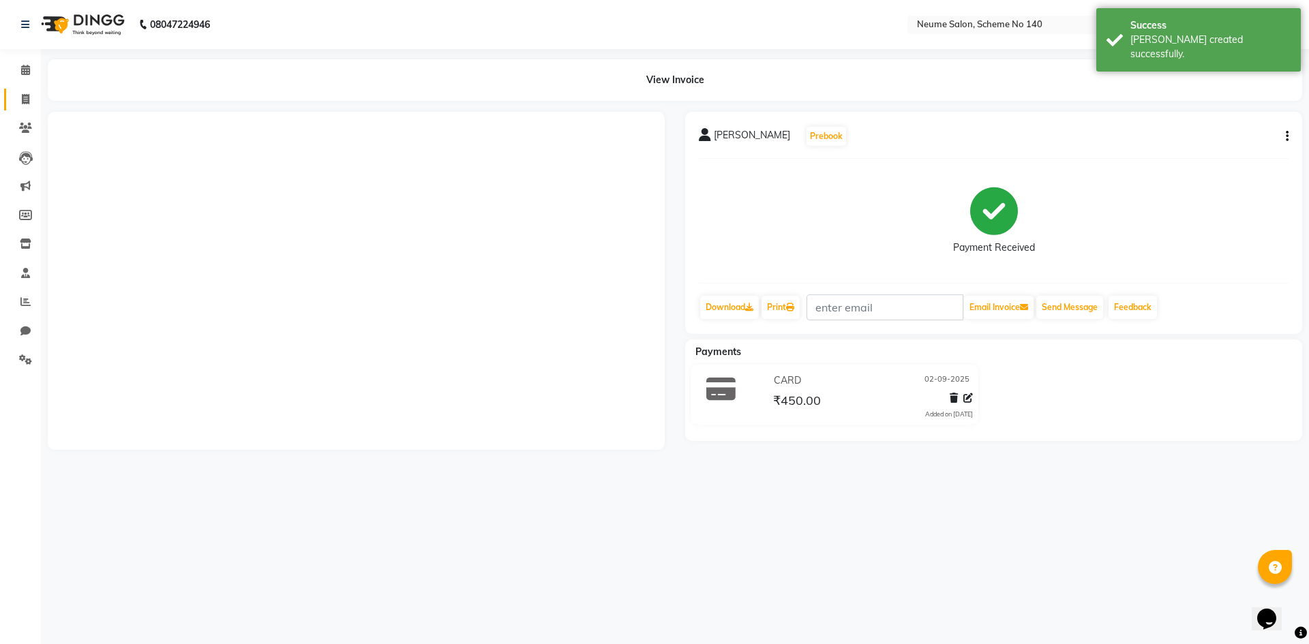
click at [29, 108] on link "Invoice" at bounding box center [20, 100] width 33 height 23
select select "service"
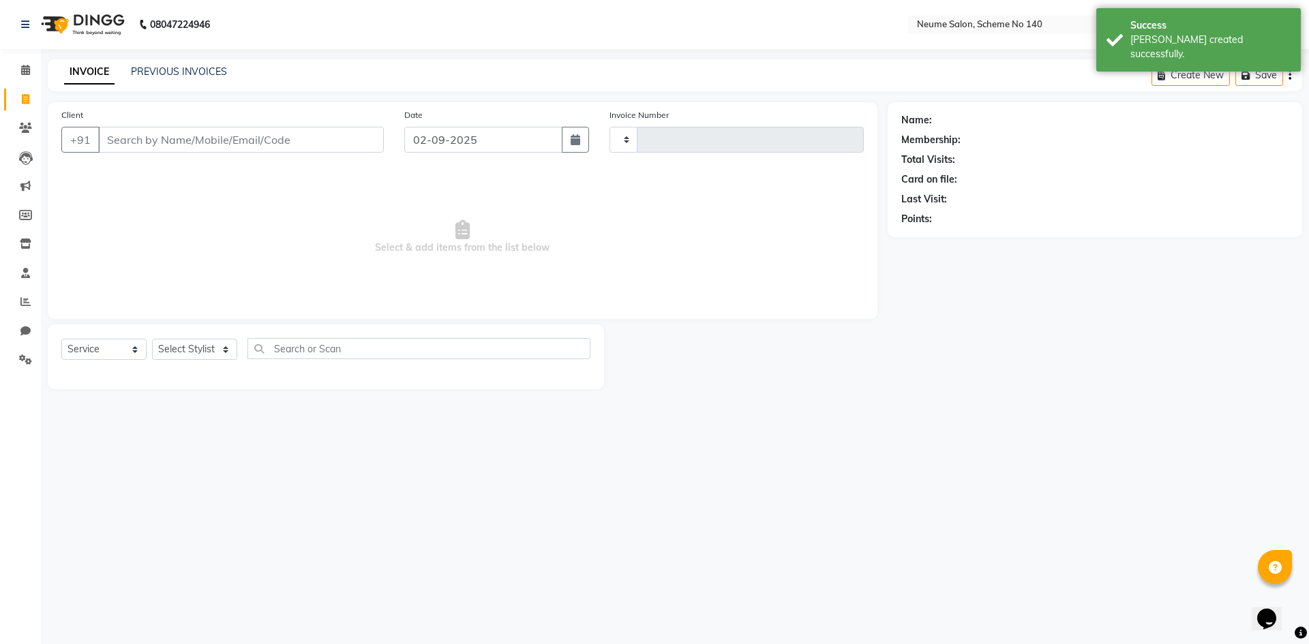
type input "2577"
select select "8098"
click at [190, 74] on link "PREVIOUS INVOICES" at bounding box center [179, 71] width 96 height 12
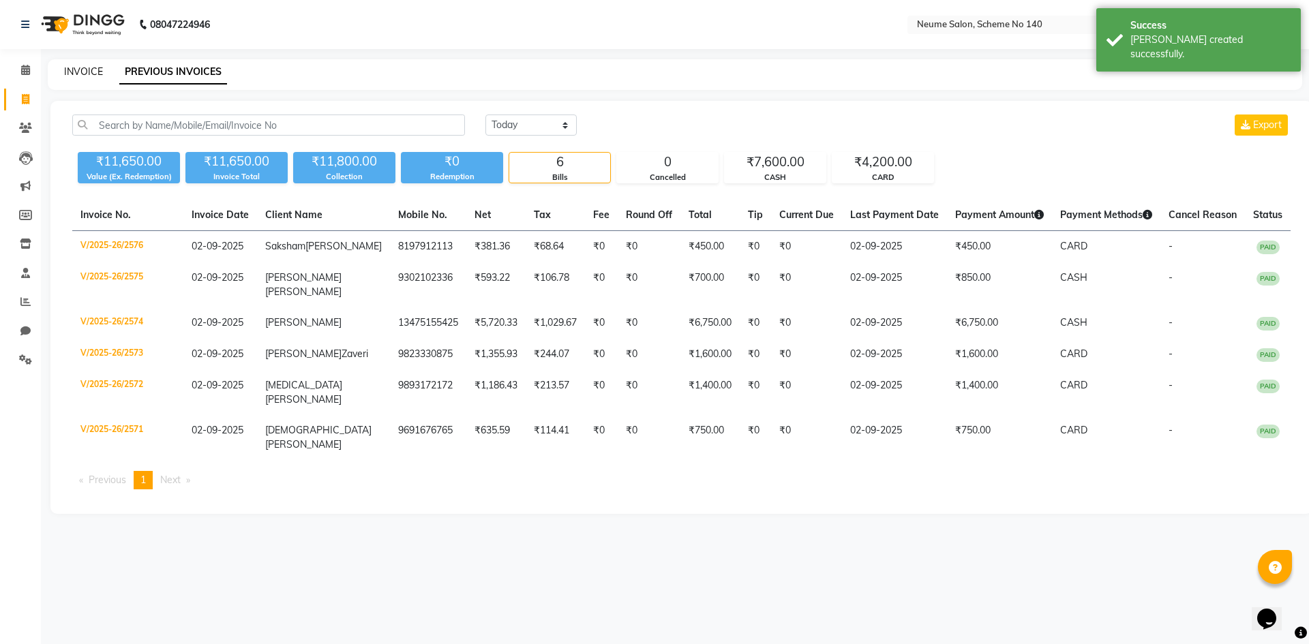
click at [88, 74] on link "INVOICE" at bounding box center [83, 71] width 39 height 12
select select "8098"
select select "service"
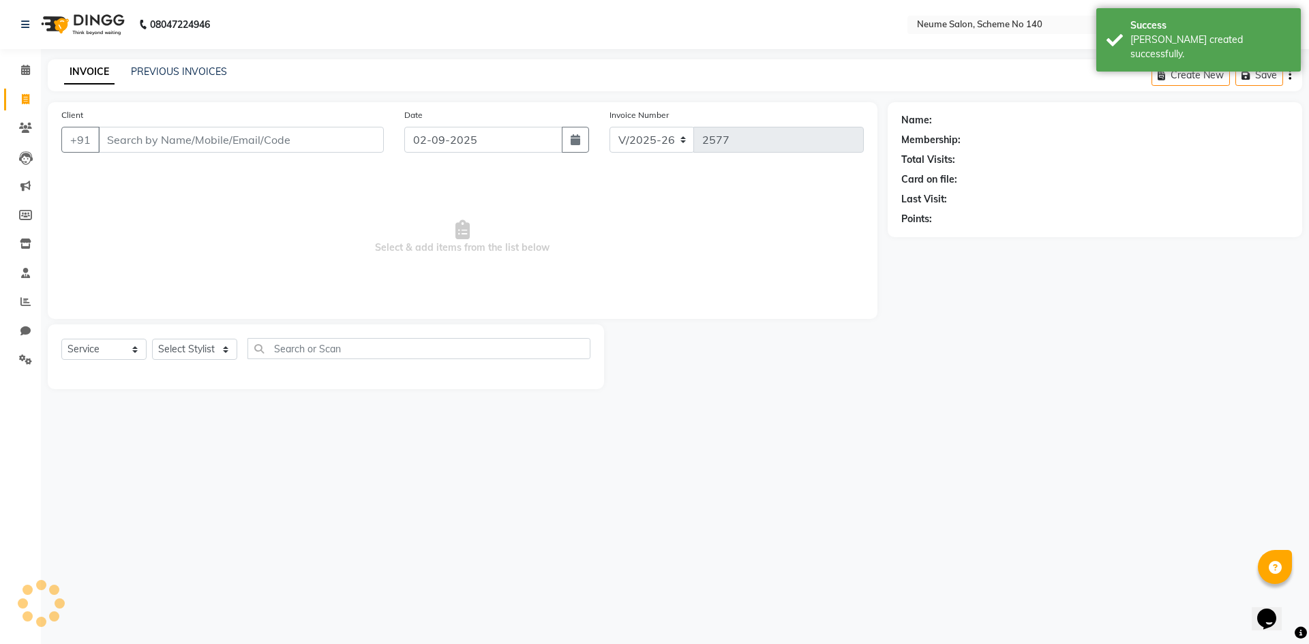
click at [135, 143] on input "Client" at bounding box center [241, 140] width 286 height 26
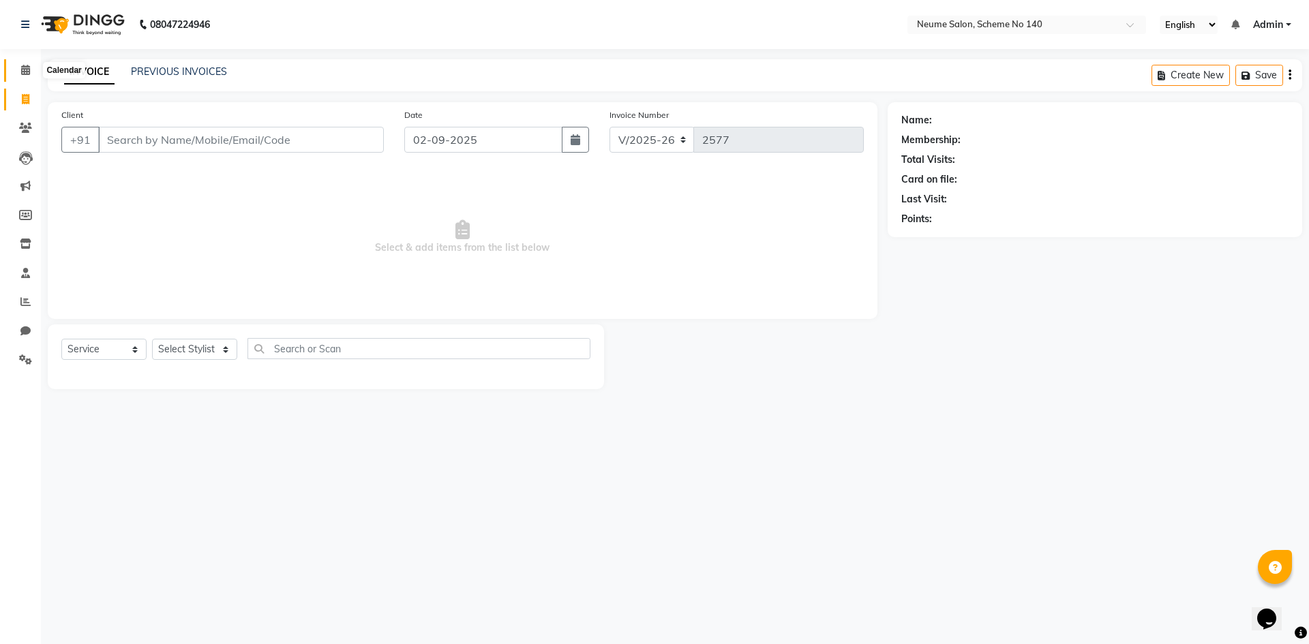
click at [23, 70] on icon at bounding box center [25, 70] width 9 height 10
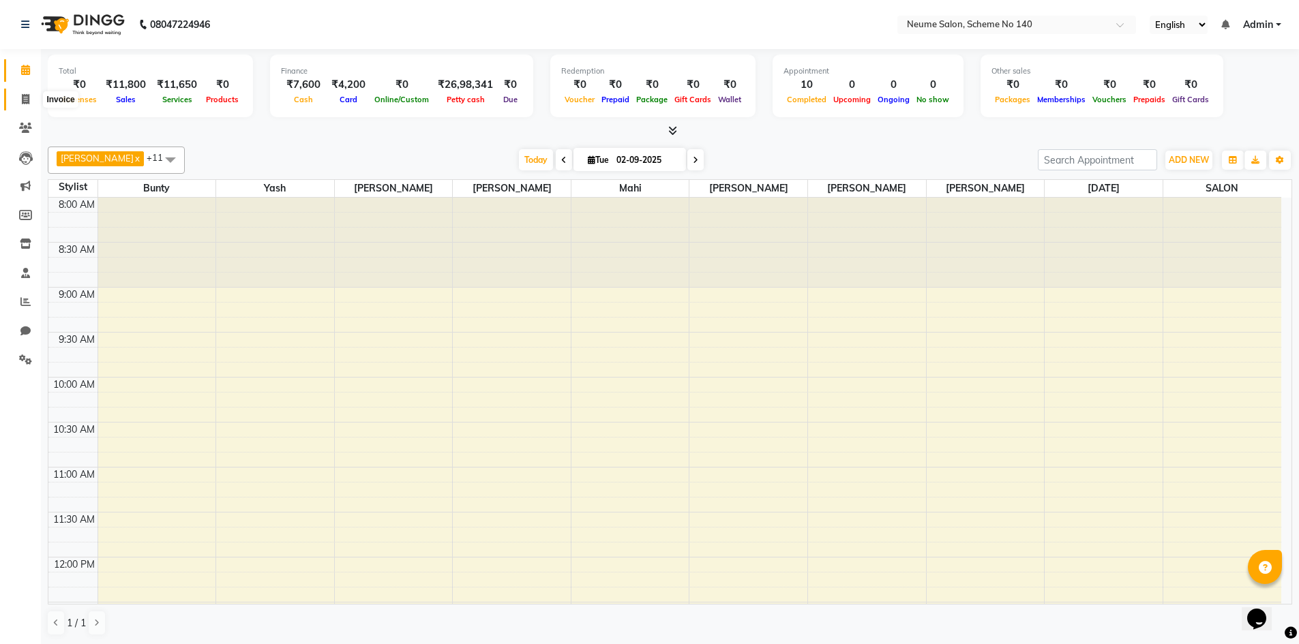
click at [20, 102] on span at bounding box center [26, 100] width 24 height 16
select select "8098"
select select "service"
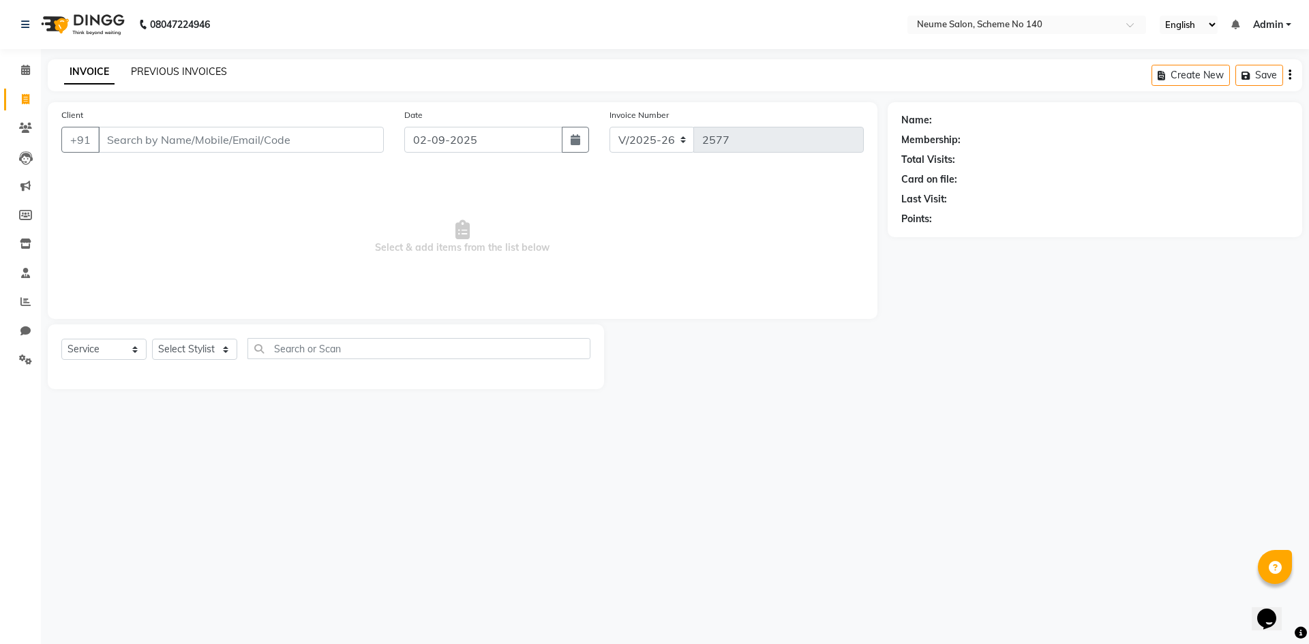
click at [171, 76] on link "PREVIOUS INVOICES" at bounding box center [179, 71] width 96 height 12
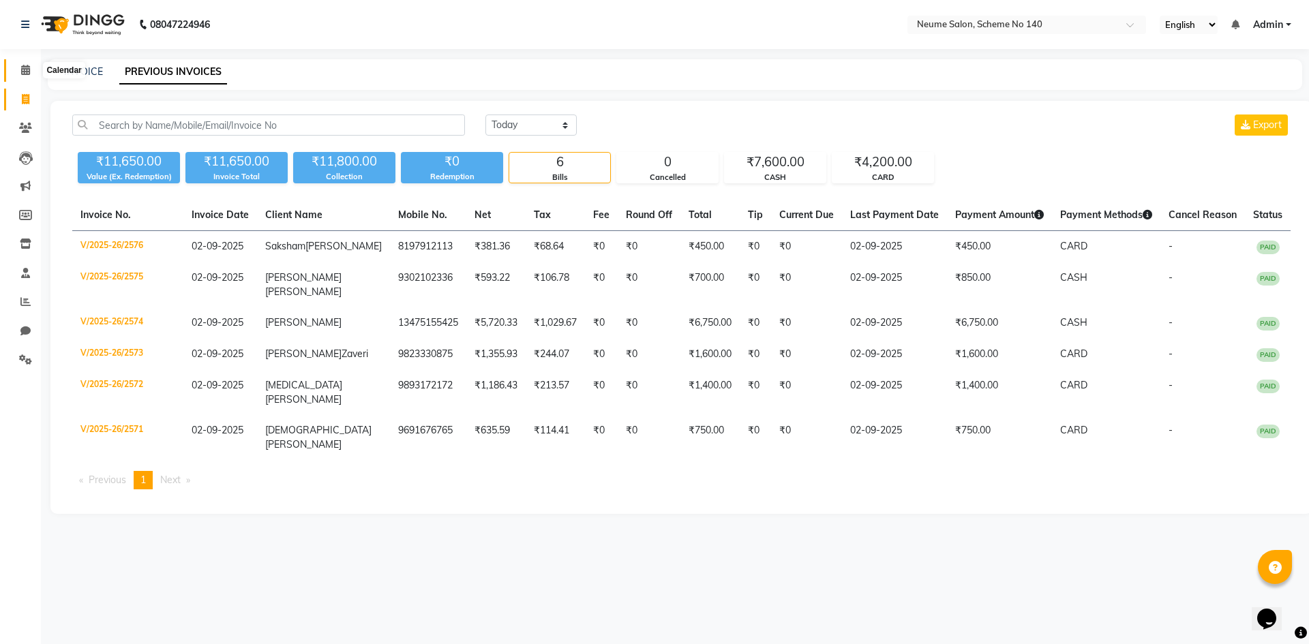
click at [27, 69] on icon at bounding box center [25, 70] width 9 height 10
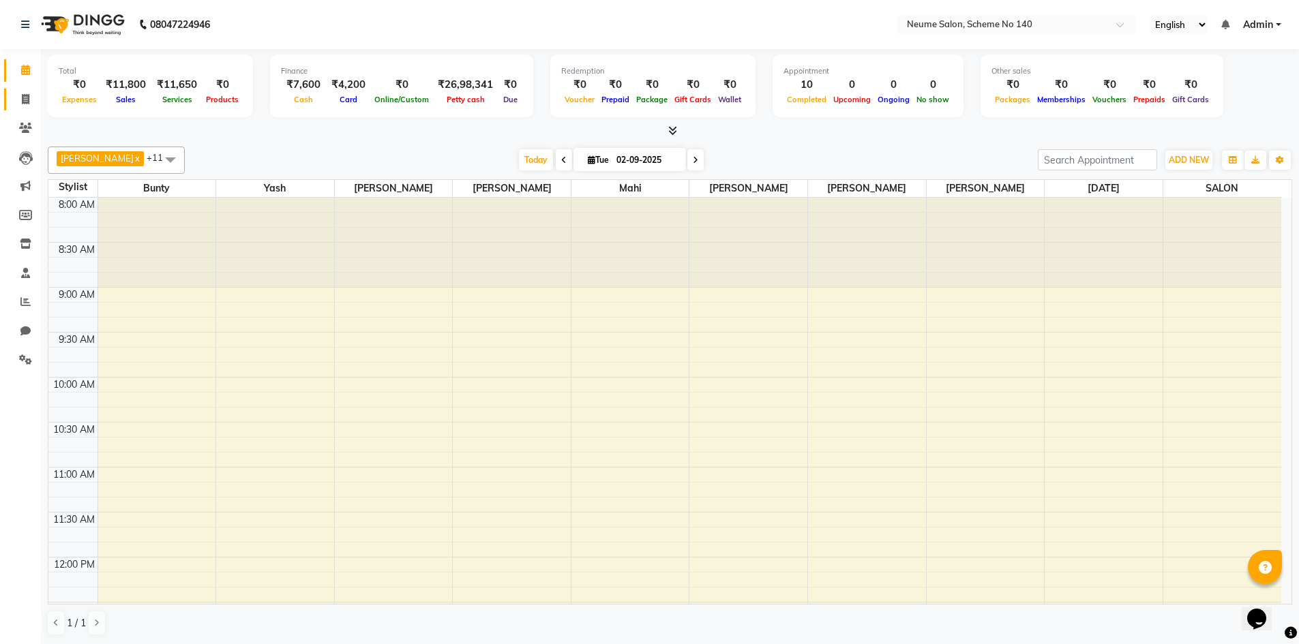
click at [21, 90] on link "Invoice" at bounding box center [20, 100] width 33 height 23
select select "service"
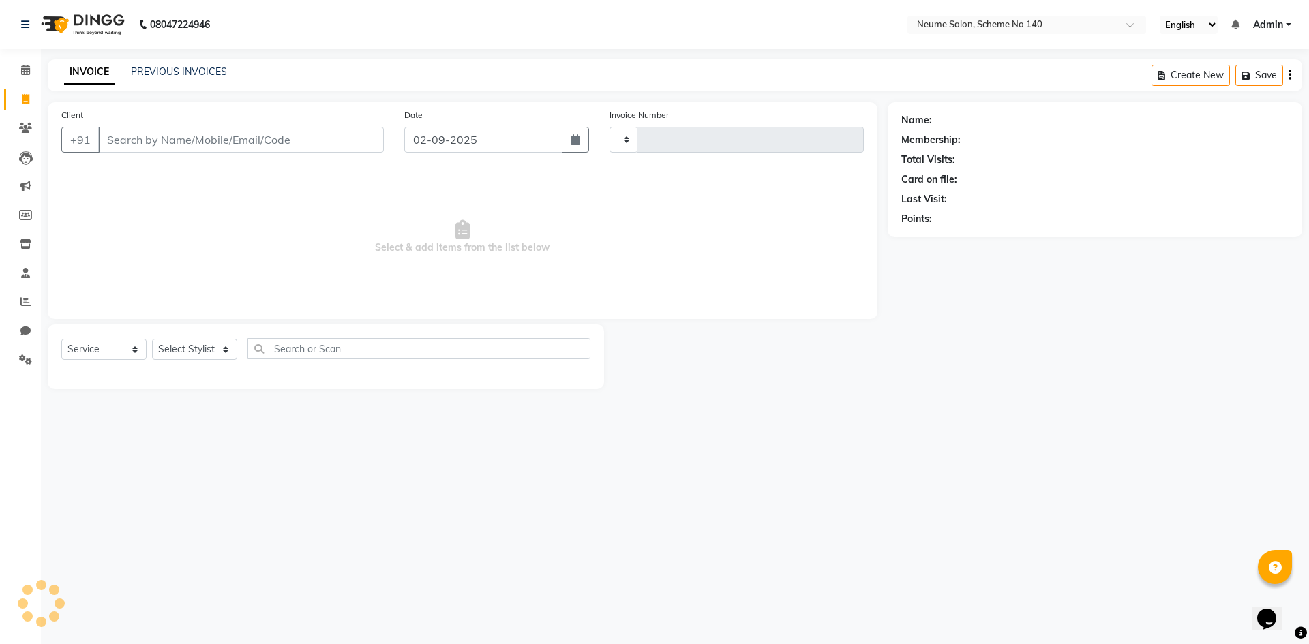
type input "2577"
select select "8098"
click at [104, 126] on div "Client +91" at bounding box center [222, 136] width 343 height 56
click at [108, 133] on input "Client" at bounding box center [241, 140] width 286 height 26
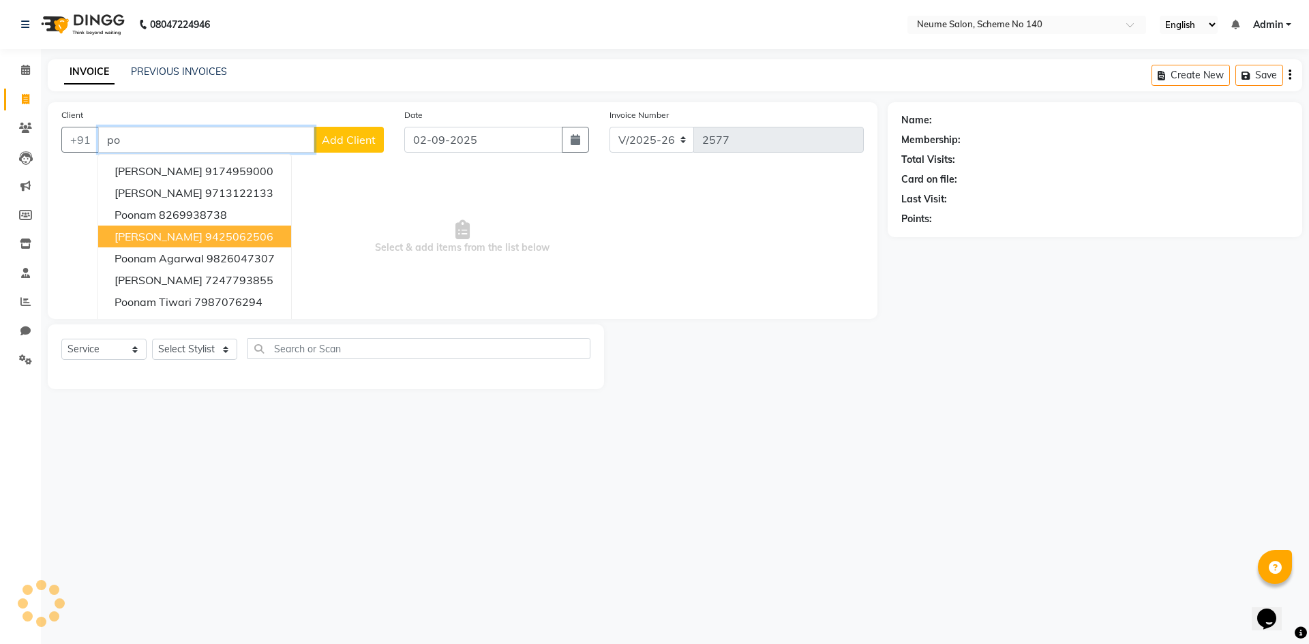
type input "p"
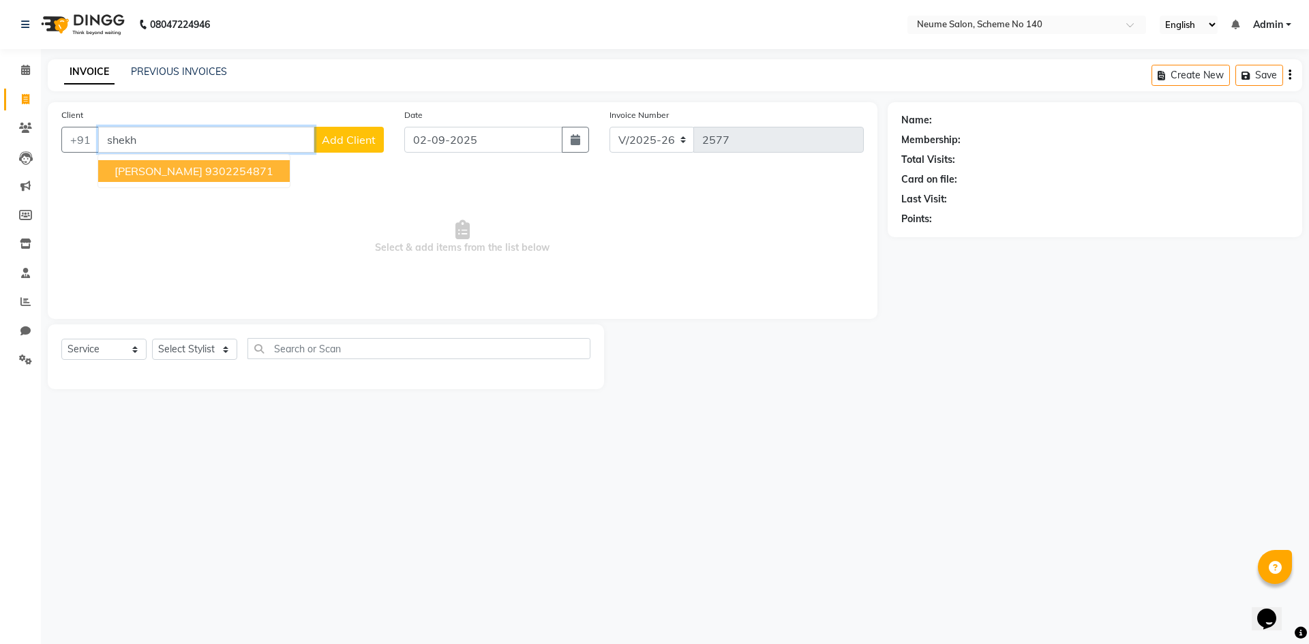
click at [194, 181] on button "[PERSON_NAME] 9302254871" at bounding box center [194, 171] width 192 height 22
type input "9302254871"
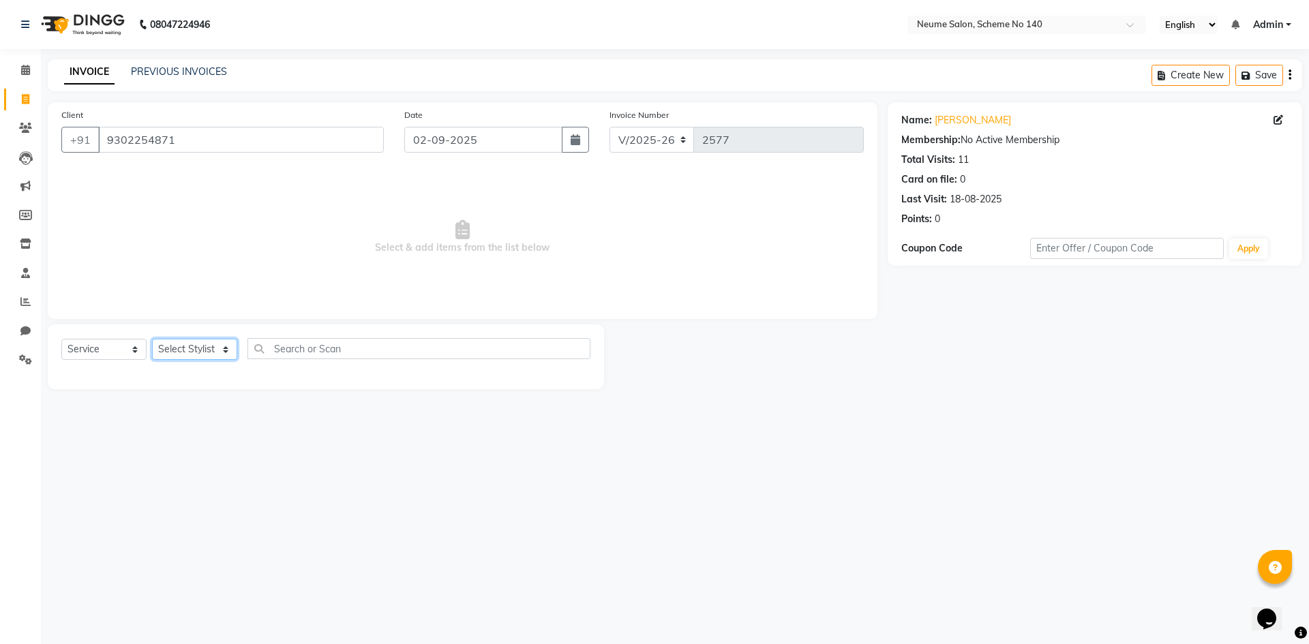
click at [194, 348] on select "Select Stylist [PERSON_NAME] [PERSON_NAME] [DATE][PERSON_NAME] Mahi [PERSON_NAM…" at bounding box center [194, 349] width 85 height 21
select select "75327"
click at [152, 339] on select "Select Stylist [PERSON_NAME] [PERSON_NAME] [DATE][PERSON_NAME] Mahi [PERSON_NAM…" at bounding box center [194, 349] width 85 height 21
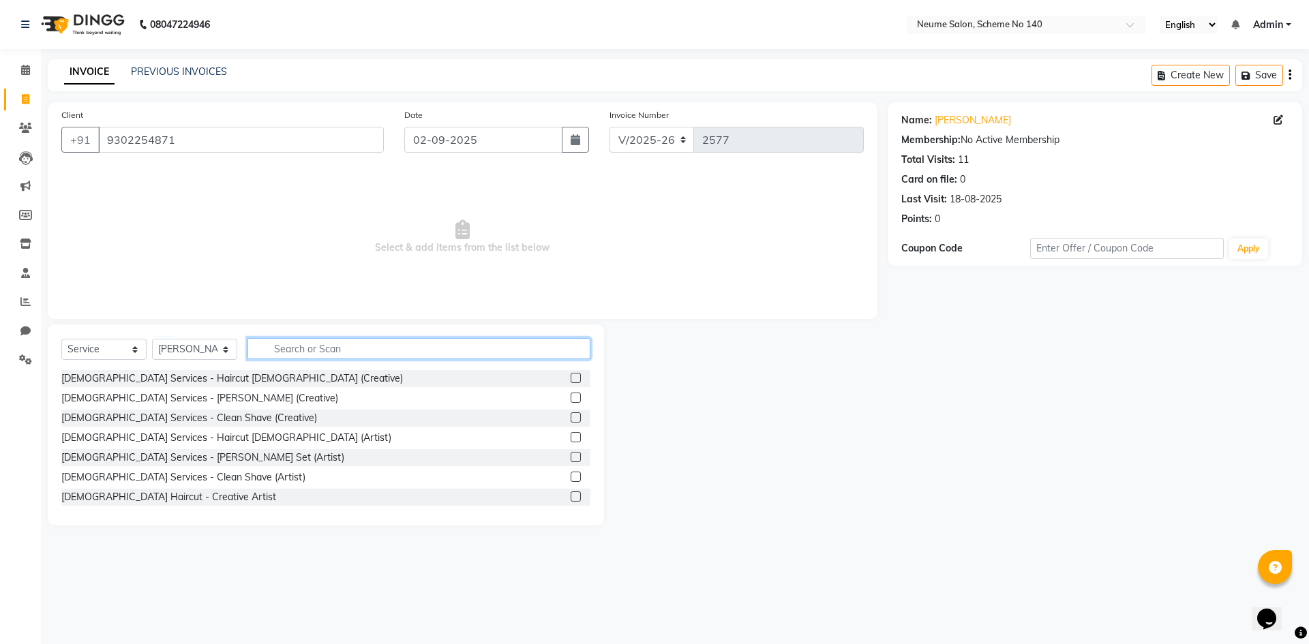
click at [314, 348] on input "text" at bounding box center [419, 348] width 343 height 21
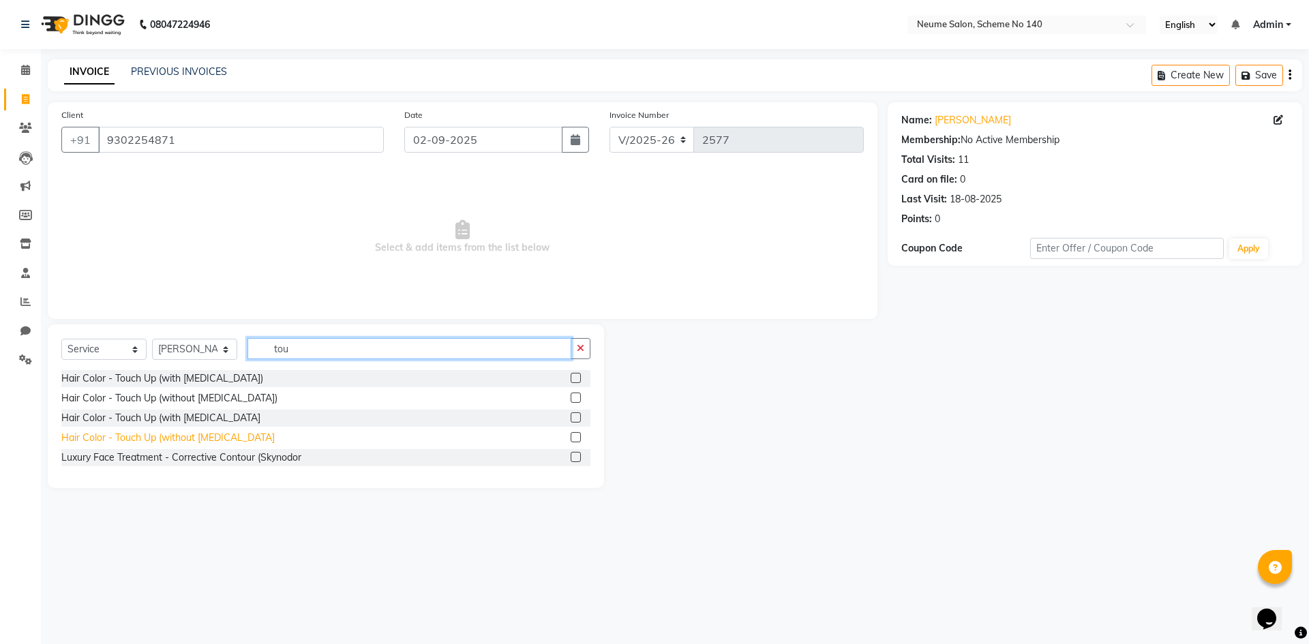
type input "tou"
click at [194, 441] on div "Hair Color - Touch Up (without [MEDICAL_DATA]" at bounding box center [167, 438] width 213 height 14
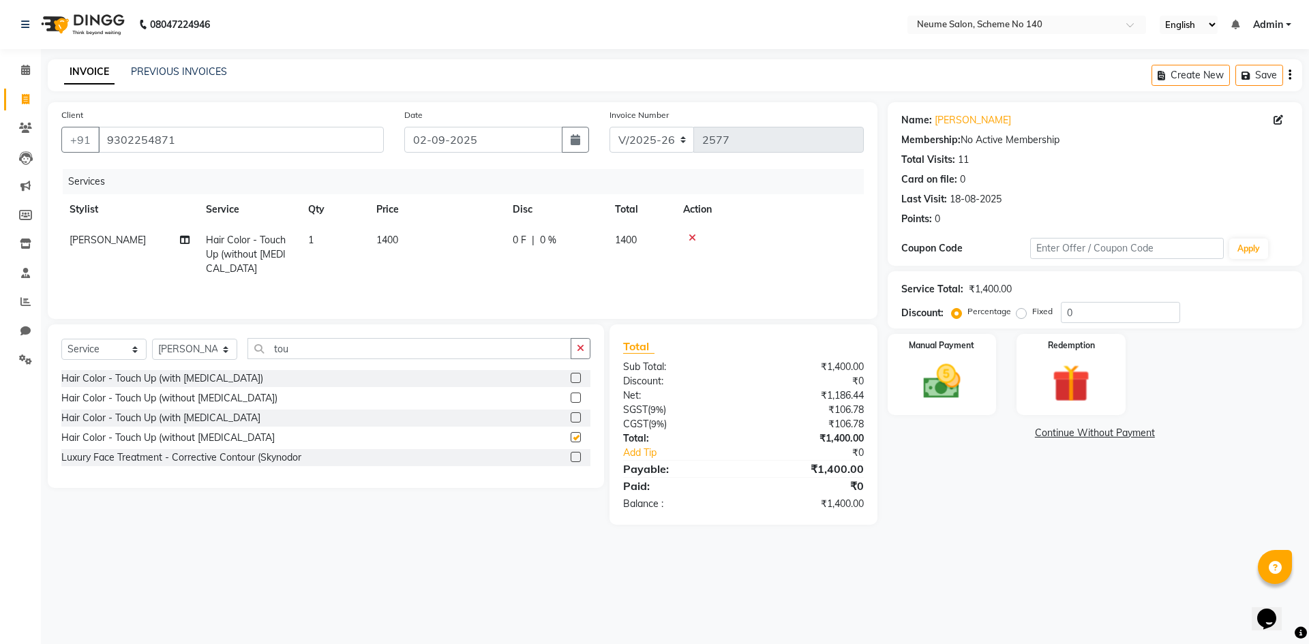
checkbox input "false"
click at [378, 255] on td "1400" at bounding box center [436, 254] width 136 height 59
select select "75327"
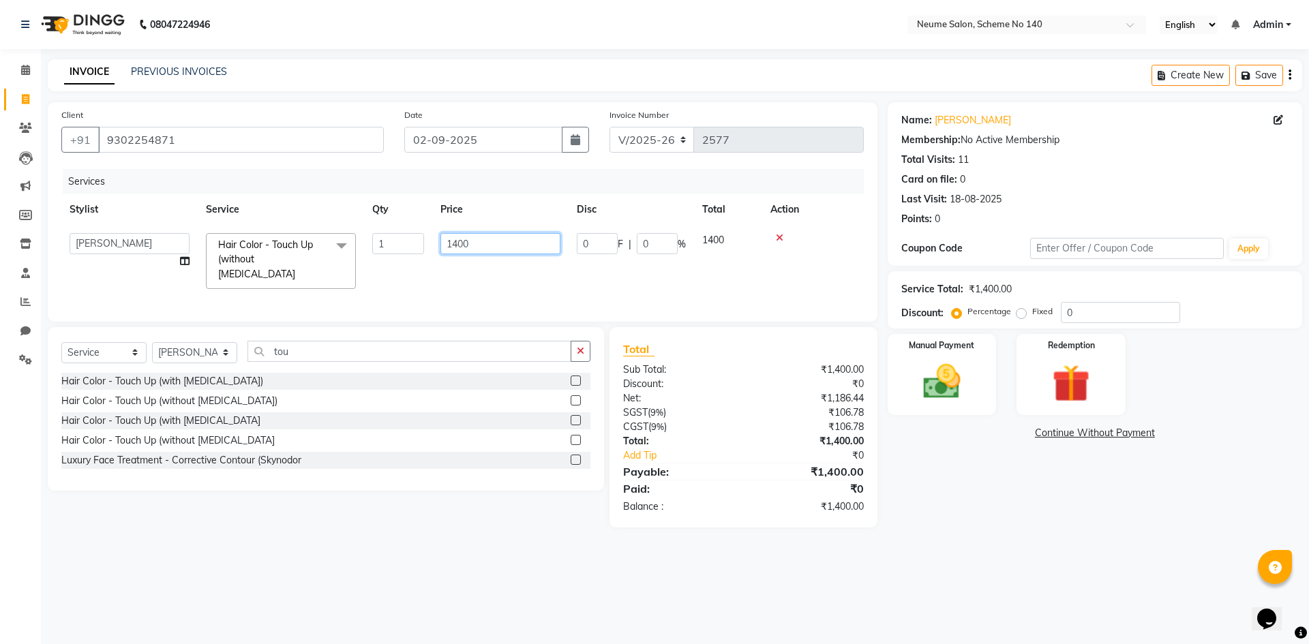
click at [456, 245] on input "1400" at bounding box center [501, 243] width 120 height 21
type input "1000"
click at [310, 350] on input "tou" at bounding box center [410, 351] width 324 height 21
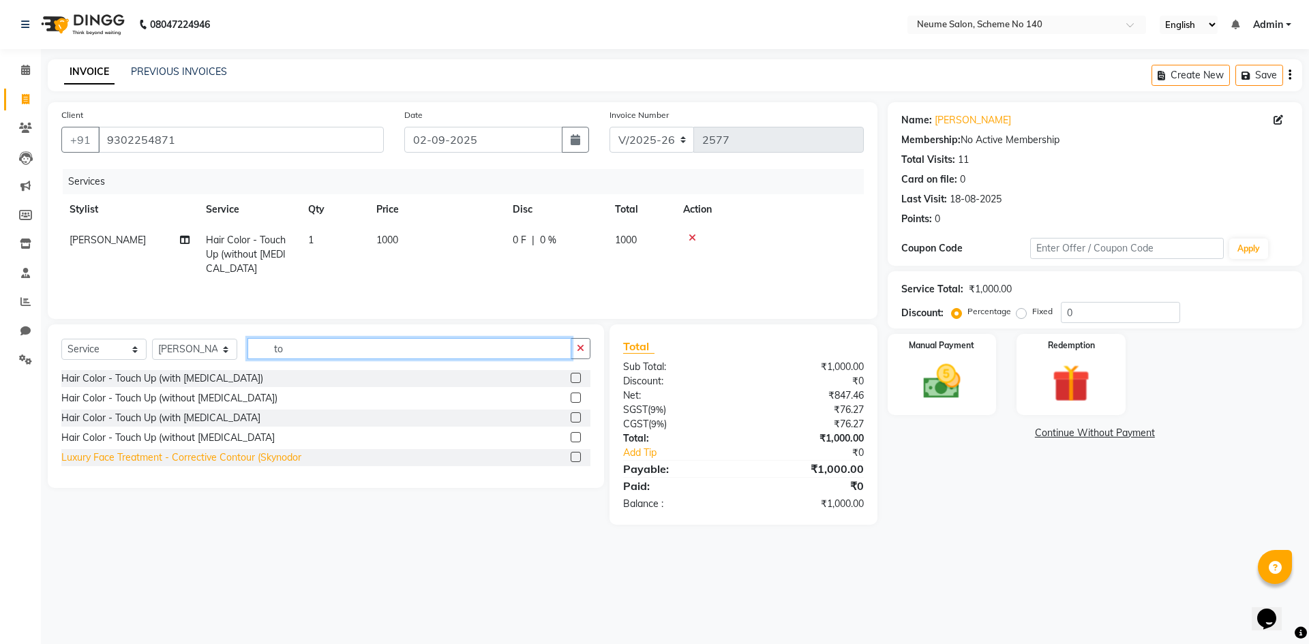
type input "t"
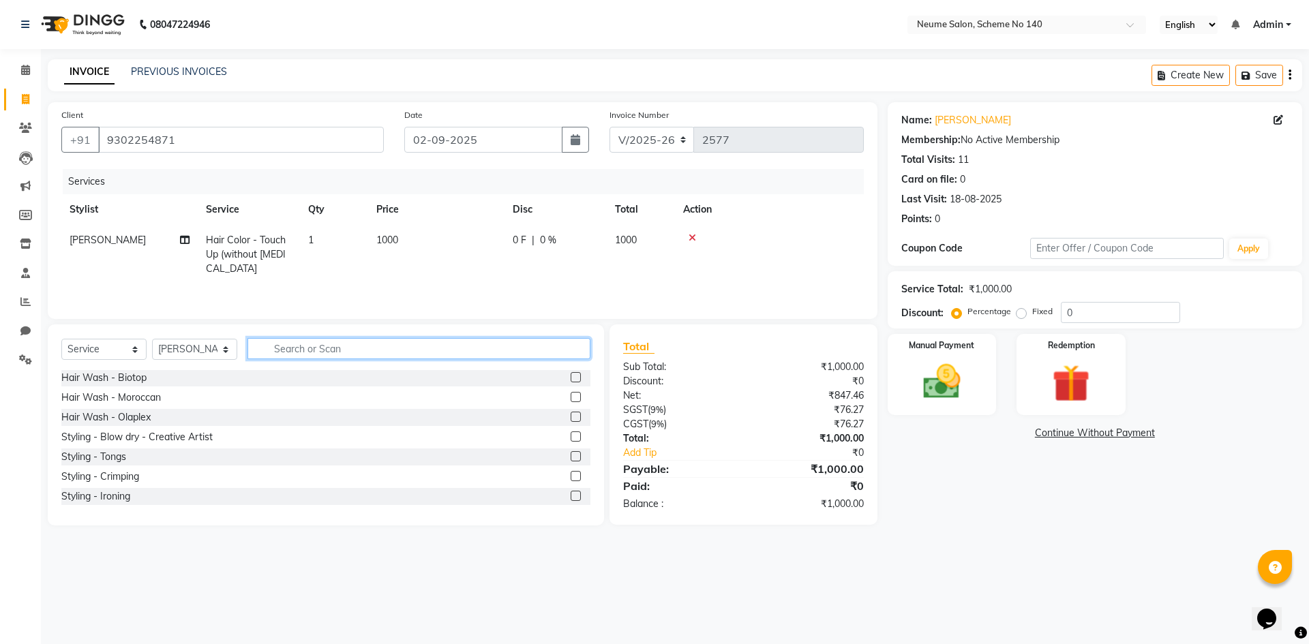
scroll to position [341, 0]
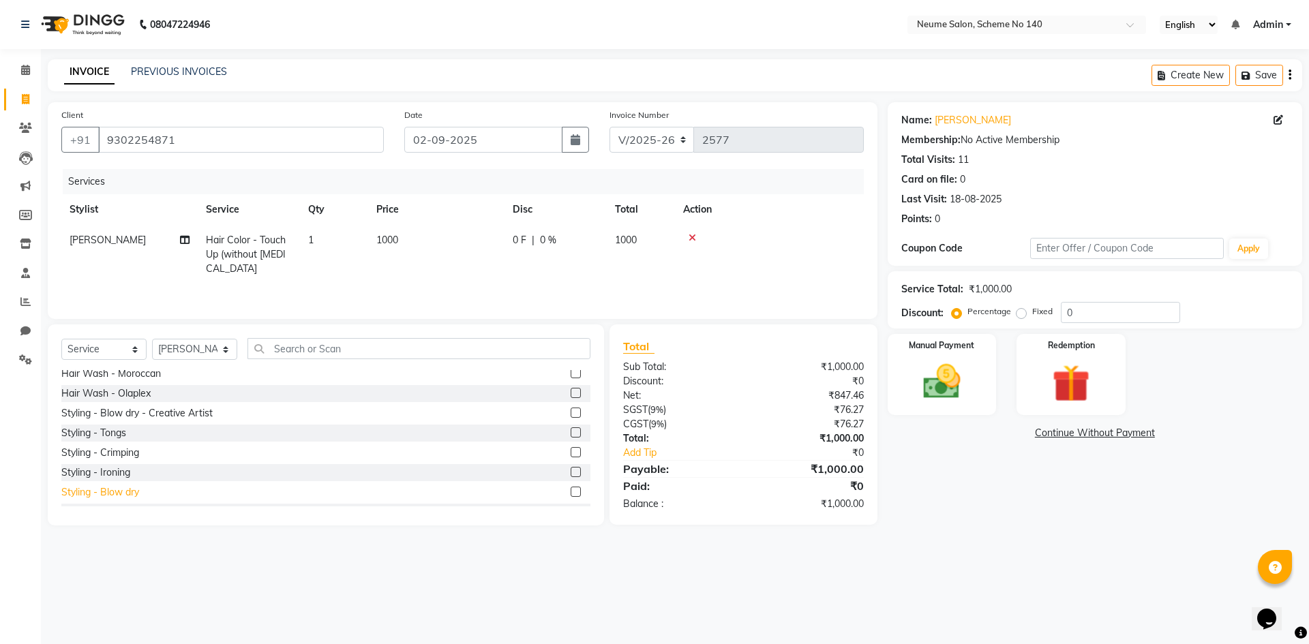
click at [136, 493] on div "Styling - Blow dry" at bounding box center [100, 493] width 78 height 14
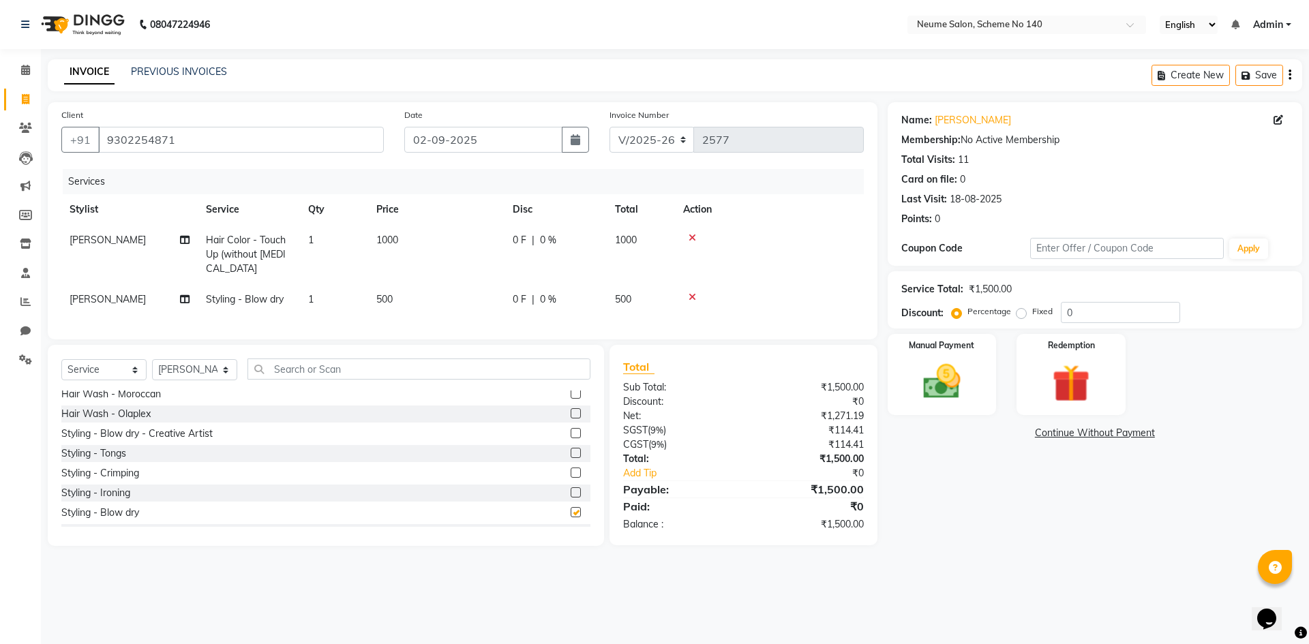
checkbox input "false"
drag, startPoint x: 194, startPoint y: 364, endPoint x: 194, endPoint y: 373, distance: 8.9
click at [194, 371] on div "Select Service Product Membership Package Voucher Prepaid Gift Card Select Styl…" at bounding box center [326, 445] width 556 height 201
click at [194, 376] on select "Select Stylist [PERSON_NAME] [PERSON_NAME] [DATE][PERSON_NAME] Mahi [PERSON_NAM…" at bounding box center [194, 369] width 85 height 21
select select "81118"
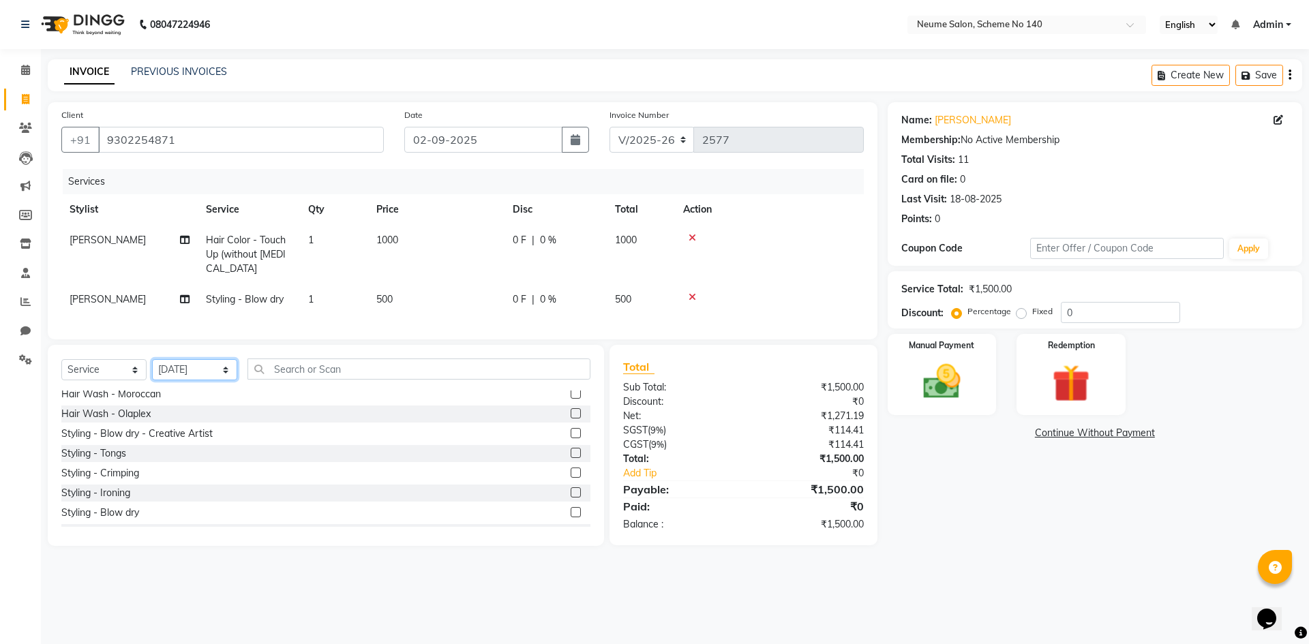
click at [152, 370] on select "Select Stylist [PERSON_NAME] [PERSON_NAME] [DATE][PERSON_NAME] Mahi [PERSON_NAM…" at bounding box center [194, 369] width 85 height 21
drag, startPoint x: 259, startPoint y: 381, endPoint x: 254, endPoint y: 385, distance: 7.2
click at [258, 380] on input "text" at bounding box center [419, 369] width 343 height 21
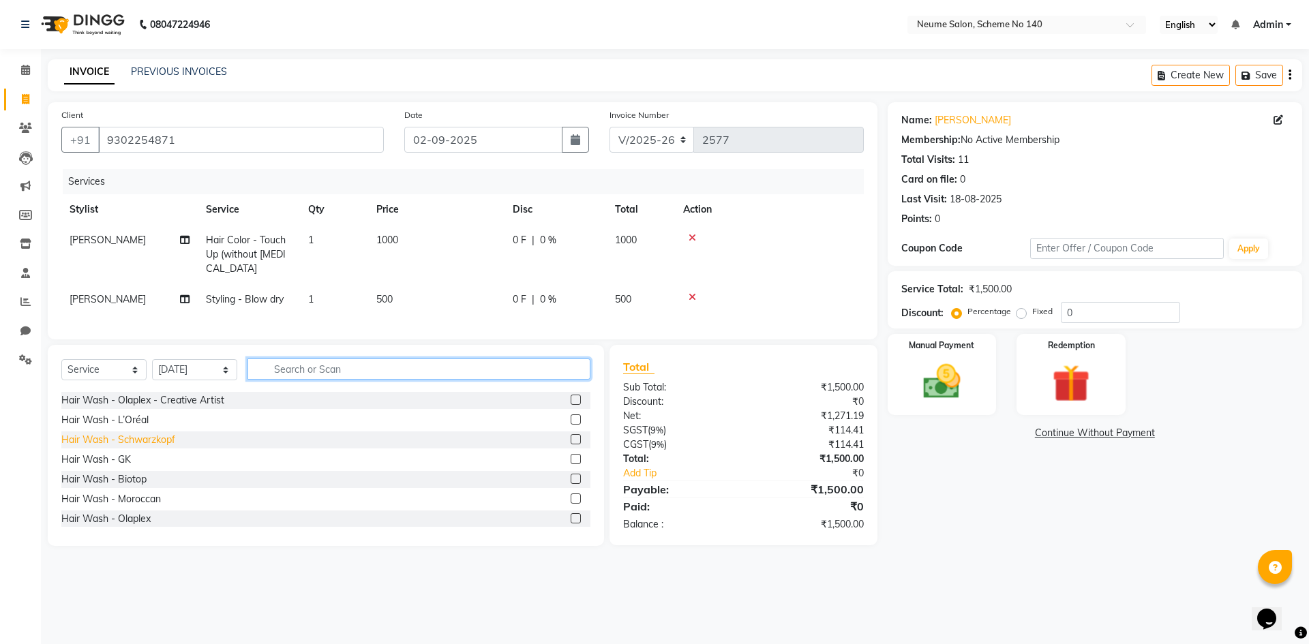
scroll to position [205, 0]
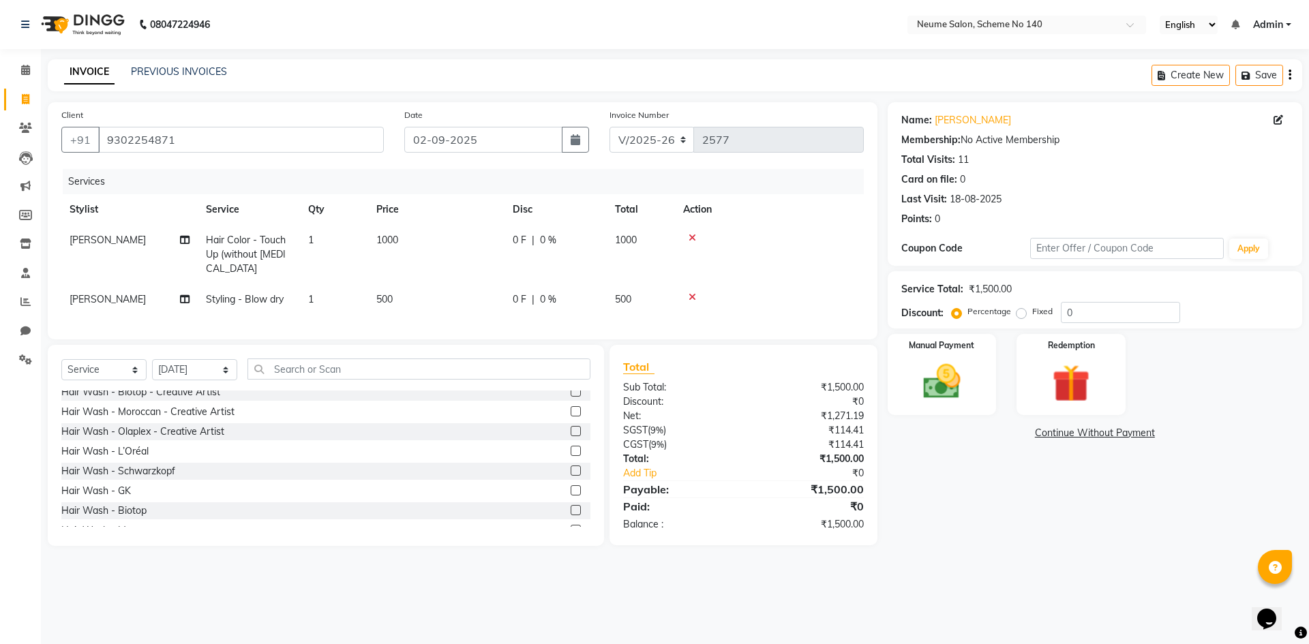
click at [123, 452] on div "[DEMOGRAPHIC_DATA] Services - Haircut [DEMOGRAPHIC_DATA] (Creative) [DEMOGRAPHI…" at bounding box center [325, 459] width 529 height 136
click at [128, 457] on div "Hair Wash - L’Oréal" at bounding box center [104, 452] width 87 height 14
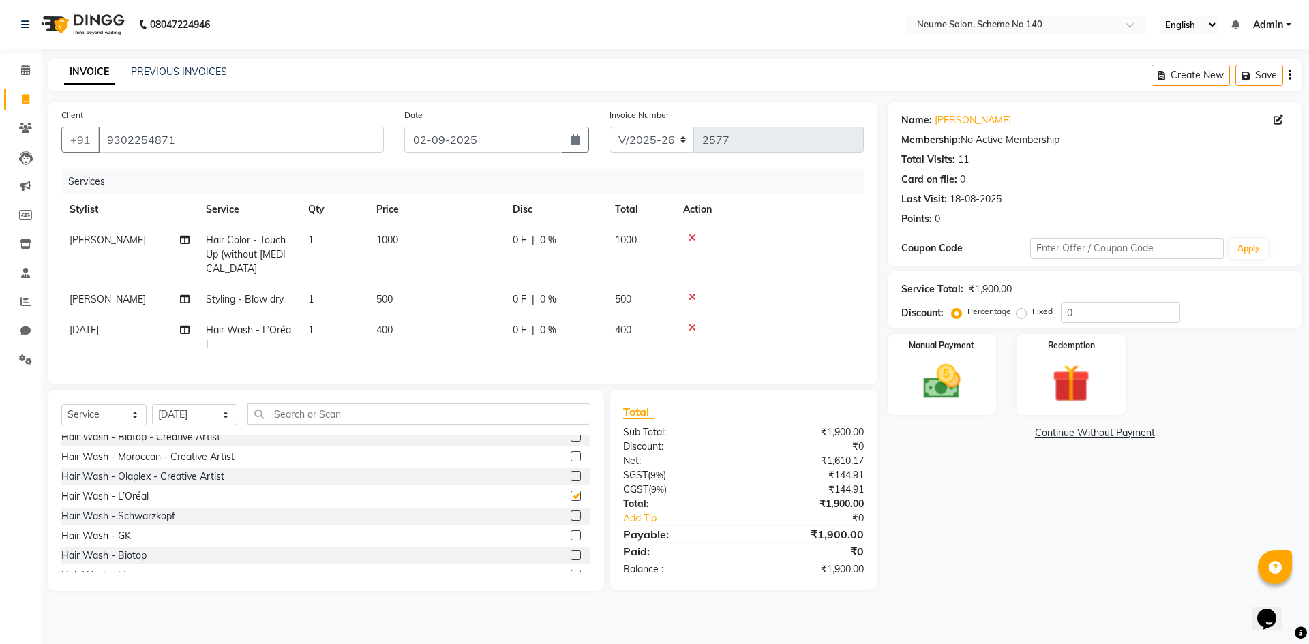
checkbox input "false"
click at [275, 425] on input "text" at bounding box center [419, 414] width 343 height 21
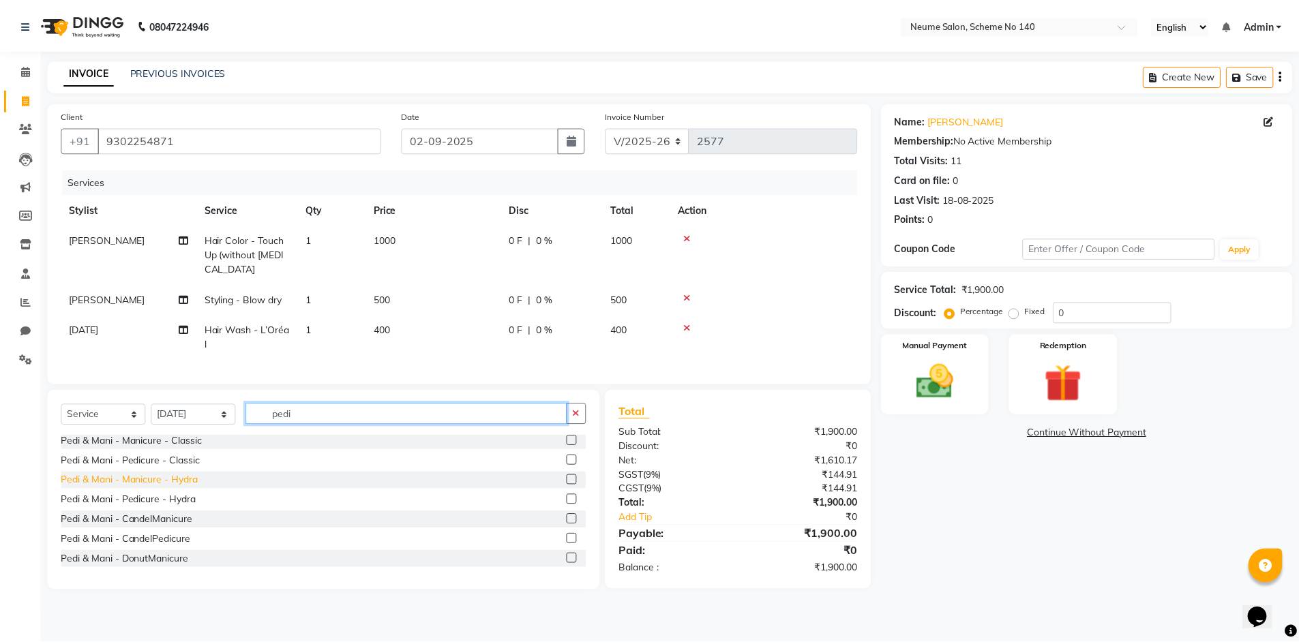
scroll to position [0, 0]
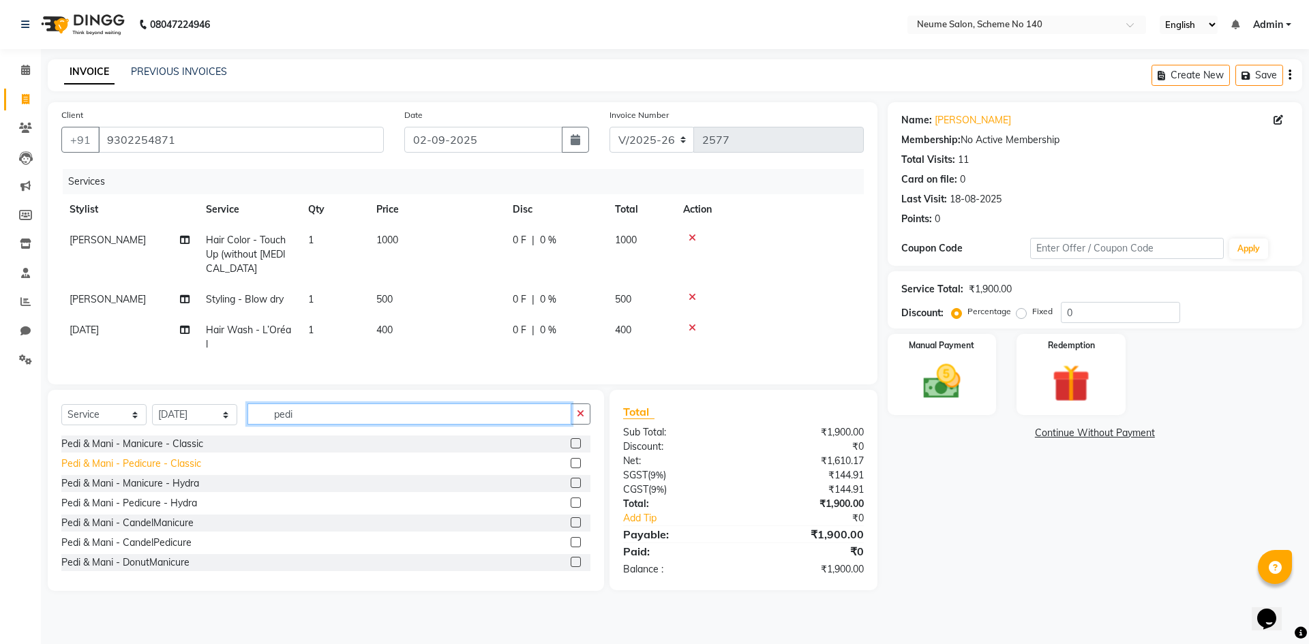
type input "pedi"
click at [182, 470] on div "Pedi & Mani - Pedicure - Classic" at bounding box center [131, 464] width 140 height 14
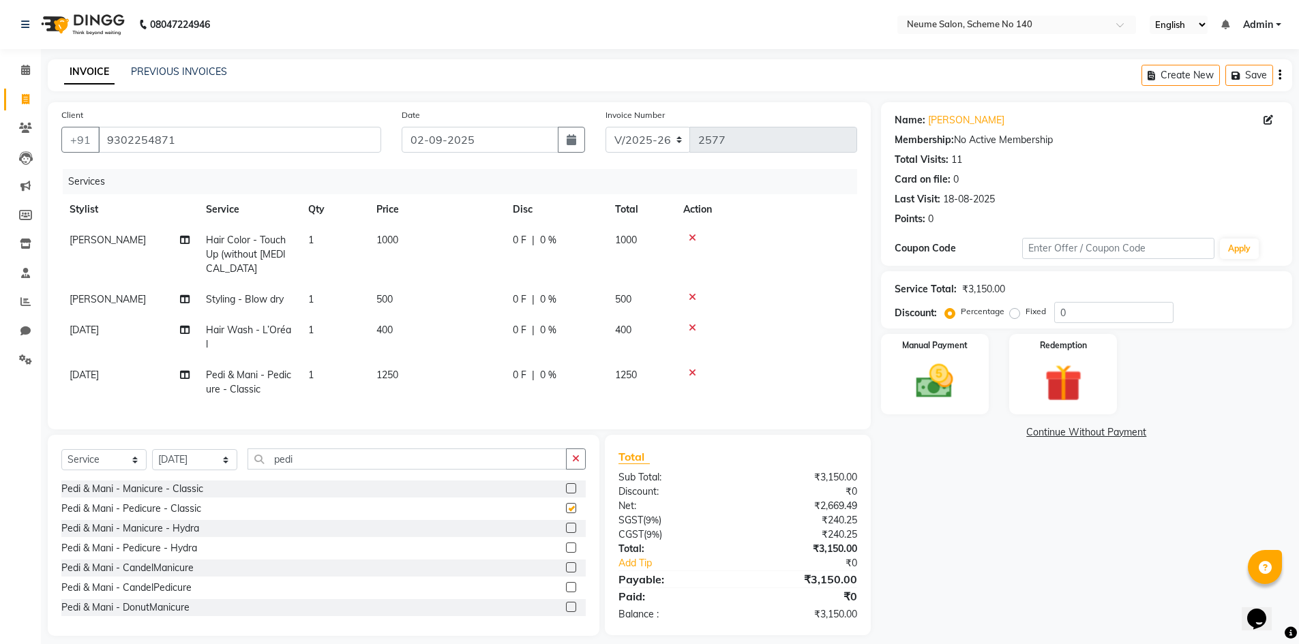
checkbox input "false"
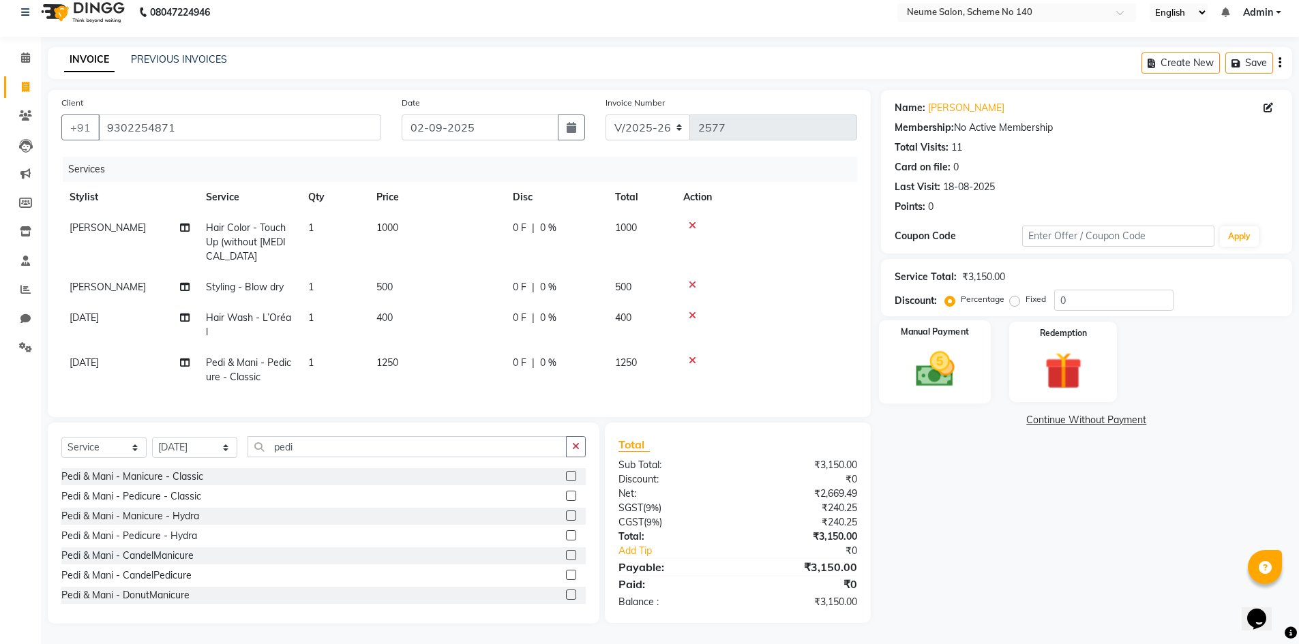
click at [956, 347] on img at bounding box center [935, 369] width 63 height 44
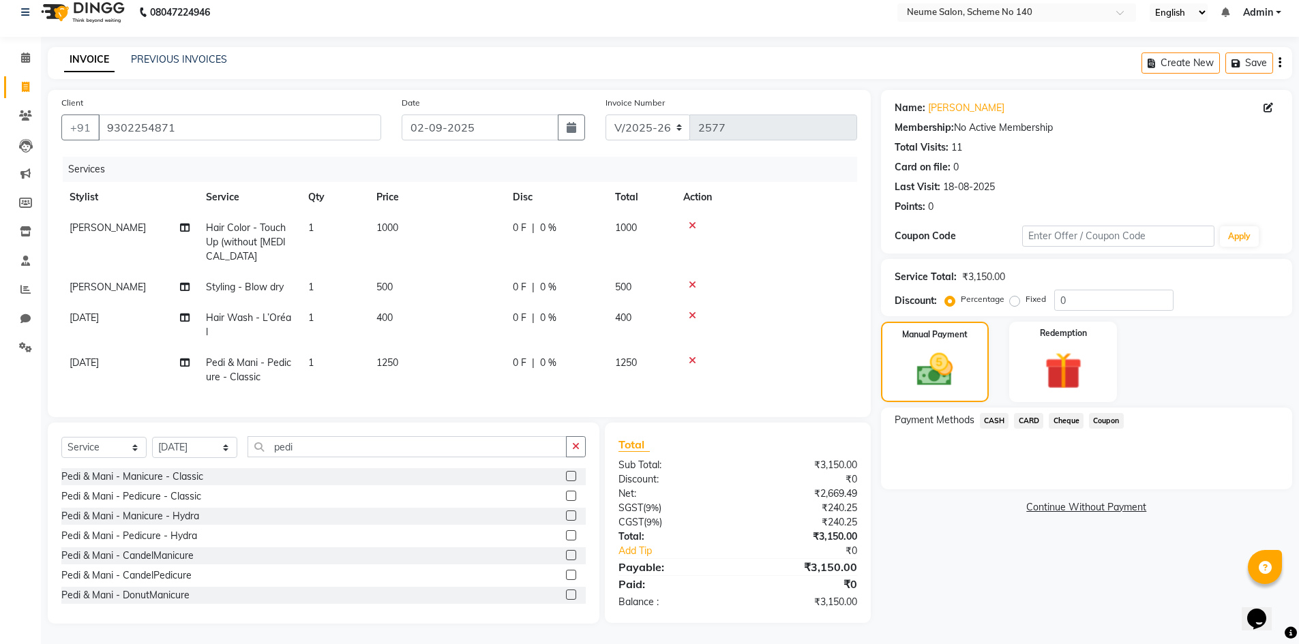
click at [1022, 413] on span "CARD" at bounding box center [1028, 421] width 29 height 16
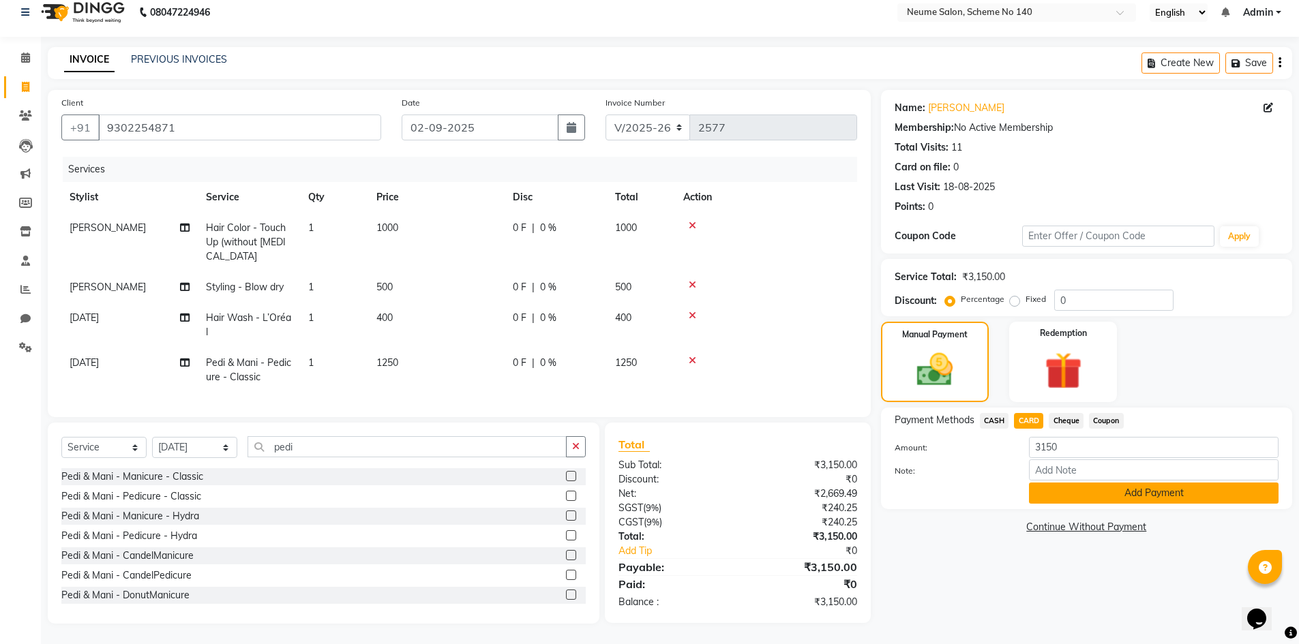
drag, startPoint x: 1060, startPoint y: 479, endPoint x: 1071, endPoint y: 482, distance: 11.4
click at [1060, 483] on button "Add Payment" at bounding box center [1154, 493] width 250 height 21
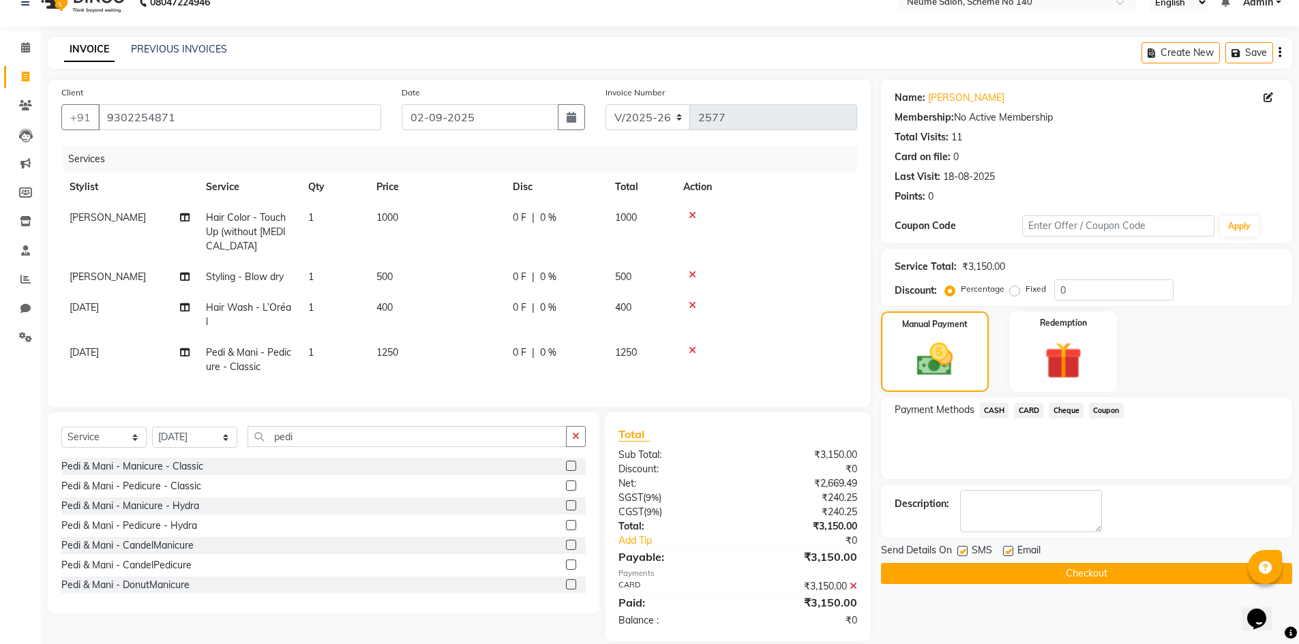
click at [1071, 565] on button "Checkout" at bounding box center [1086, 573] width 411 height 21
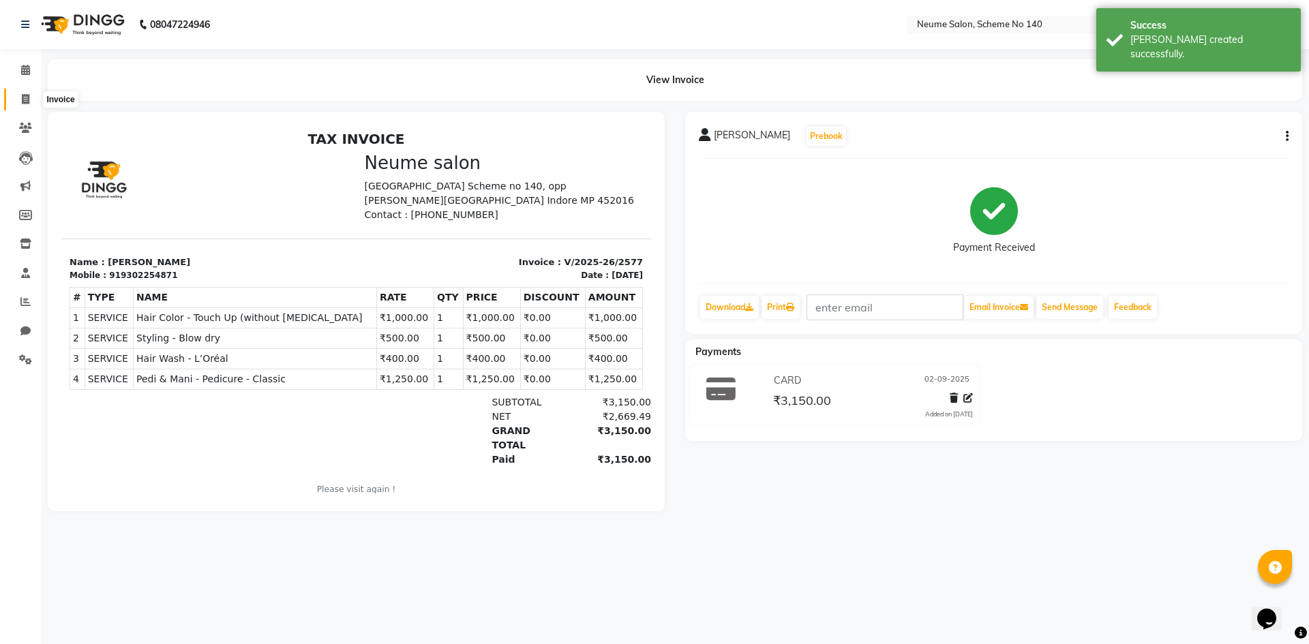
click at [23, 100] on icon at bounding box center [26, 99] width 8 height 10
select select "service"
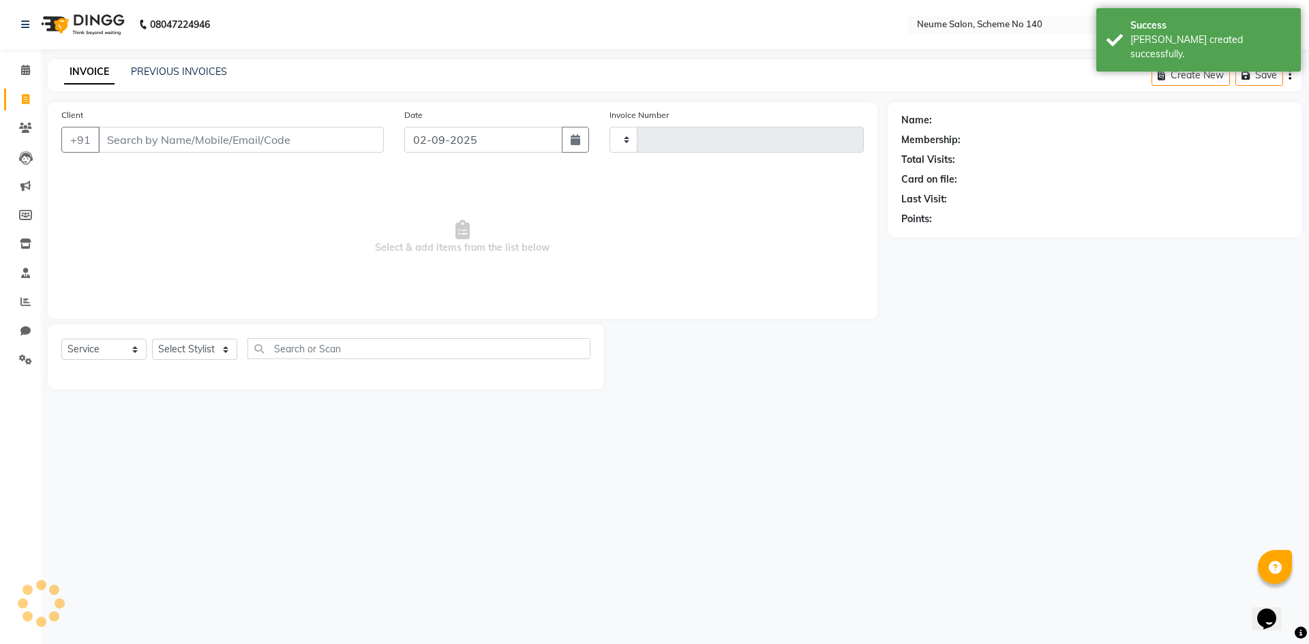
type input "2578"
select select "8098"
click at [124, 134] on input "Client" at bounding box center [241, 140] width 286 height 26
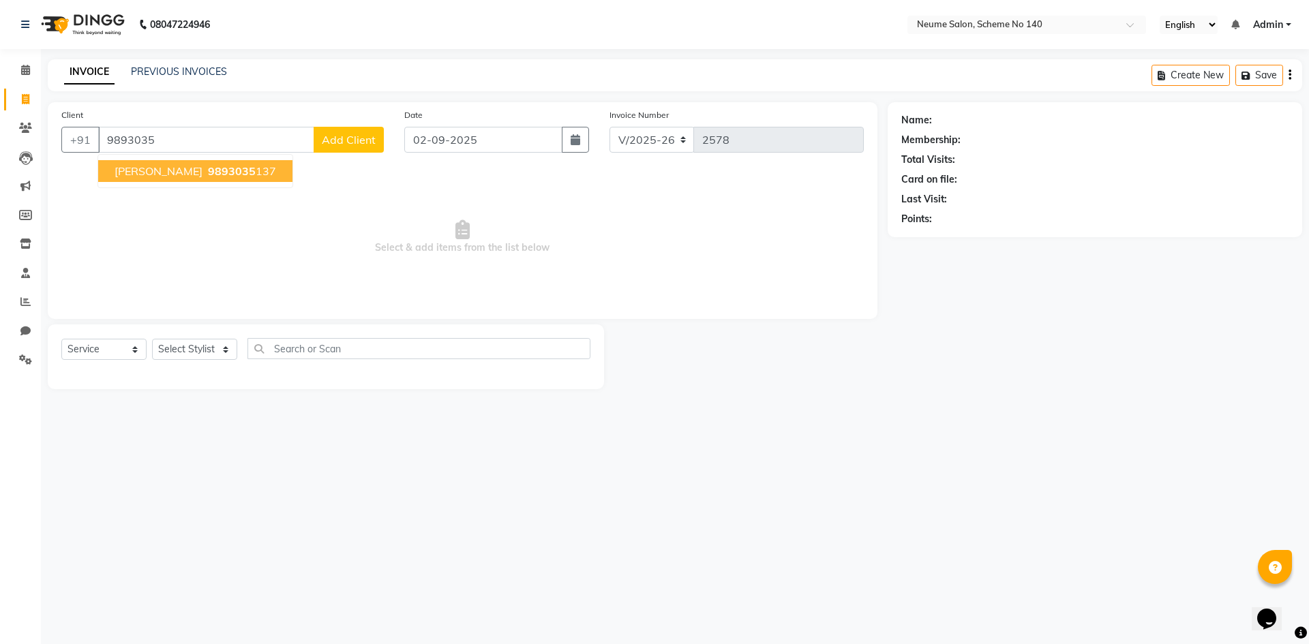
click at [178, 177] on span "[PERSON_NAME]" at bounding box center [159, 171] width 88 height 14
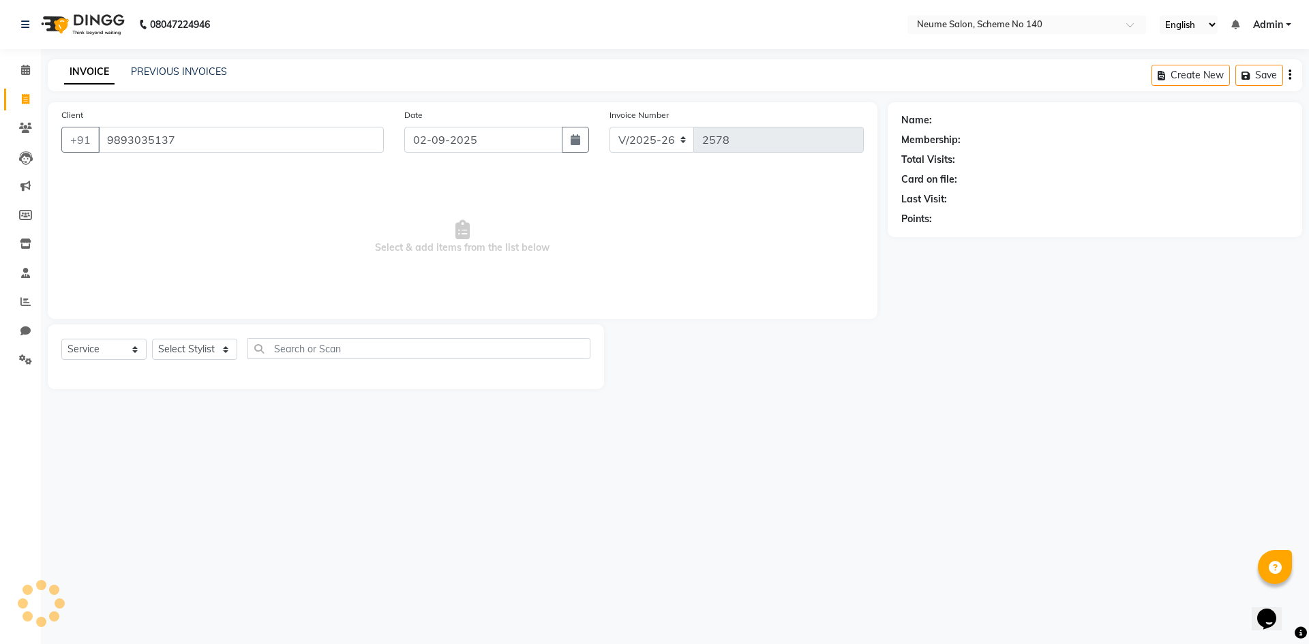
type input "9893035137"
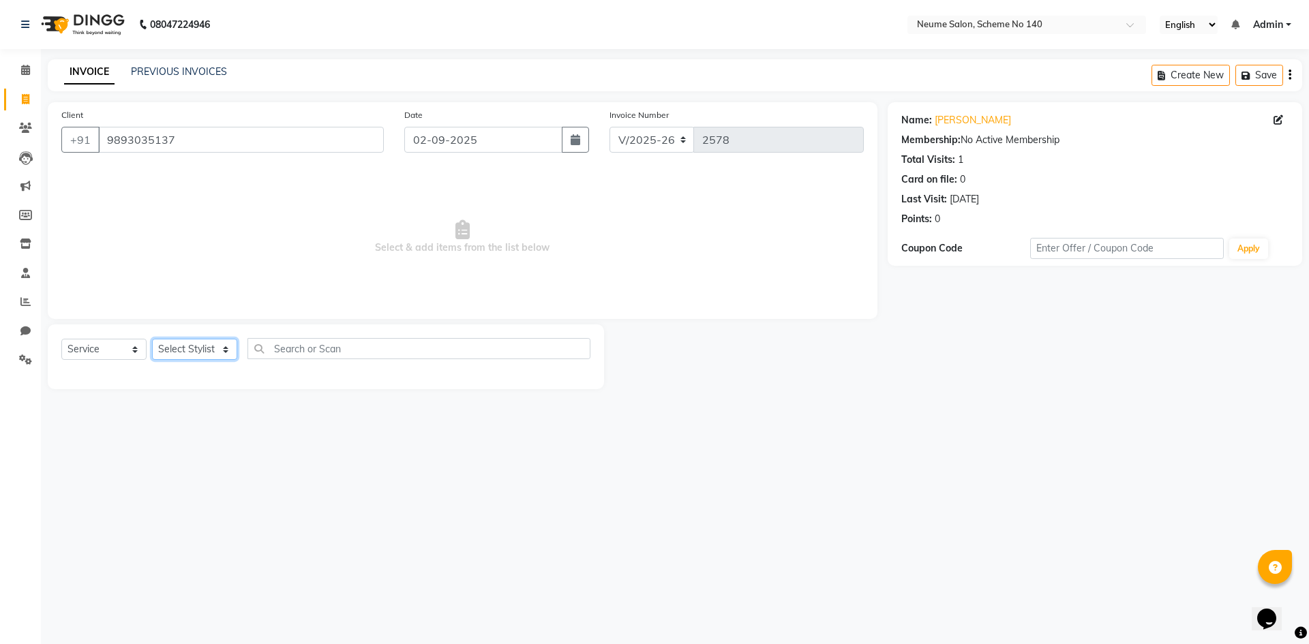
click at [214, 344] on select "Select Stylist [PERSON_NAME] [PERSON_NAME] [DATE][PERSON_NAME] Mahi [PERSON_NAM…" at bounding box center [194, 349] width 85 height 21
select select "75329"
click at [152, 339] on select "Select Stylist [PERSON_NAME] [PERSON_NAME] [DATE][PERSON_NAME] Mahi [PERSON_NAM…" at bounding box center [194, 349] width 85 height 21
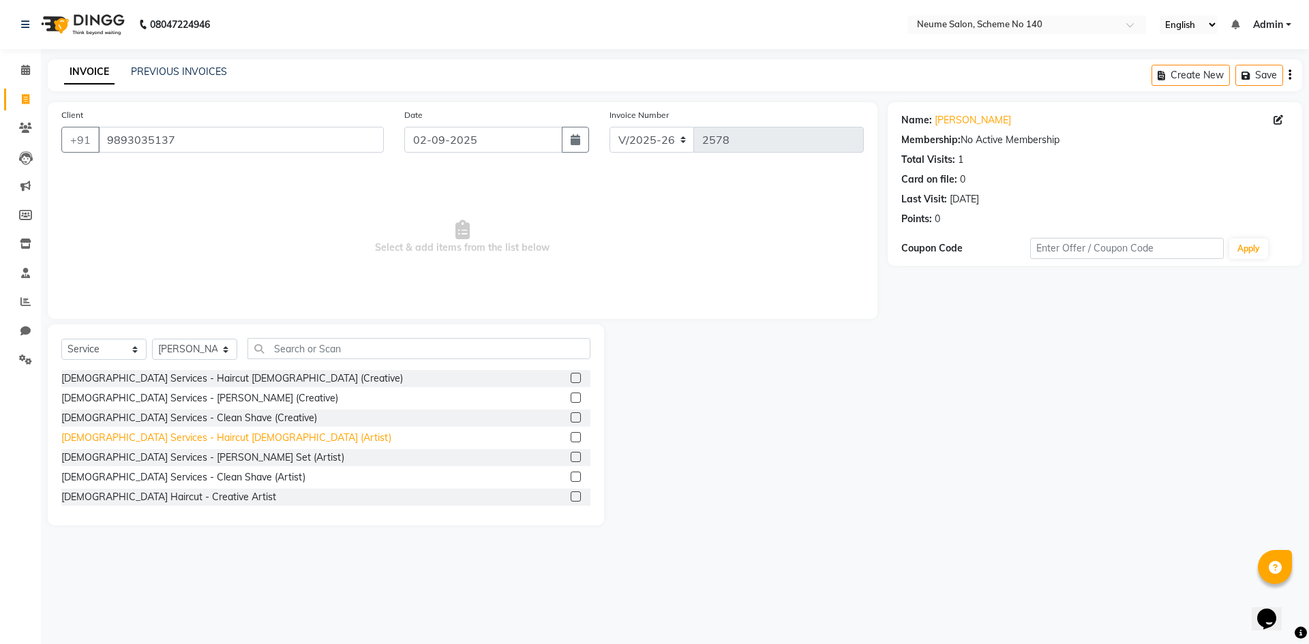
click at [188, 439] on div "[DEMOGRAPHIC_DATA] Services - Haircut [DEMOGRAPHIC_DATA] (Artist)" at bounding box center [226, 438] width 330 height 14
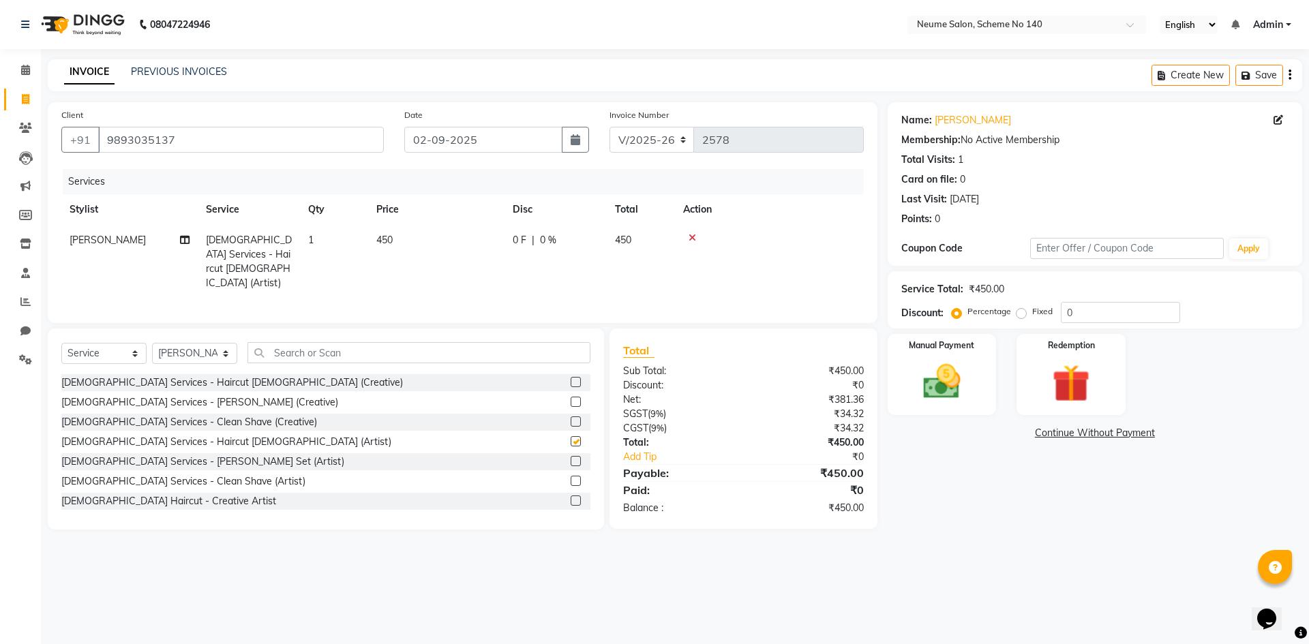
checkbox input "false"
click at [1027, 313] on div "Fixed" at bounding box center [1036, 311] width 33 height 16
click at [1003, 309] on label "Percentage" at bounding box center [990, 312] width 44 height 12
click at [964, 309] on input "Percentage" at bounding box center [960, 312] width 10 height 10
click at [1012, 313] on div "Percentage Fixed" at bounding box center [1008, 312] width 106 height 18
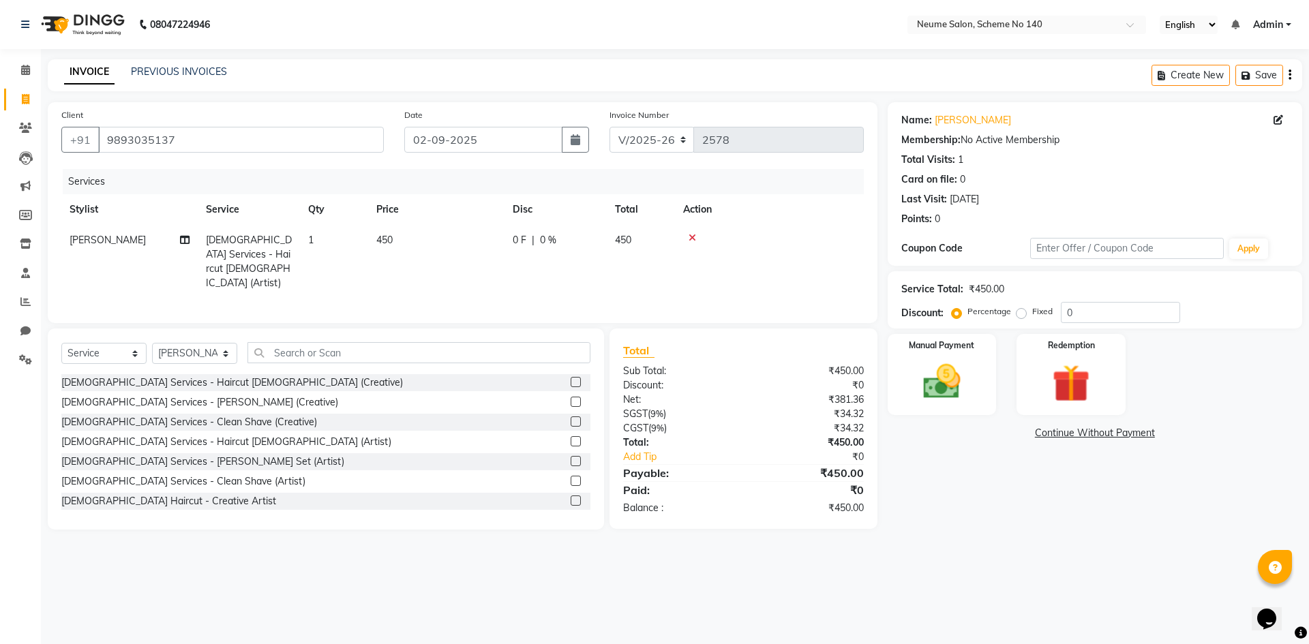
click at [1033, 313] on label "Fixed" at bounding box center [1043, 312] width 20 height 12
click at [1020, 313] on input "Fixed" at bounding box center [1025, 312] width 10 height 10
radio input "true"
click at [1061, 312] on input "0" at bounding box center [1120, 312] width 119 height 21
type input "100"
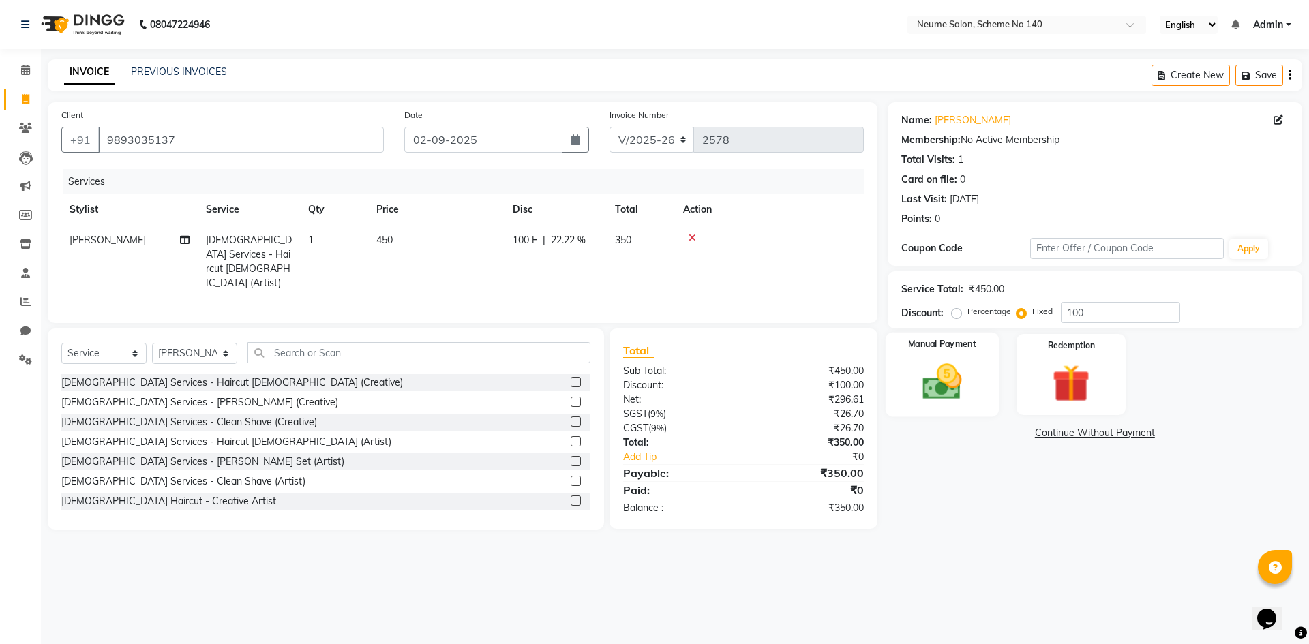
click at [963, 352] on div "Manual Payment" at bounding box center [941, 375] width 113 height 84
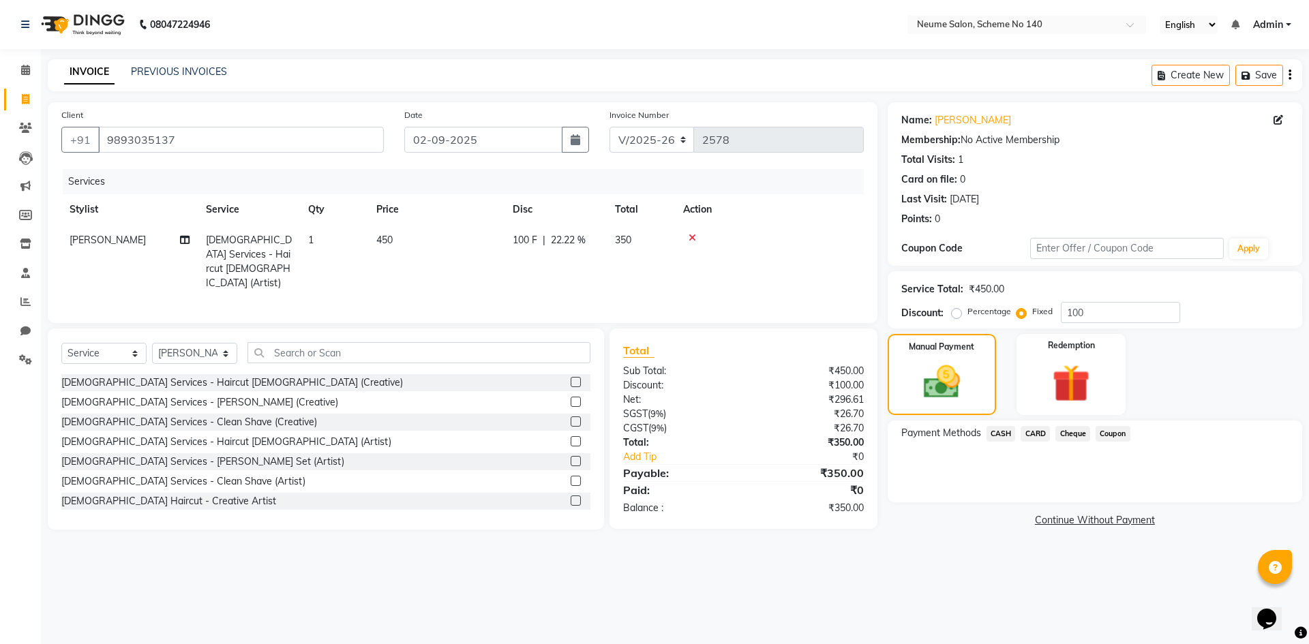
click at [1012, 433] on span "CASH" at bounding box center [1001, 434] width 29 height 16
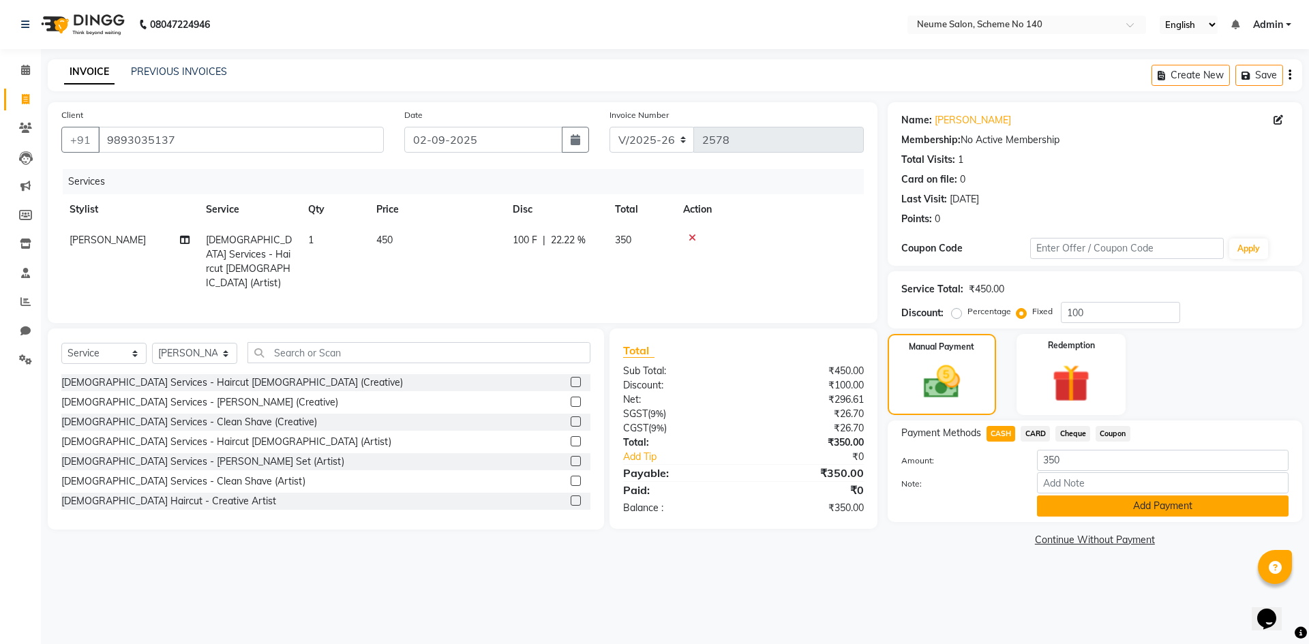
click at [1069, 514] on button "Add Payment" at bounding box center [1163, 506] width 252 height 21
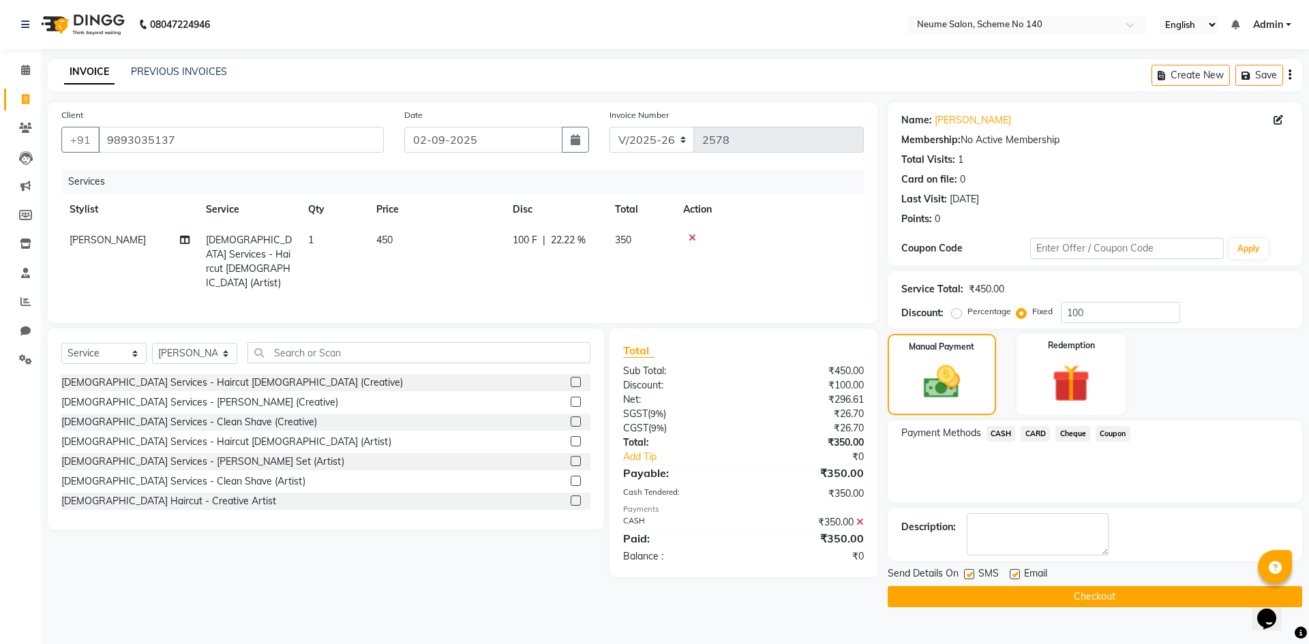
click at [1061, 591] on button "Checkout" at bounding box center [1095, 597] width 415 height 21
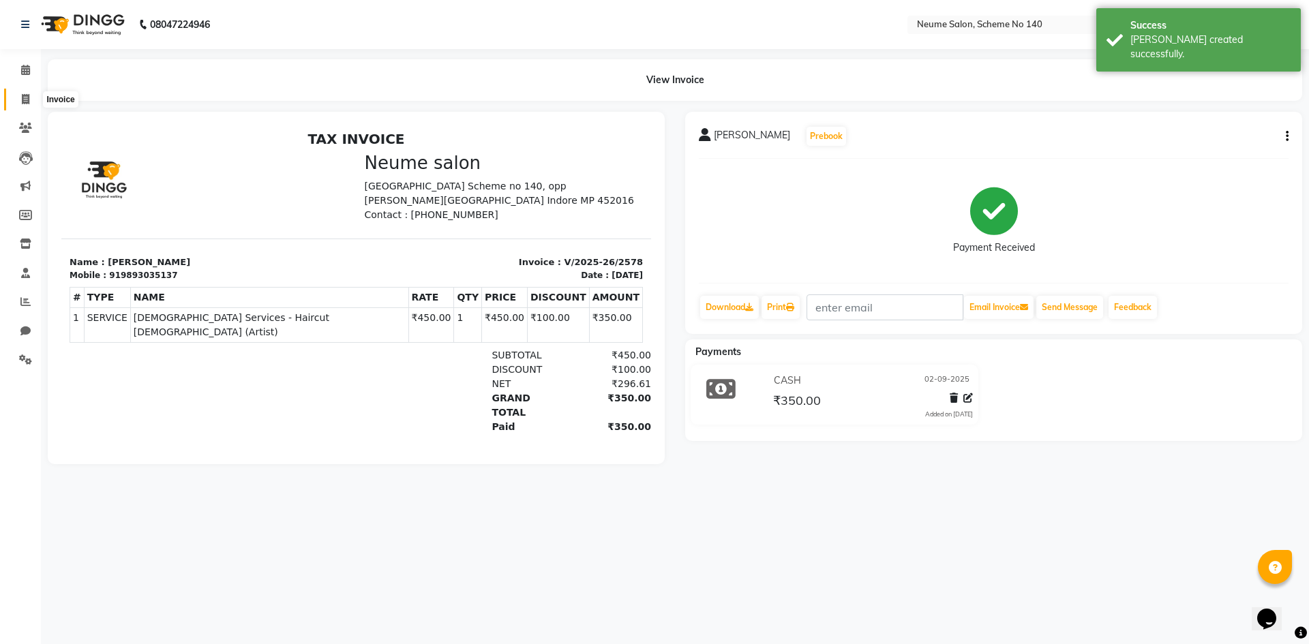
drag, startPoint x: 28, startPoint y: 100, endPoint x: 44, endPoint y: 106, distance: 17.7
click at [28, 100] on icon at bounding box center [26, 99] width 8 height 10
select select "service"
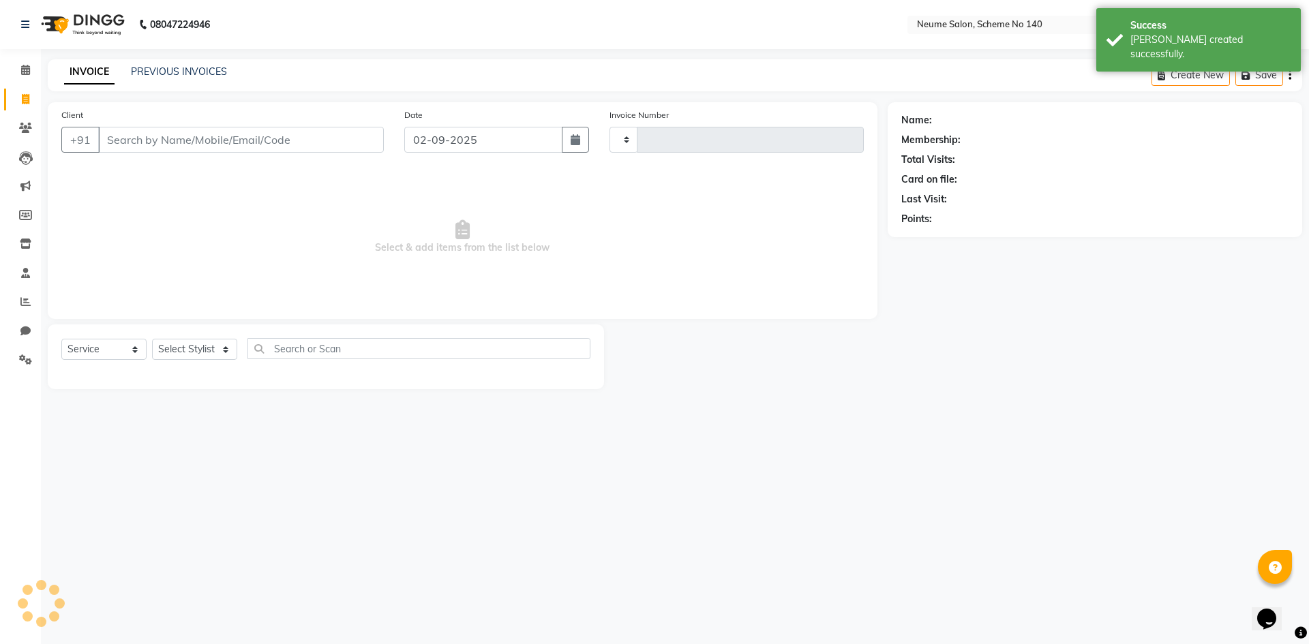
type input "2579"
select select "8098"
click at [134, 134] on input "Client" at bounding box center [241, 140] width 286 height 26
